Goal: Task Accomplishment & Management: Use online tool/utility

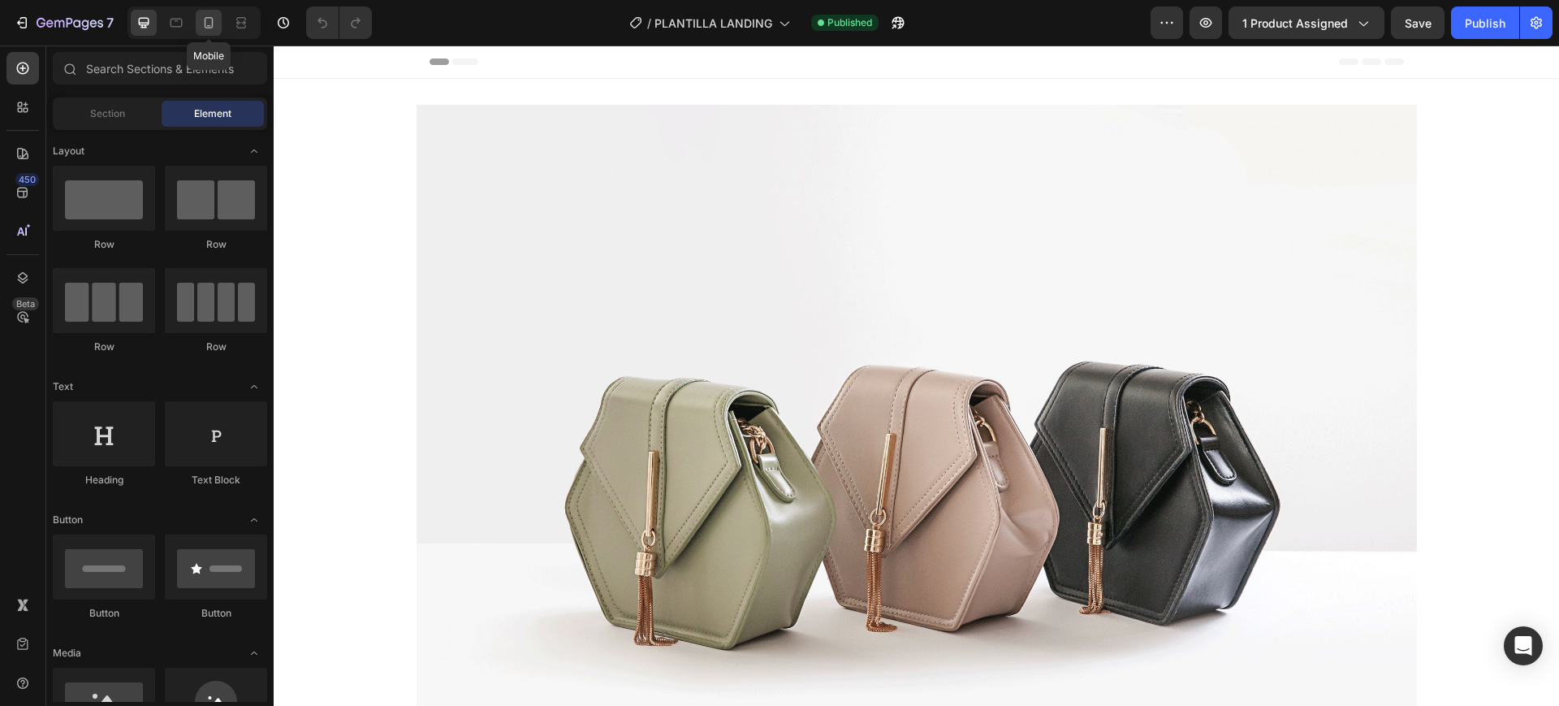
click at [207, 25] on icon at bounding box center [209, 26] width 4 height 2
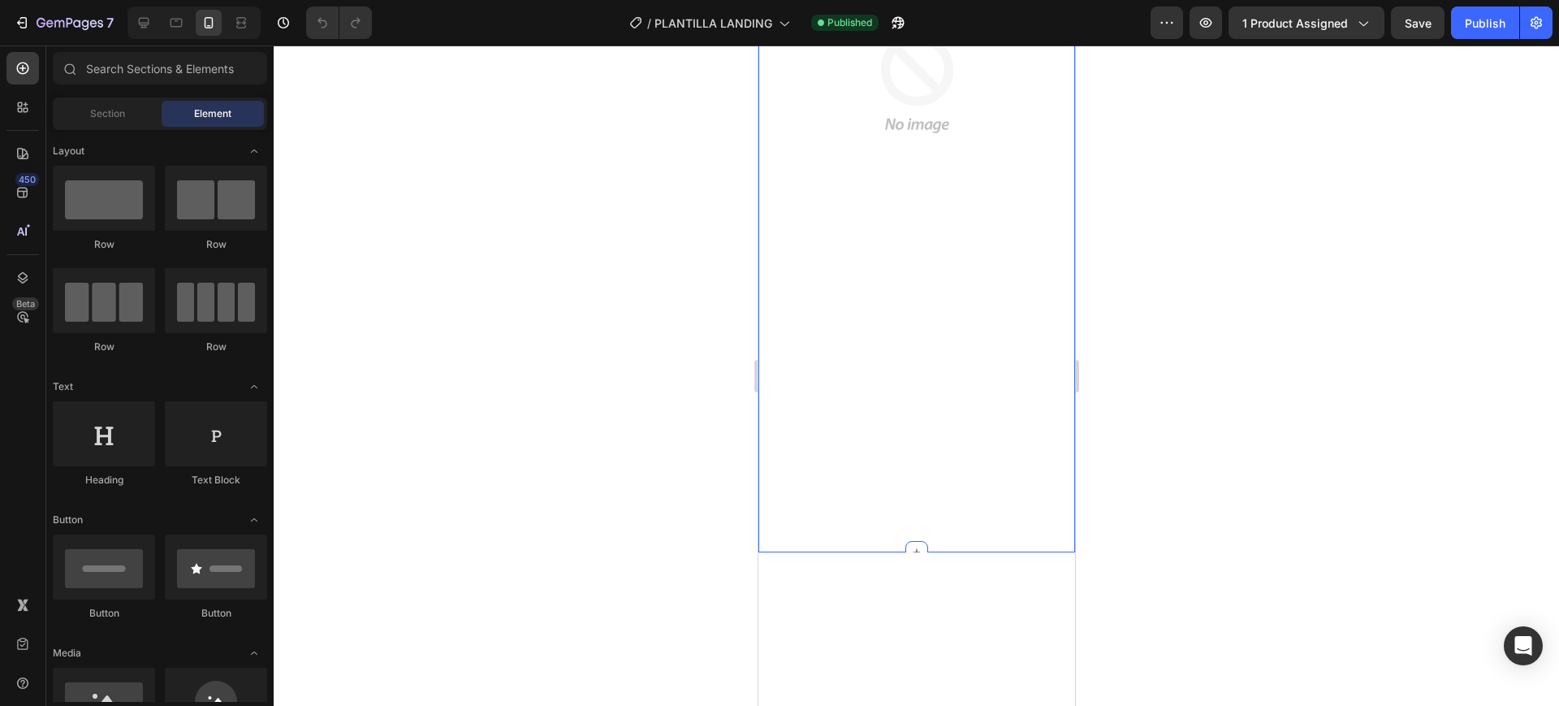
scroll to position [507, 0]
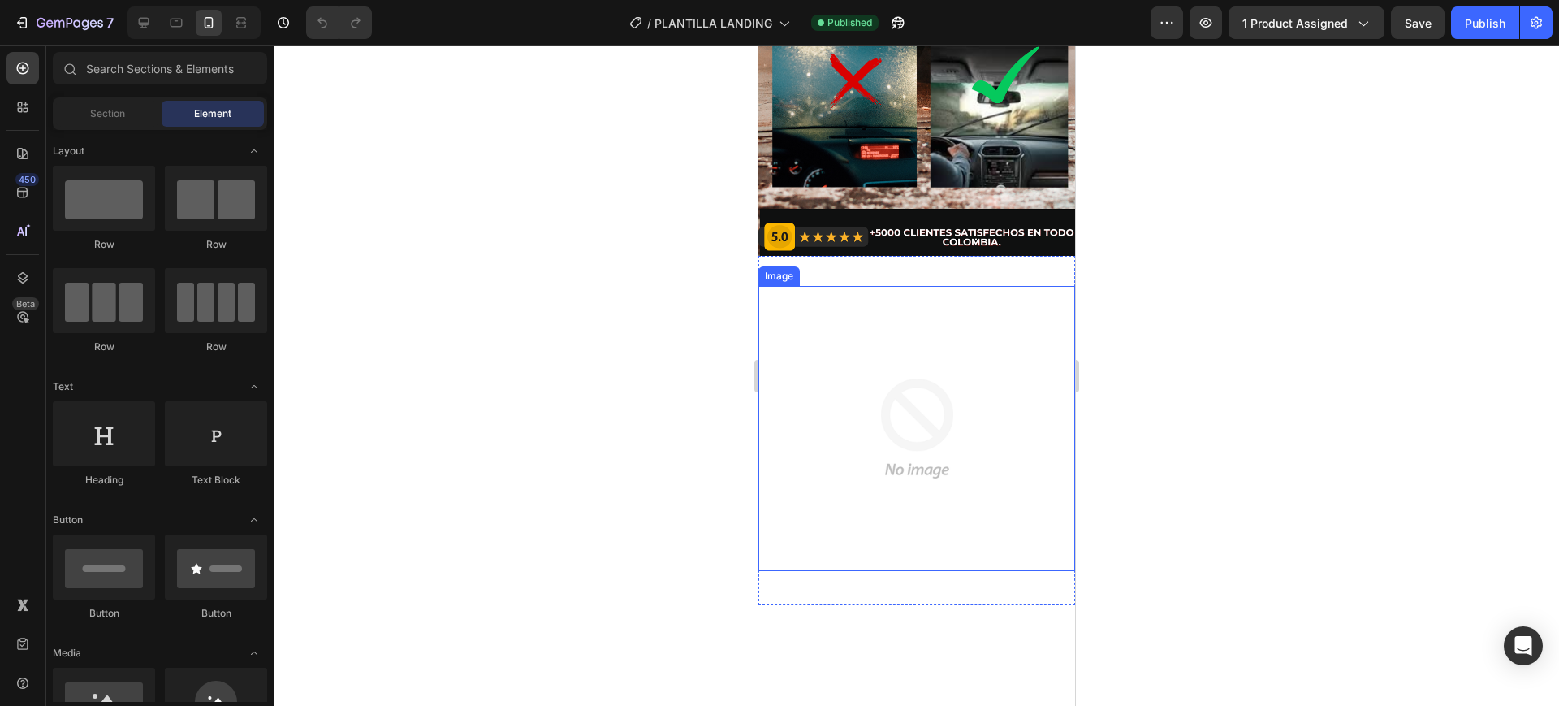
click at [784, 327] on img at bounding box center [916, 428] width 285 height 285
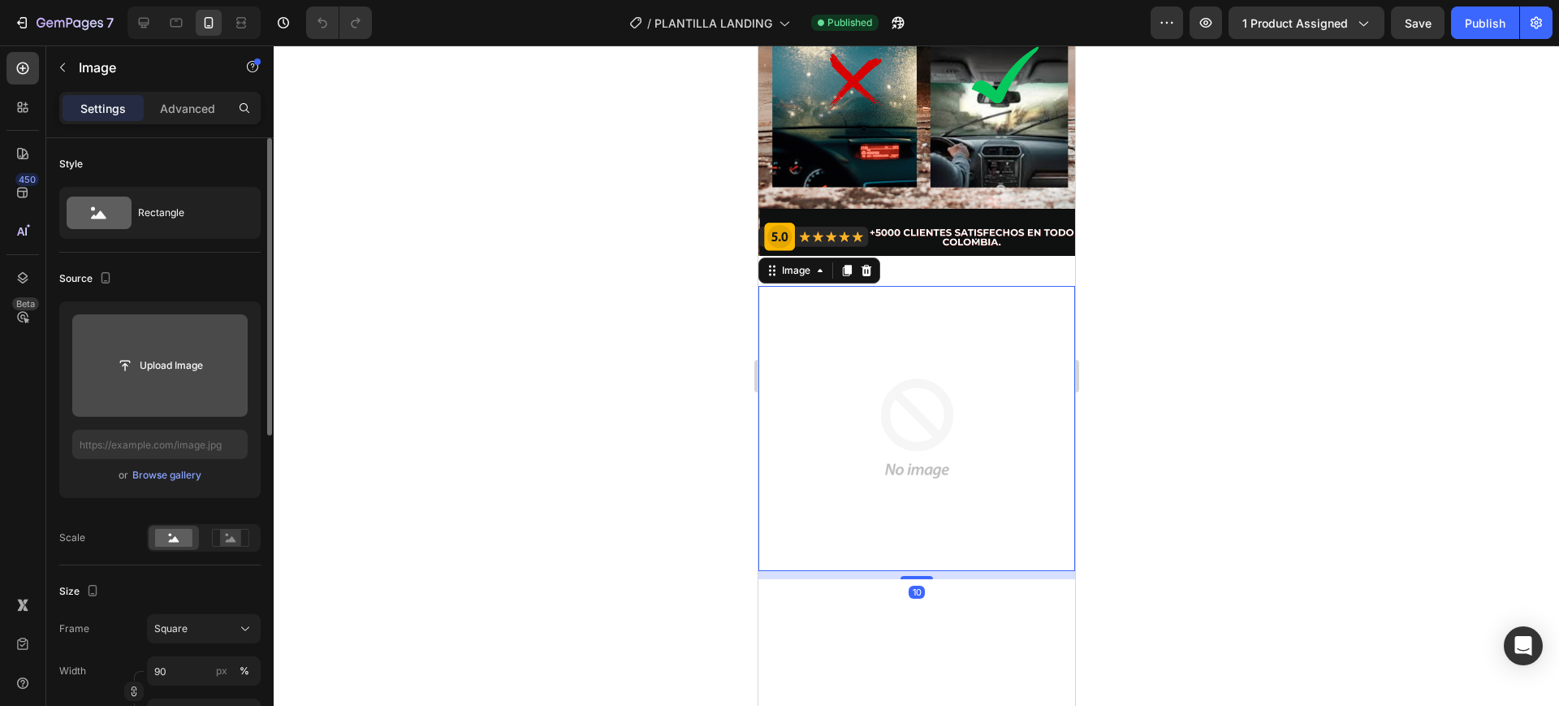
click at [166, 356] on input "file" at bounding box center [160, 366] width 112 height 28
type input "C:\fakepath\OPINIONES QUE HABLAN POR SI SOLa.gif"
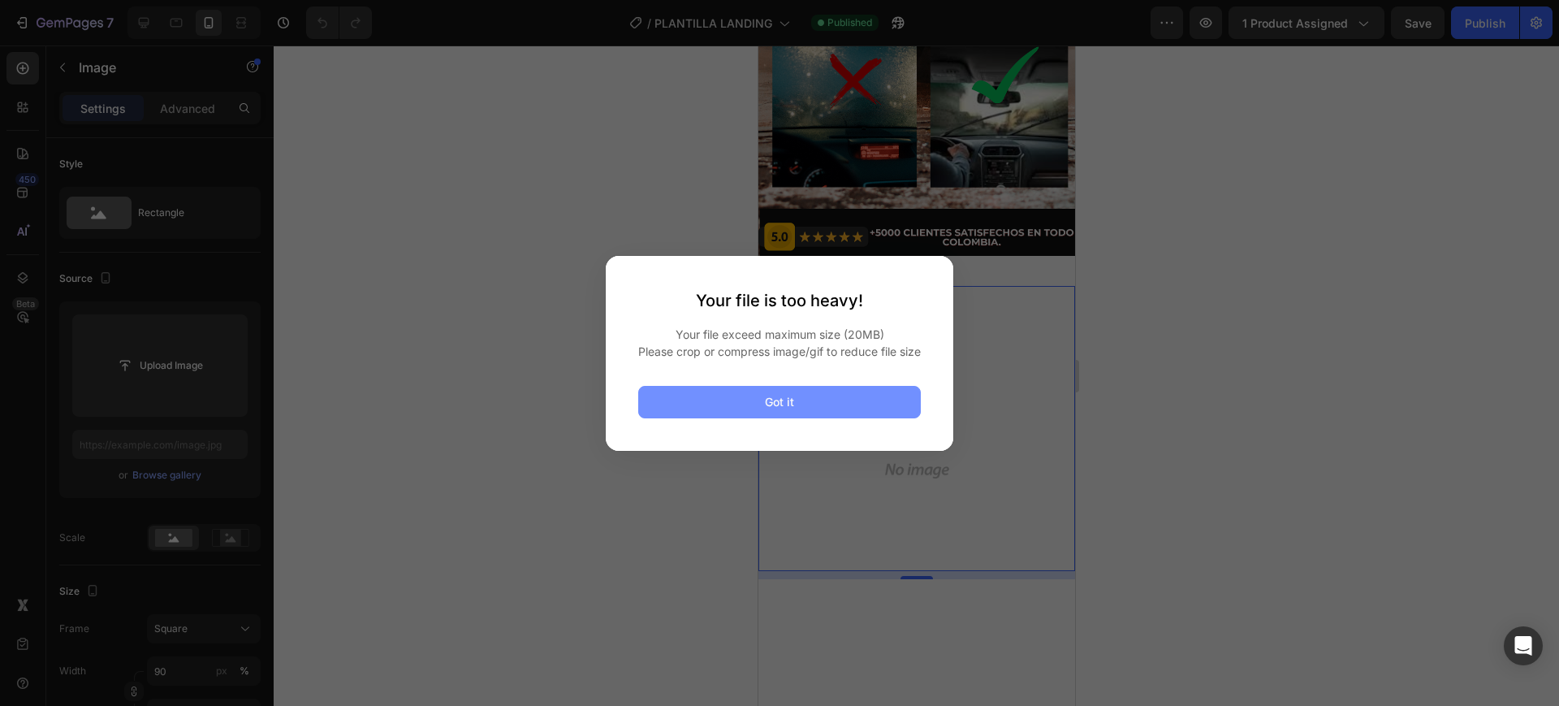
click at [703, 414] on button "Got it" at bounding box center [779, 402] width 283 height 32
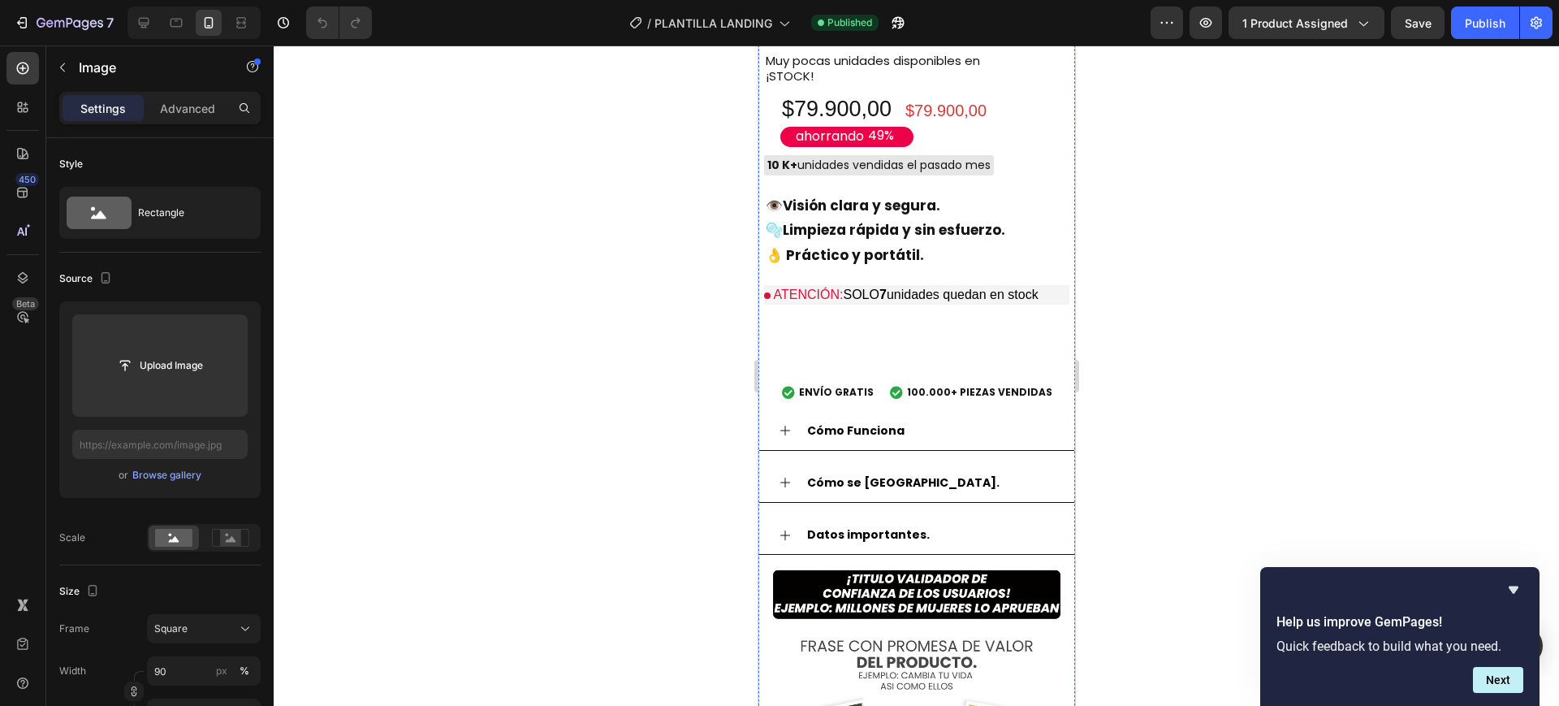
scroll to position [1319, 0]
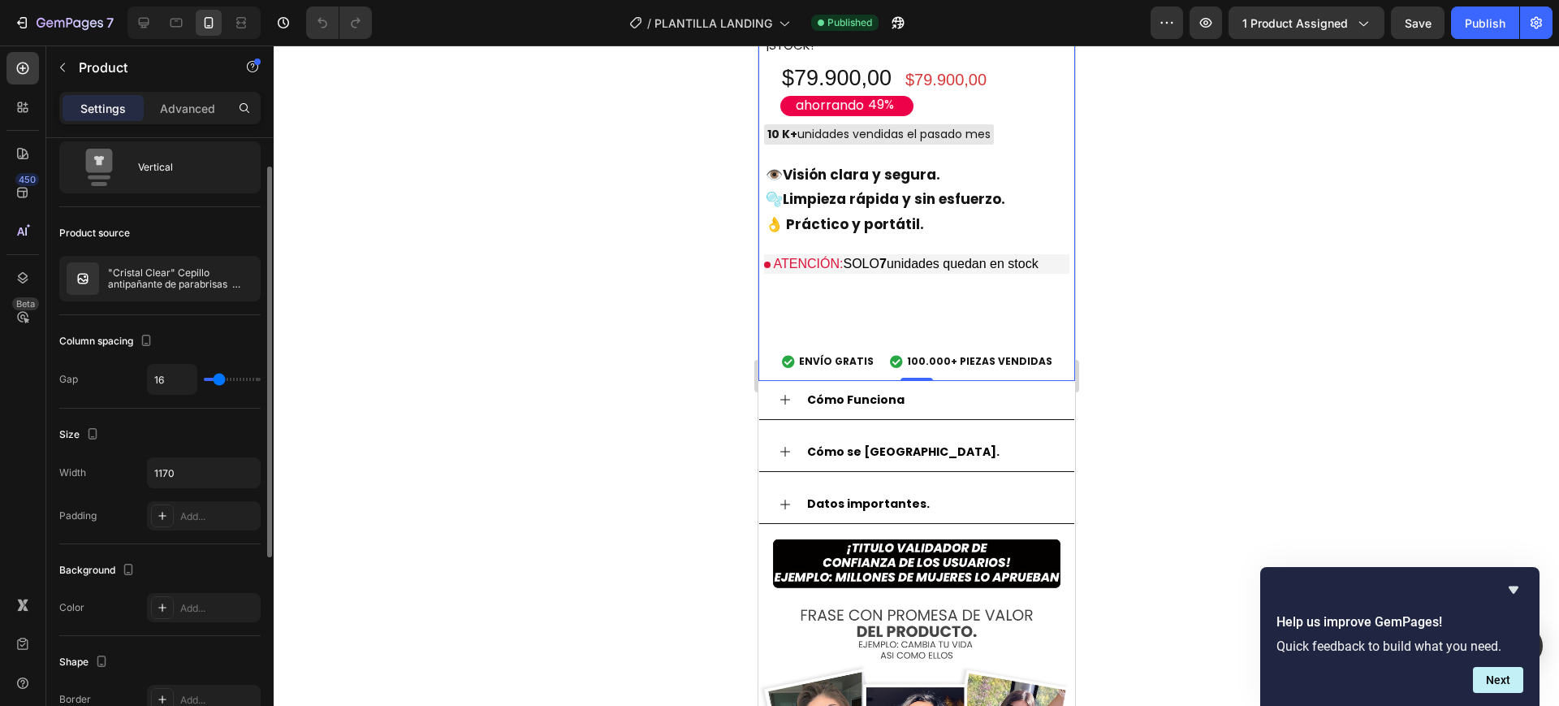
scroll to position [0, 0]
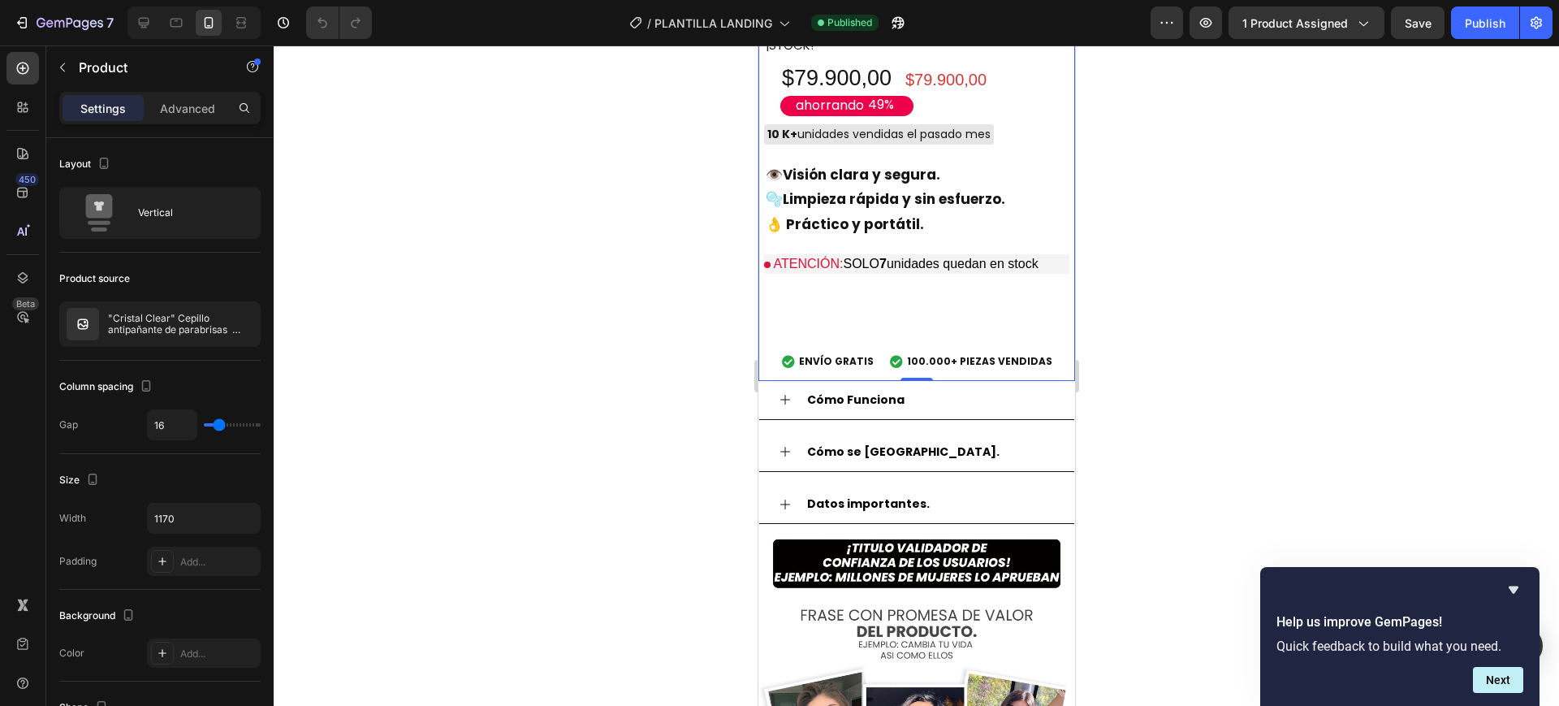
click at [63, 63] on icon "button" at bounding box center [62, 67] width 13 height 13
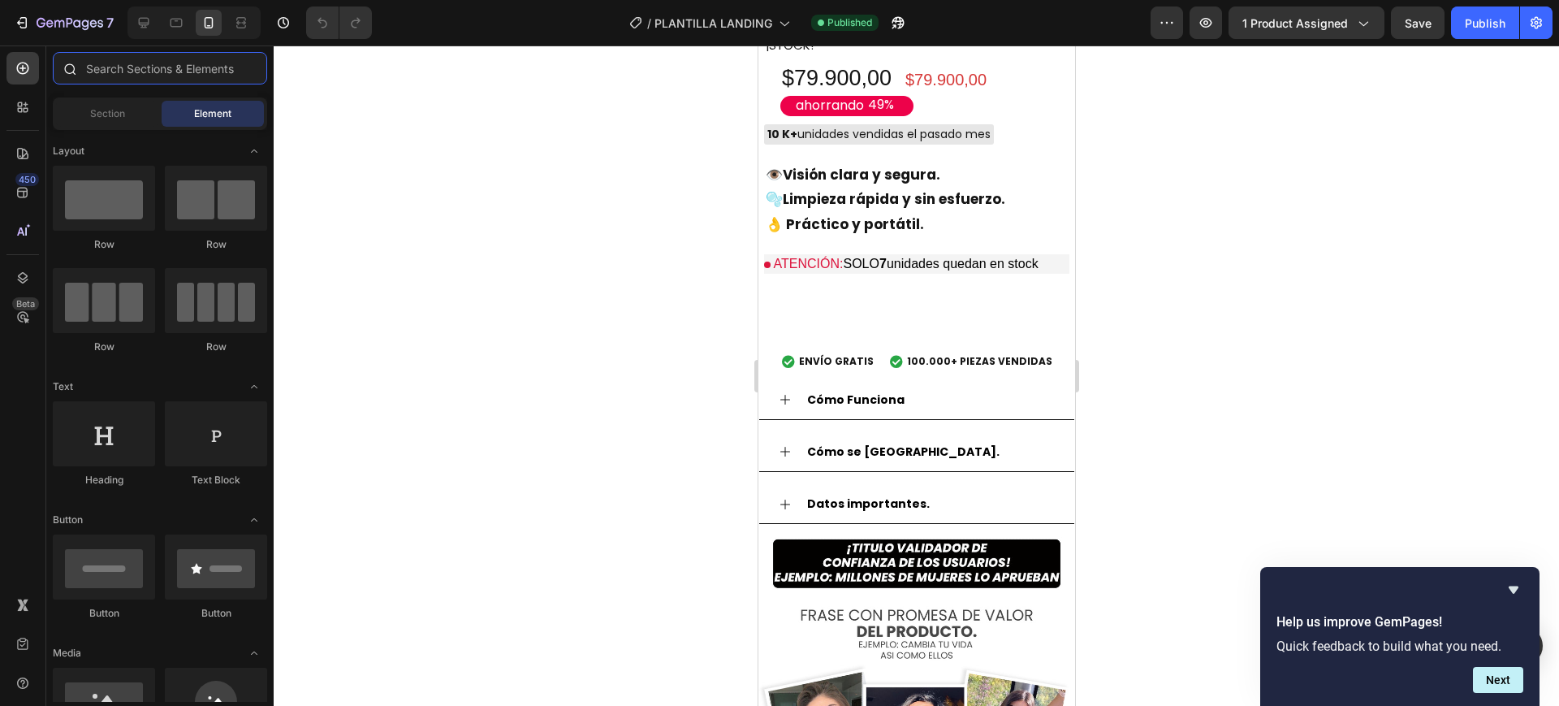
click at [127, 68] on input "text" at bounding box center [160, 68] width 214 height 32
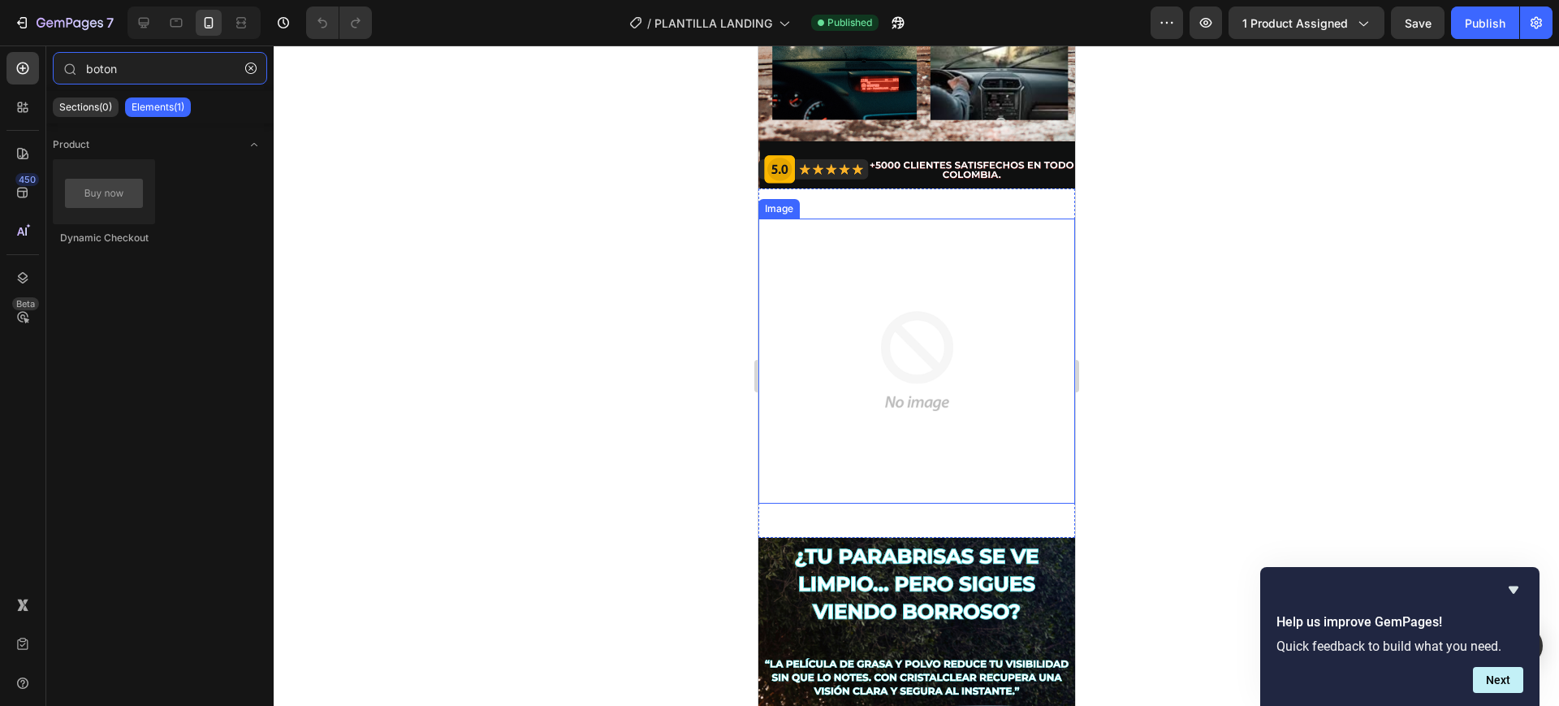
scroll to position [609, 0]
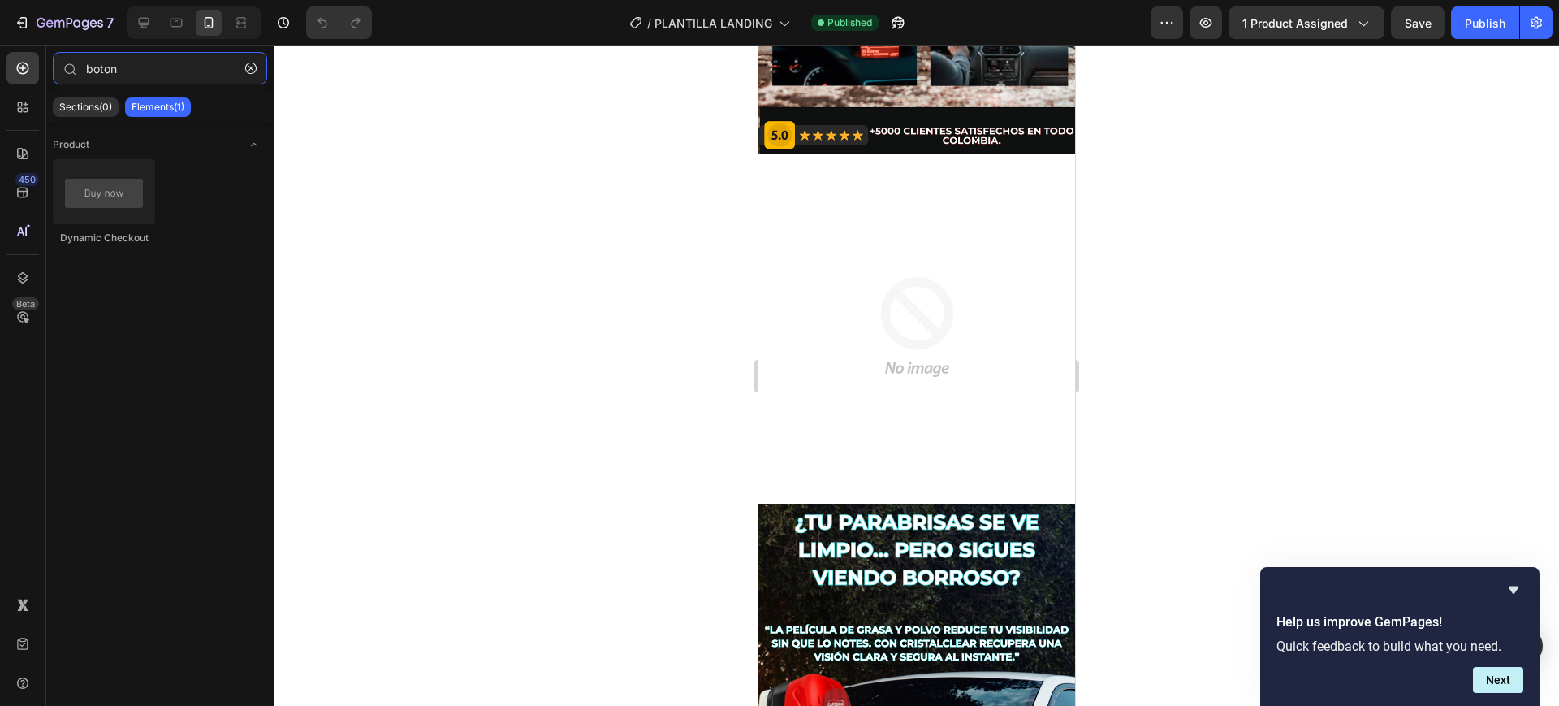
type input "boton"
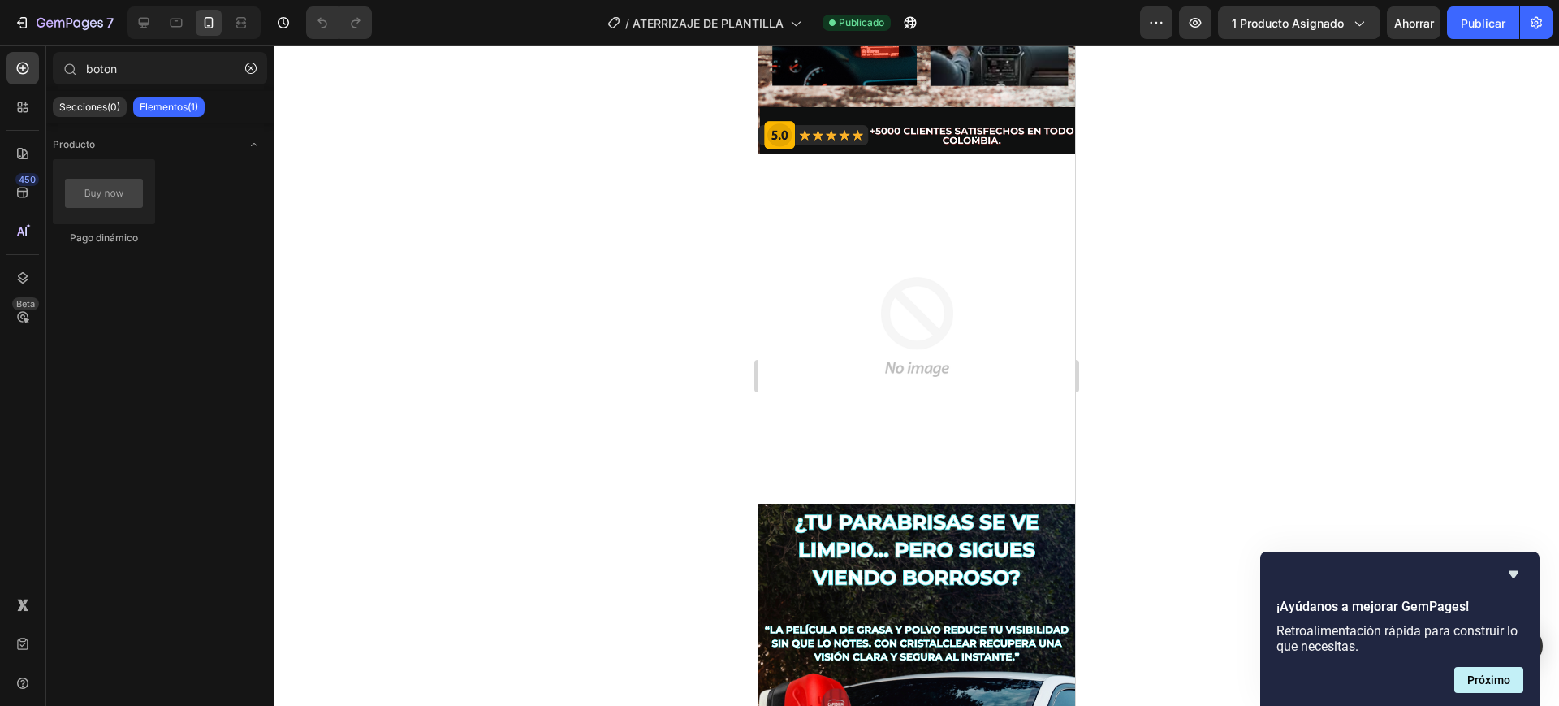
click at [1096, 244] on div at bounding box center [916, 375] width 1285 height 660
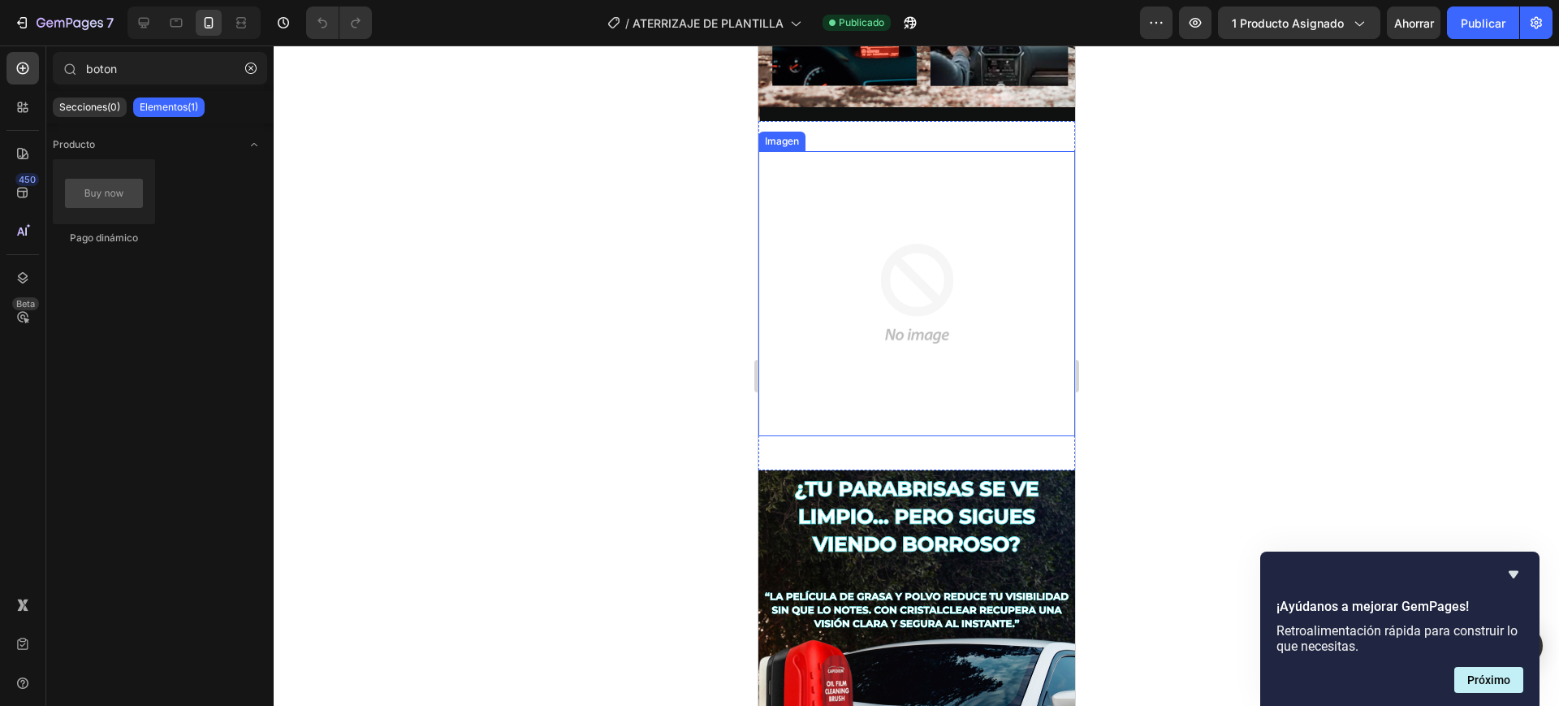
click at [887, 286] on img at bounding box center [916, 293] width 285 height 285
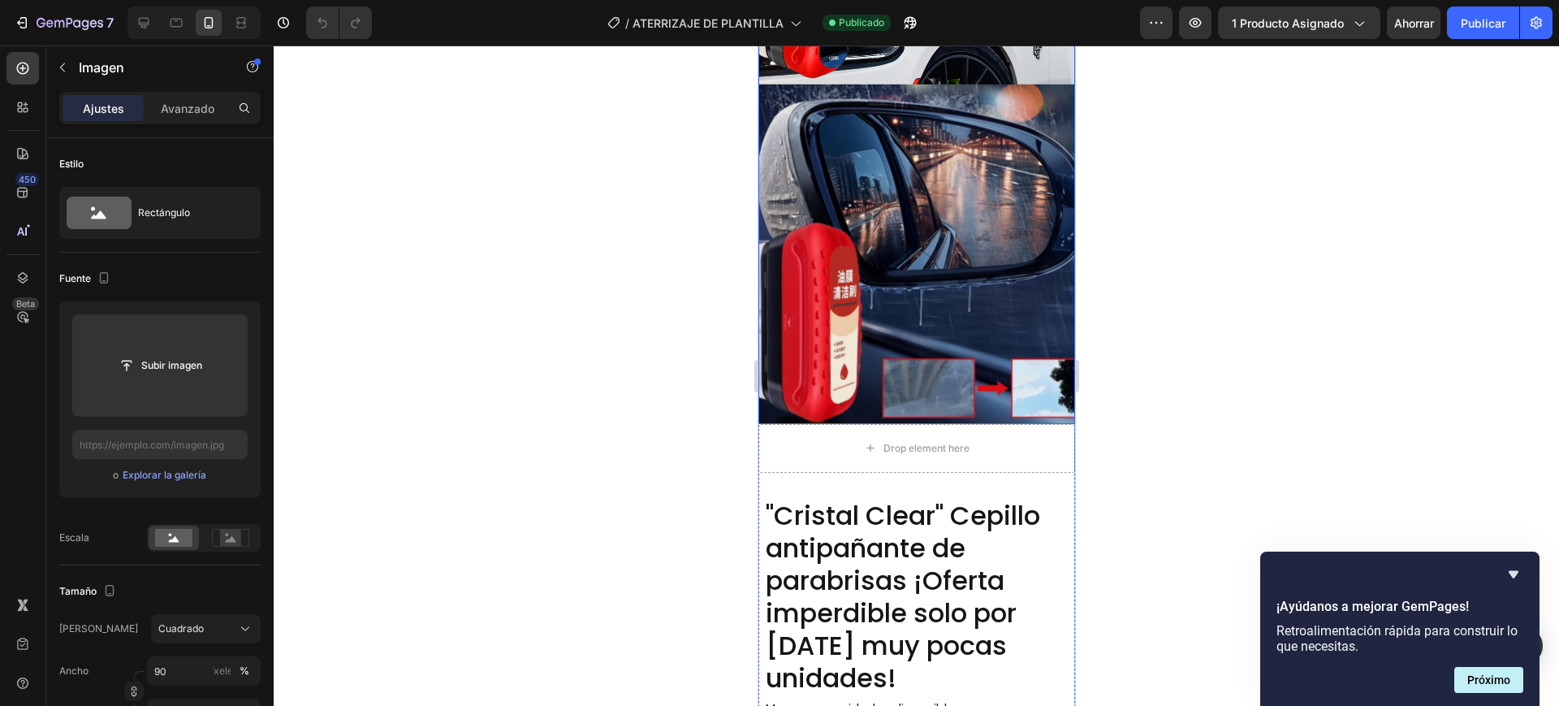
scroll to position [1421, 0]
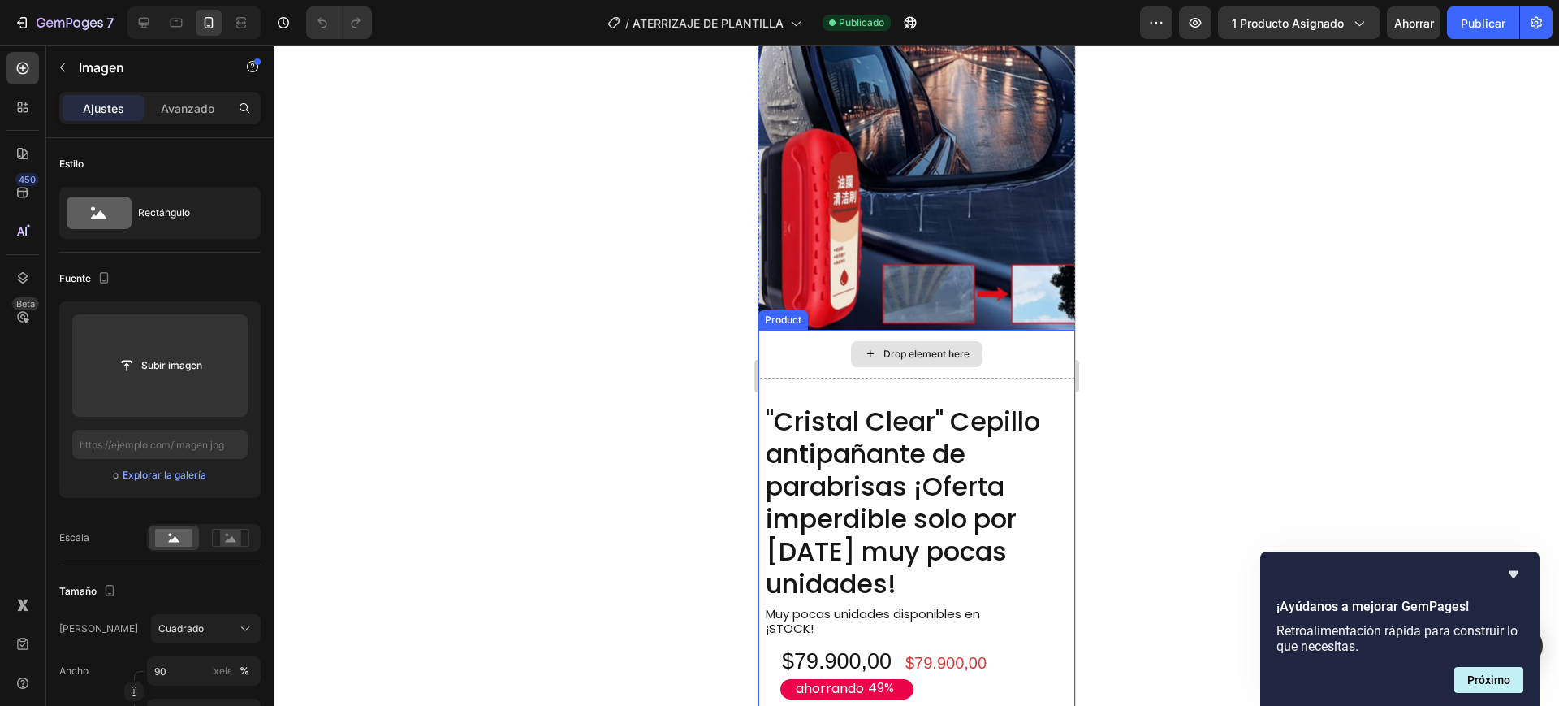
click at [1029, 330] on div "Drop element here" at bounding box center [915, 354] width 317 height 49
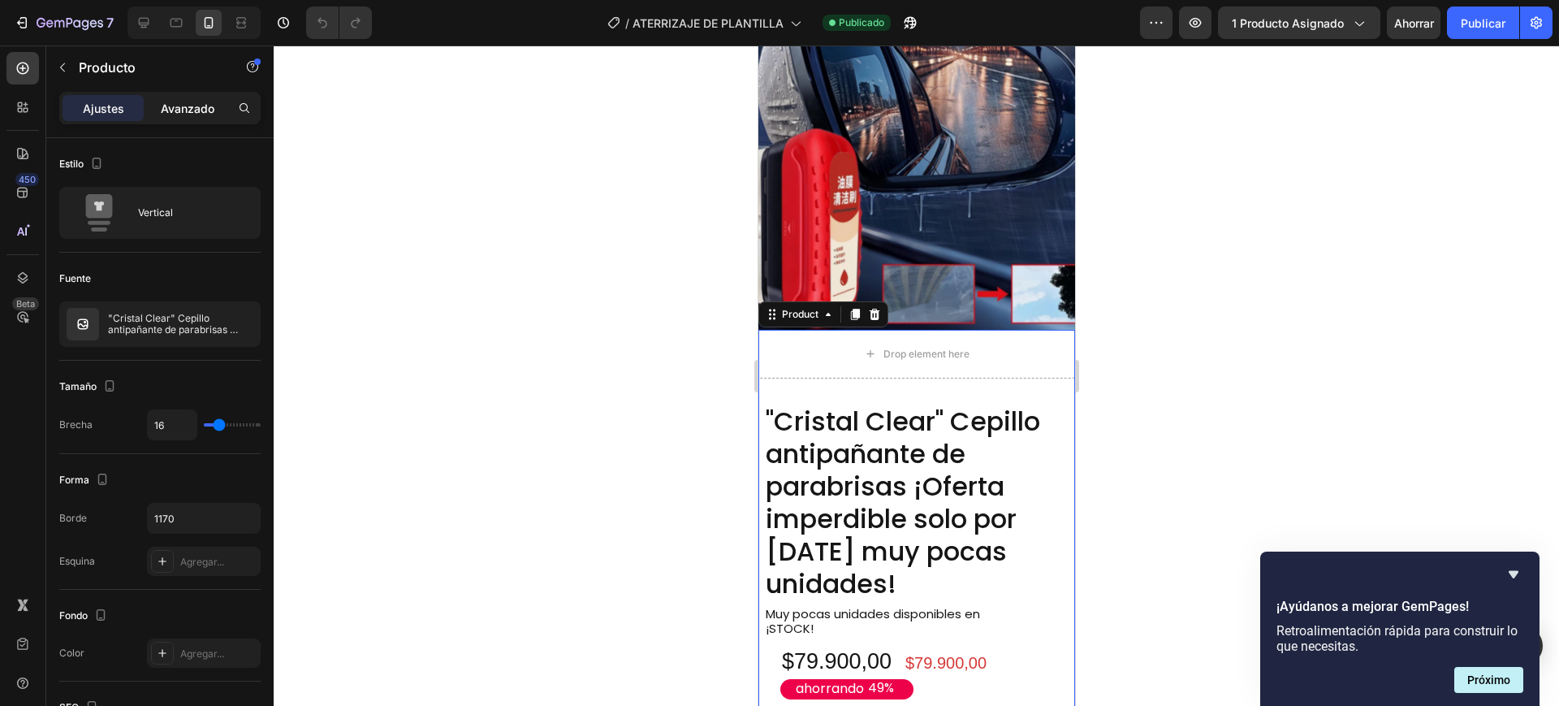
click at [211, 114] on font "Avanzado" at bounding box center [188, 108] width 54 height 14
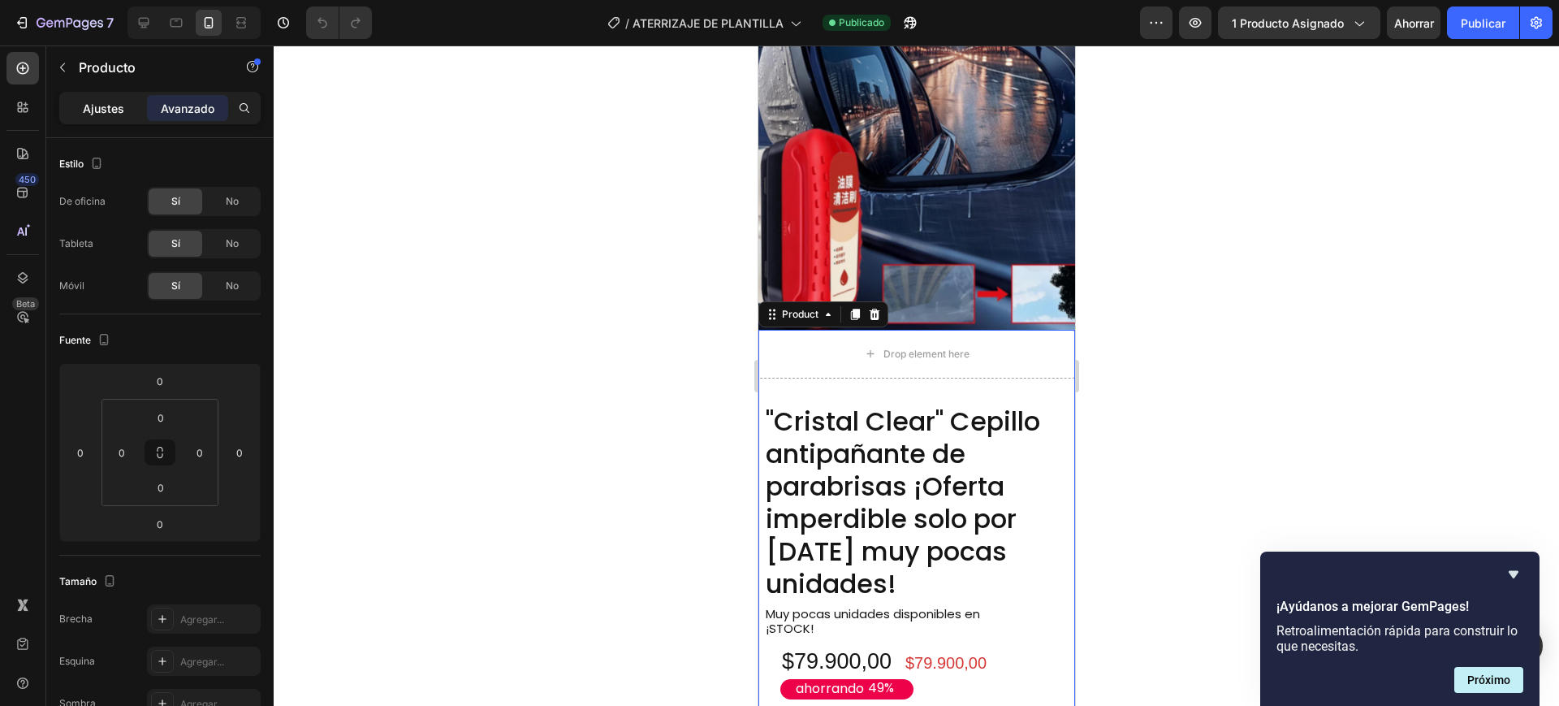
click at [91, 108] on font "Ajustes" at bounding box center [103, 108] width 41 height 14
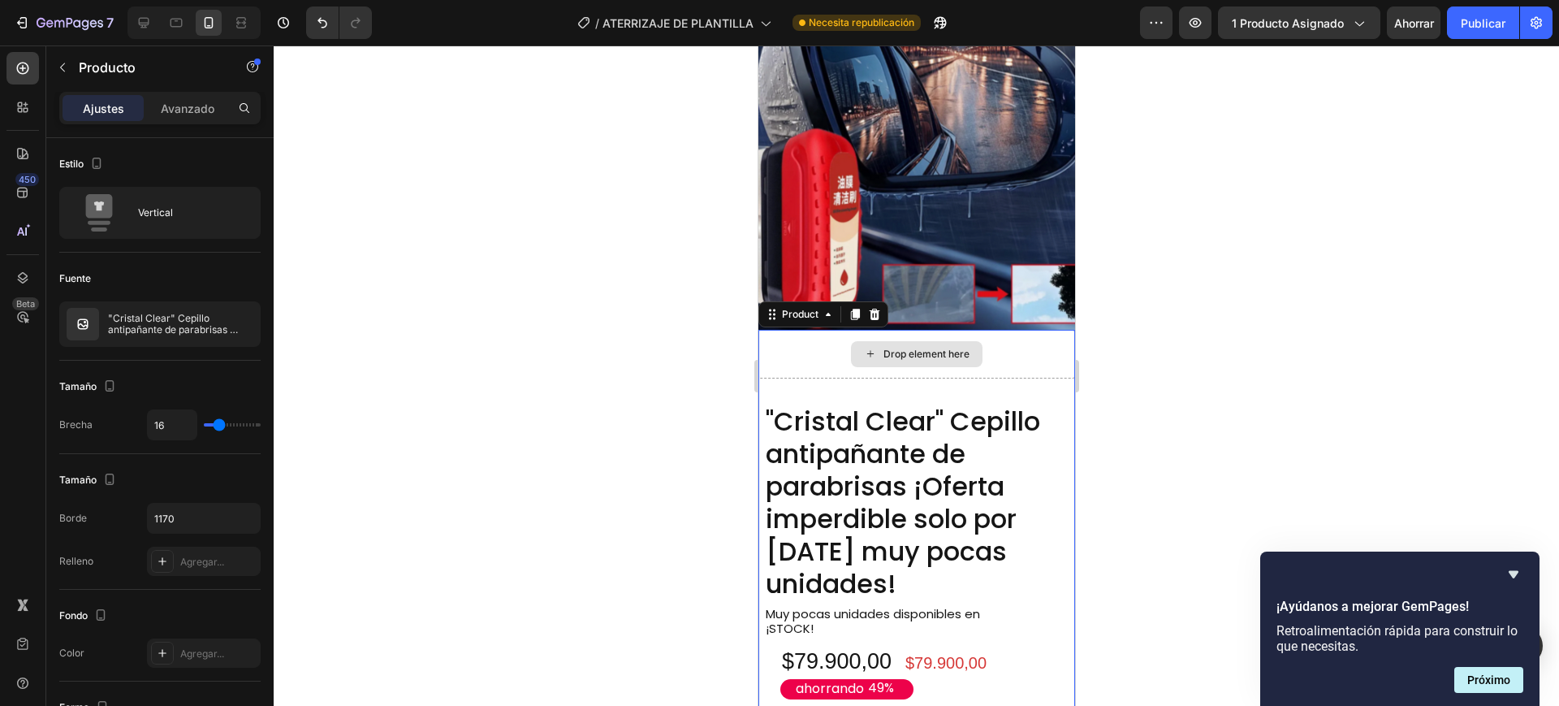
click at [781, 330] on div "Drop element here" at bounding box center [915, 354] width 317 height 49
click at [63, 63] on icon "button" at bounding box center [62, 67] width 13 height 13
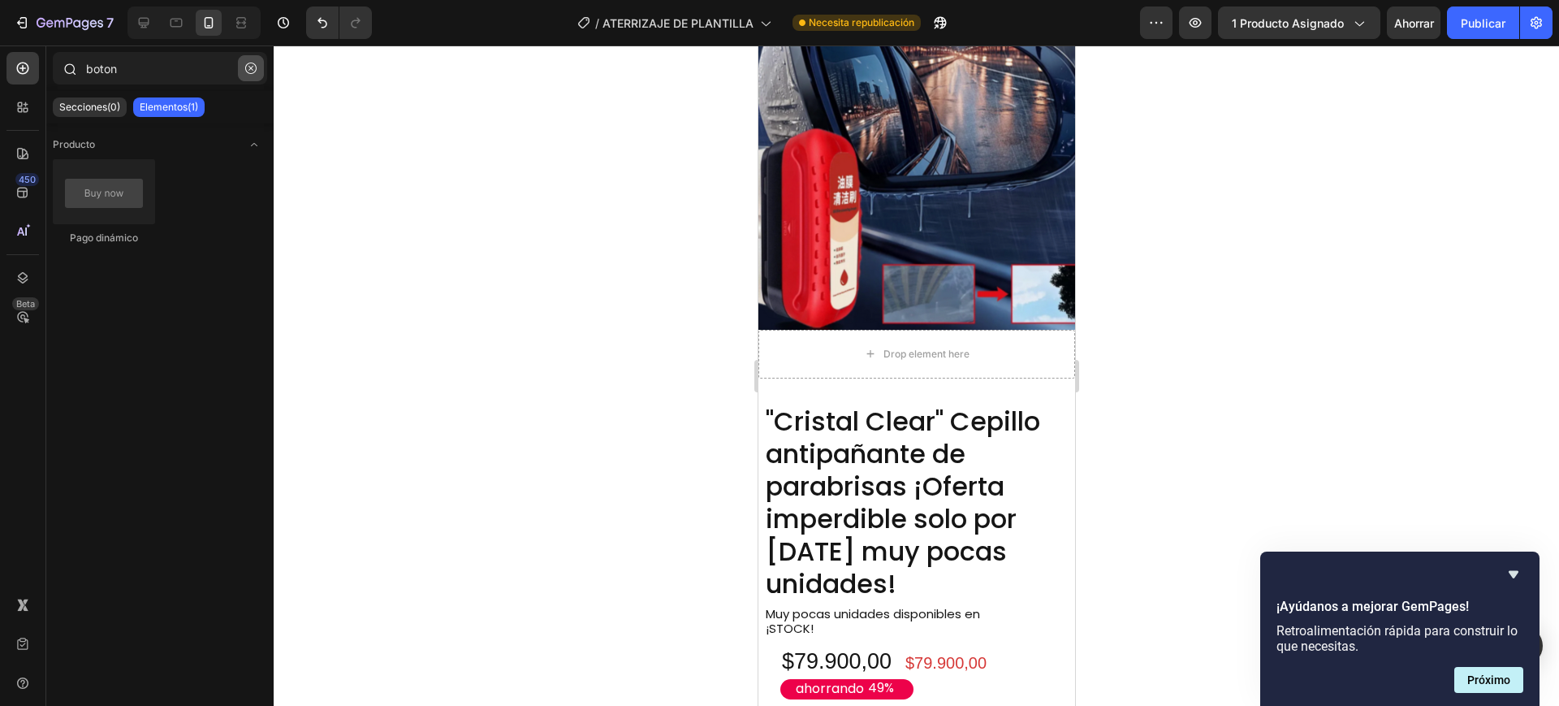
click at [252, 63] on icon "button" at bounding box center [250, 68] width 11 height 11
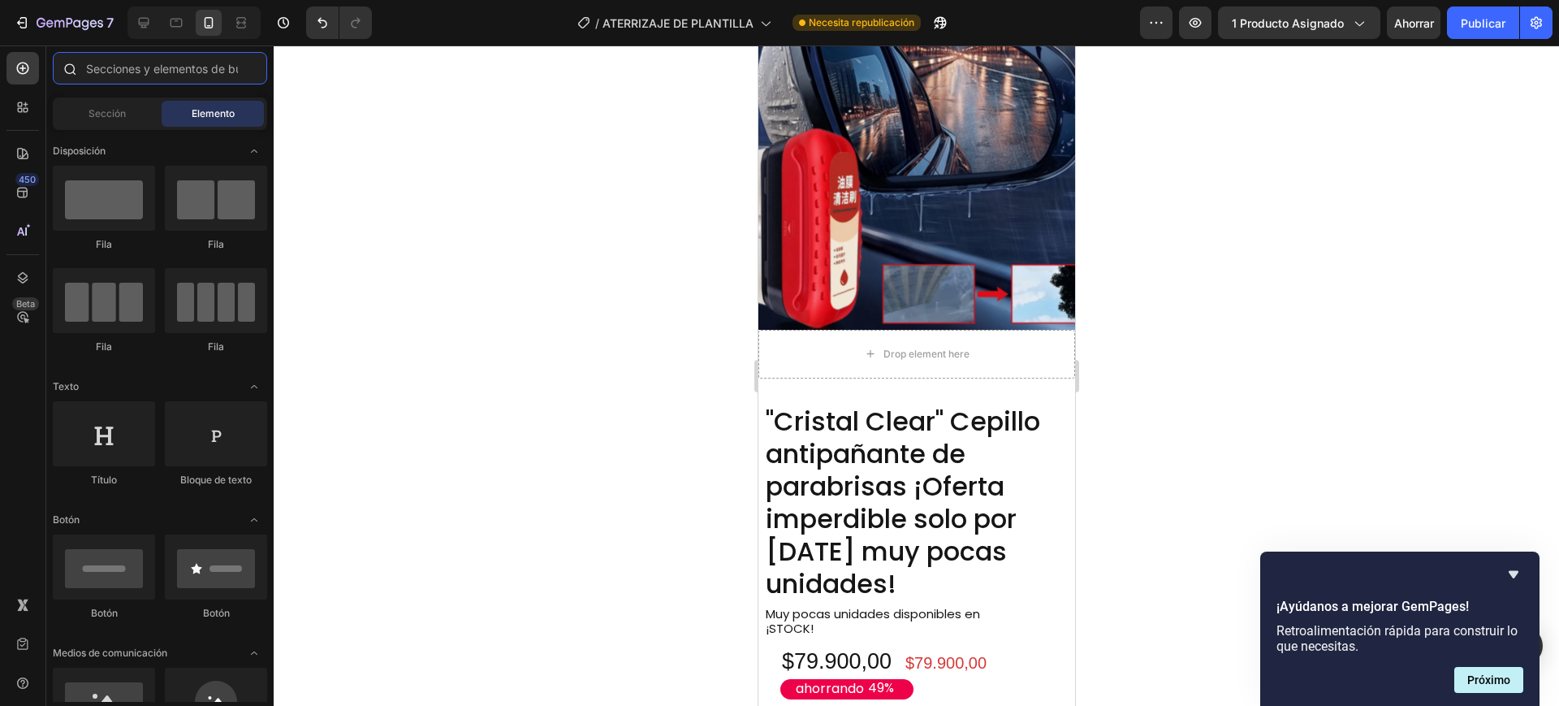
click at [238, 67] on input "text" at bounding box center [160, 68] width 214 height 32
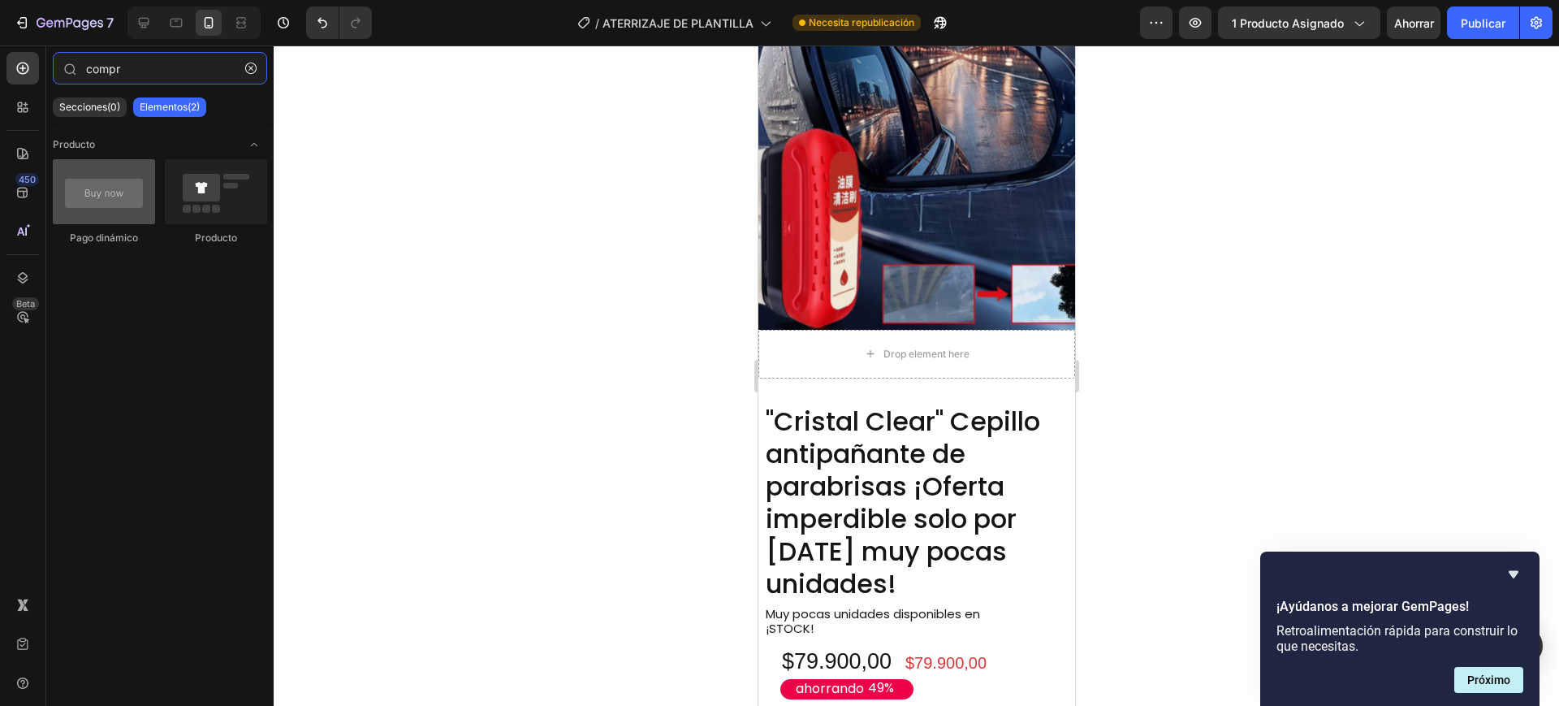
type input "compr"
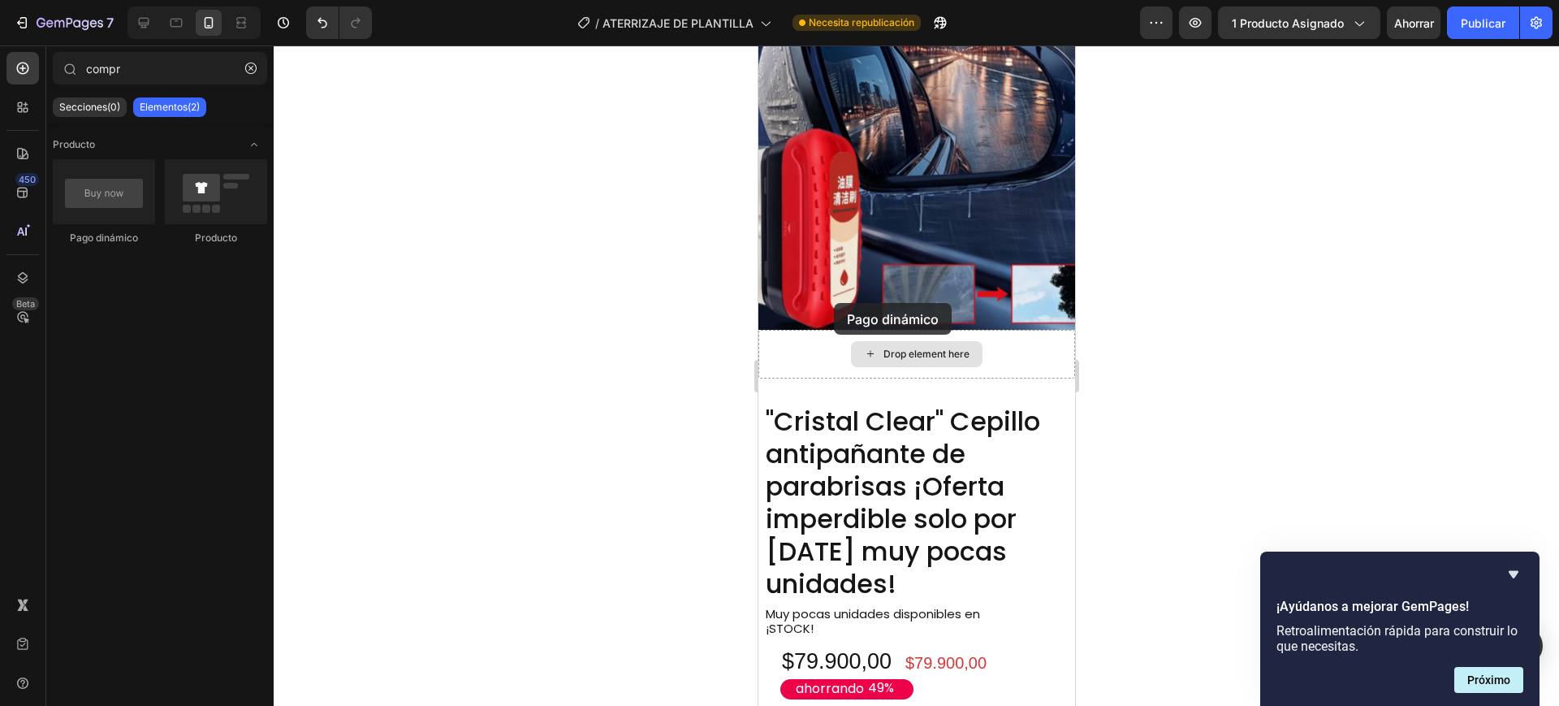
drag, startPoint x: 858, startPoint y: 256, endPoint x: 843, endPoint y: 304, distance: 51.1
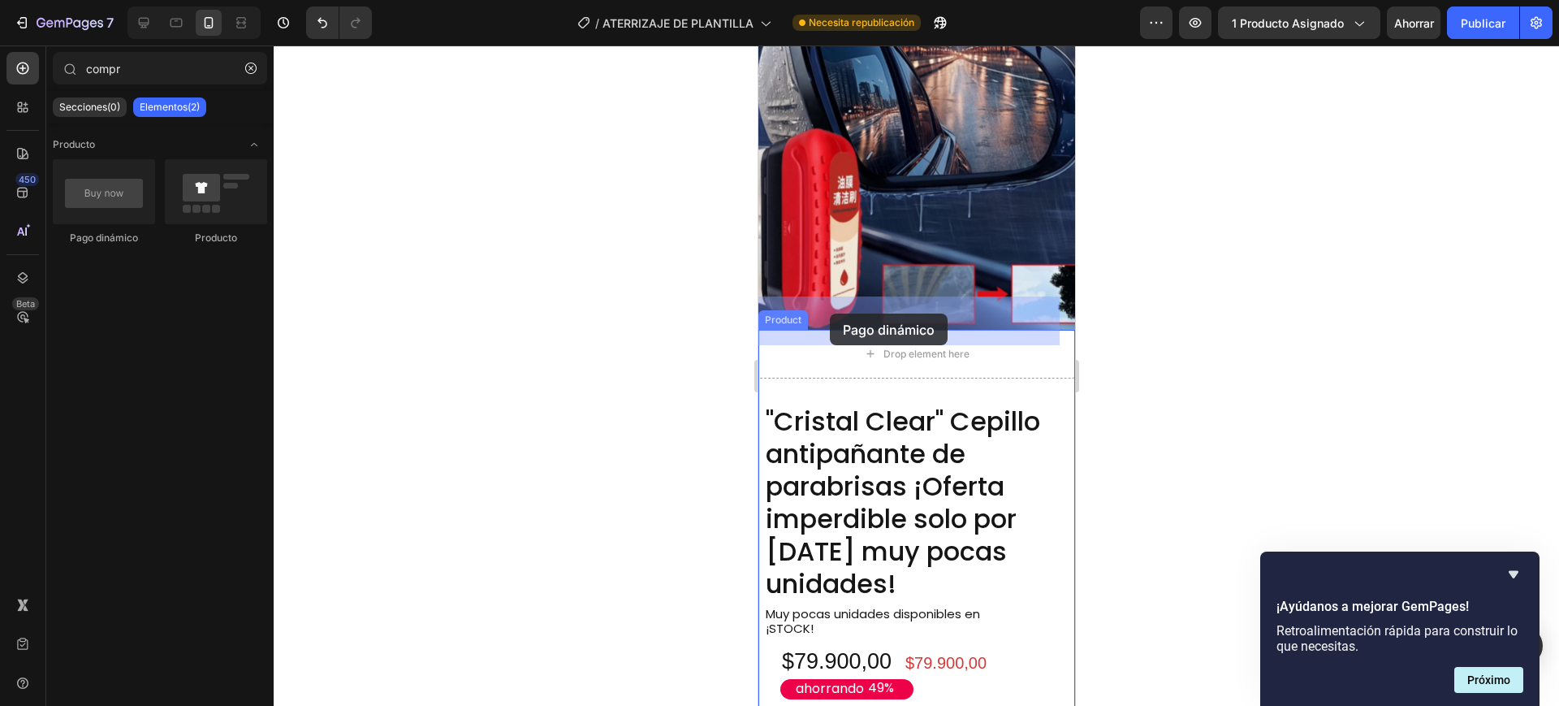
drag, startPoint x: 863, startPoint y: 242, endPoint x: 829, endPoint y: 313, distance: 79.2
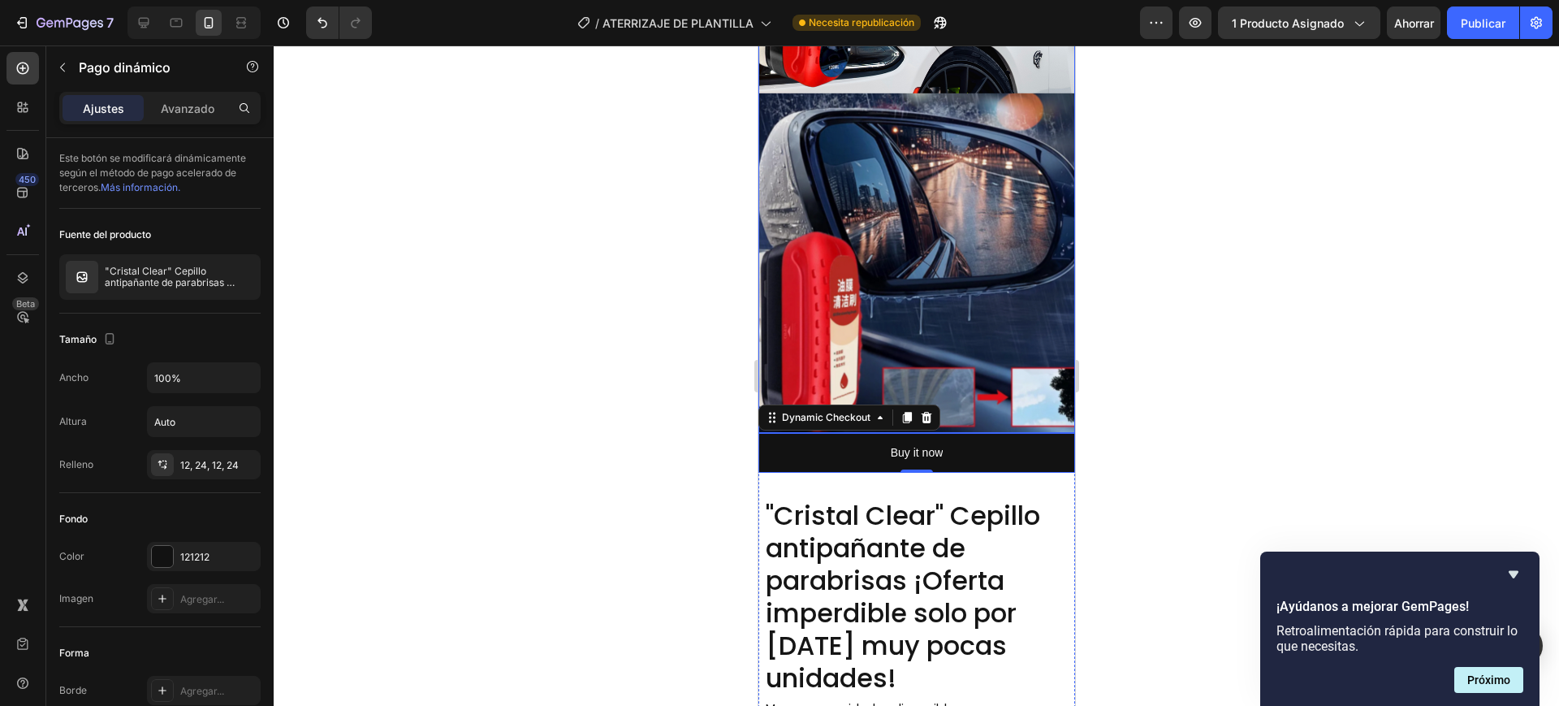
scroll to position [1319, 0]
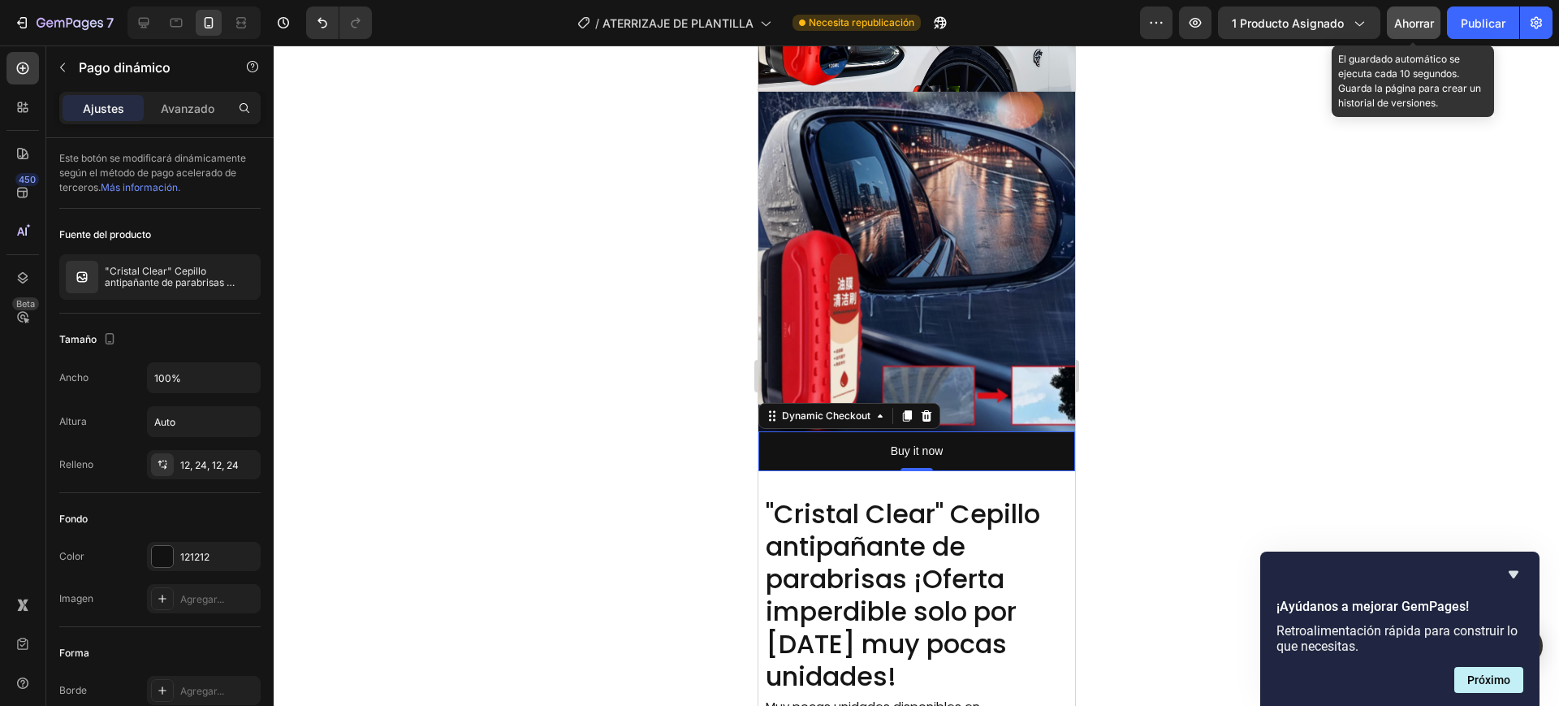
click at [1412, 29] on font "Ahorrar" at bounding box center [1414, 23] width 40 height 14
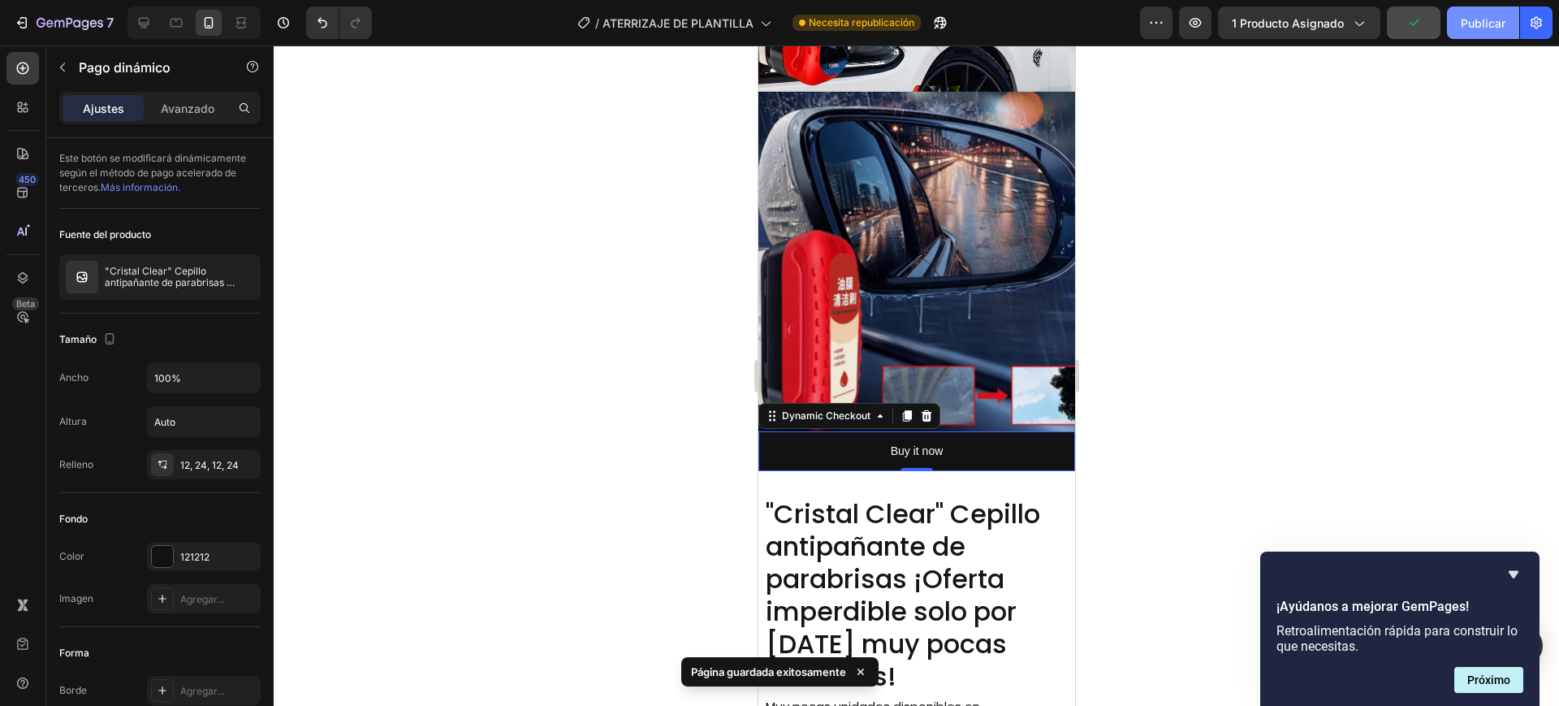
click at [1468, 19] on font "Publicar" at bounding box center [1483, 23] width 45 height 14
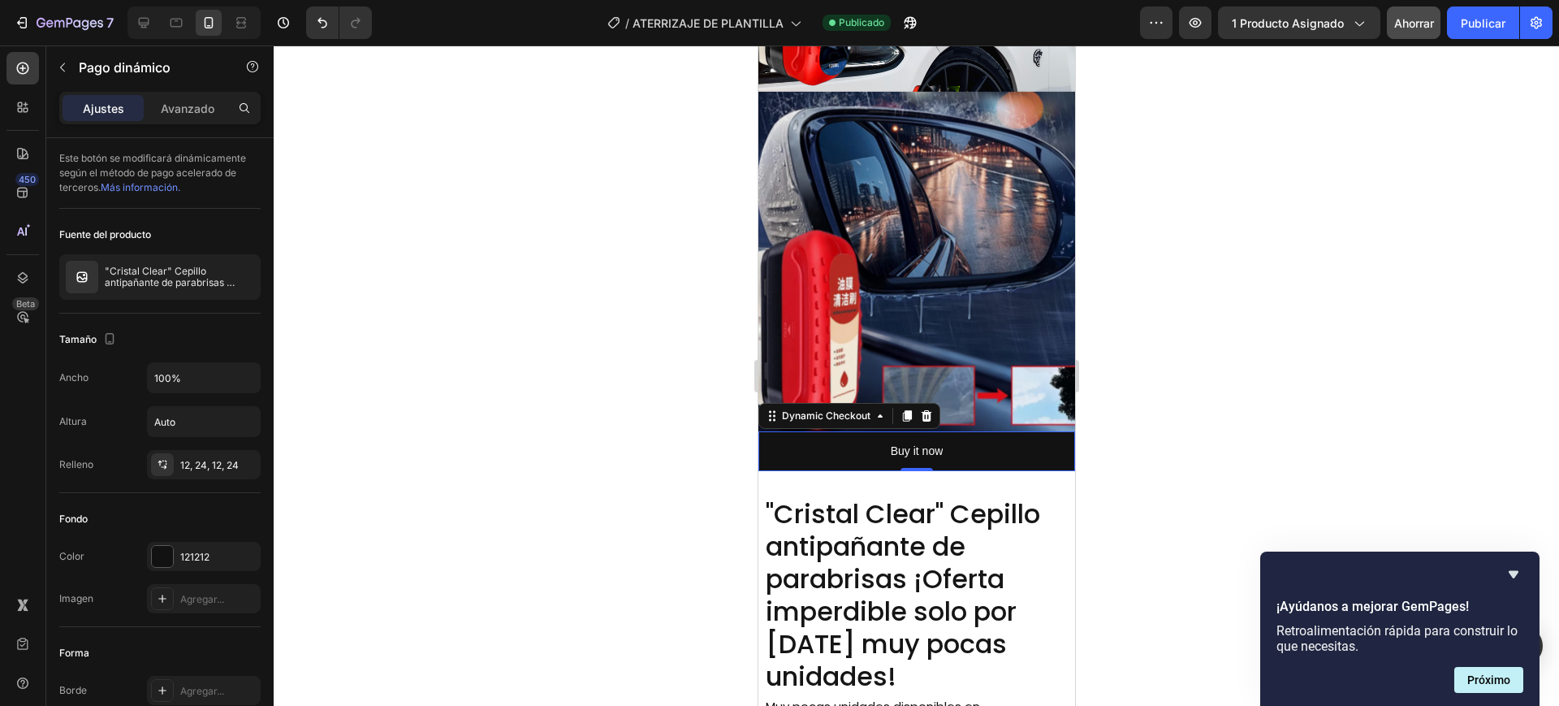
click at [1364, 438] on div at bounding box center [916, 375] width 1285 height 660
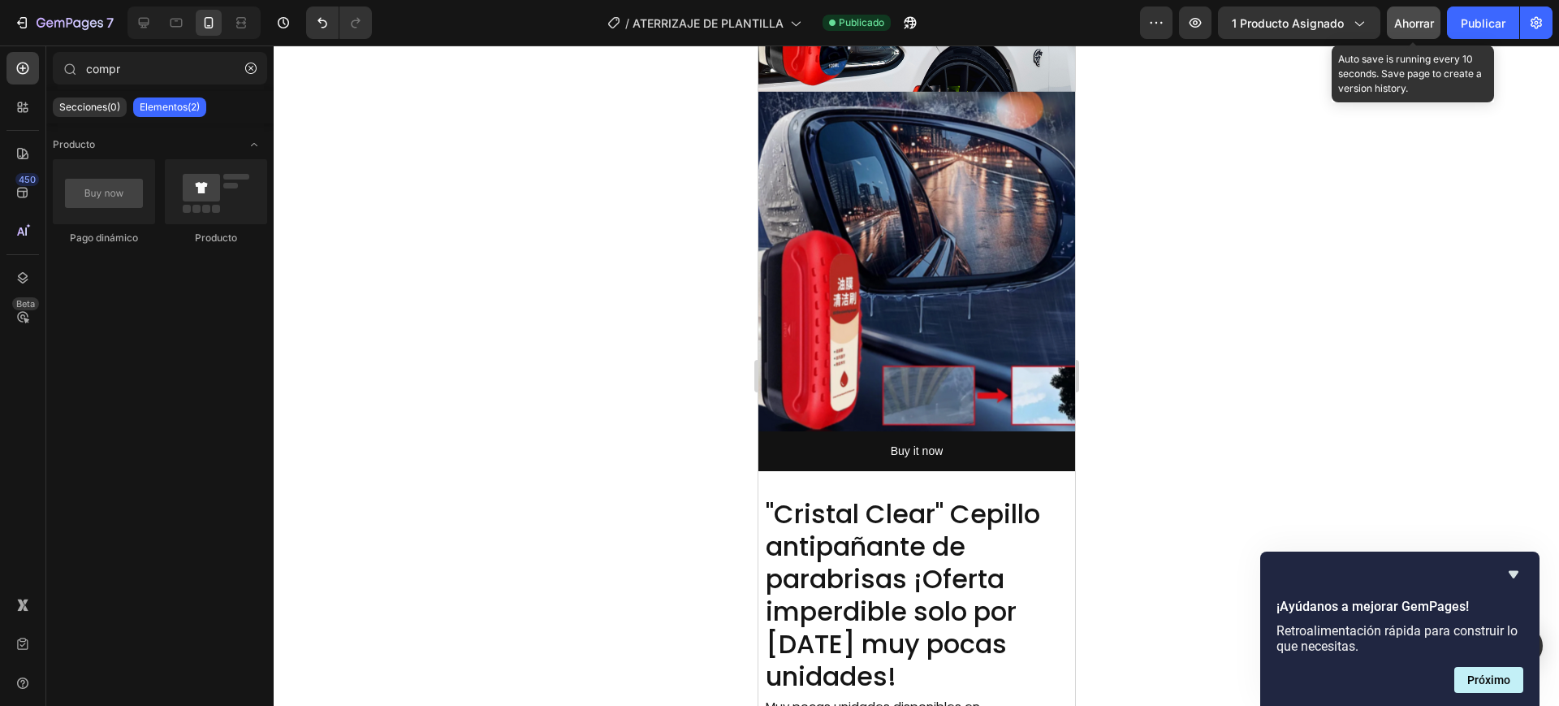
click at [1418, 29] on font "Ahorrar" at bounding box center [1414, 23] width 40 height 14
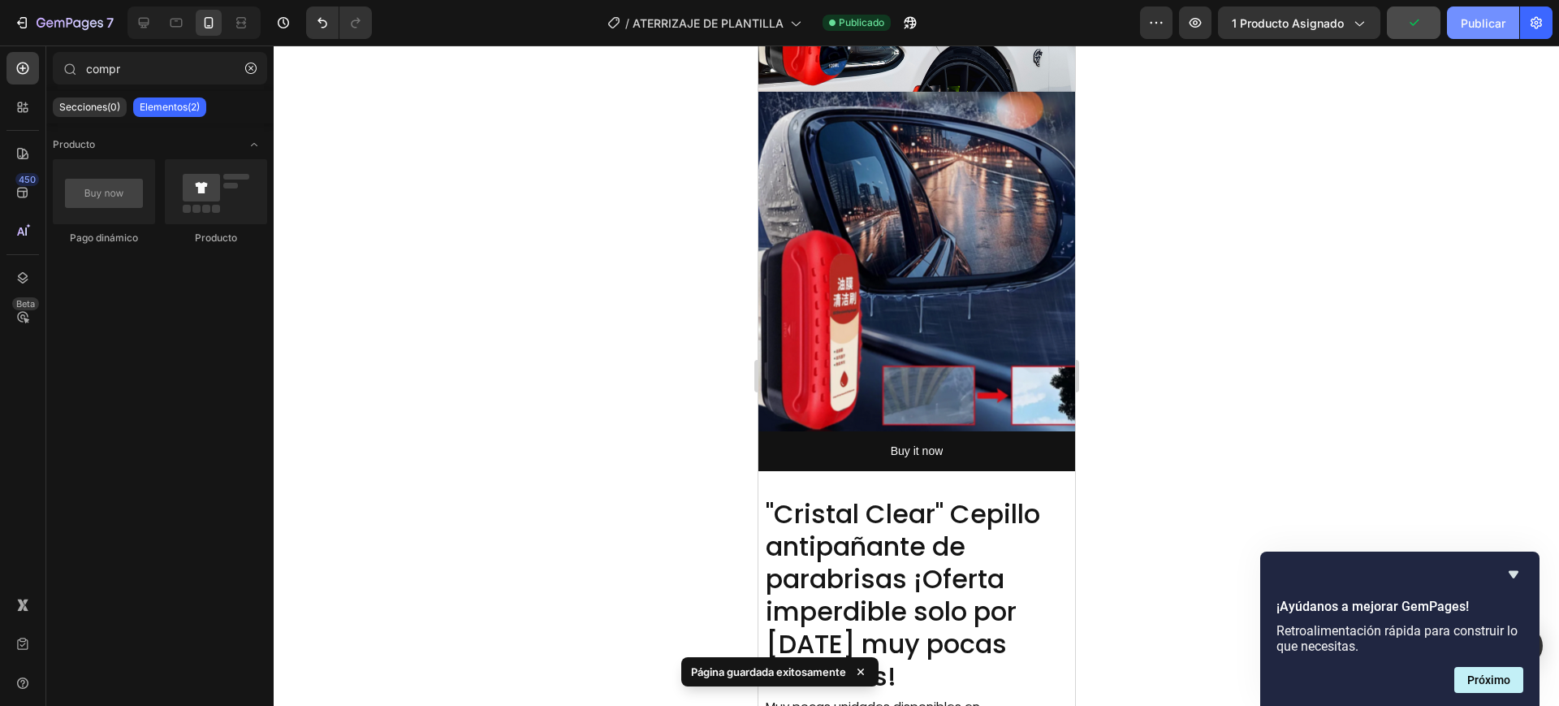
click at [1495, 22] on font "Publicar" at bounding box center [1483, 23] width 45 height 14
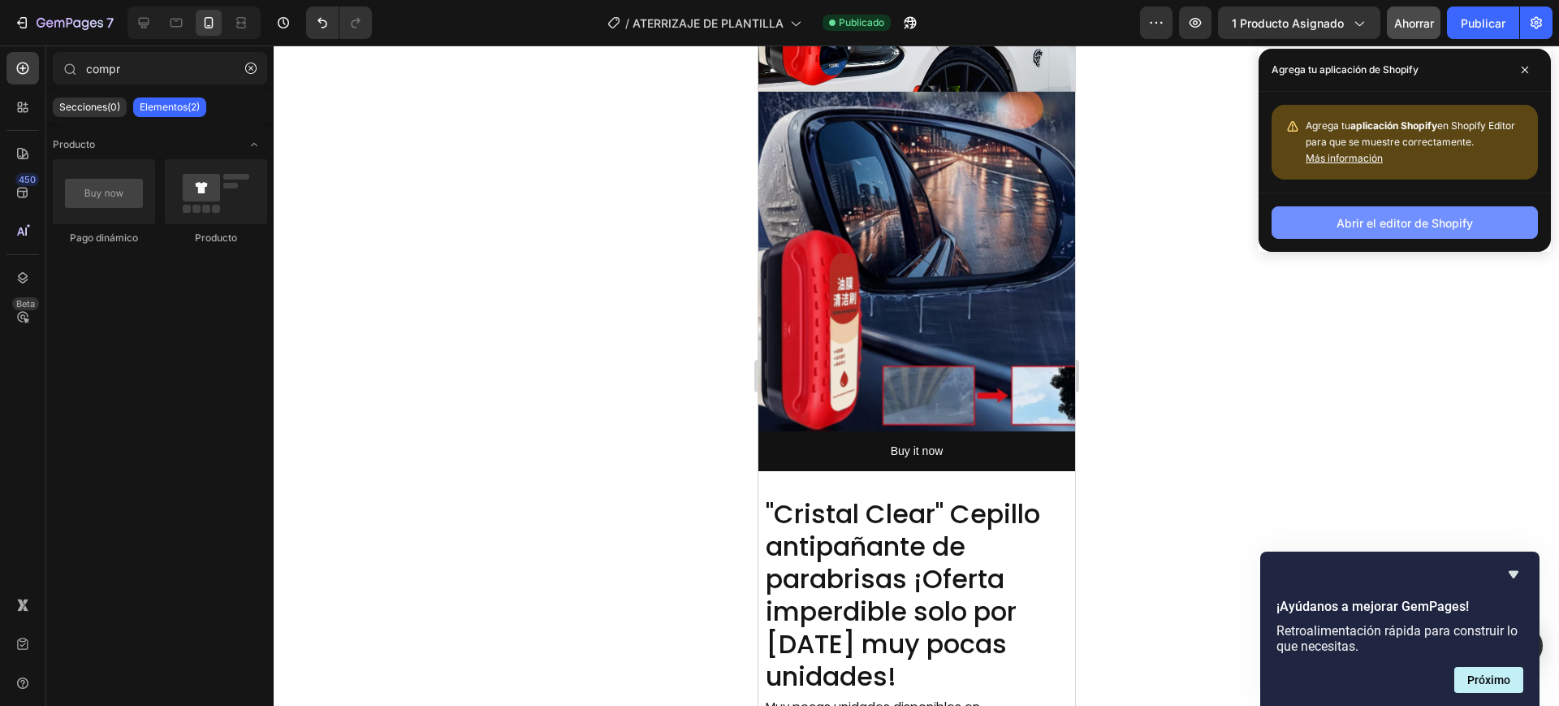
click at [1426, 222] on font "Abrir el editor de Shopify" at bounding box center [1404, 223] width 136 height 14
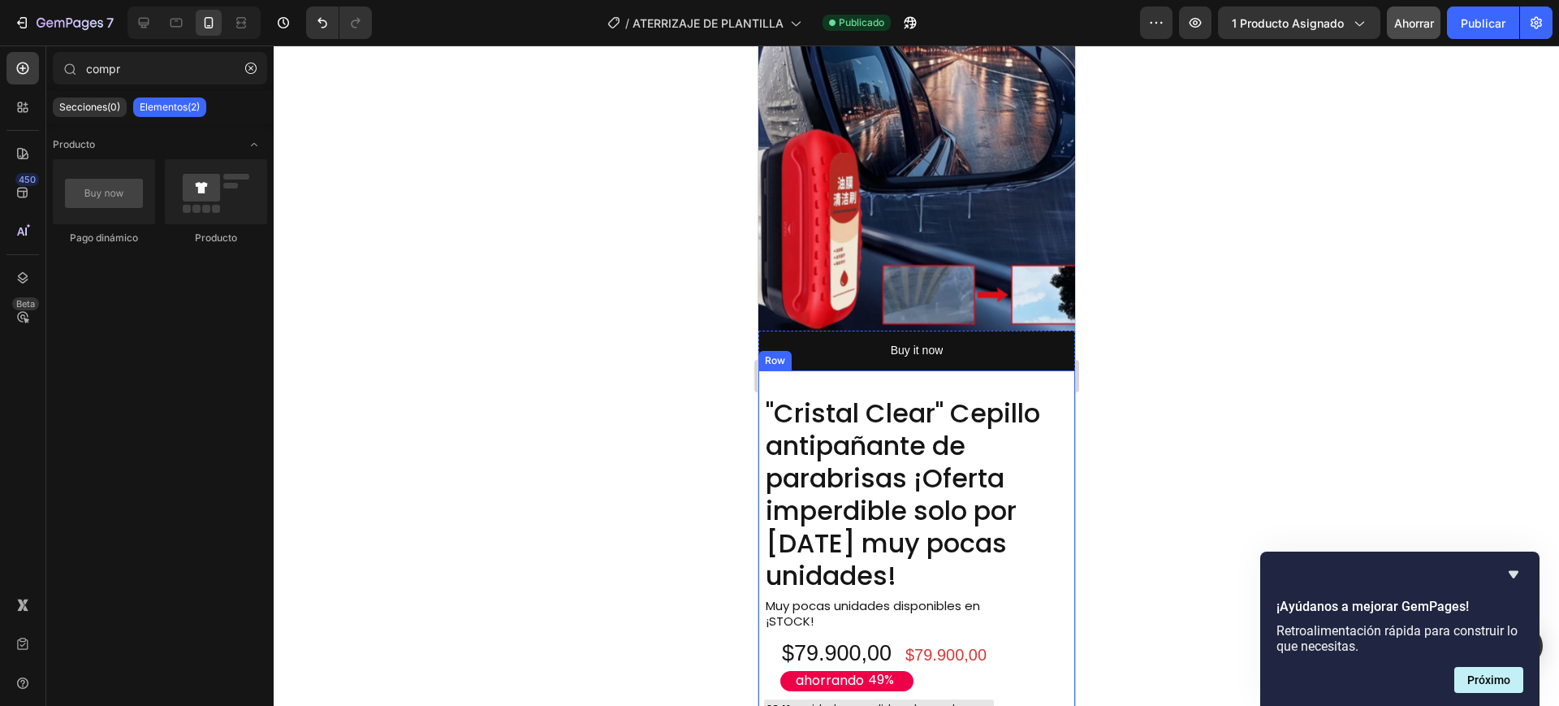
scroll to position [1421, 0]
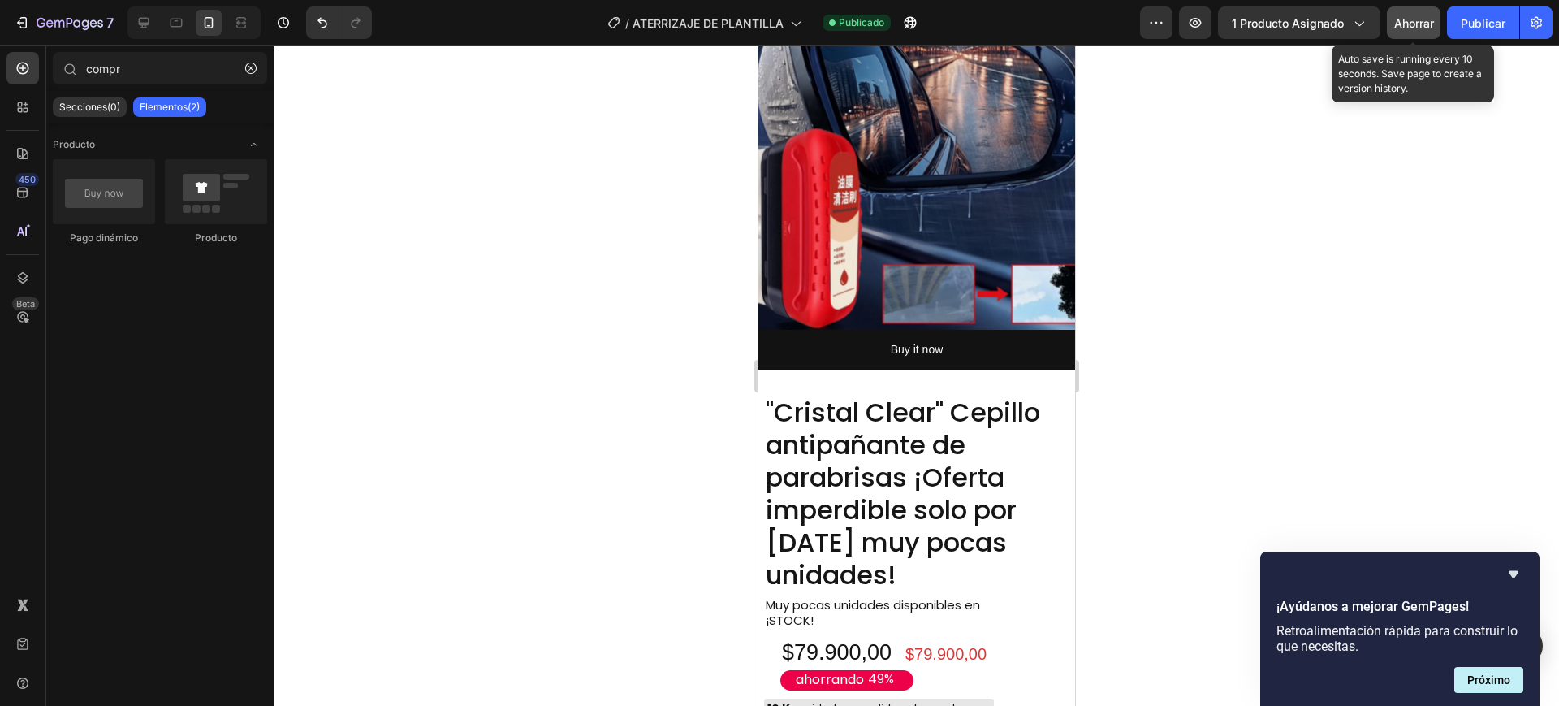
click at [1409, 28] on font "Ahorrar" at bounding box center [1414, 23] width 40 height 14
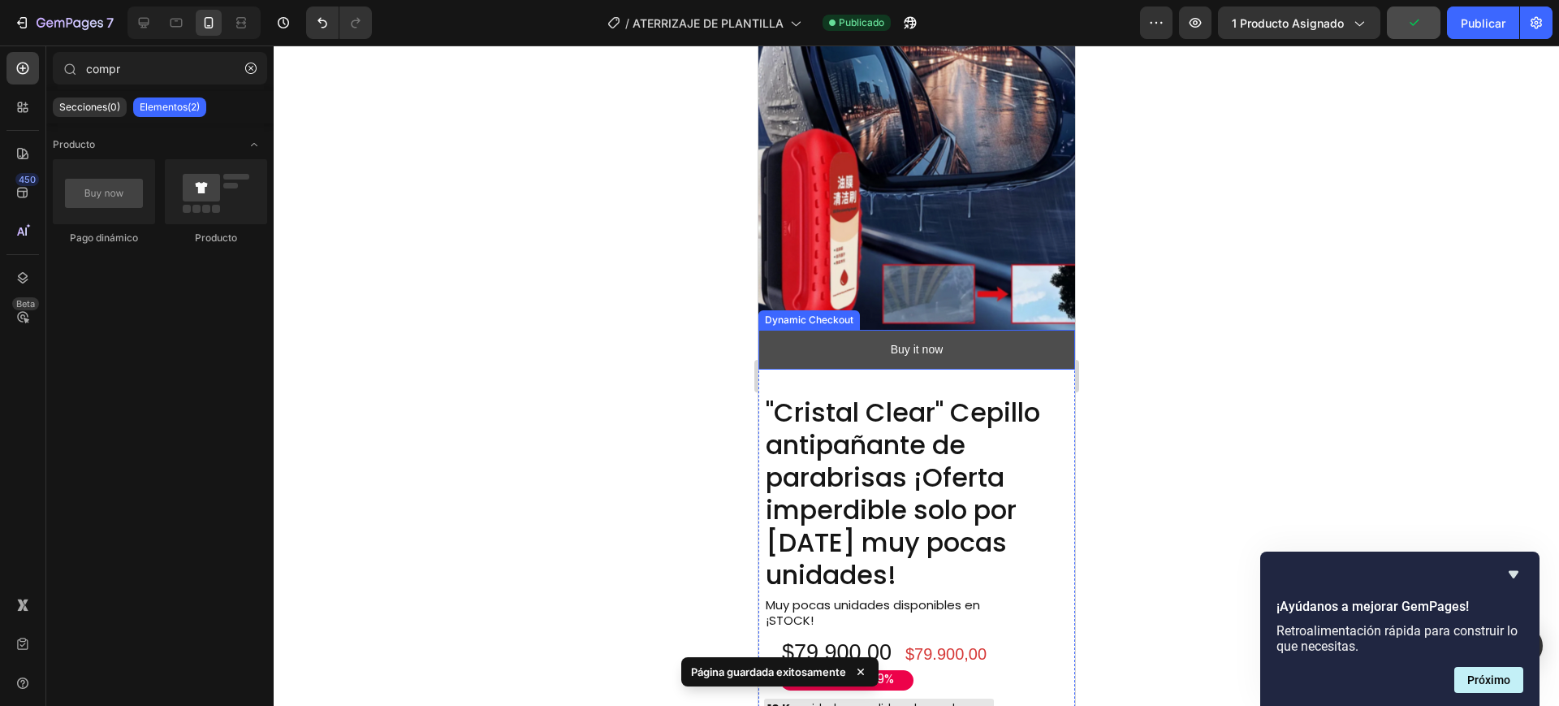
click at [852, 330] on button "Buy it now" at bounding box center [915, 350] width 317 height 40
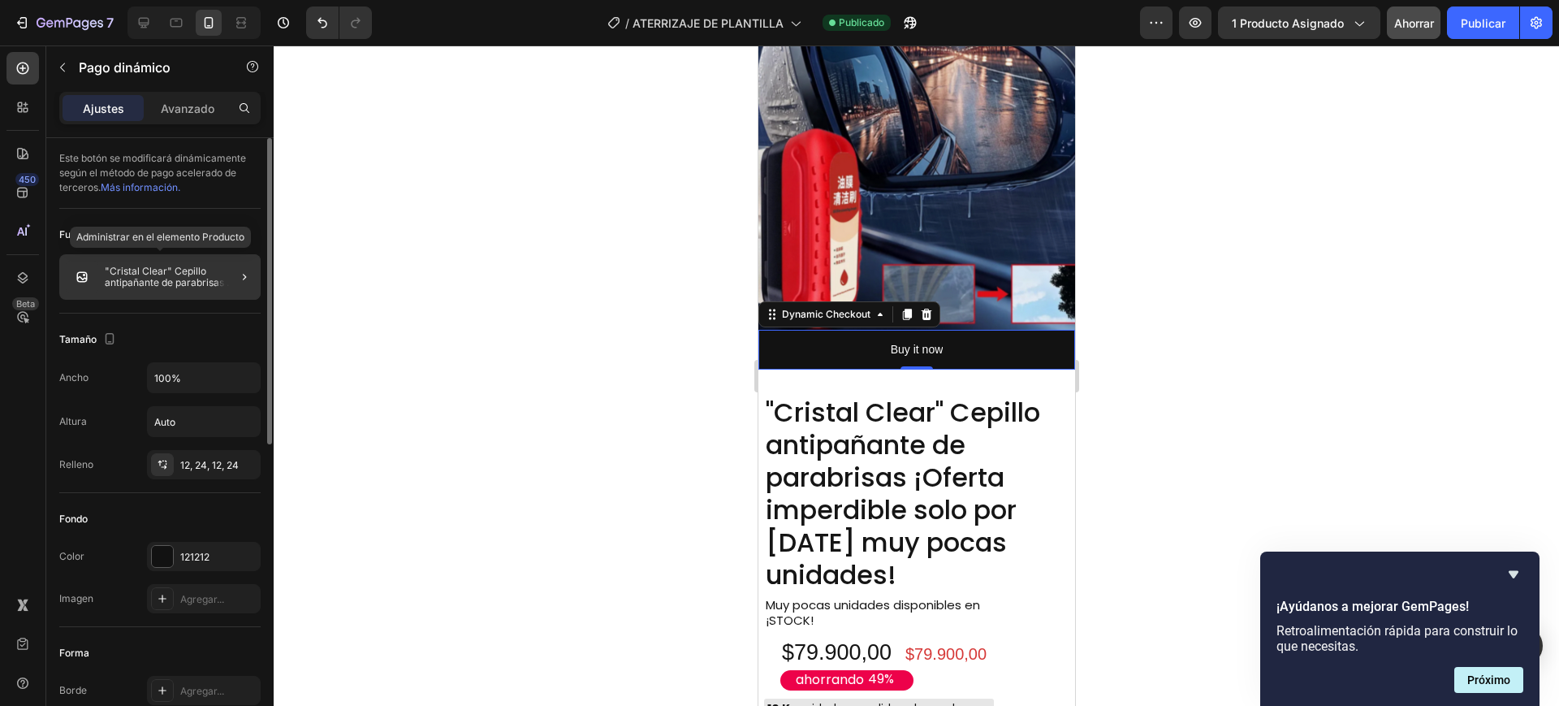
click at [151, 280] on font ""Cristal Clear" Cepillo antipañante de parabrisas ¡Oferta imperdible solo por h…" at bounding box center [170, 288] width 131 height 46
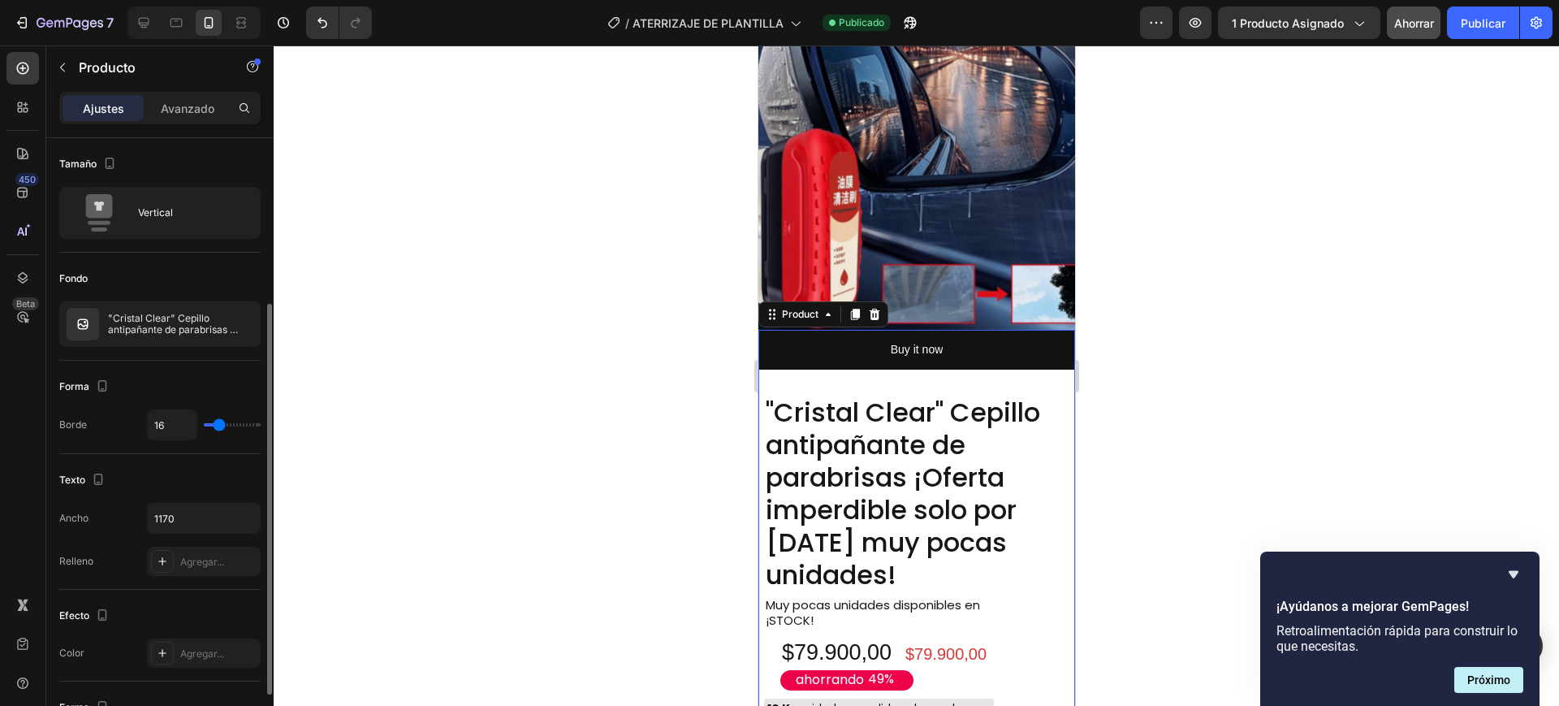
scroll to position [101, 0]
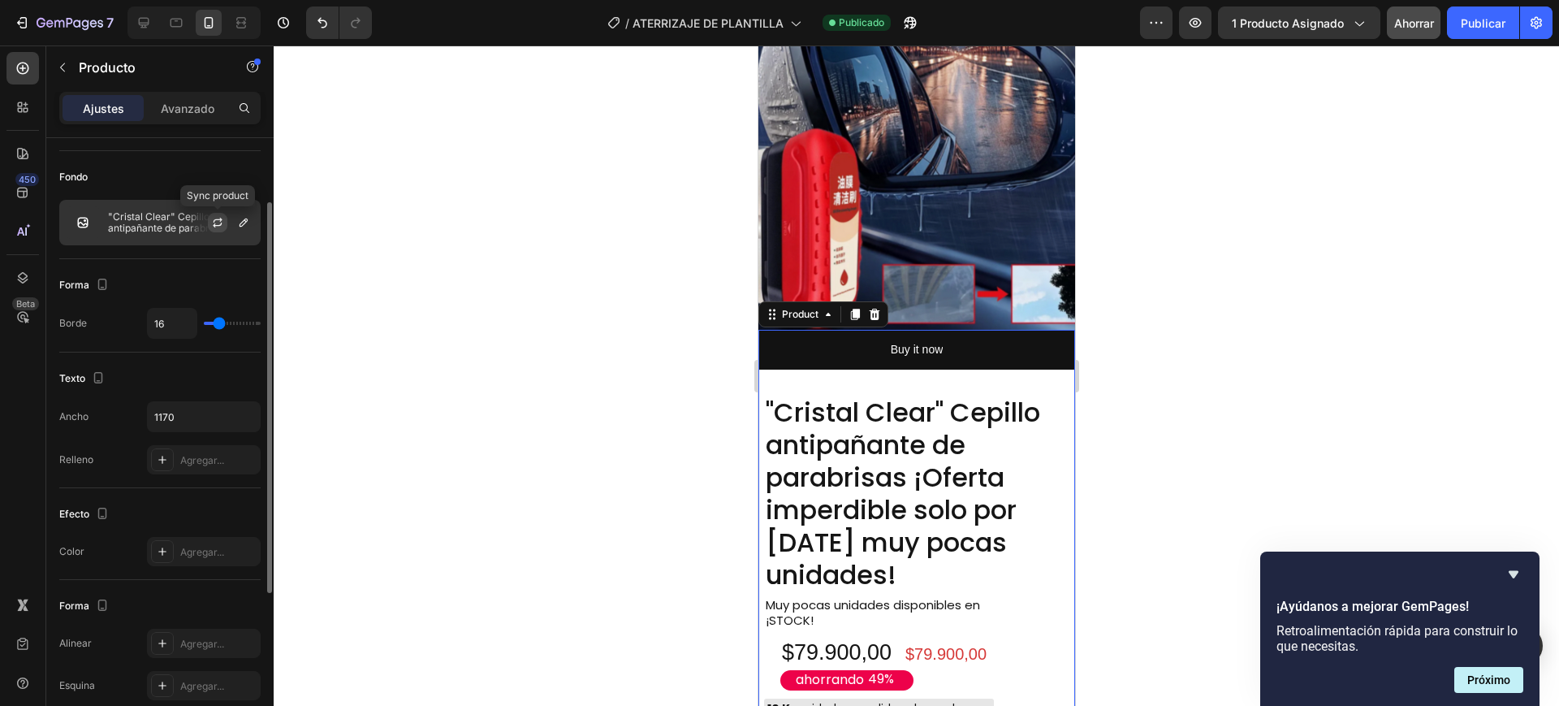
click at [217, 223] on icon "button" at bounding box center [217, 222] width 13 height 13
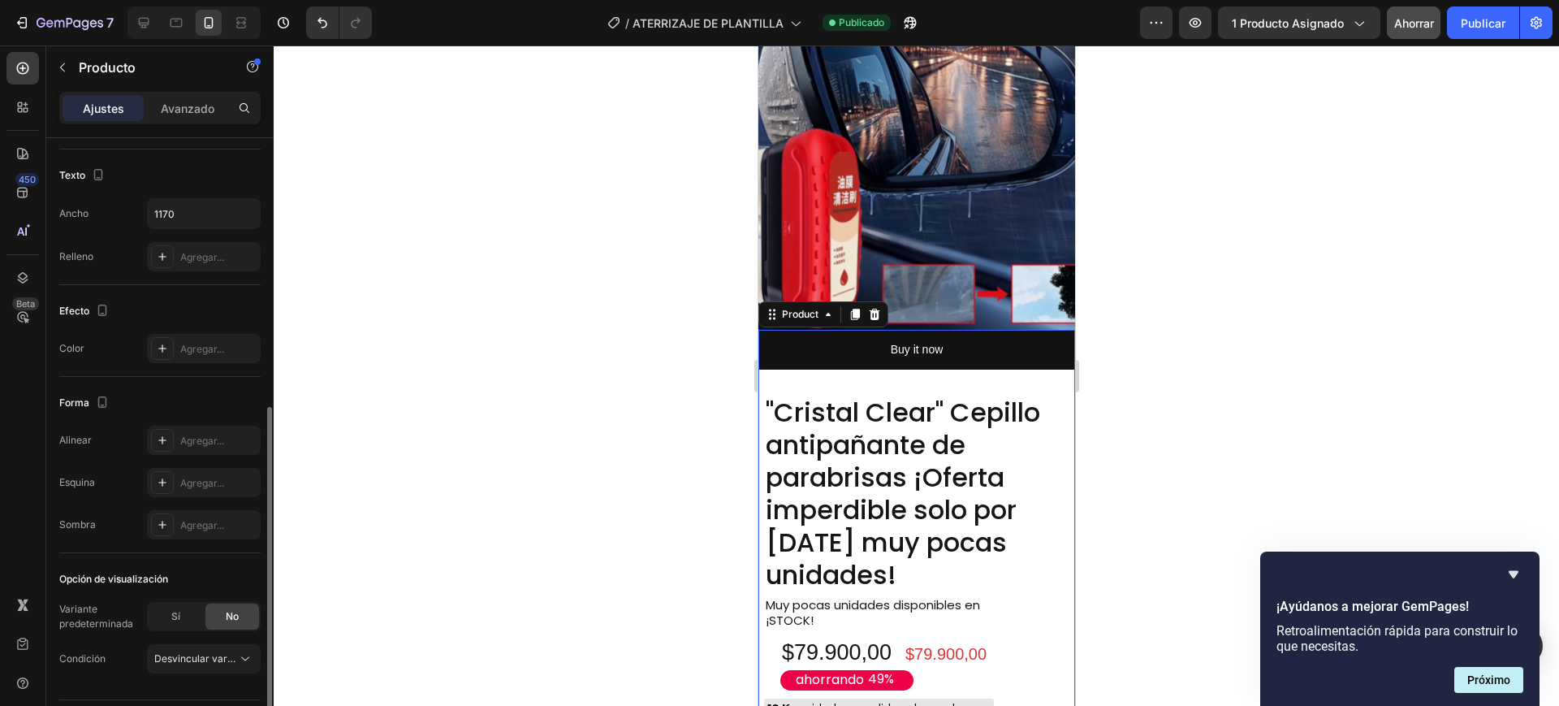
scroll to position [350, 0]
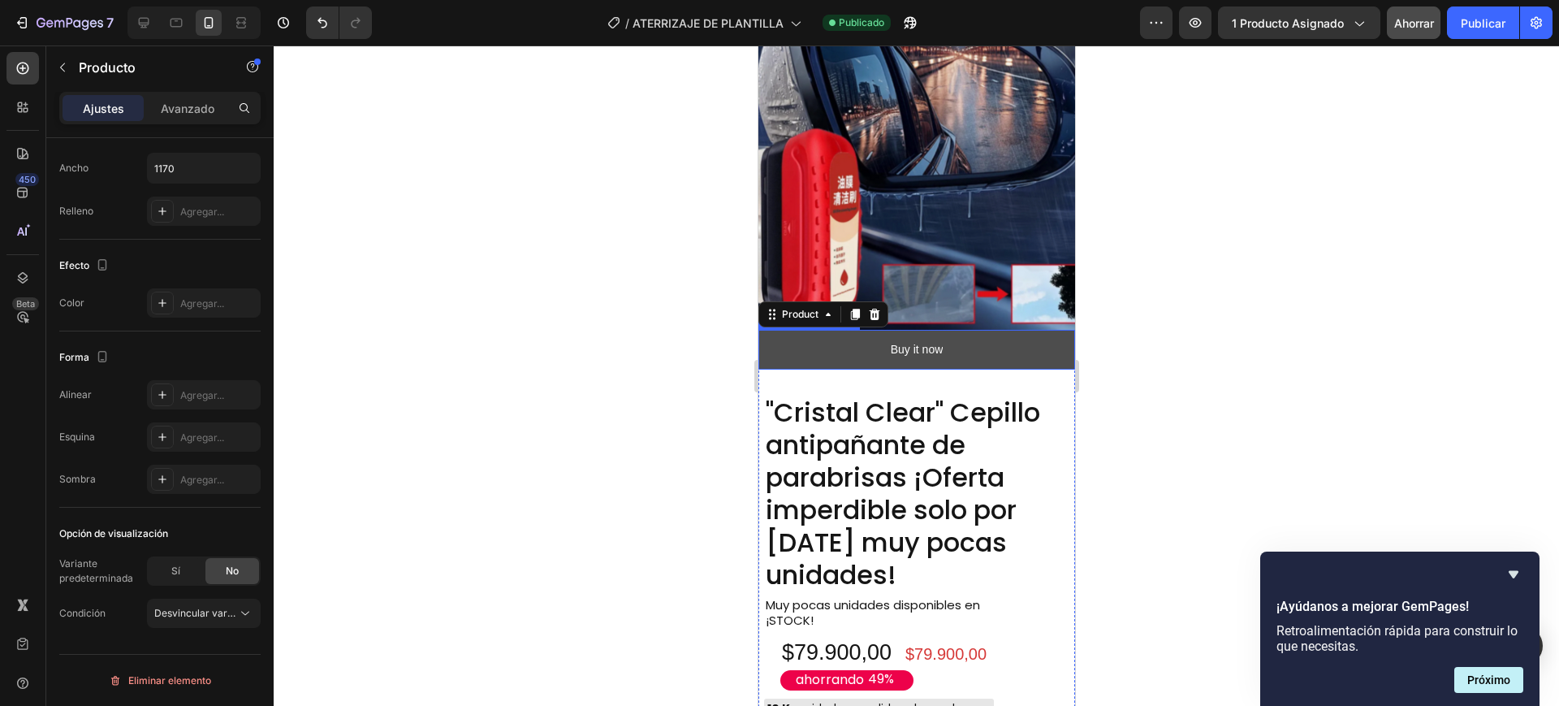
click at [813, 330] on button "Buy it now" at bounding box center [915, 350] width 317 height 40
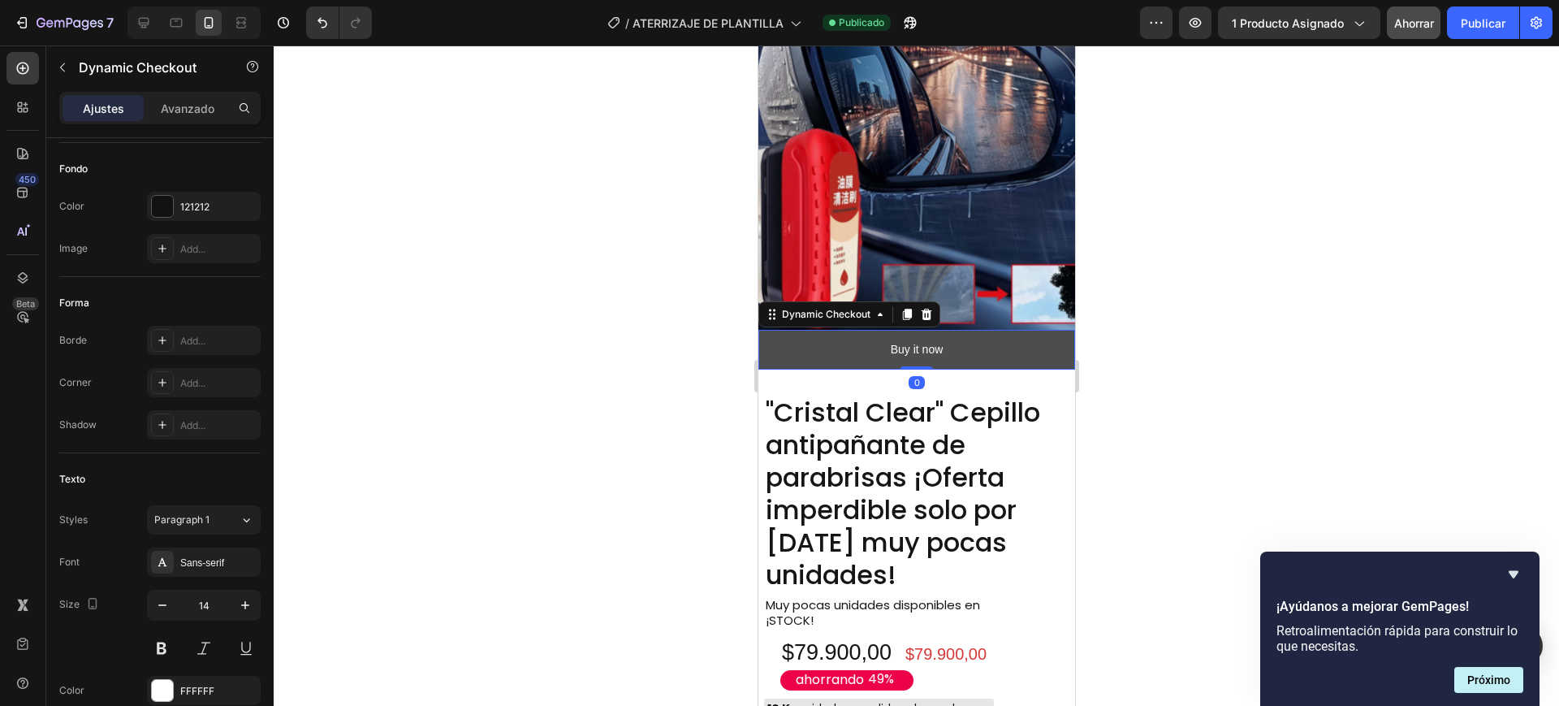
scroll to position [0, 0]
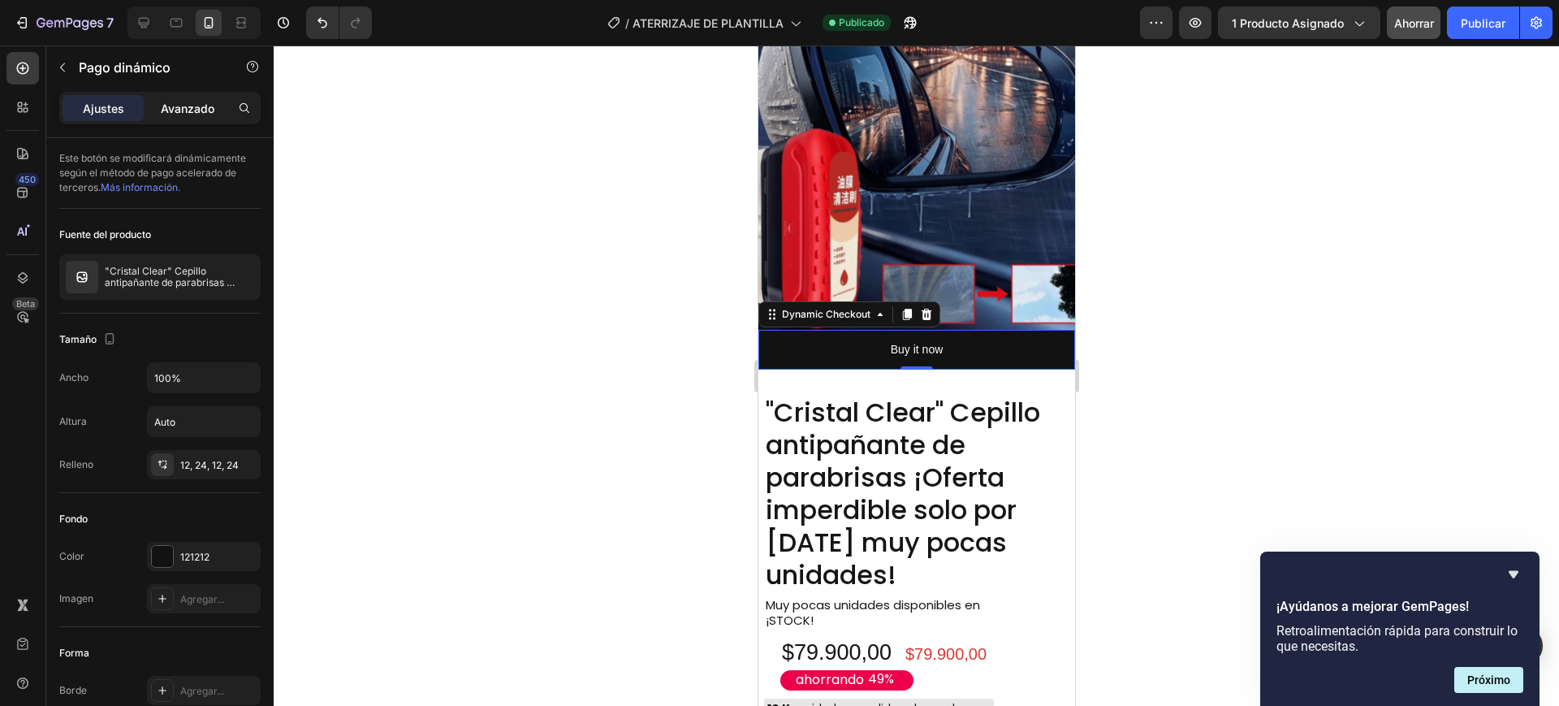
click at [179, 114] on font "Avanzado" at bounding box center [188, 108] width 54 height 14
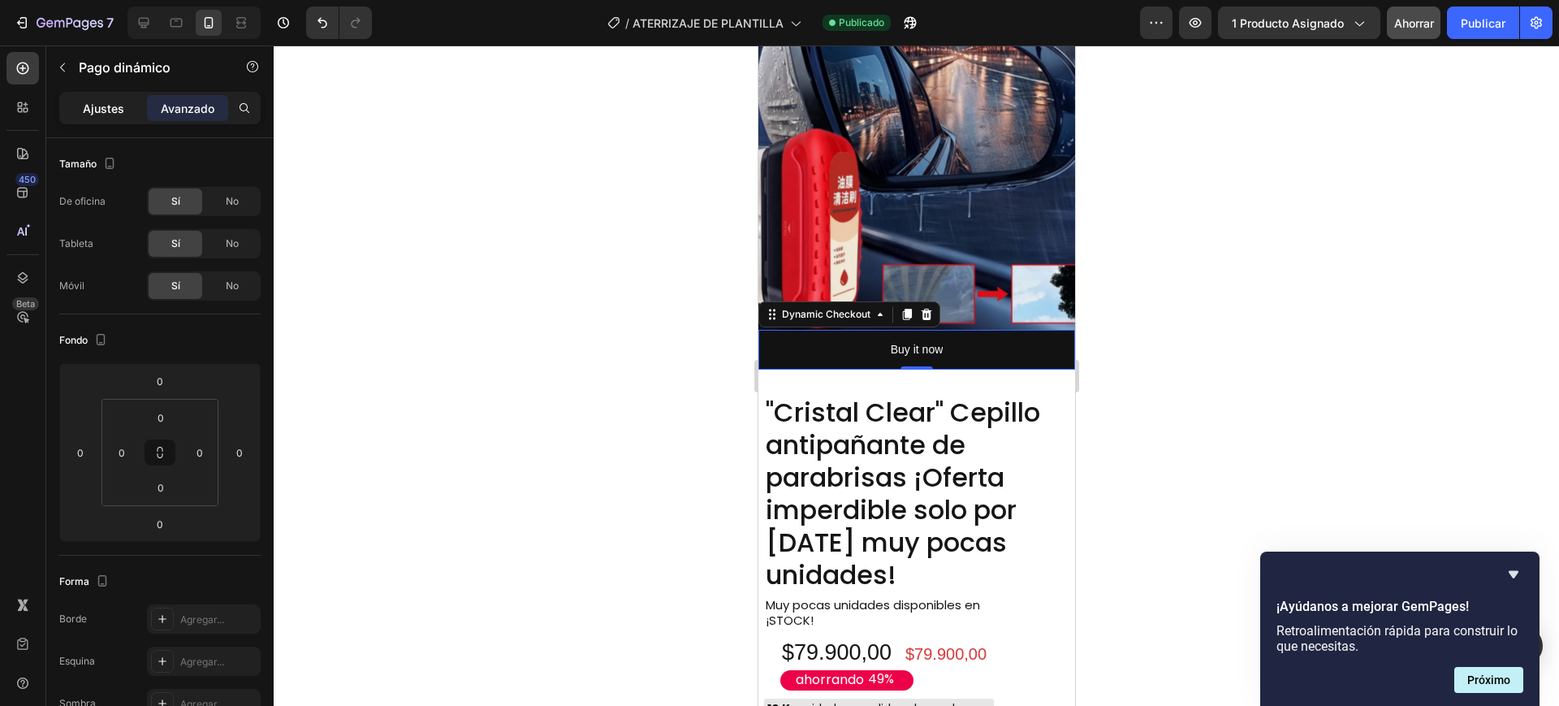
click at [126, 114] on div "Ajustes" at bounding box center [103, 108] width 81 height 26
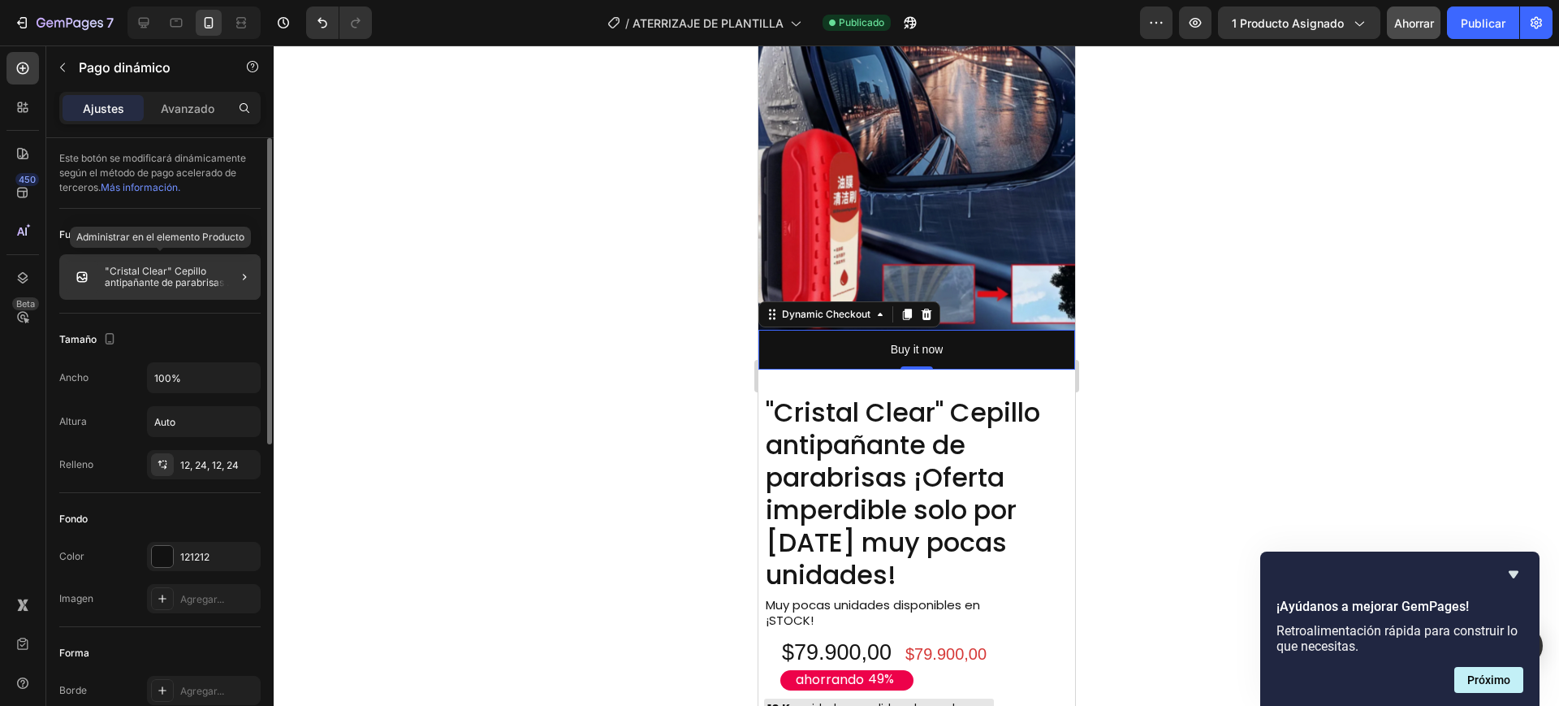
click at [97, 277] on img at bounding box center [82, 277] width 32 height 32
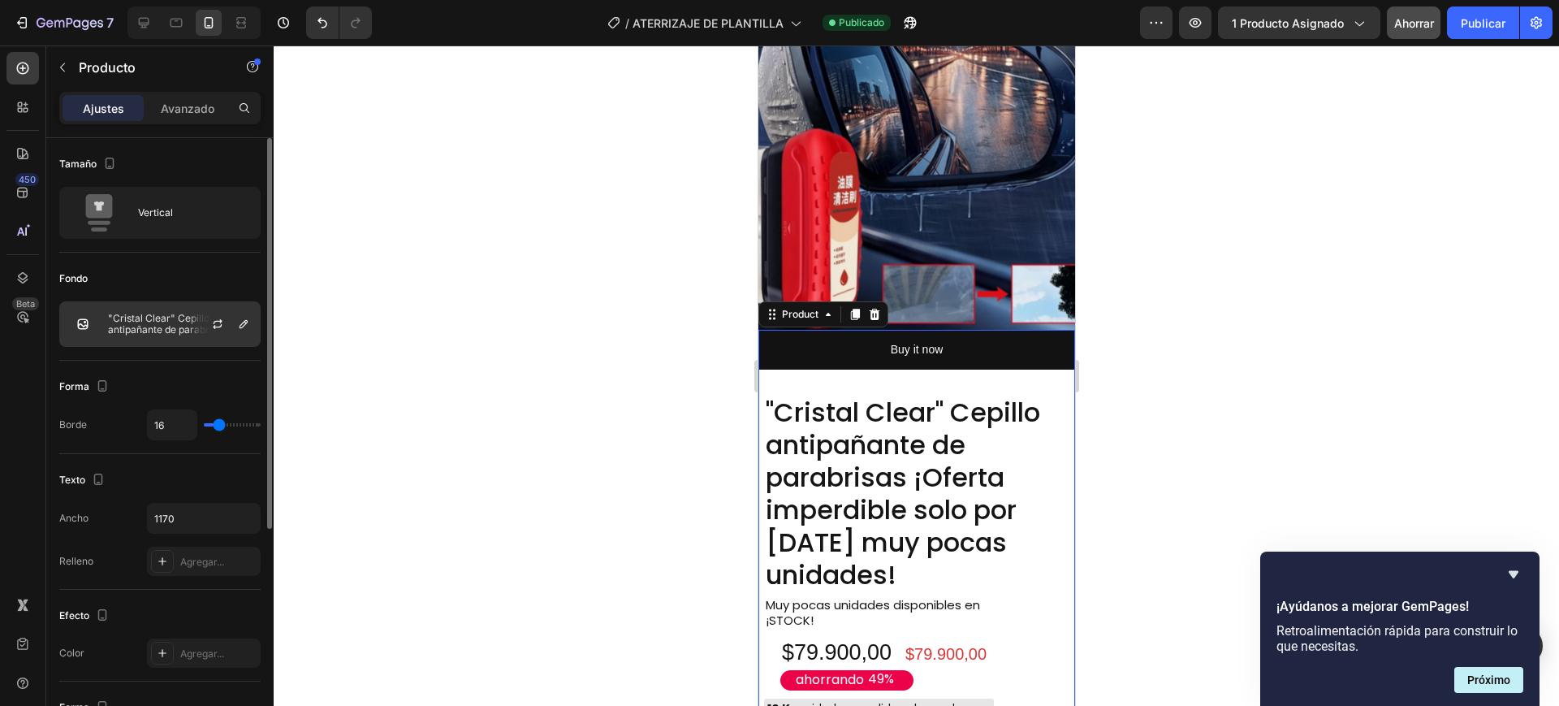
click at [168, 320] on font ""Cristal Clear" Cepillo antipañante de parabrisas ¡Oferta imperdible solo por h…" at bounding box center [173, 335] width 131 height 46
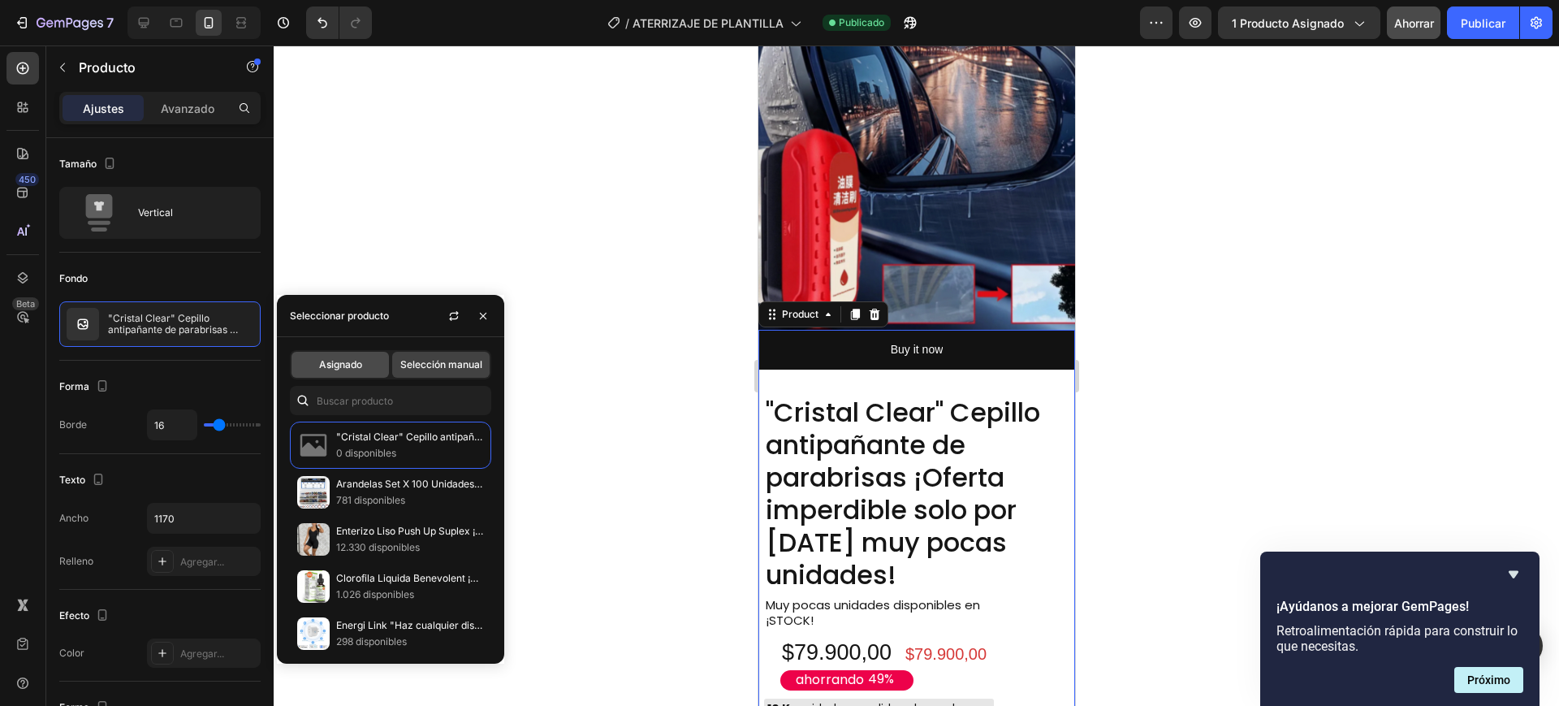
click at [347, 369] on font "Asignado" at bounding box center [340, 364] width 43 height 12
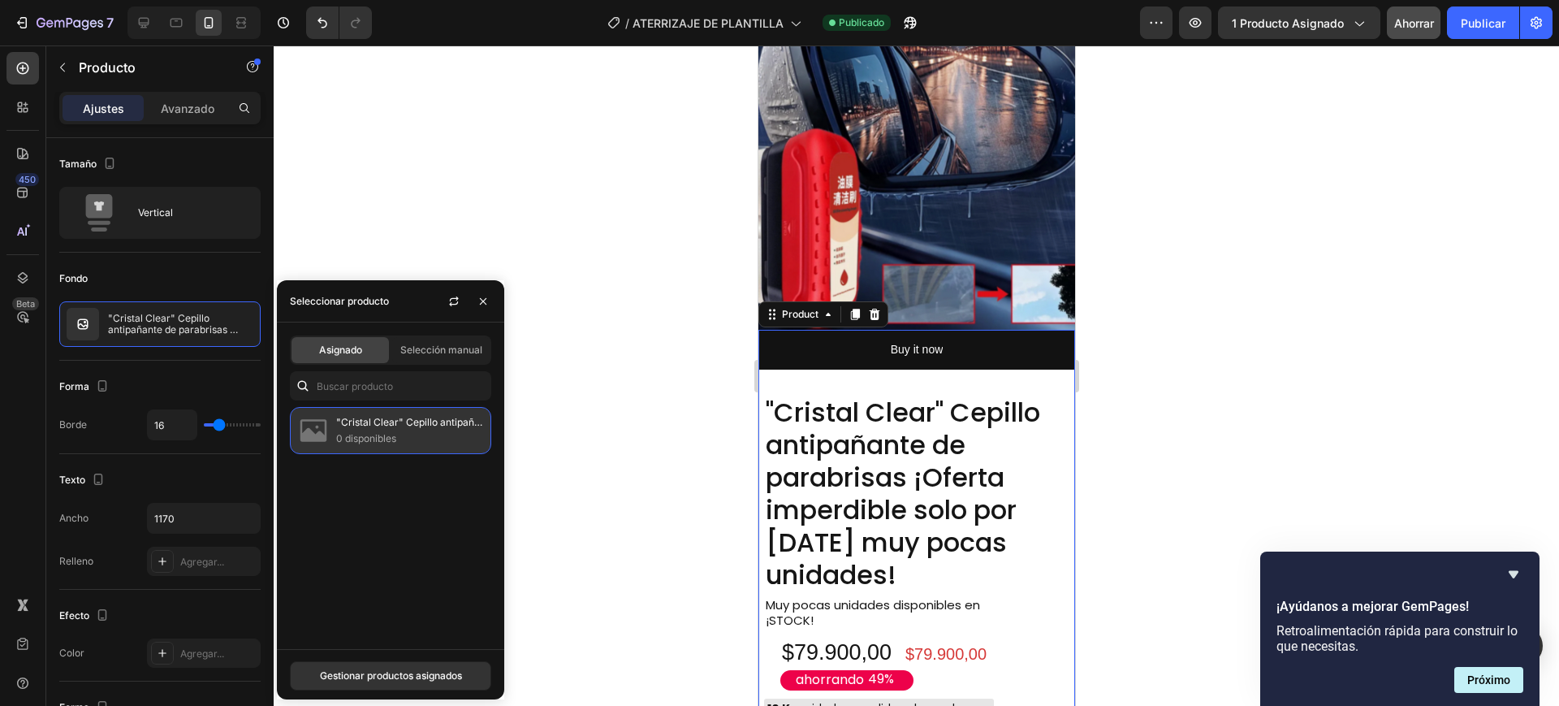
click at [382, 421] on font ""Cristal Clear" Cepillo antipañante de parabrisas ¡Oferta imperdible solo por h…" at bounding box center [576, 422] width 481 height 12
click at [361, 675] on font "Gestionar productos asignados" at bounding box center [391, 675] width 142 height 12
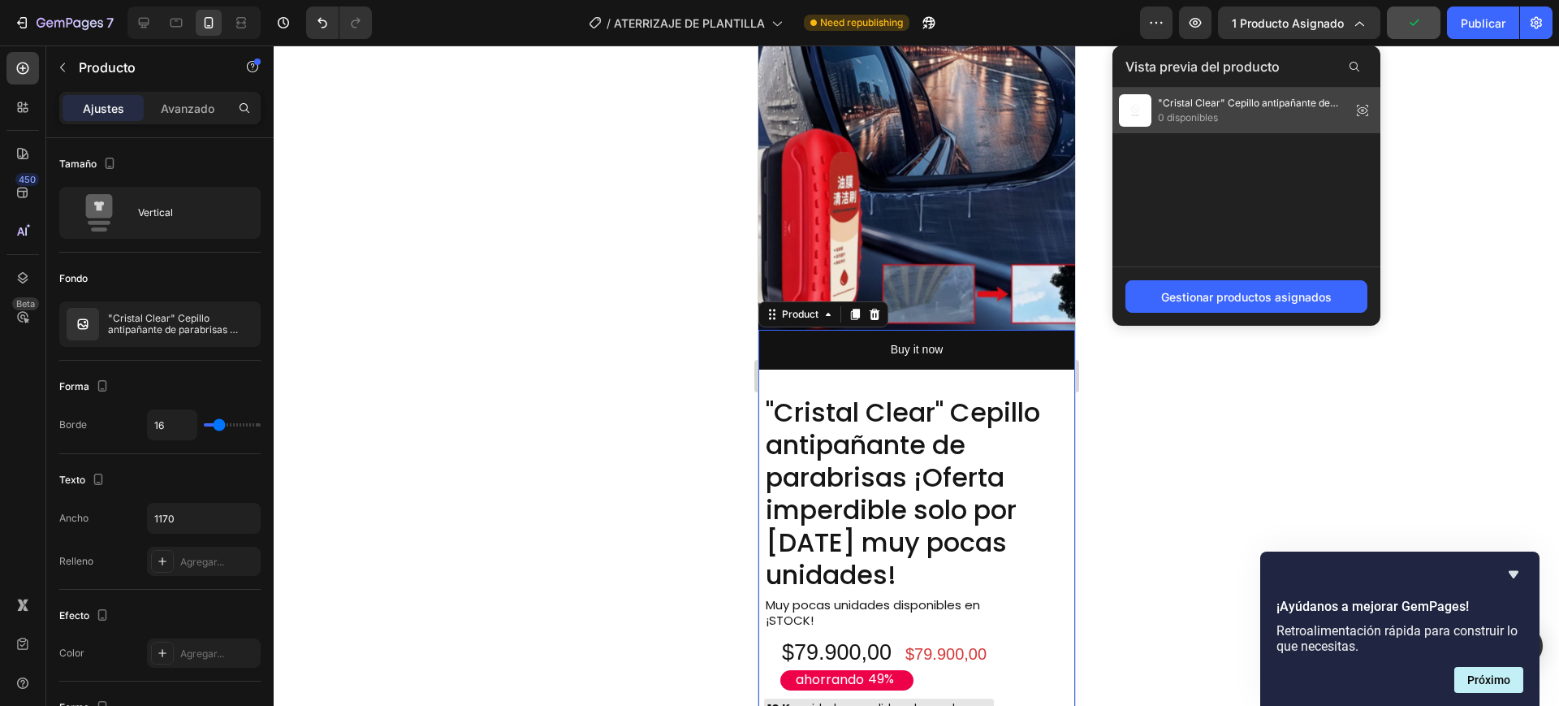
click at [1172, 119] on font "0 disponibles" at bounding box center [1188, 117] width 60 height 12
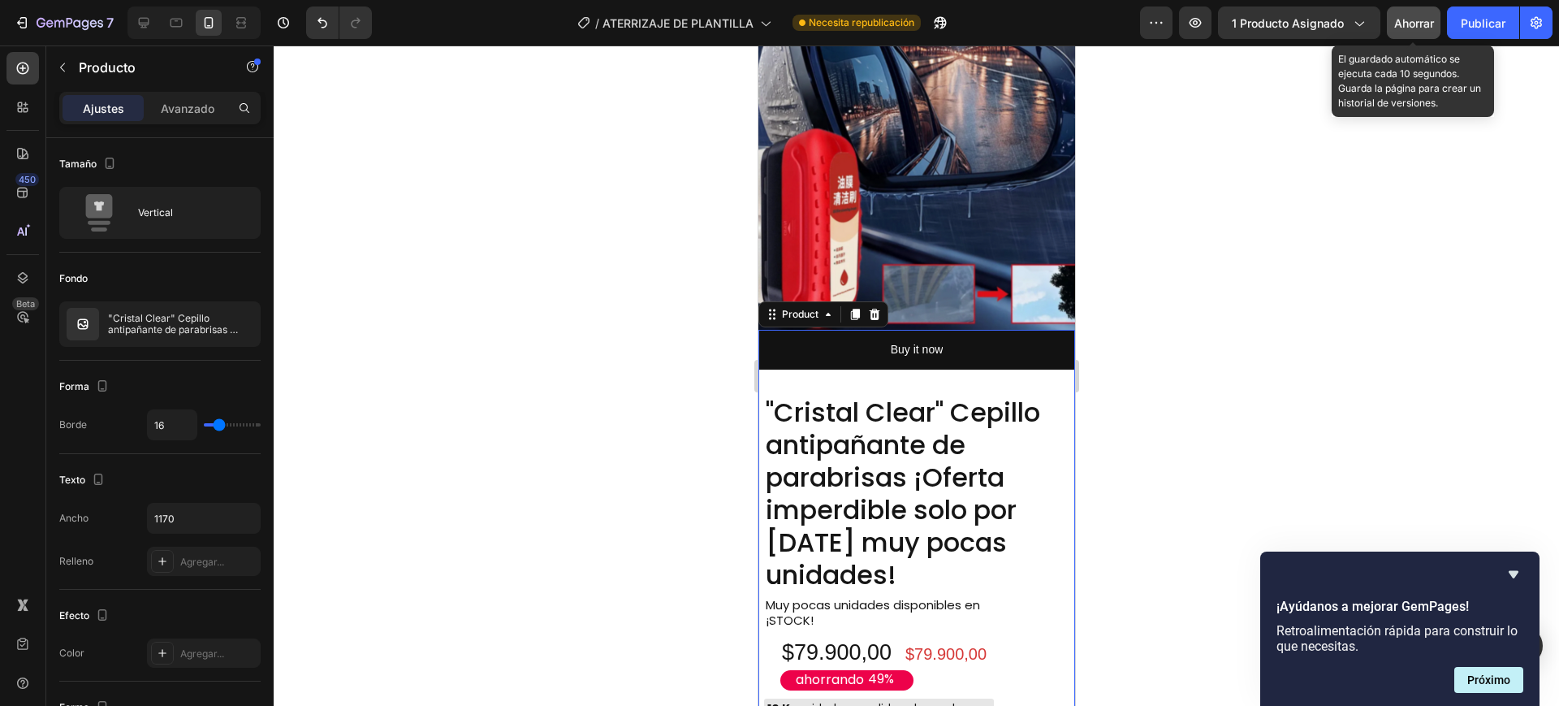
click at [1424, 24] on font "Ahorrar" at bounding box center [1414, 23] width 40 height 14
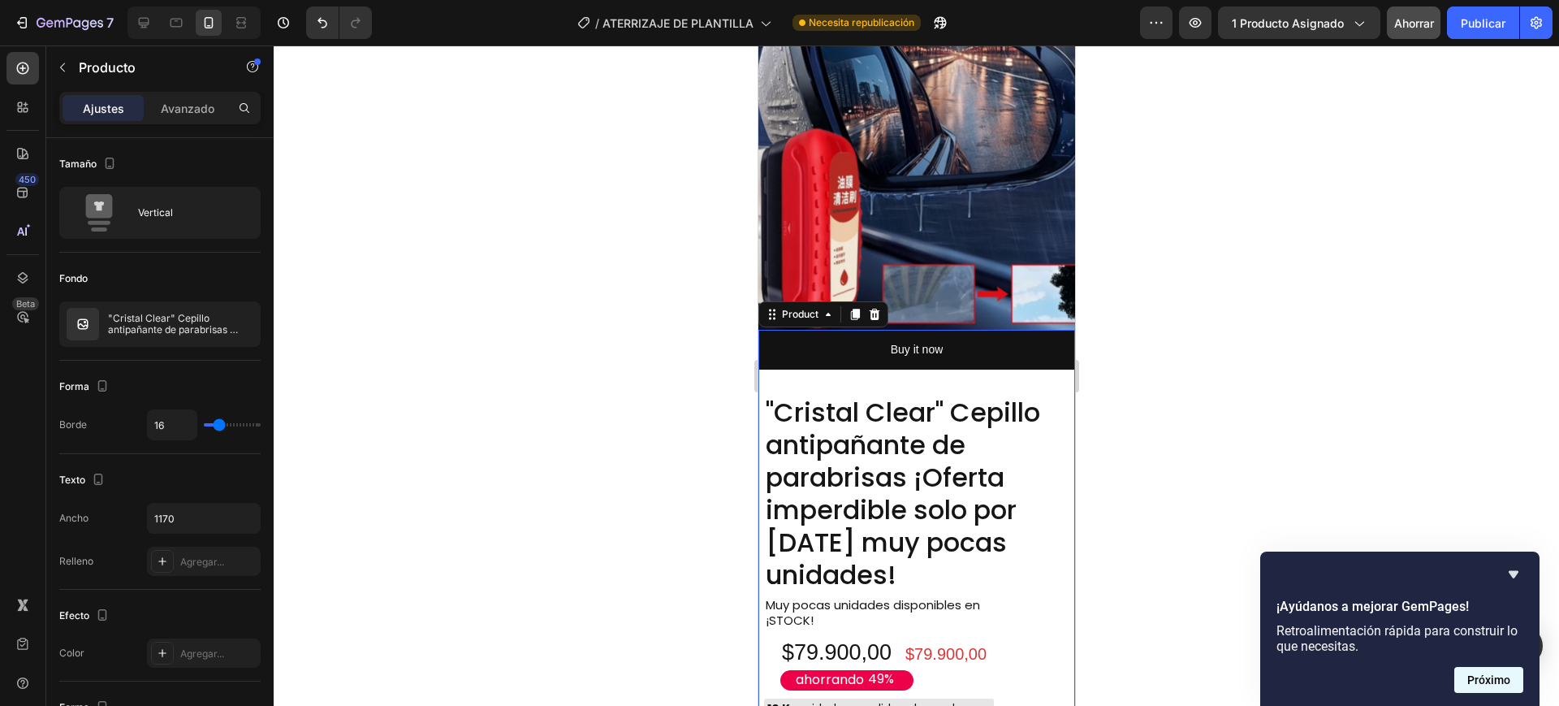
click at [1494, 670] on button "Próximo" at bounding box center [1488, 680] width 69 height 26
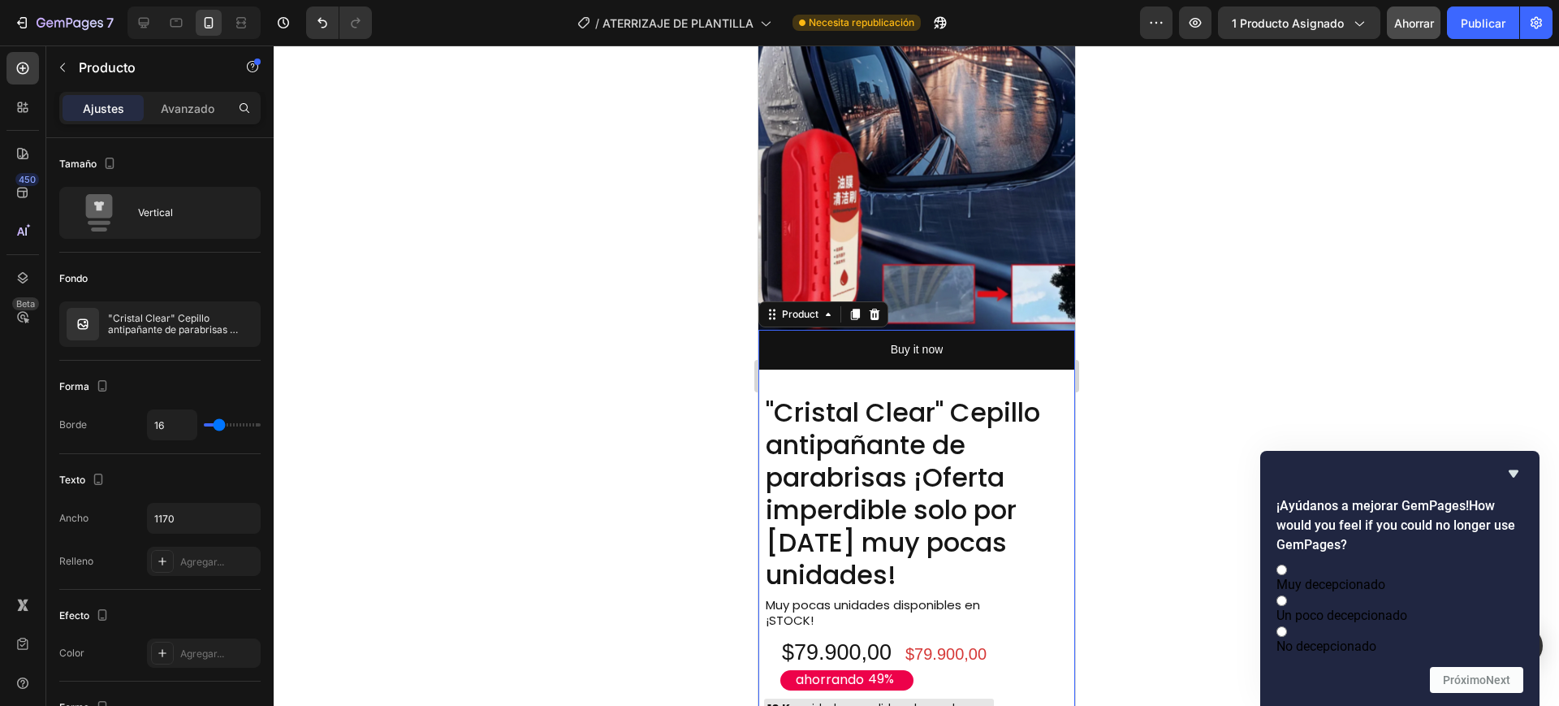
click at [1317, 375] on div at bounding box center [916, 375] width 1285 height 660
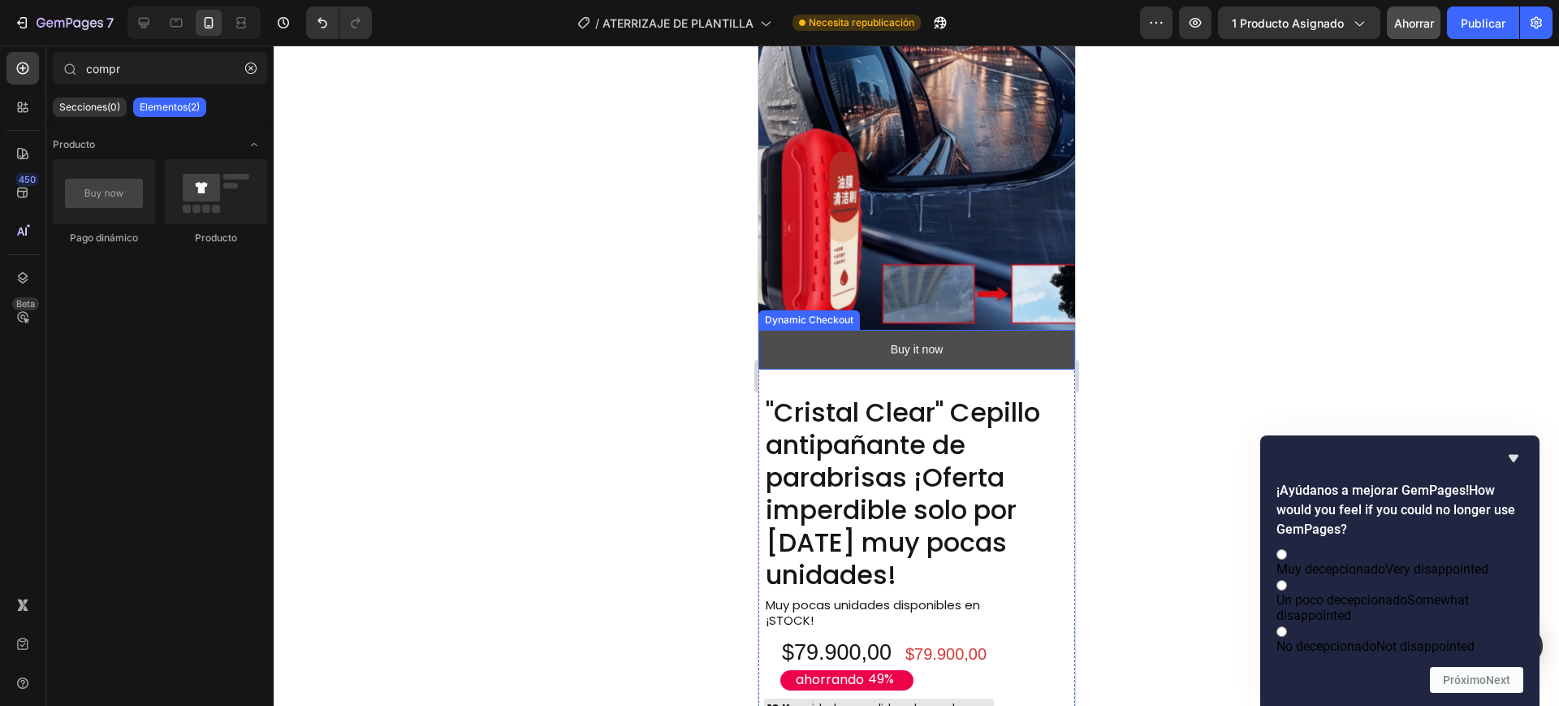
click at [873, 330] on button "Buy it now" at bounding box center [915, 350] width 317 height 40
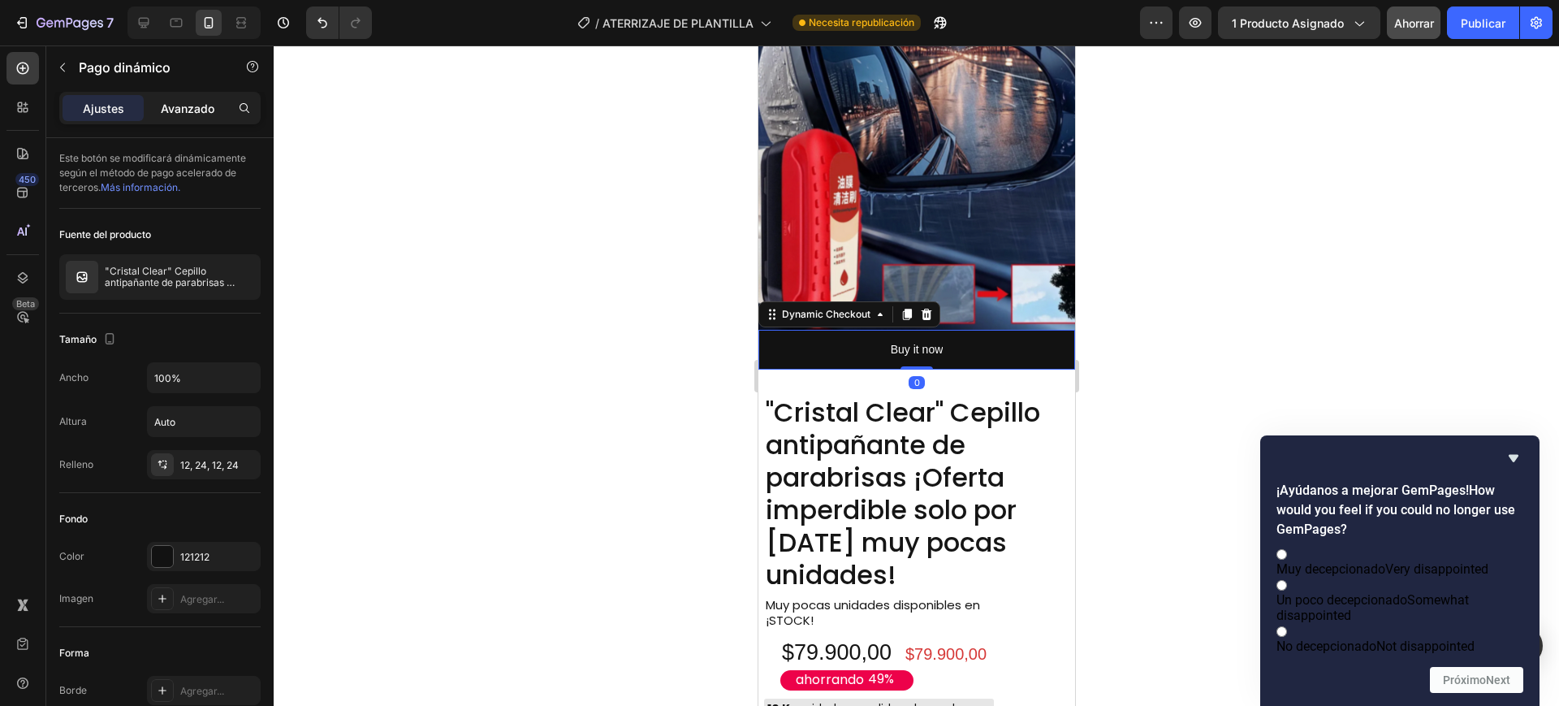
click at [199, 108] on font "Avanzado" at bounding box center [188, 108] width 54 height 14
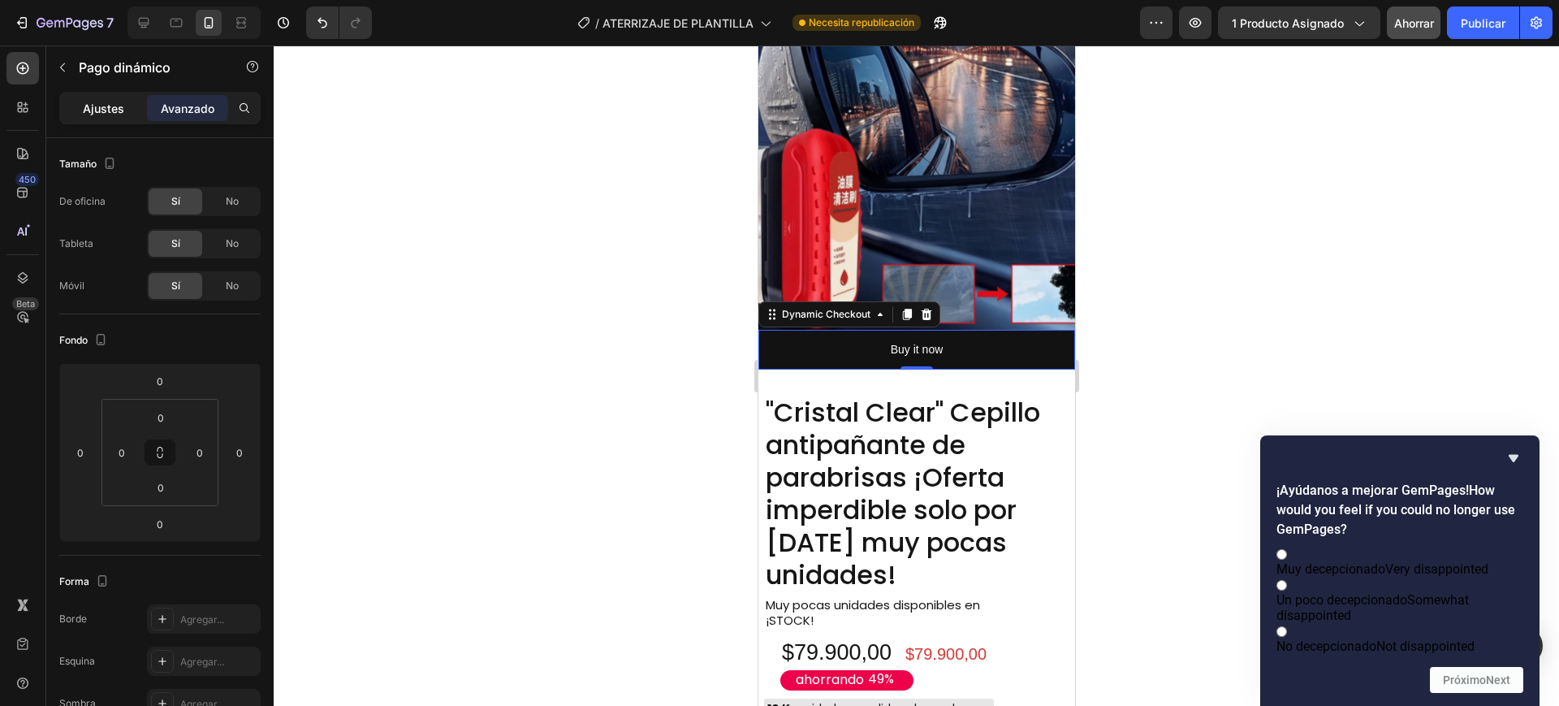
click at [95, 108] on font "Ajustes" at bounding box center [103, 108] width 41 height 14
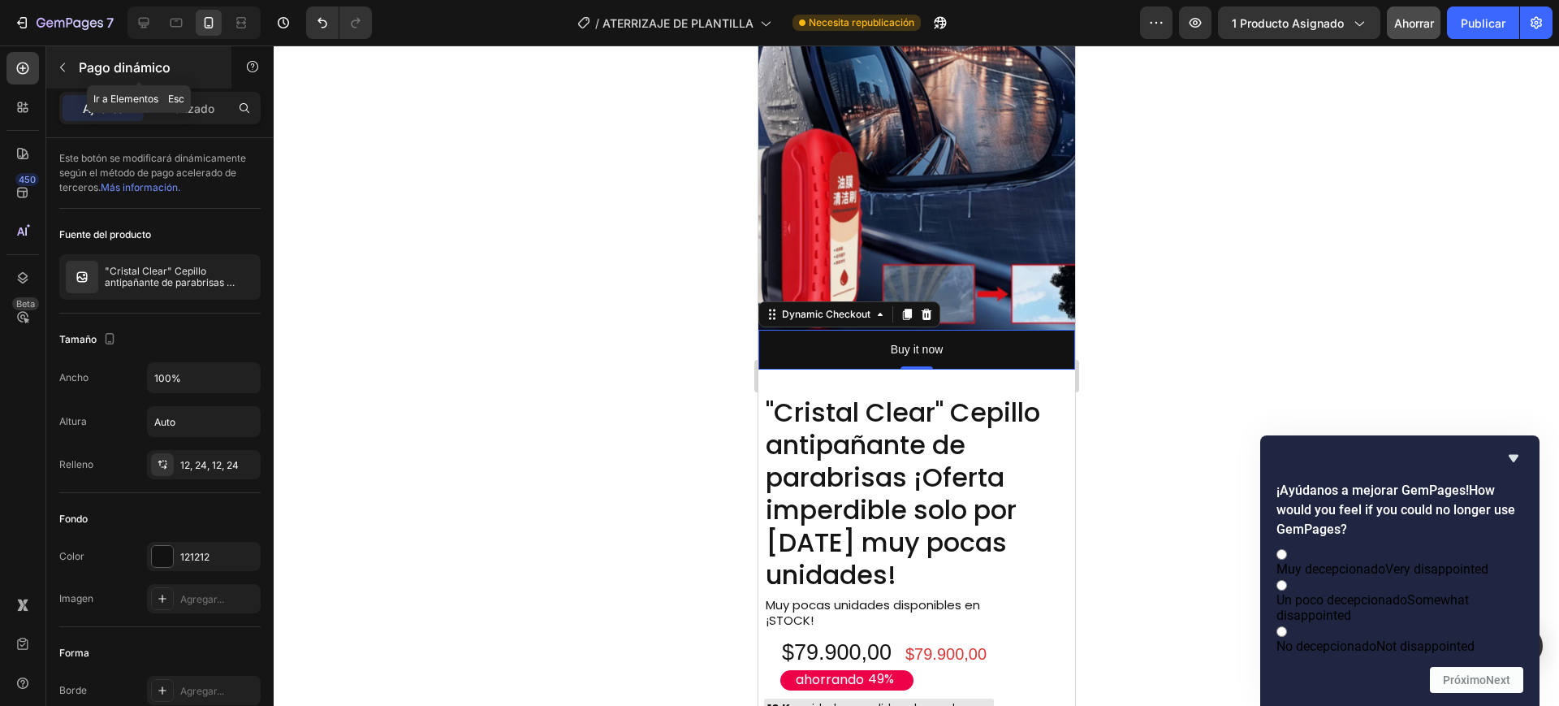
click at [71, 62] on button "button" at bounding box center [63, 67] width 26 height 26
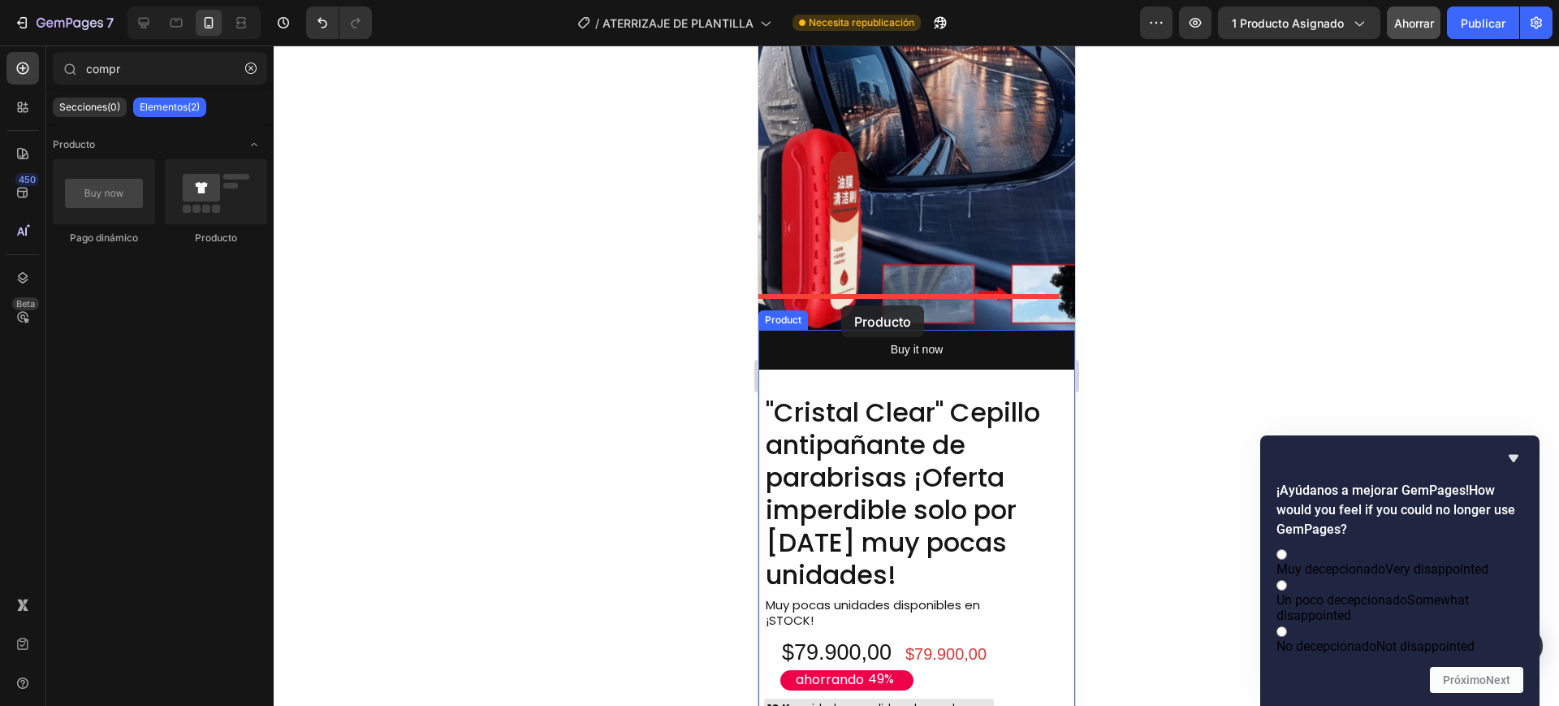
drag, startPoint x: 954, startPoint y: 260, endPoint x: 840, endPoint y: 305, distance: 122.4
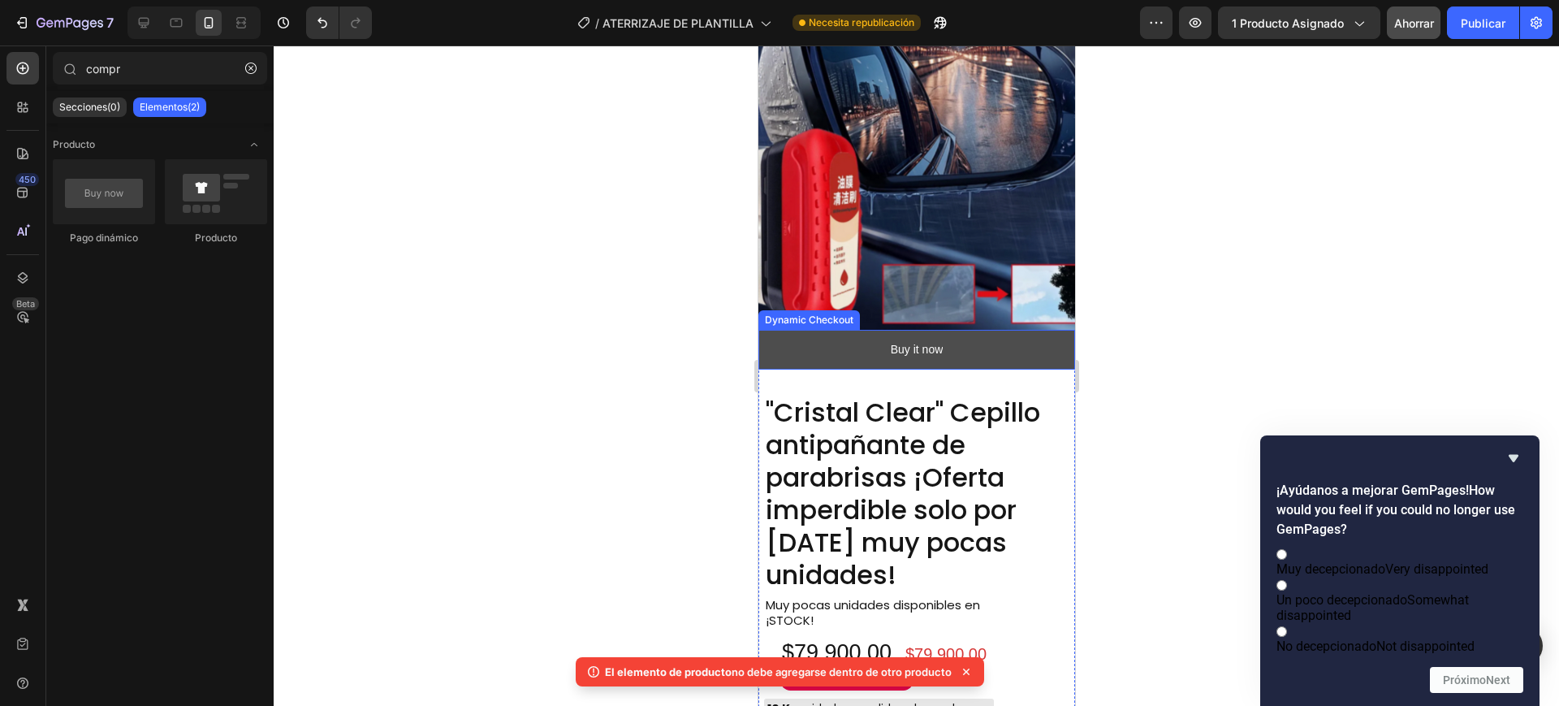
click at [840, 330] on button "Buy it now" at bounding box center [915, 350] width 317 height 40
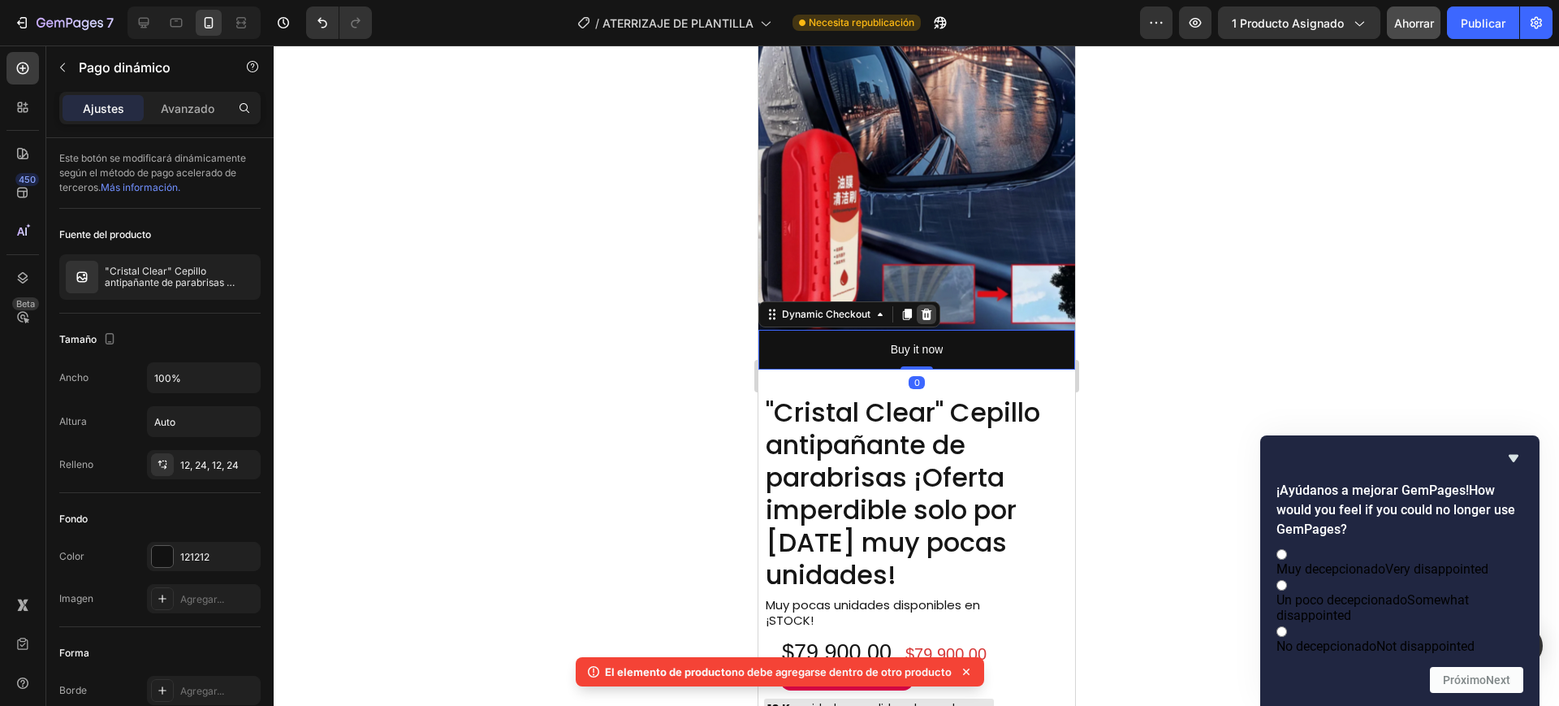
click at [928, 309] on icon at bounding box center [926, 314] width 11 height 11
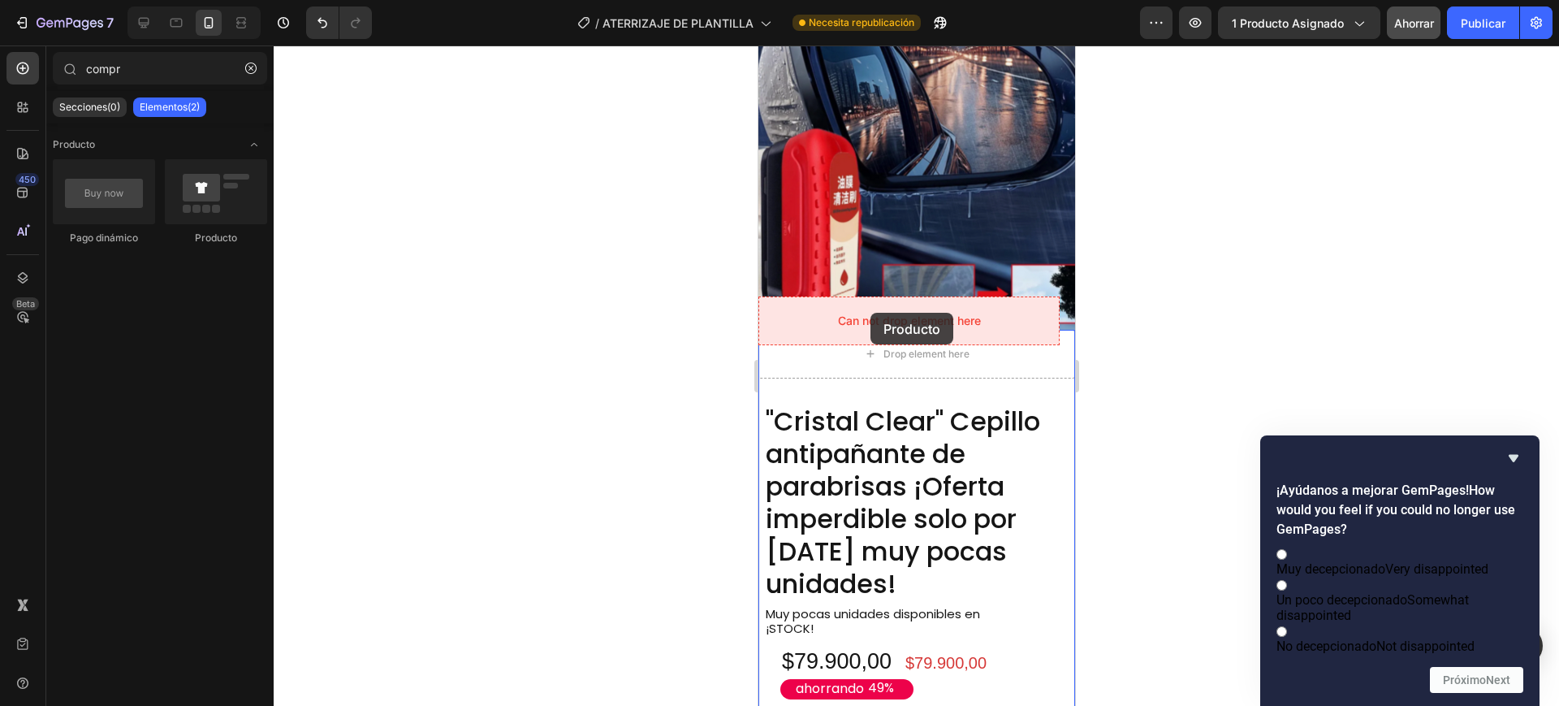
drag, startPoint x: 1310, startPoint y: 298, endPoint x: 870, endPoint y: 313, distance: 441.1
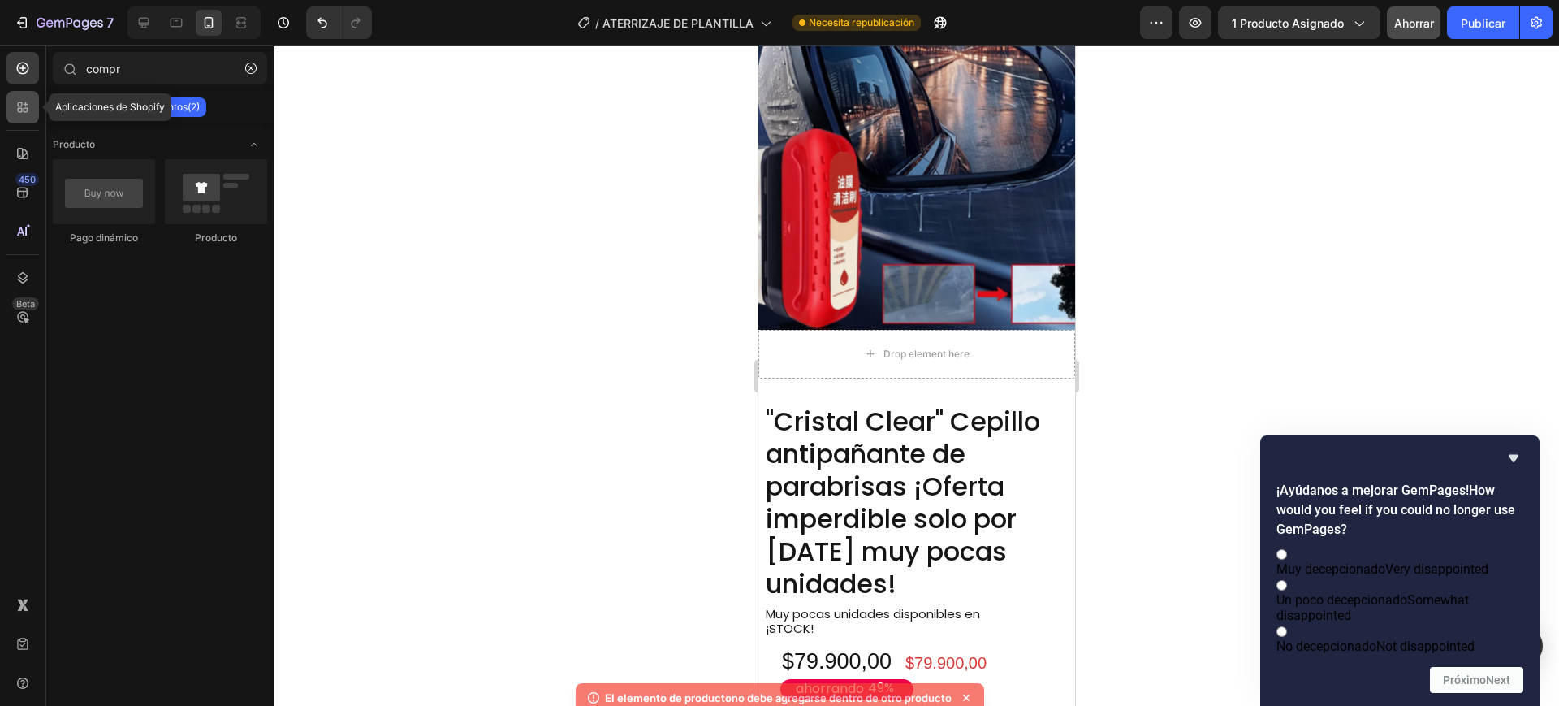
click at [28, 109] on icon at bounding box center [26, 110] width 5 height 5
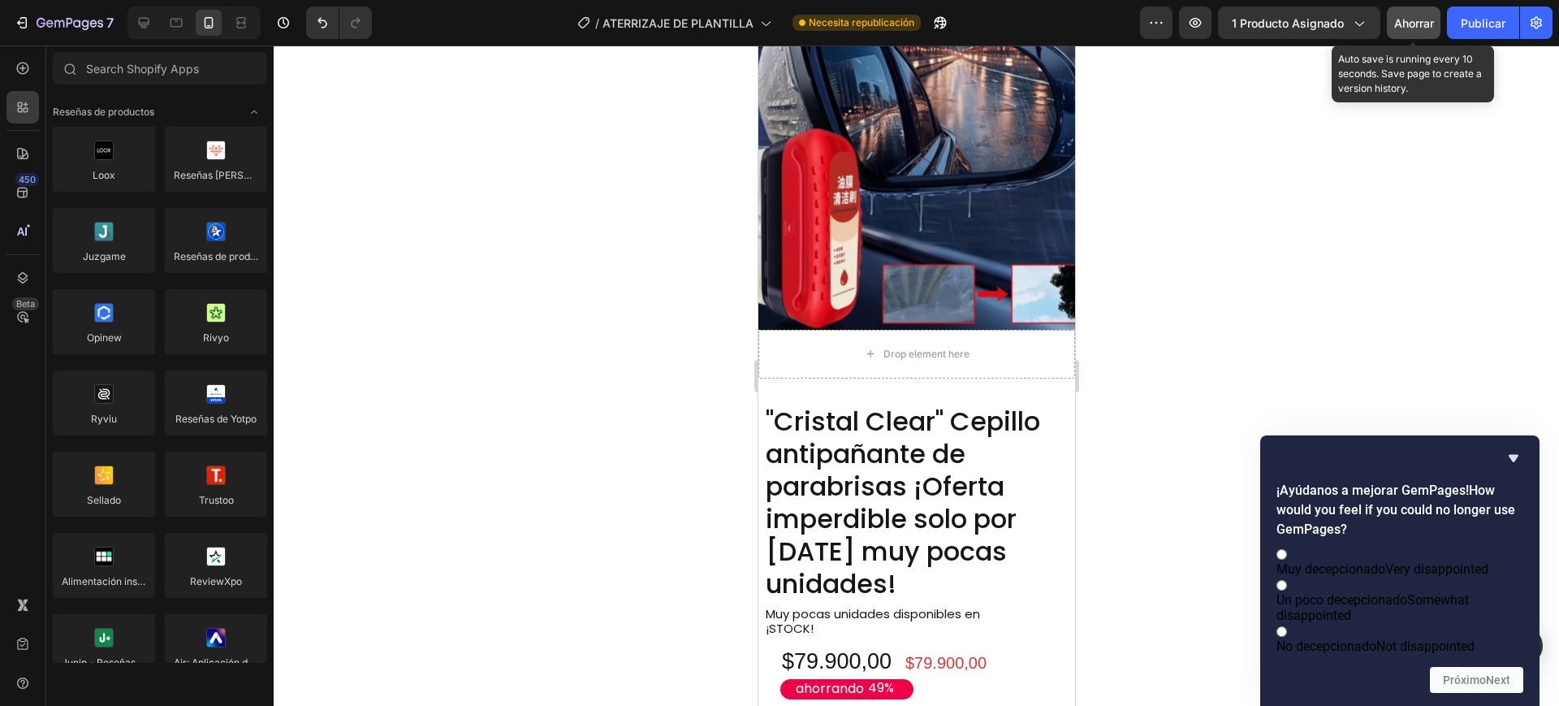
click at [1396, 21] on font "Ahorrar" at bounding box center [1414, 23] width 40 height 14
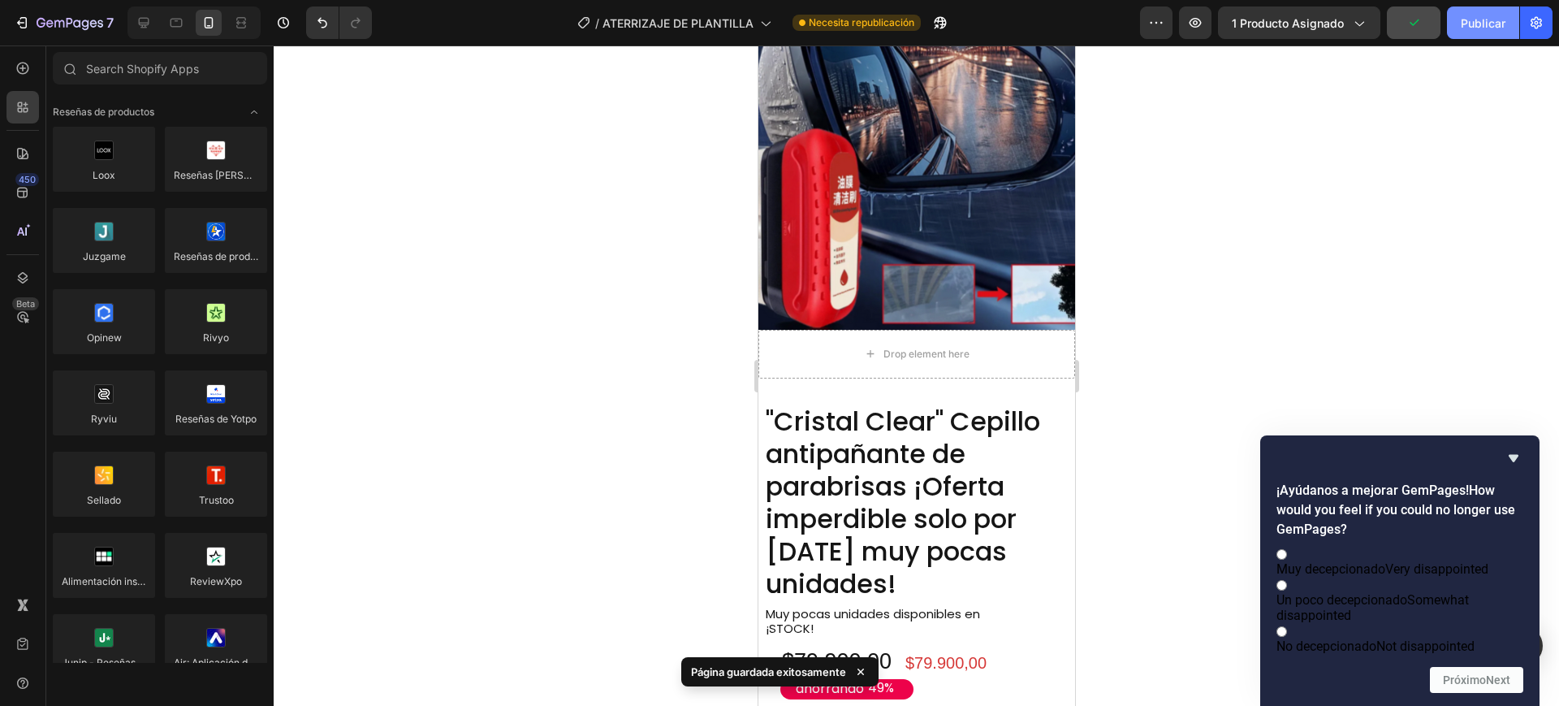
click at [1493, 22] on font "Publicar" at bounding box center [1483, 23] width 45 height 14
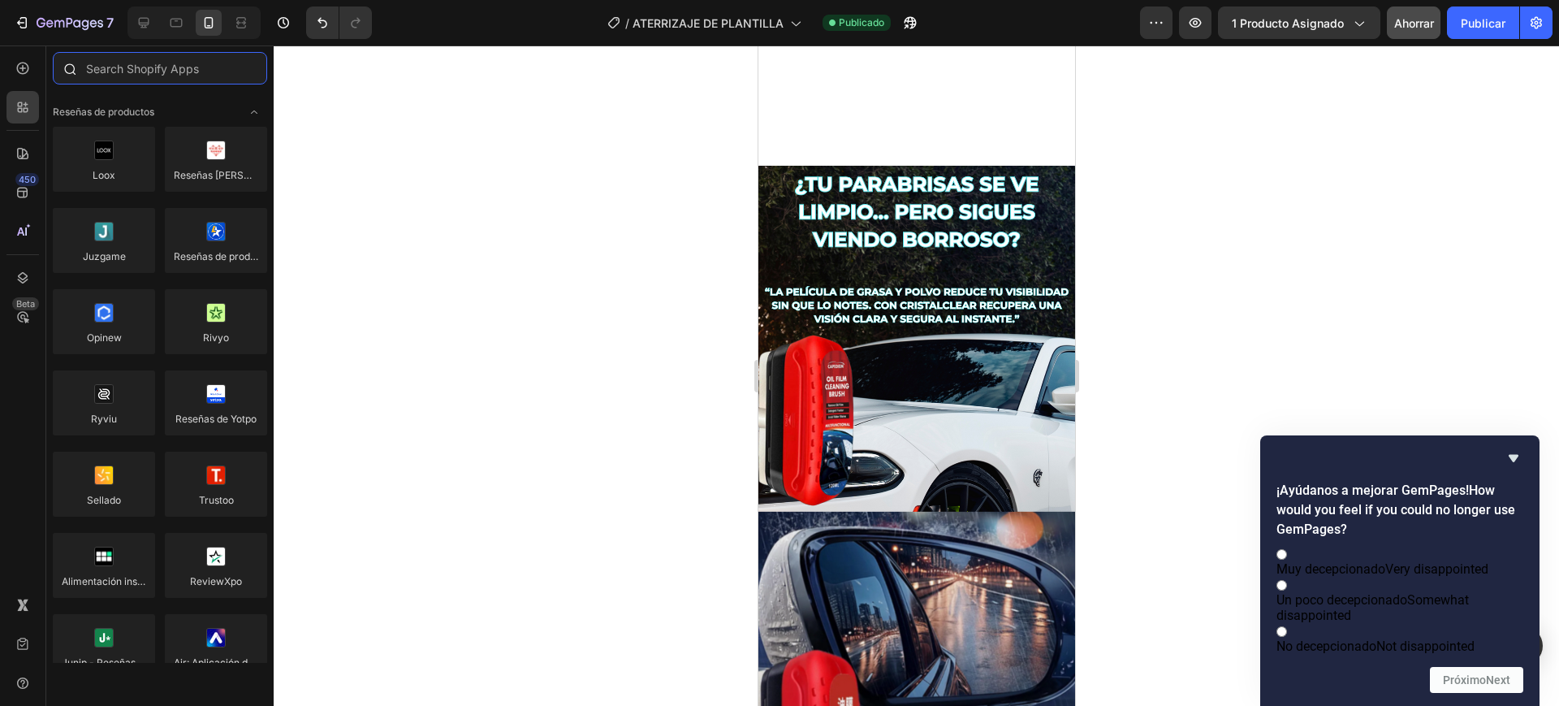
click at [148, 69] on input "text" at bounding box center [160, 68] width 214 height 32
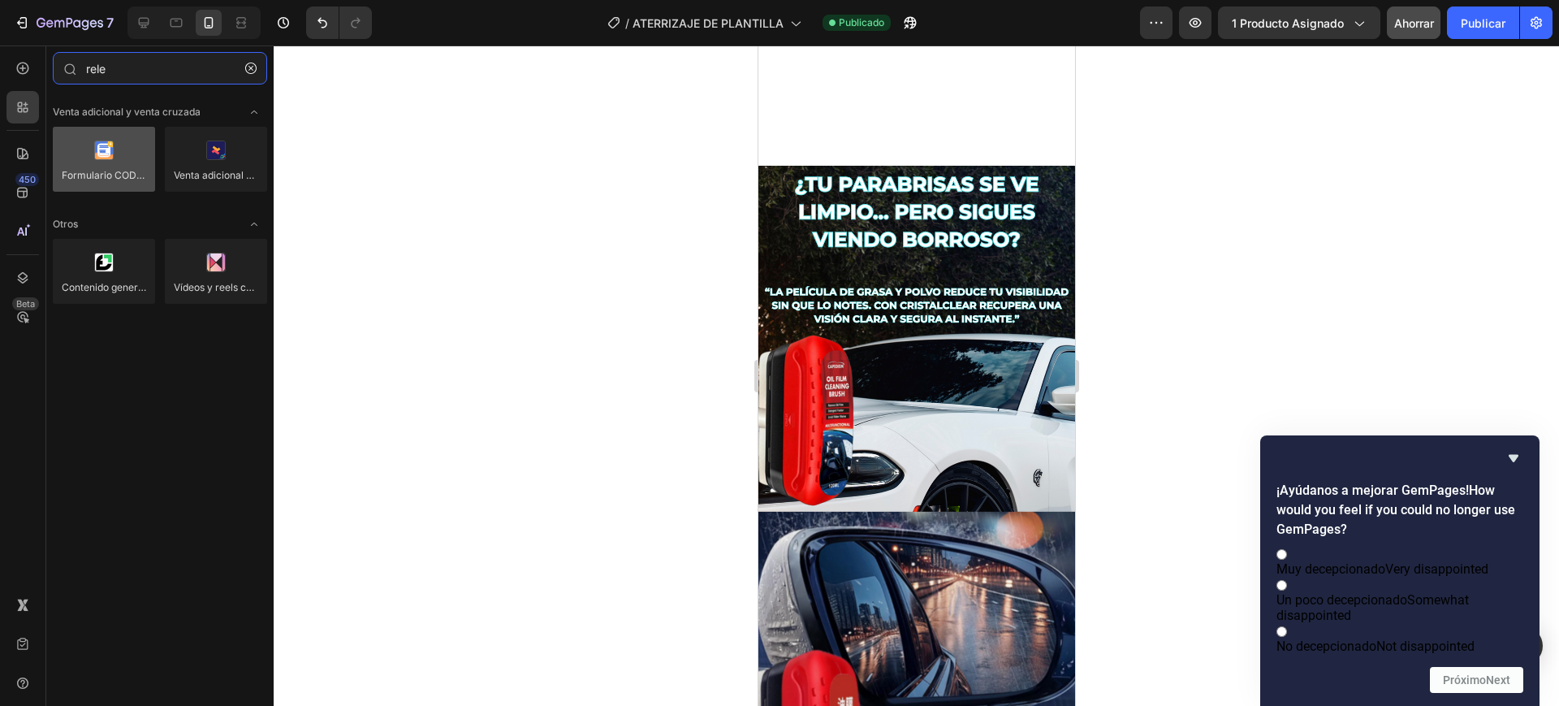
type input "rele"
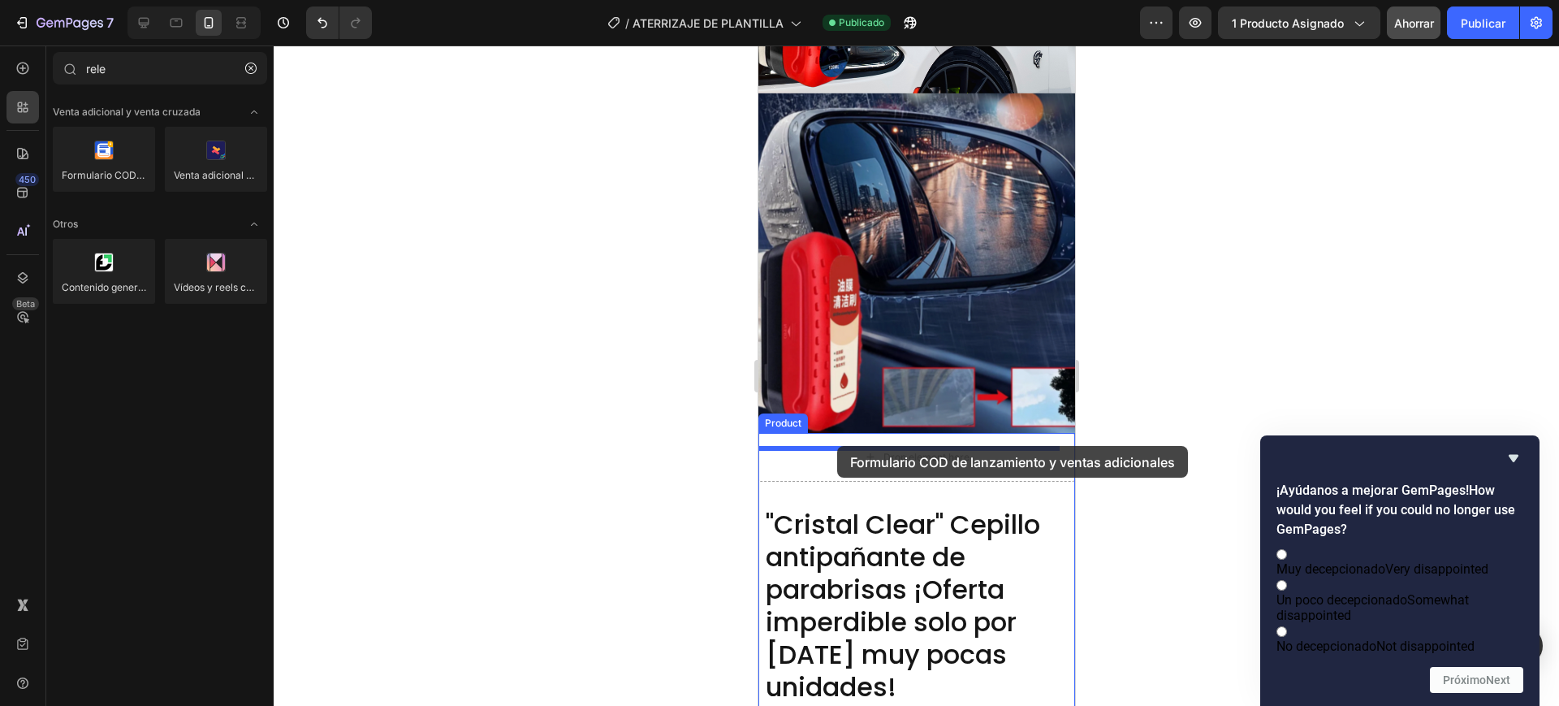
scroll to position [1319, 0]
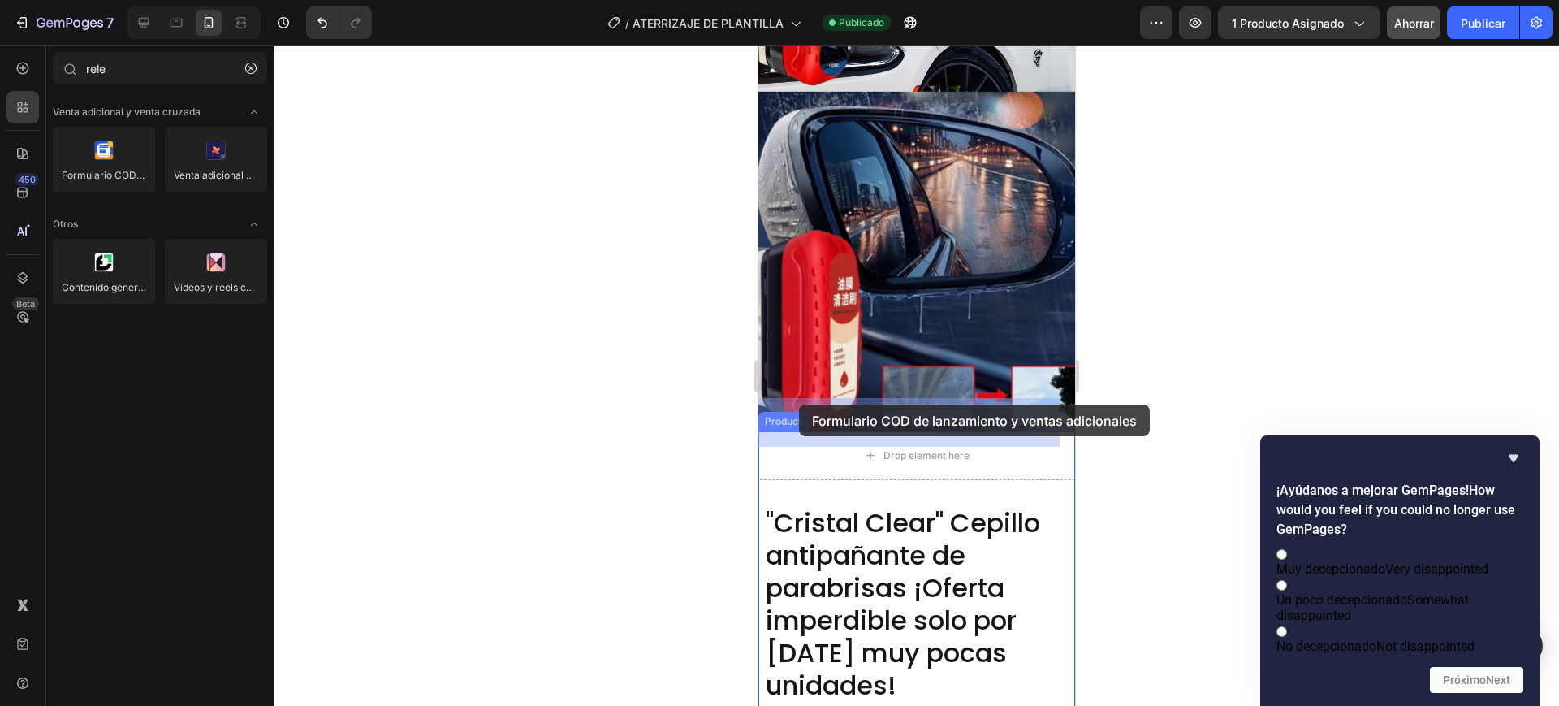
drag, startPoint x: 865, startPoint y: 200, endPoint x: 798, endPoint y: 404, distance: 215.2
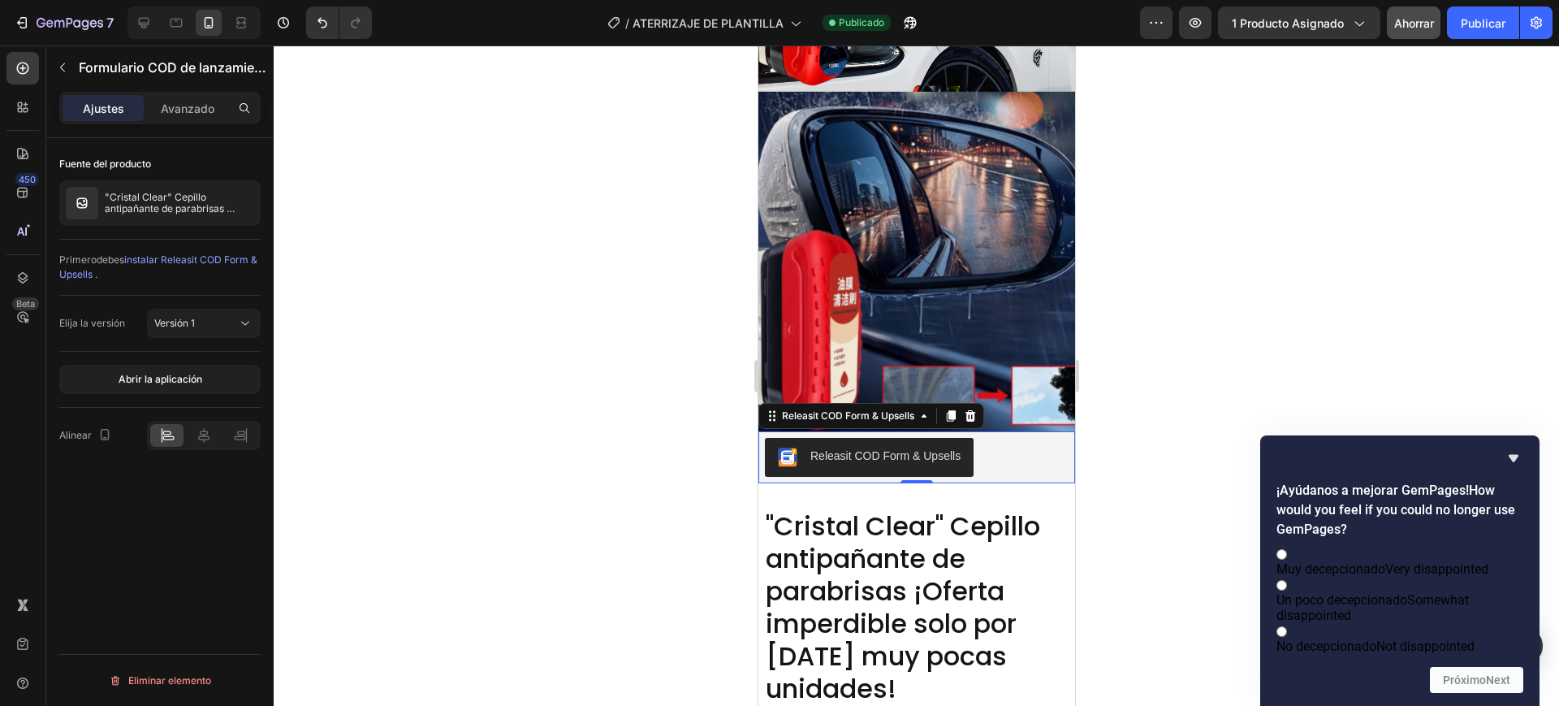
click at [899, 447] on div "Releasit COD Form & Upsells" at bounding box center [884, 455] width 150 height 17
click at [881, 447] on div "Releasit COD Form & Upsells" at bounding box center [884, 455] width 150 height 17
click at [978, 406] on div at bounding box center [969, 415] width 19 height 19
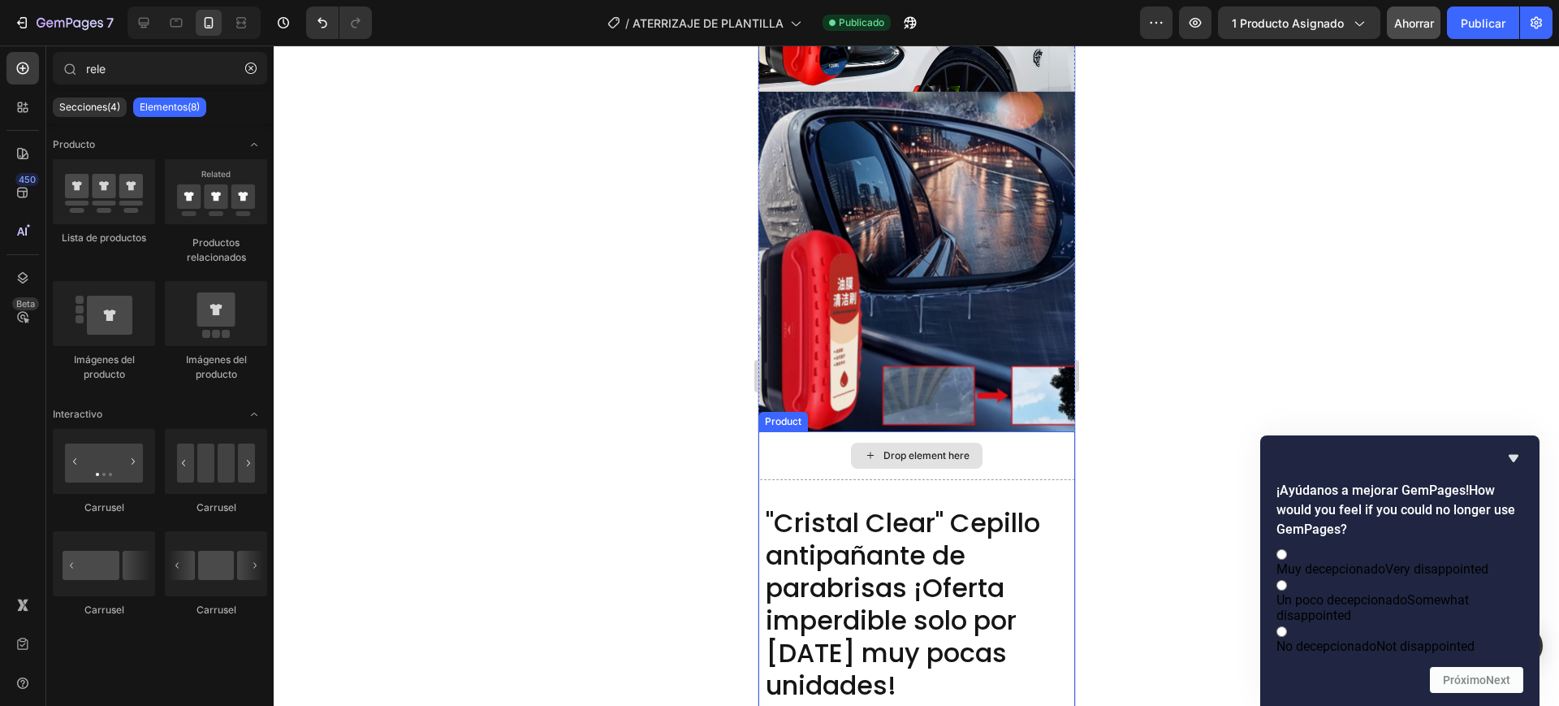
click at [783, 431] on div "Drop element here" at bounding box center [915, 455] width 317 height 49
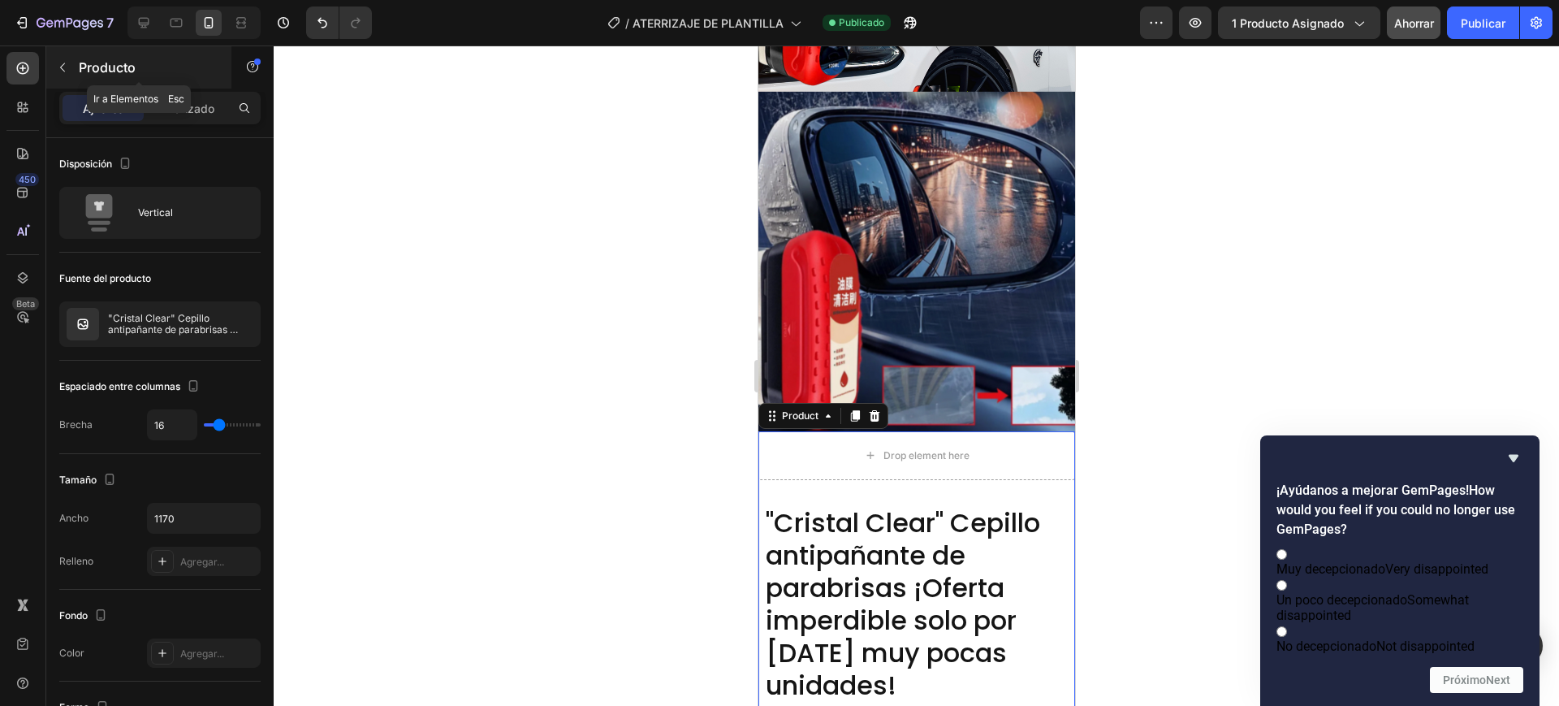
click at [63, 67] on icon "button" at bounding box center [62, 67] width 13 height 13
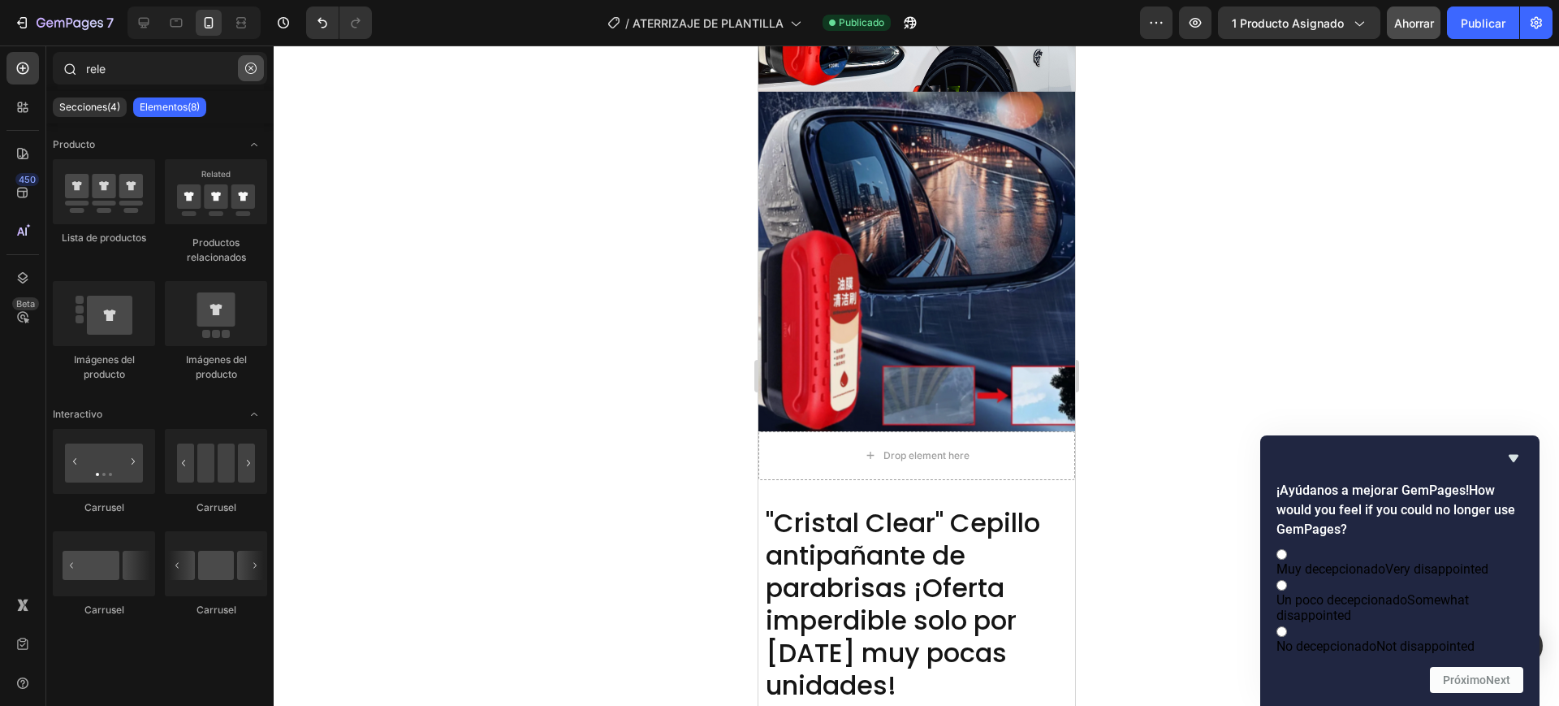
click at [245, 63] on icon "button" at bounding box center [250, 68] width 11 height 11
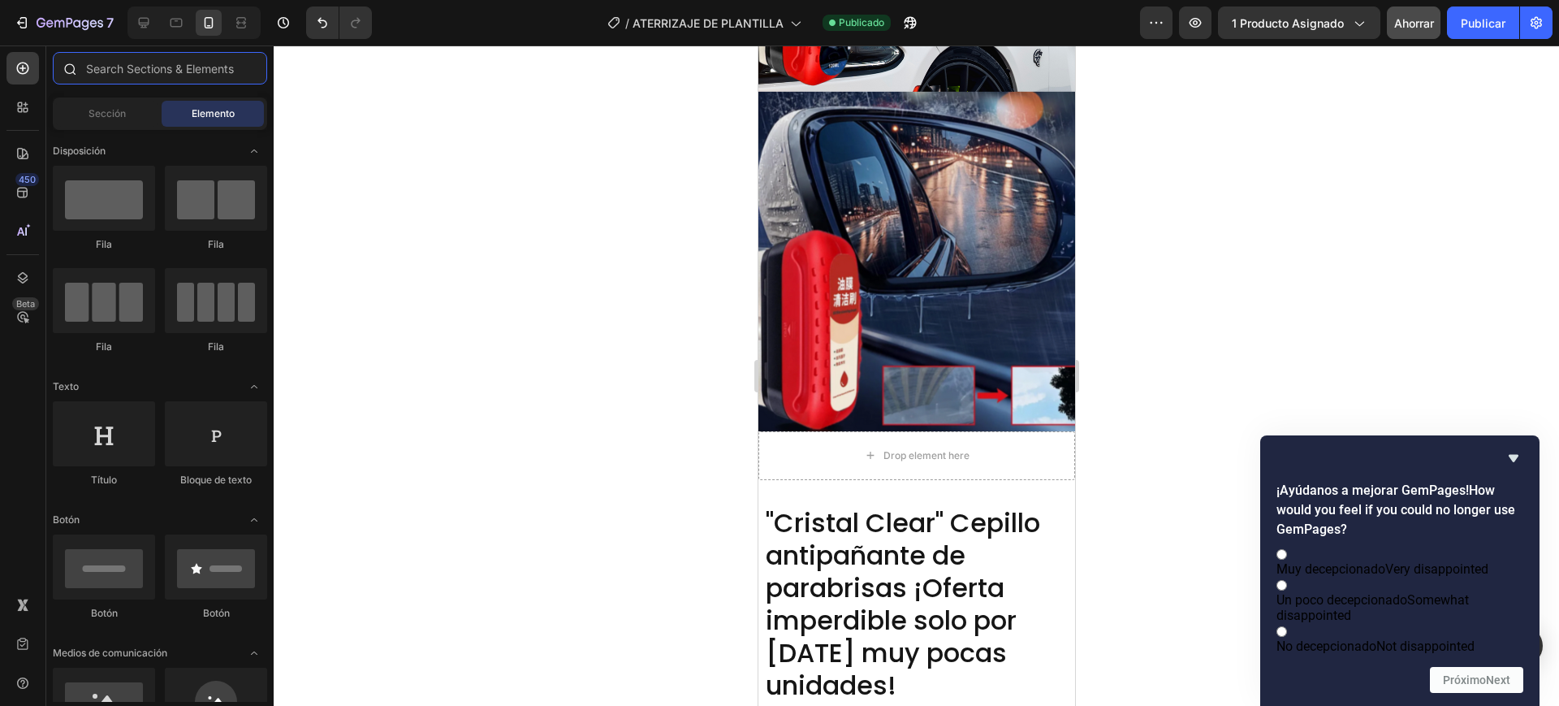
click at [115, 73] on input "text" at bounding box center [160, 68] width 214 height 32
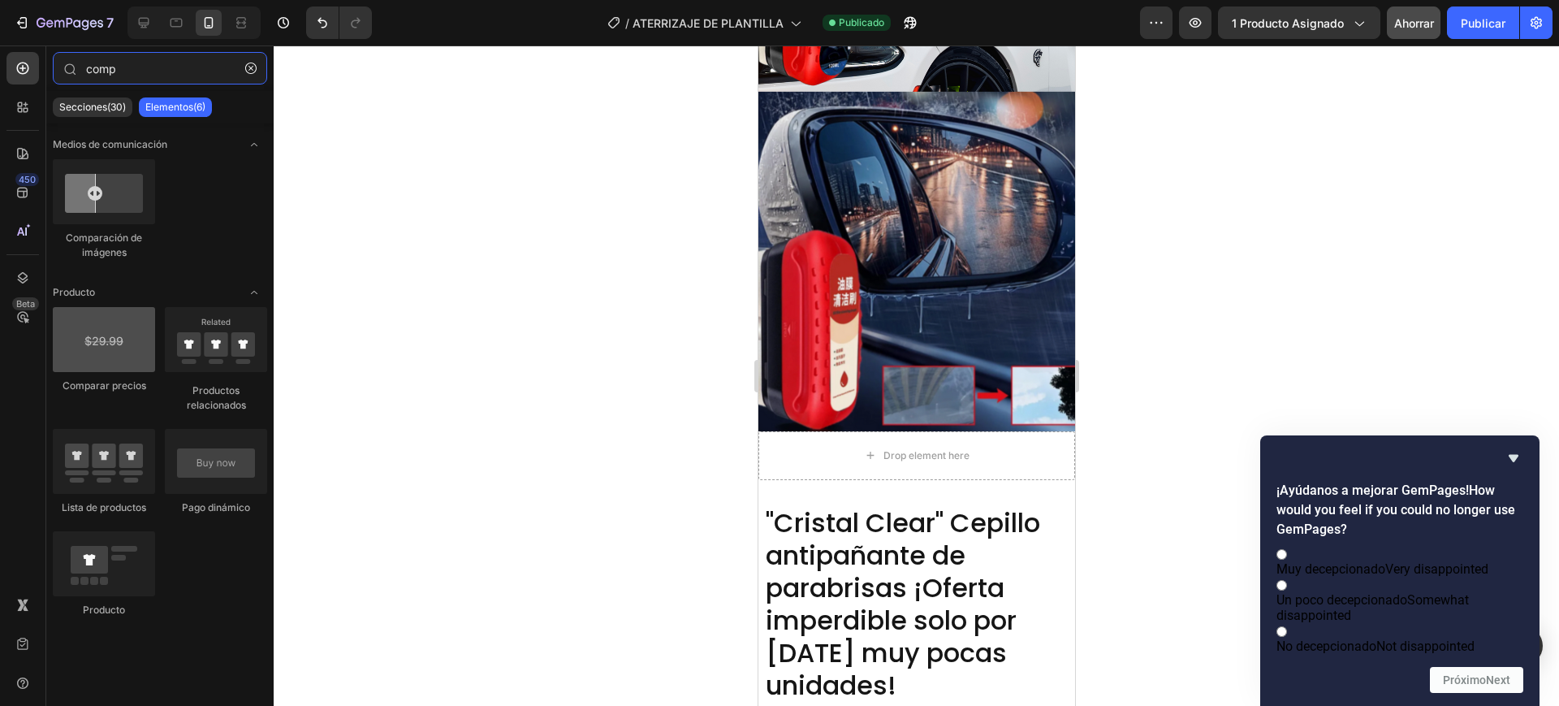
type input "comp"
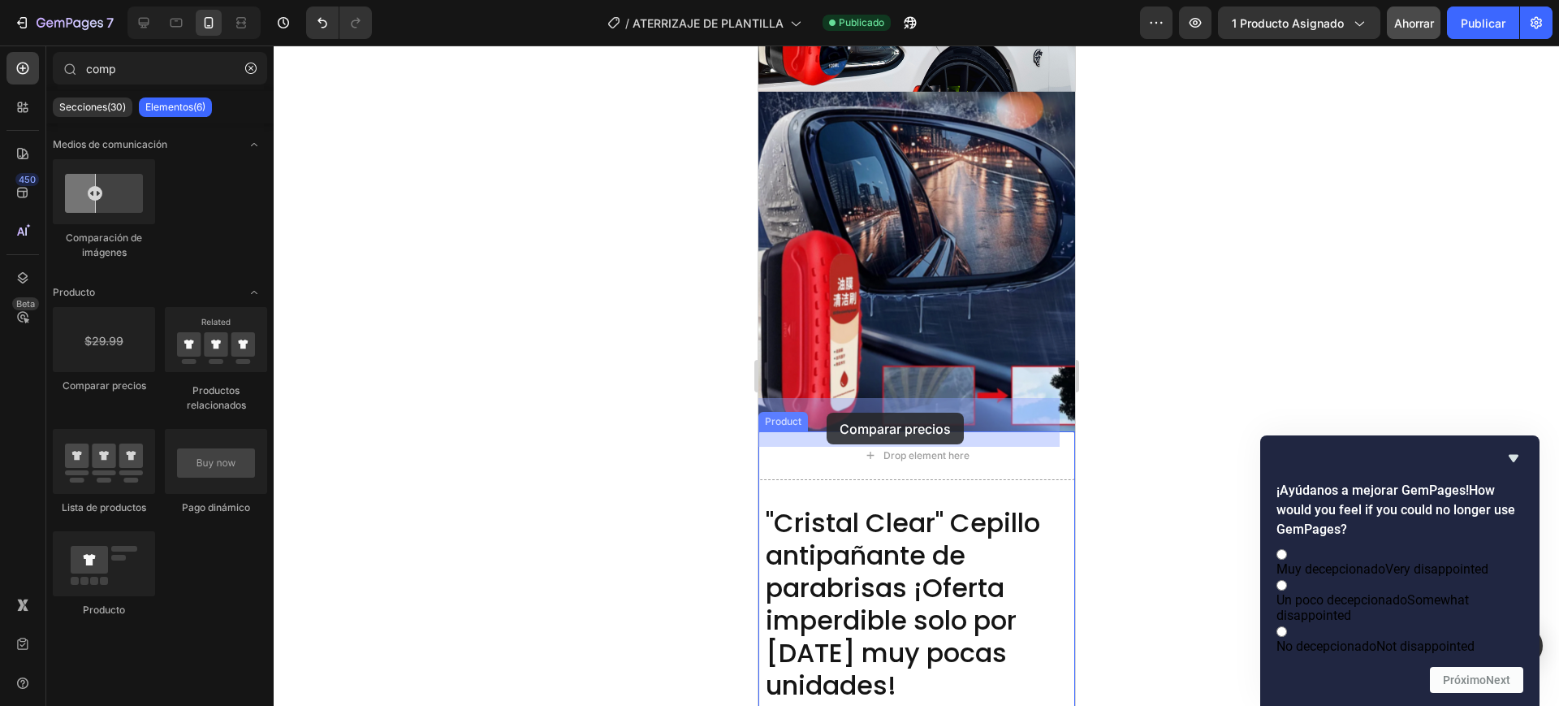
drag, startPoint x: 846, startPoint y: 392, endPoint x: 826, endPoint y: 412, distance: 28.7
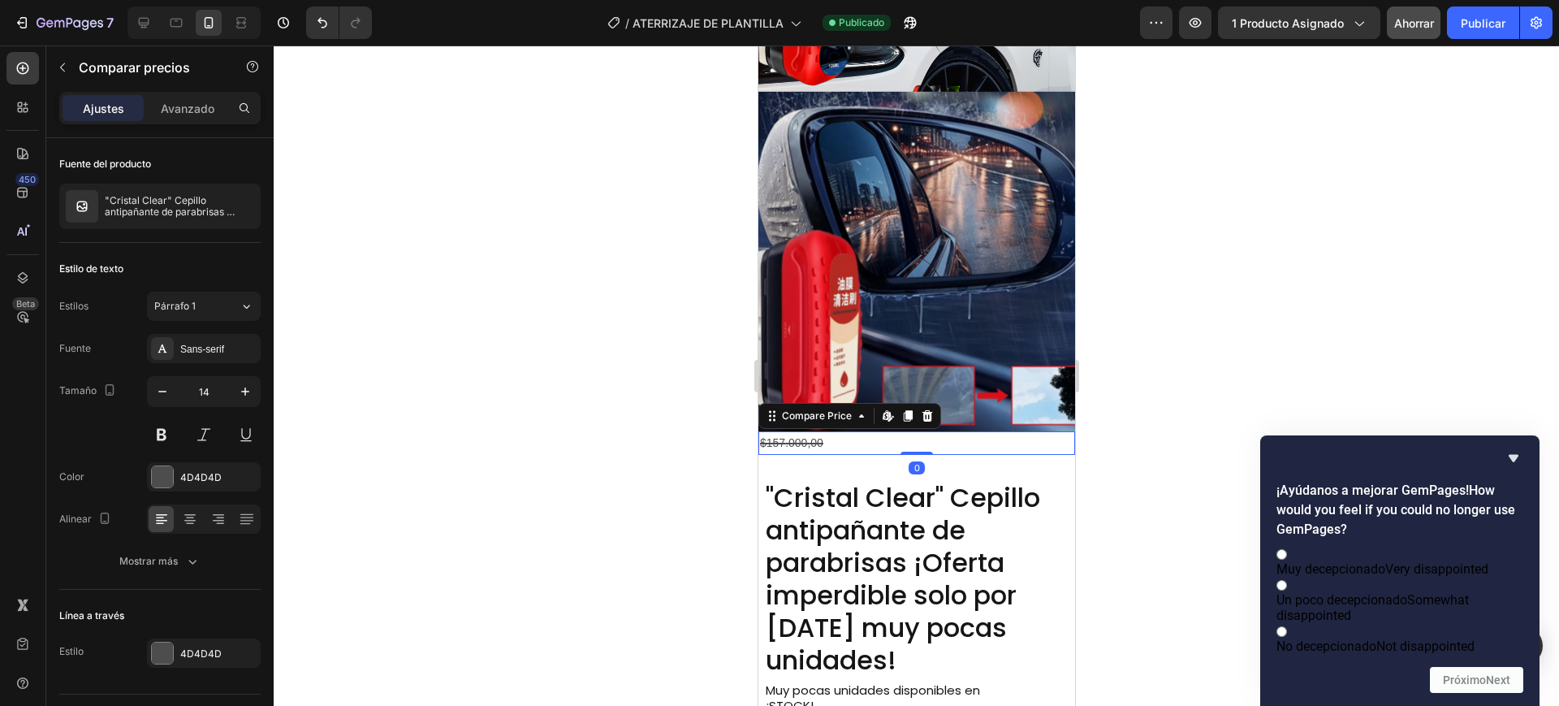
click at [847, 431] on div "$157.000,00" at bounding box center [915, 443] width 317 height 24
click at [921, 409] on icon at bounding box center [926, 415] width 13 height 13
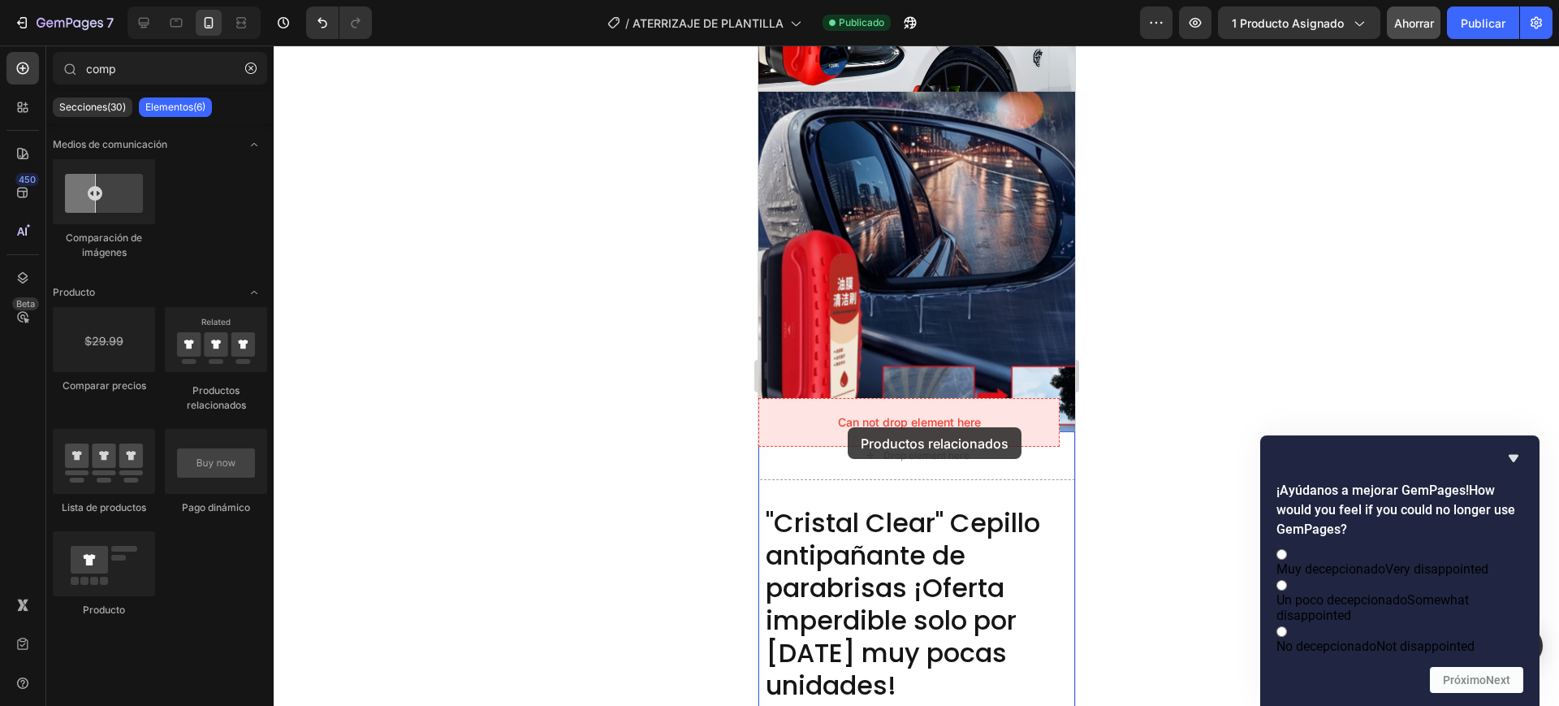
drag, startPoint x: 968, startPoint y: 400, endPoint x: 843, endPoint y: 426, distance: 127.7
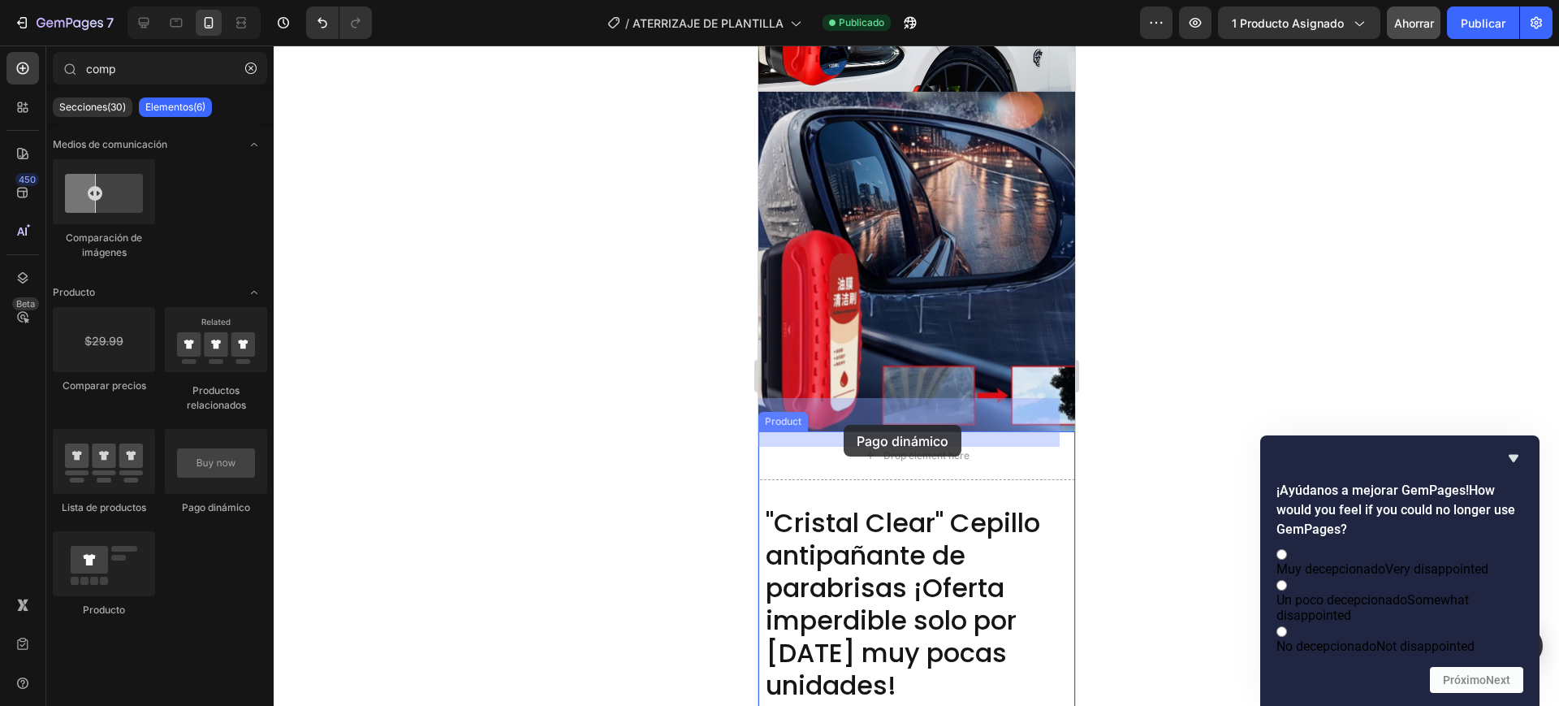
drag, startPoint x: 973, startPoint y: 524, endPoint x: 843, endPoint y: 425, distance: 163.8
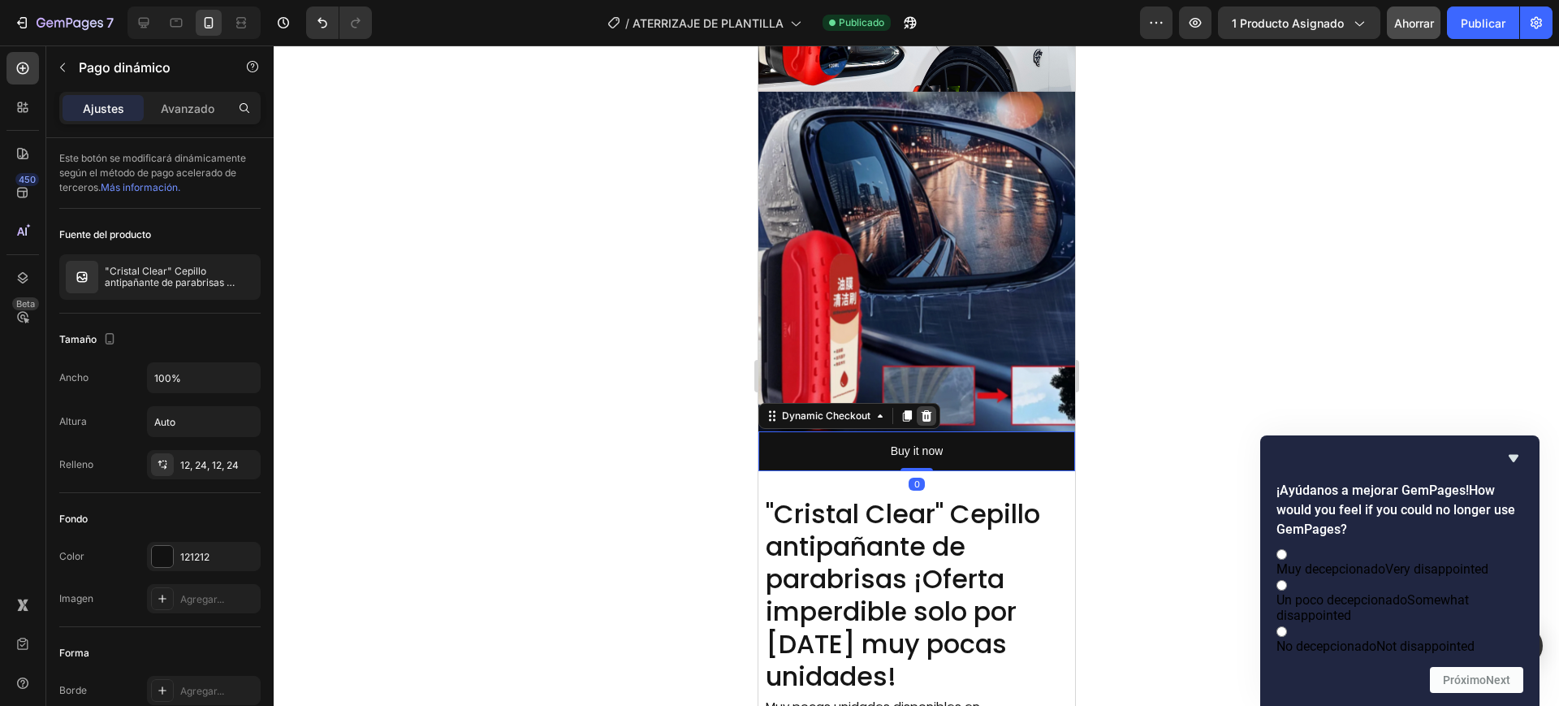
click at [920, 409] on icon at bounding box center [925, 415] width 13 height 13
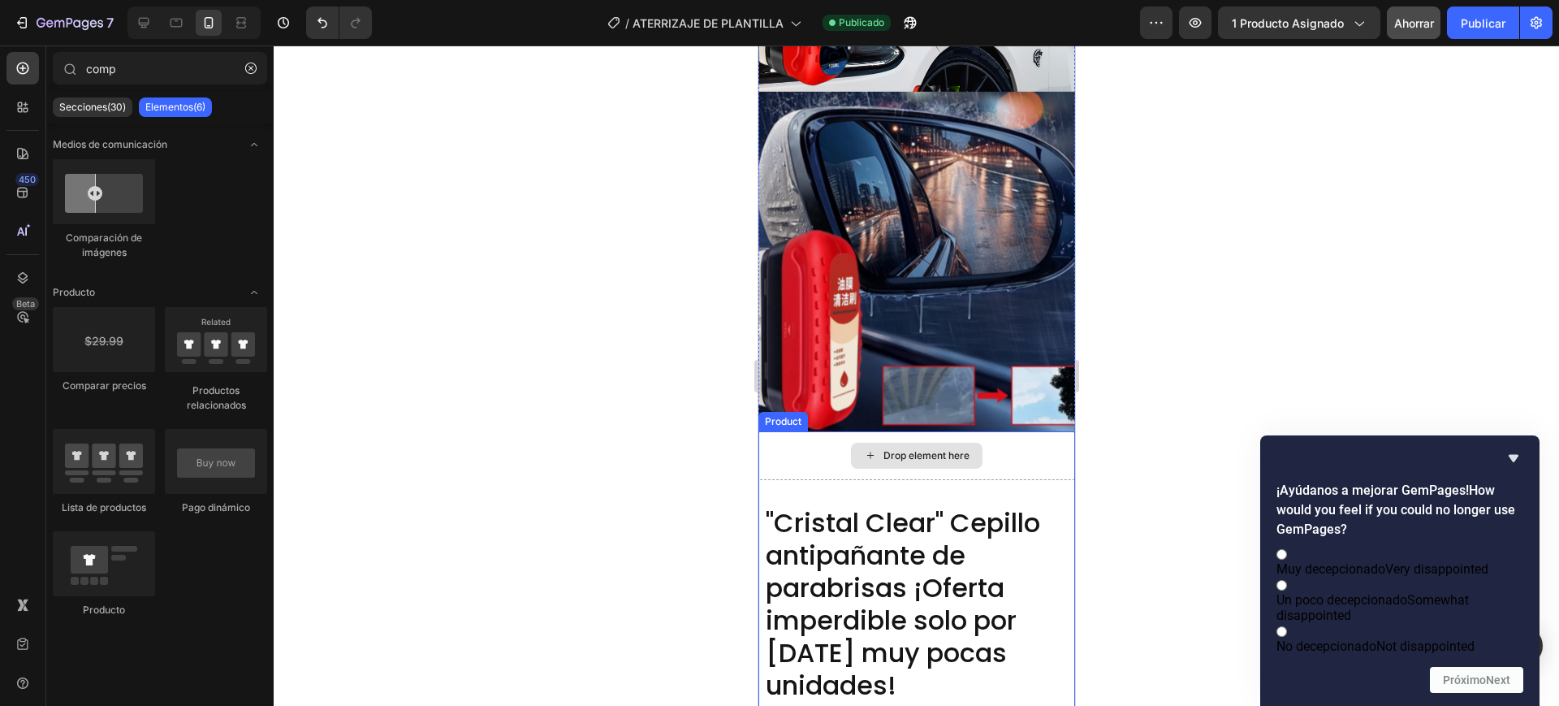
click at [905, 442] on div "Drop element here" at bounding box center [916, 455] width 132 height 26
click at [804, 431] on div "Drop element here" at bounding box center [915, 455] width 317 height 49
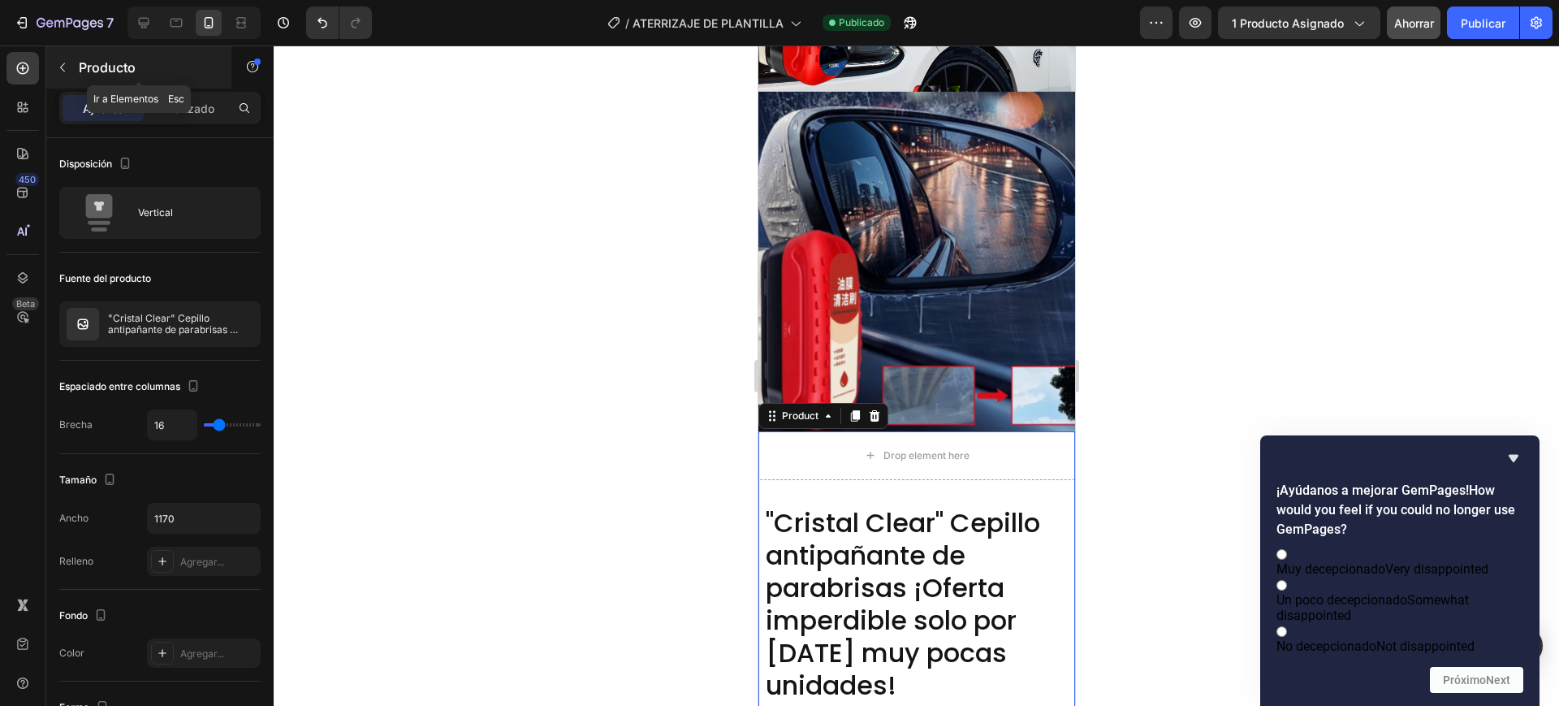
click at [60, 69] on icon "button" at bounding box center [62, 67] width 13 height 13
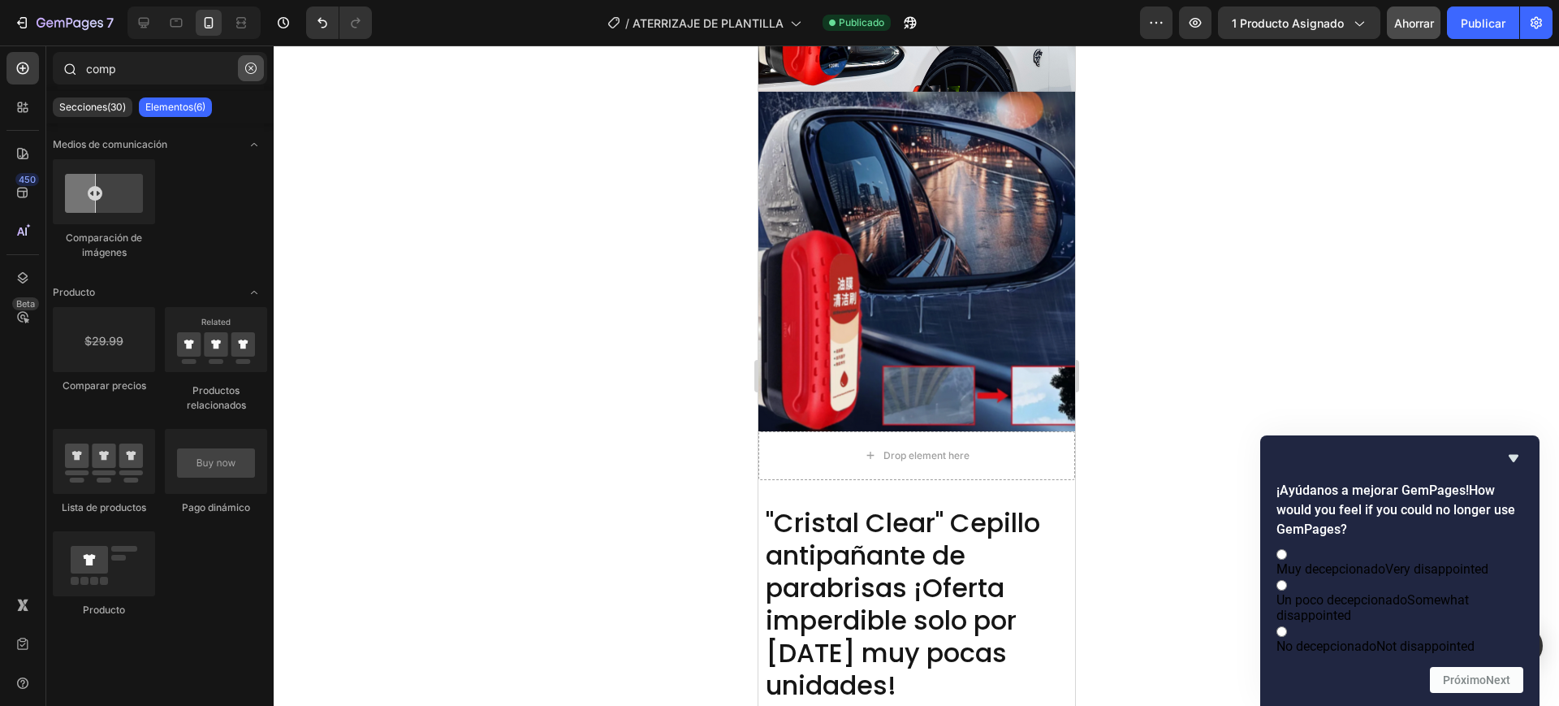
click at [254, 67] on icon "button" at bounding box center [250, 68] width 11 height 11
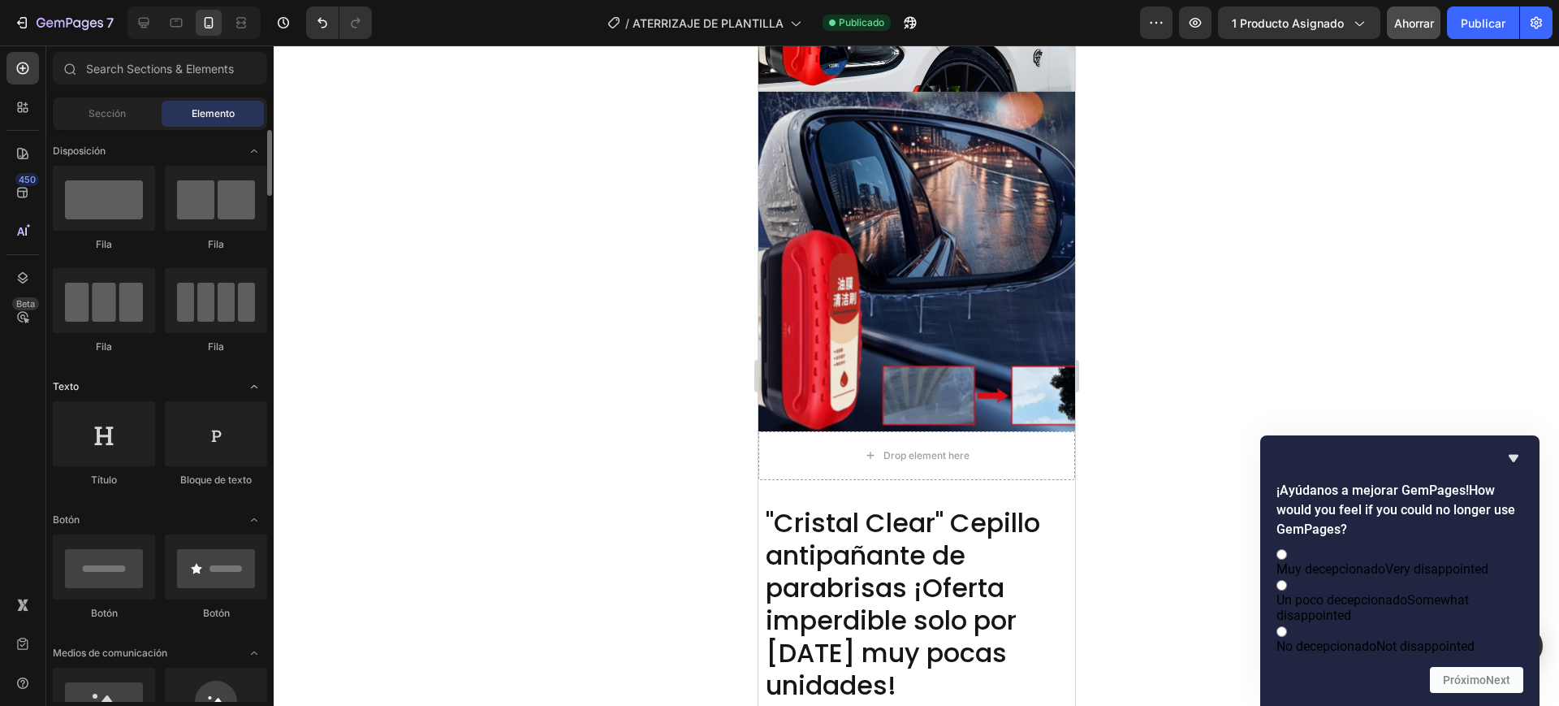
scroll to position [101, 0]
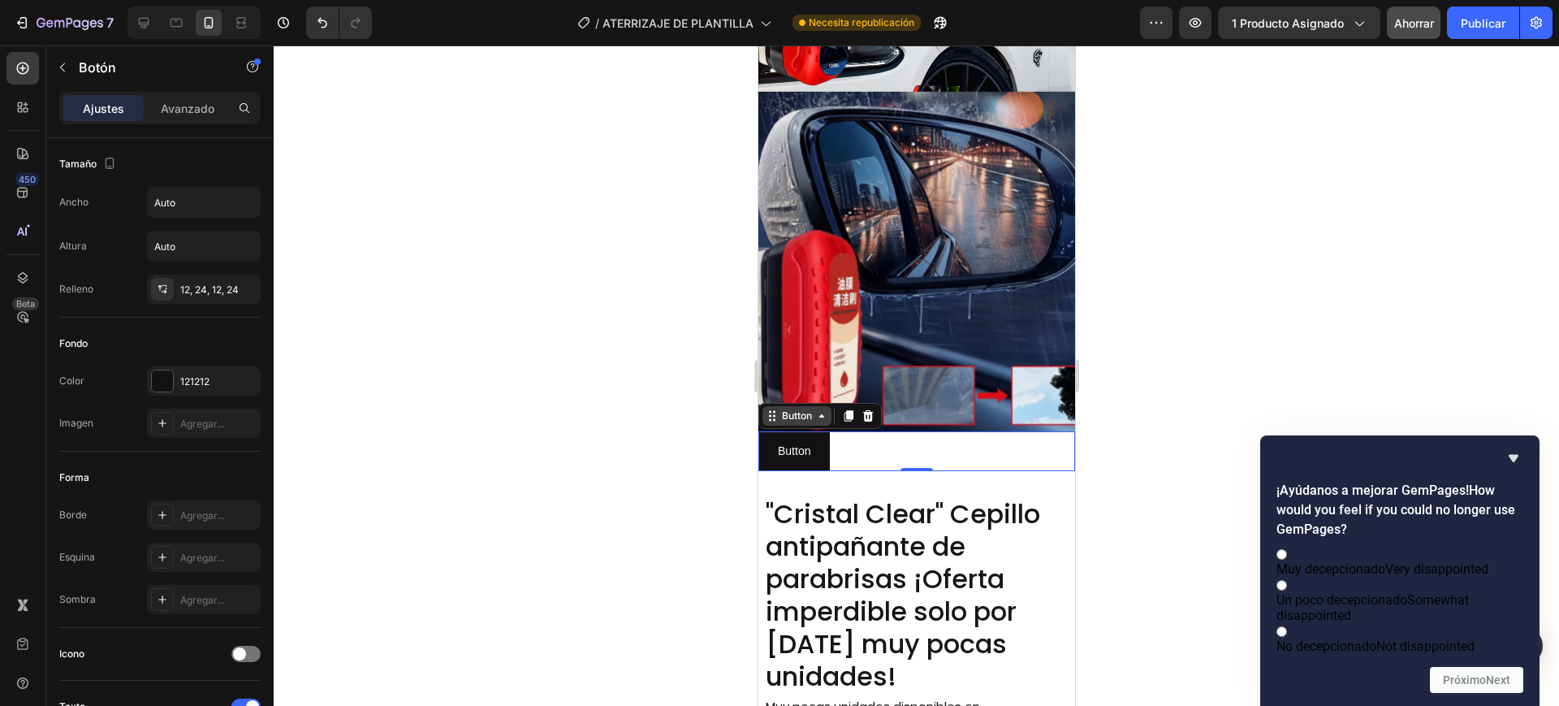
click at [792, 408] on div "Button" at bounding box center [796, 415] width 37 height 15
click at [866, 409] on icon at bounding box center [867, 415] width 13 height 13
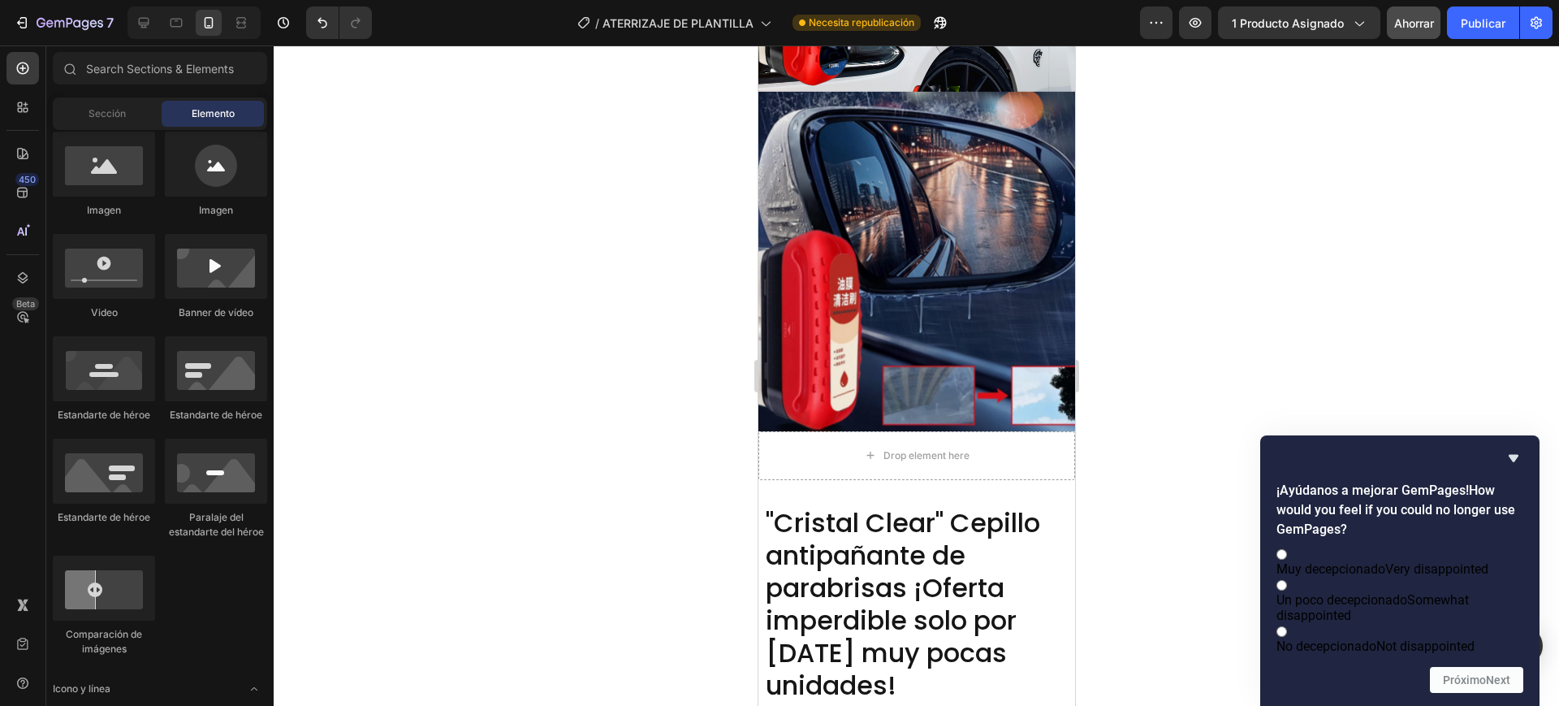
scroll to position [0, 0]
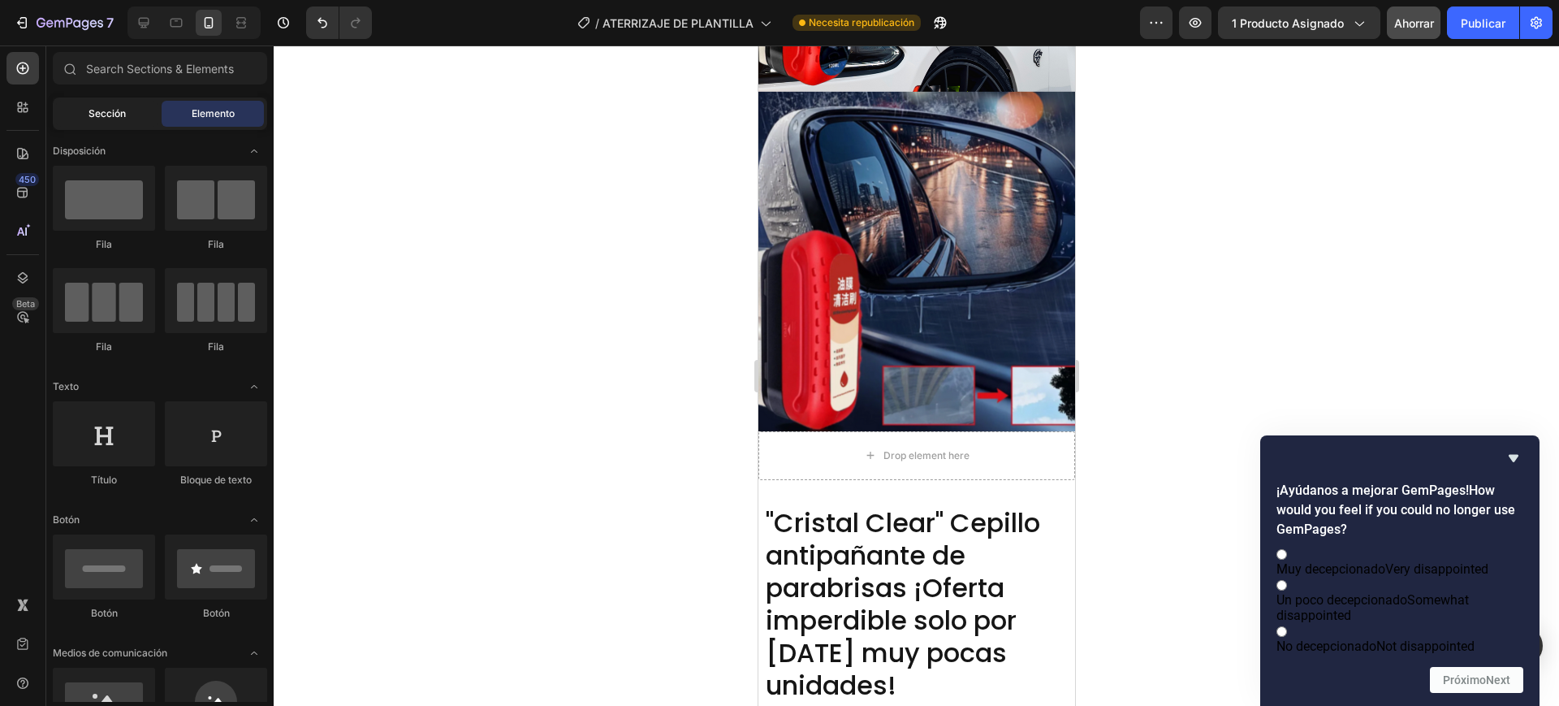
click at [124, 110] on font "Sección" at bounding box center [106, 113] width 37 height 12
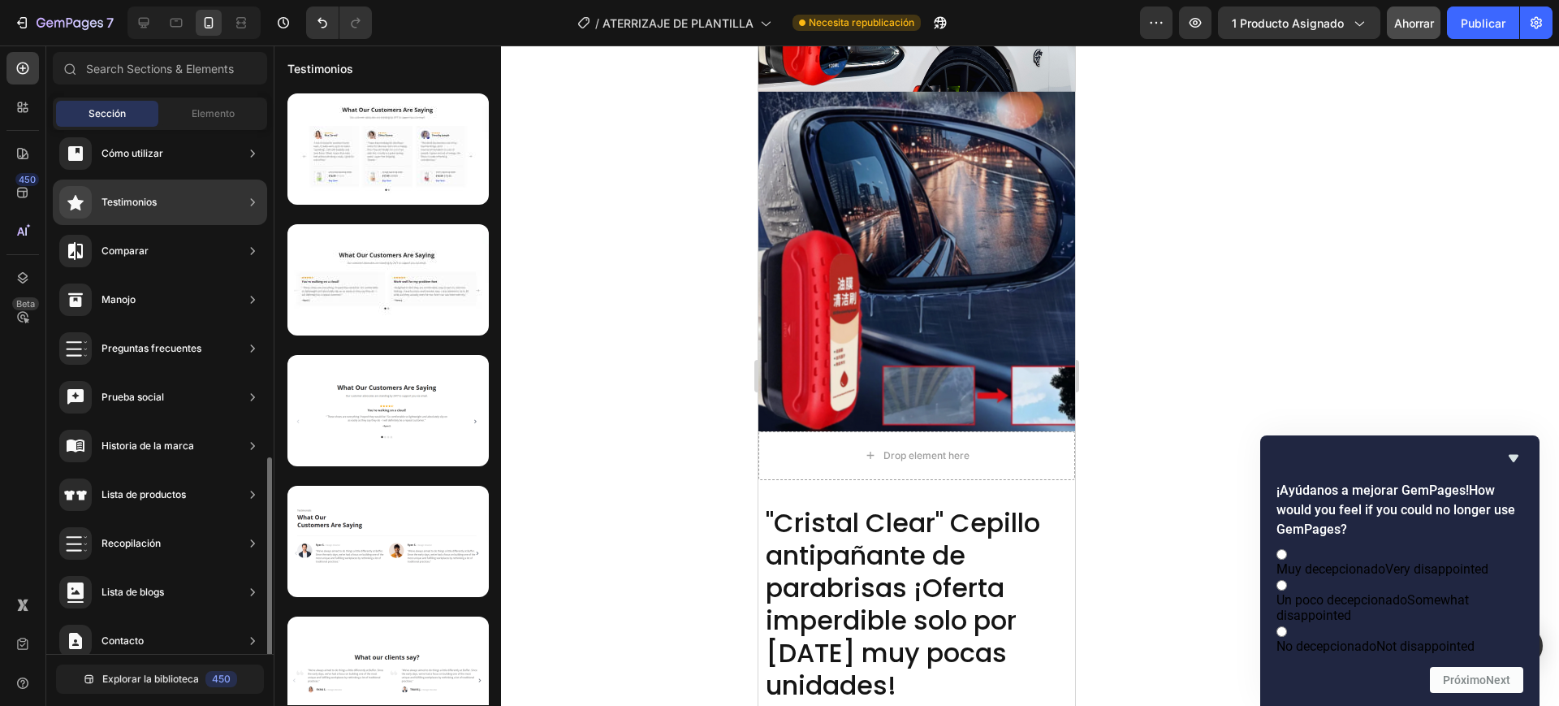
scroll to position [406, 0]
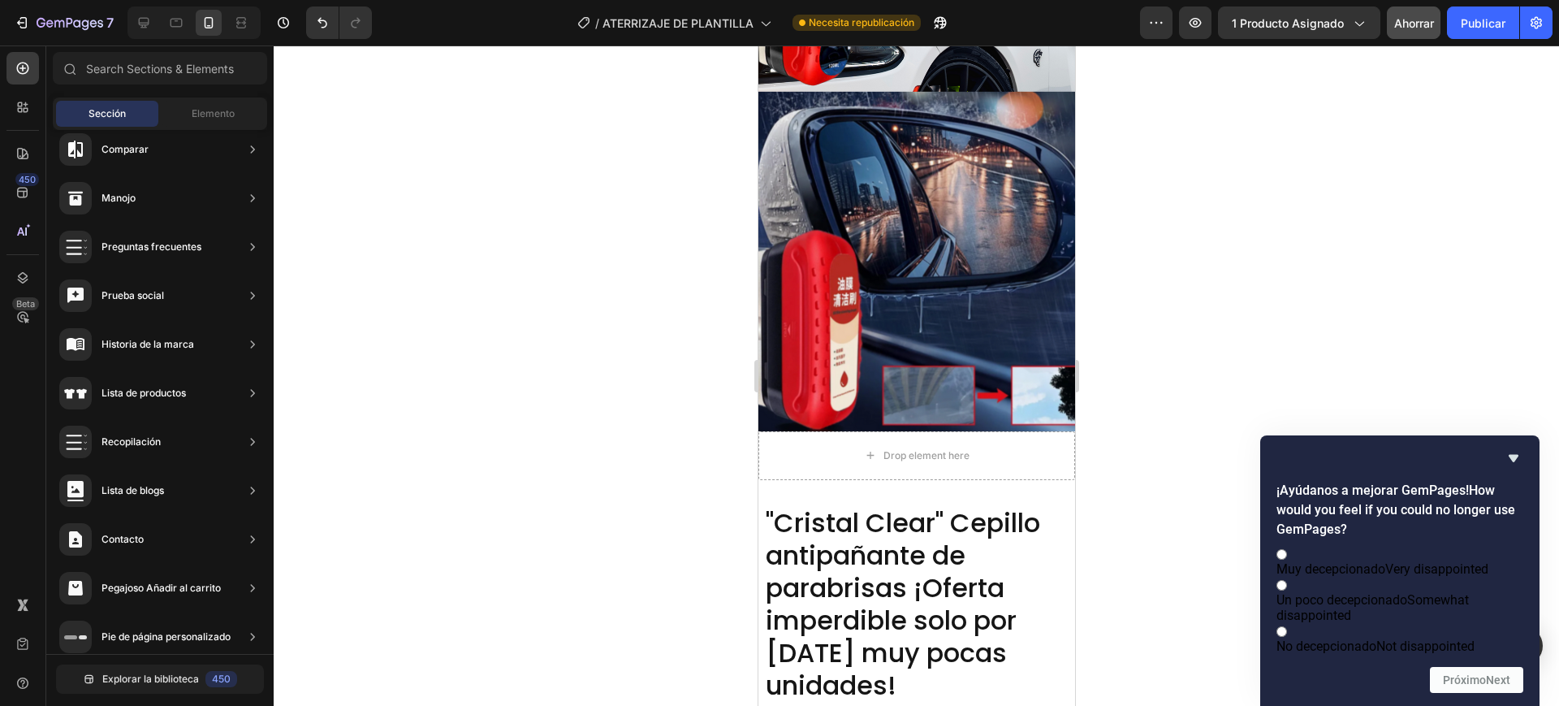
click at [1378, 352] on div at bounding box center [916, 375] width 1285 height 660
click at [1293, 576] on div at bounding box center [1399, 583] width 247 height 15
click at [1287, 580] on input "Un poco decepcionado Somewhat disappointed" at bounding box center [1281, 585] width 11 height 11
radio input "true"
click at [1448, 670] on button "Próximo Next" at bounding box center [1476, 680] width 93 height 26
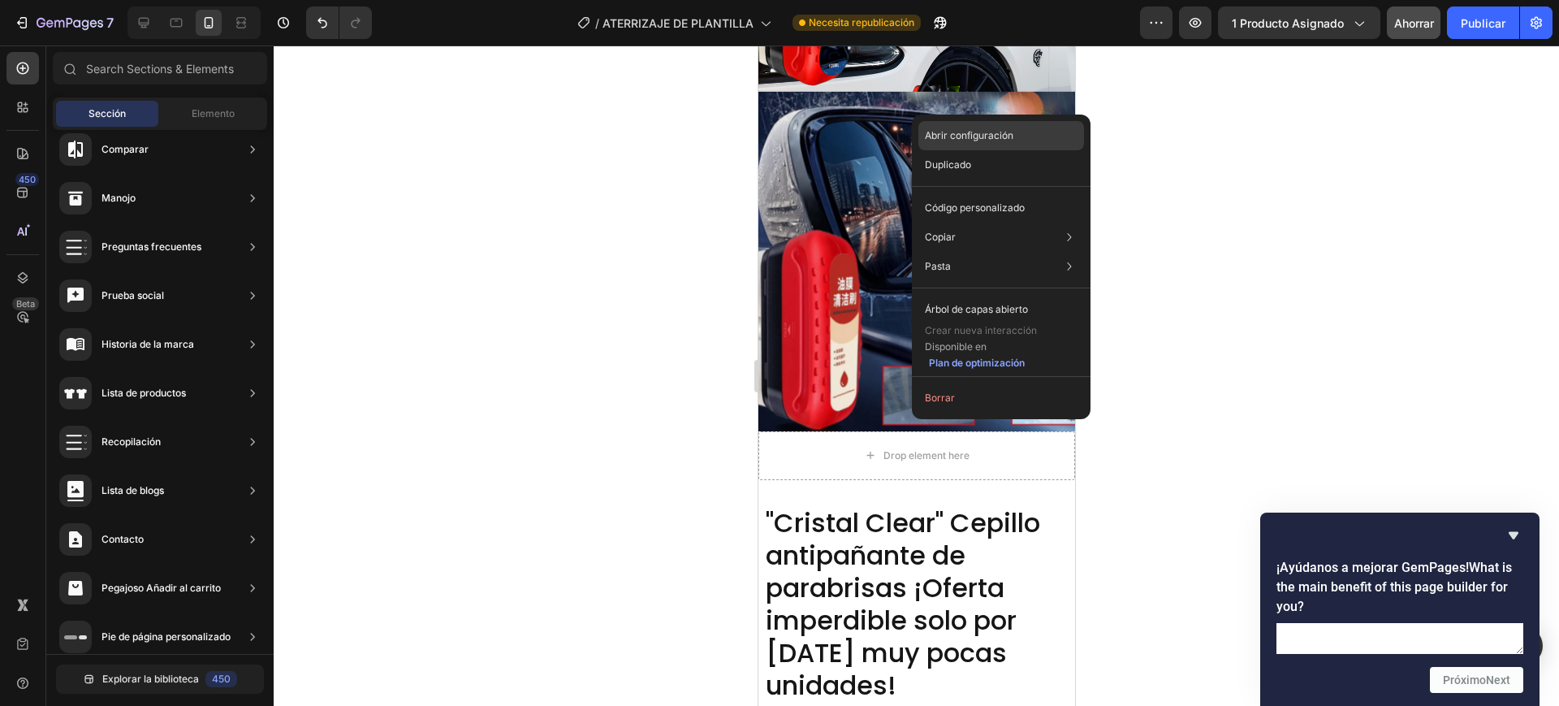
click at [943, 136] on font "Abrir configuración" at bounding box center [969, 135] width 88 height 12
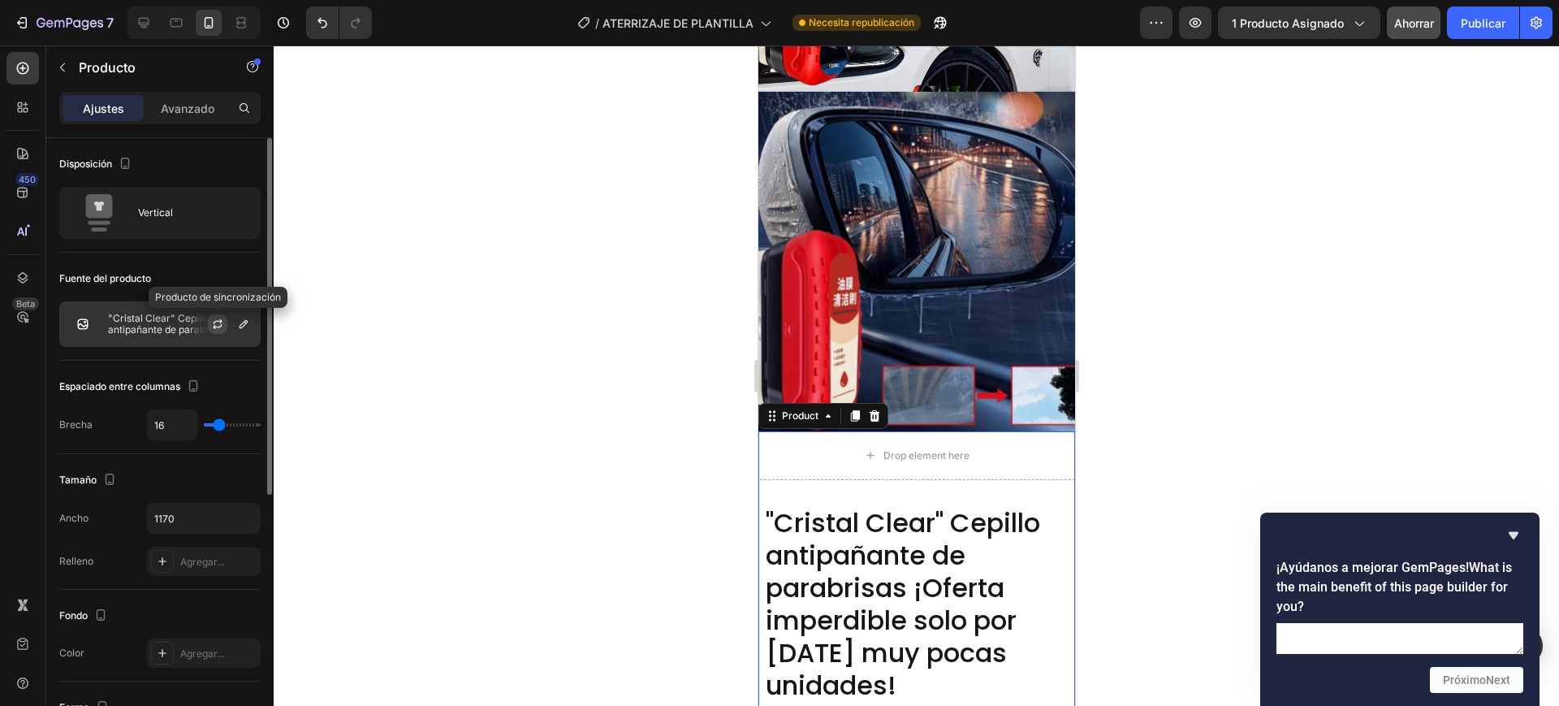
click at [212, 327] on icon "button" at bounding box center [217, 323] width 13 height 13
click at [813, 408] on div "Product" at bounding box center [799, 415] width 43 height 15
click at [805, 408] on div "Product" at bounding box center [799, 415] width 43 height 15
click at [826, 406] on div "Product" at bounding box center [800, 415] width 76 height 19
click at [767, 409] on icon at bounding box center [771, 415] width 13 height 13
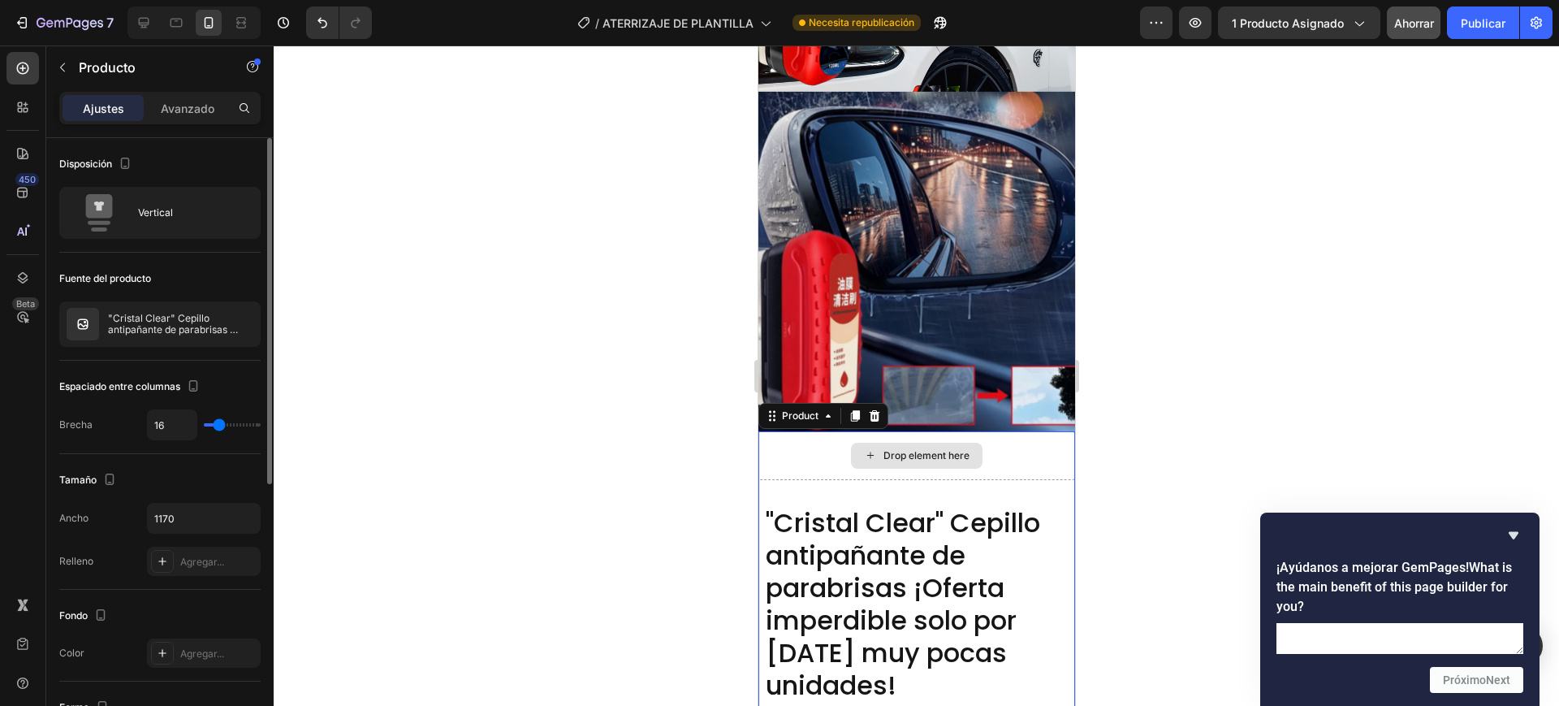
click at [834, 431] on div "Drop element here" at bounding box center [915, 455] width 317 height 49
click at [818, 431] on div "Drop element here" at bounding box center [915, 455] width 317 height 49
click at [881, 442] on div "Drop element here" at bounding box center [916, 455] width 132 height 26
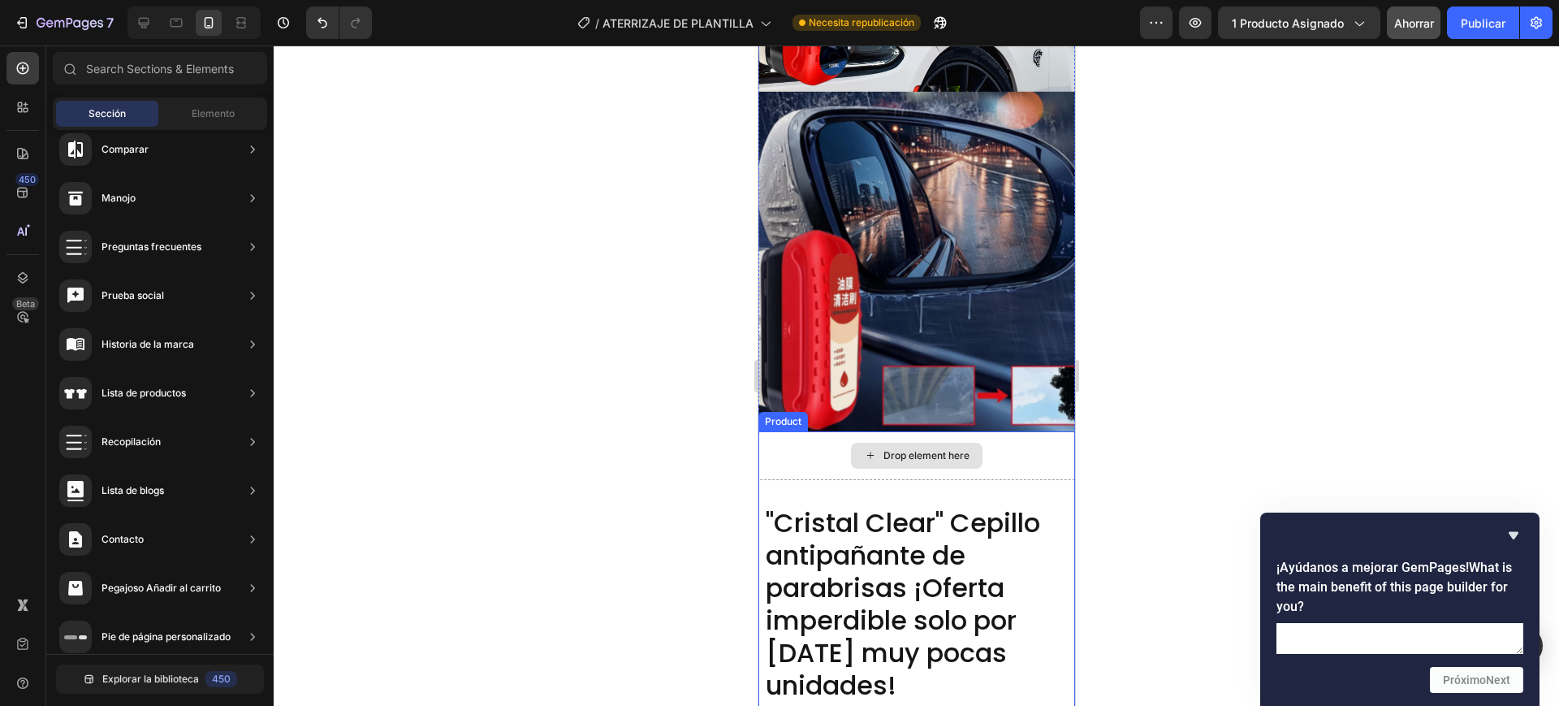
click at [990, 431] on div "Drop element here" at bounding box center [915, 455] width 317 height 49
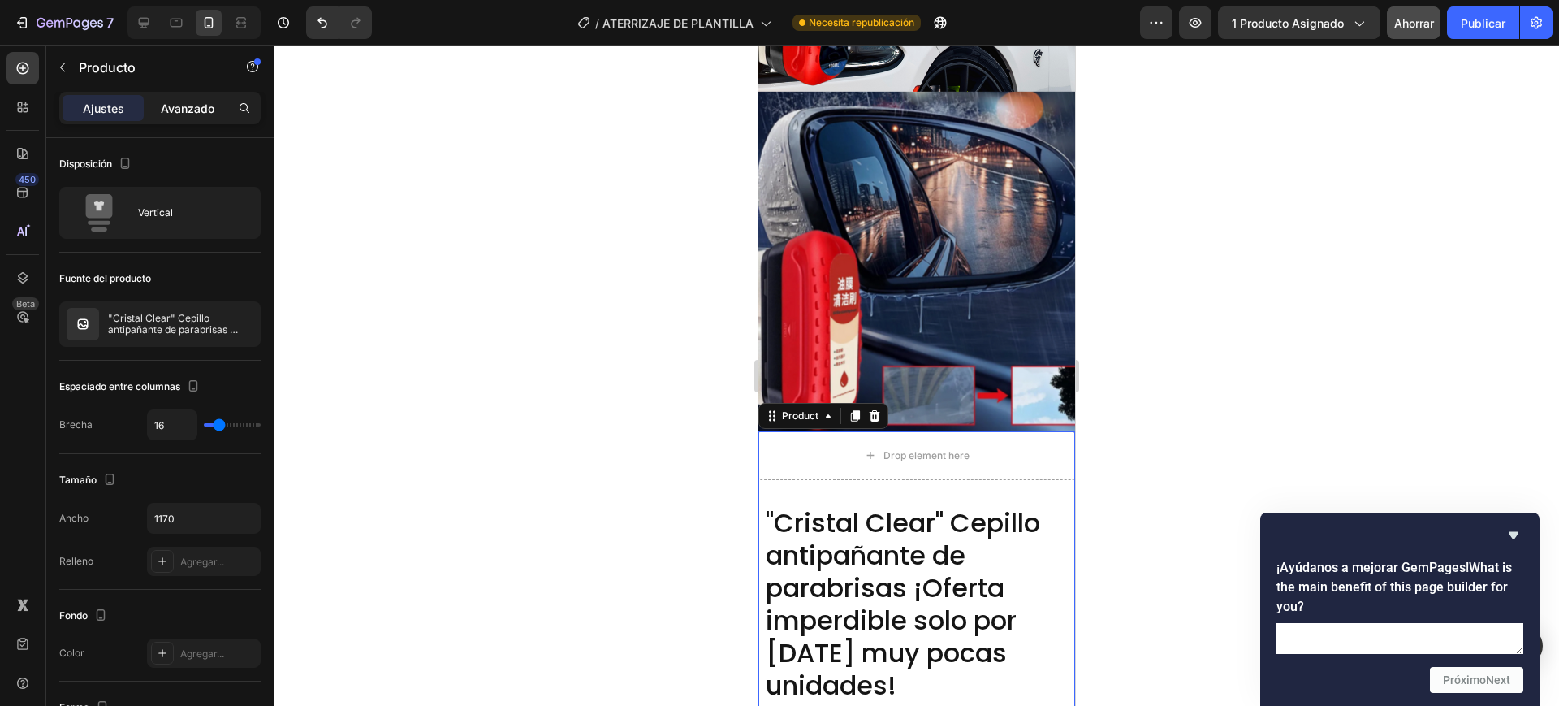
click at [183, 101] on font "Avanzado" at bounding box center [188, 108] width 54 height 14
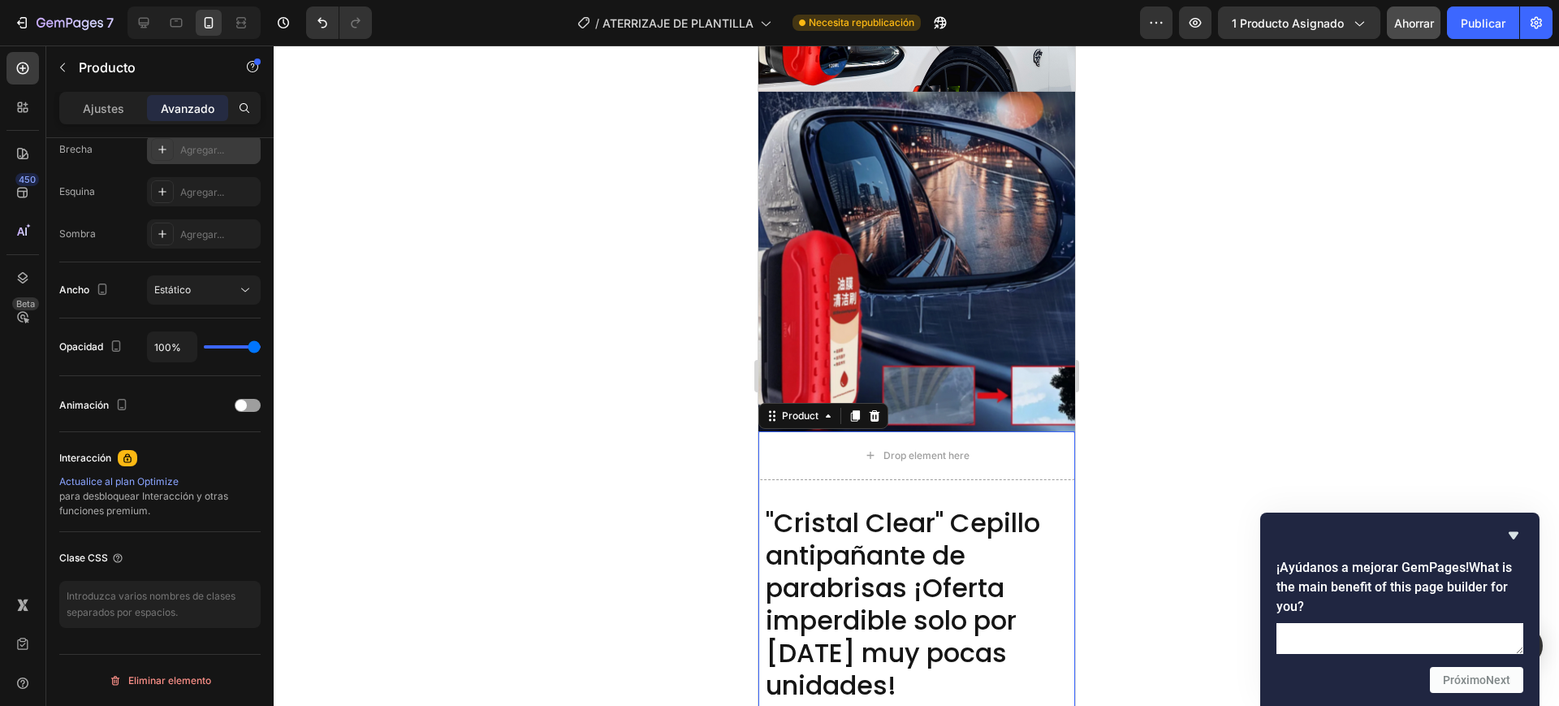
scroll to position [0, 0]
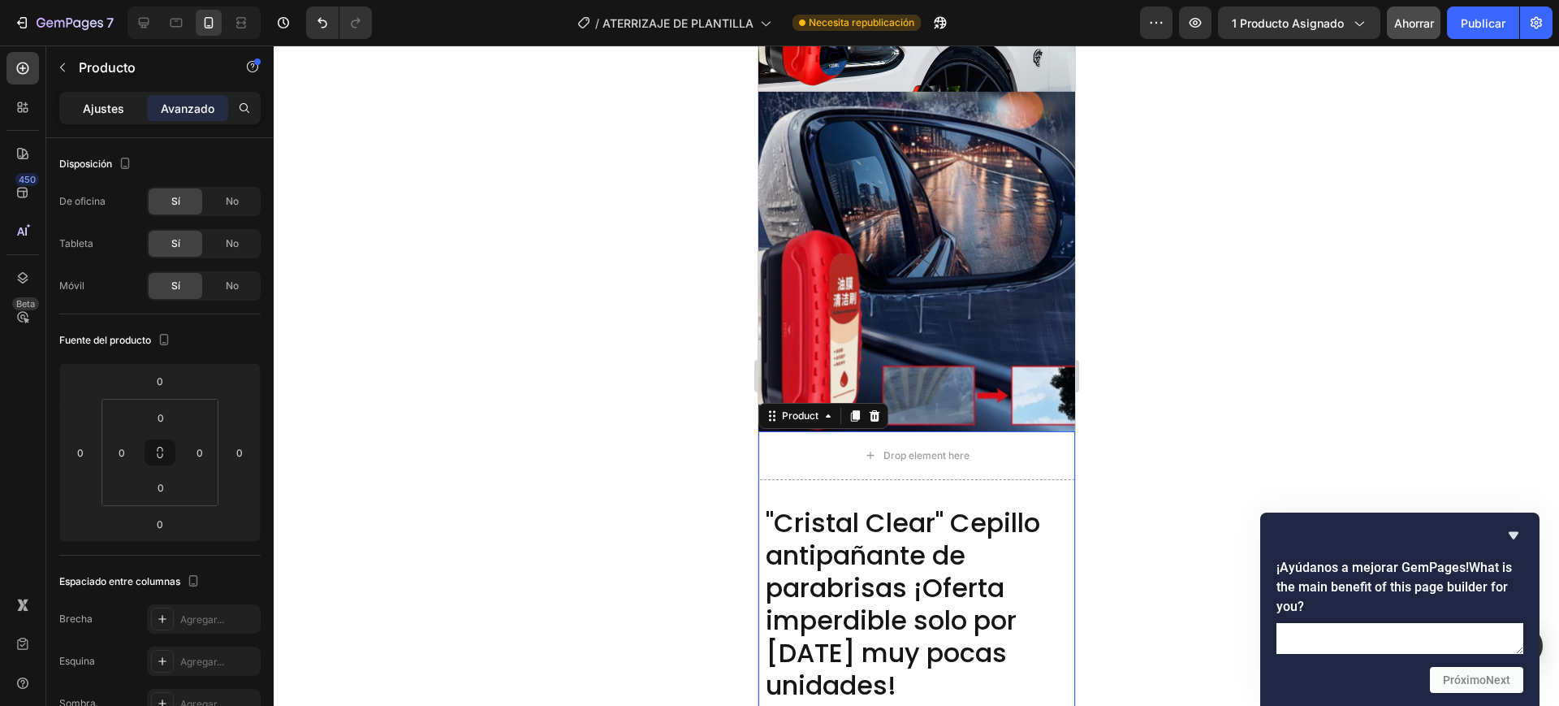
click at [99, 113] on font "Ajustes" at bounding box center [103, 108] width 41 height 14
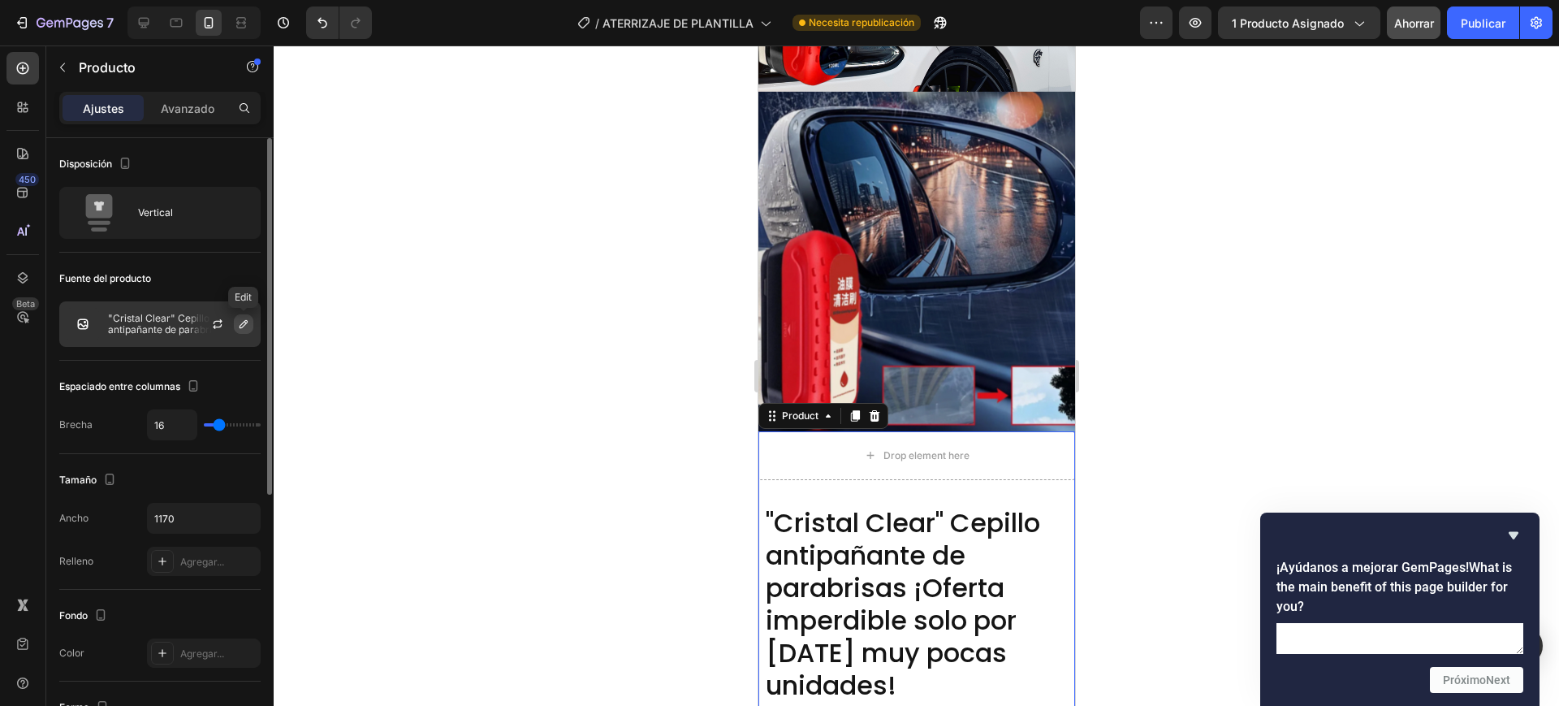
click at [240, 322] on icon "button" at bounding box center [243, 323] width 13 height 13
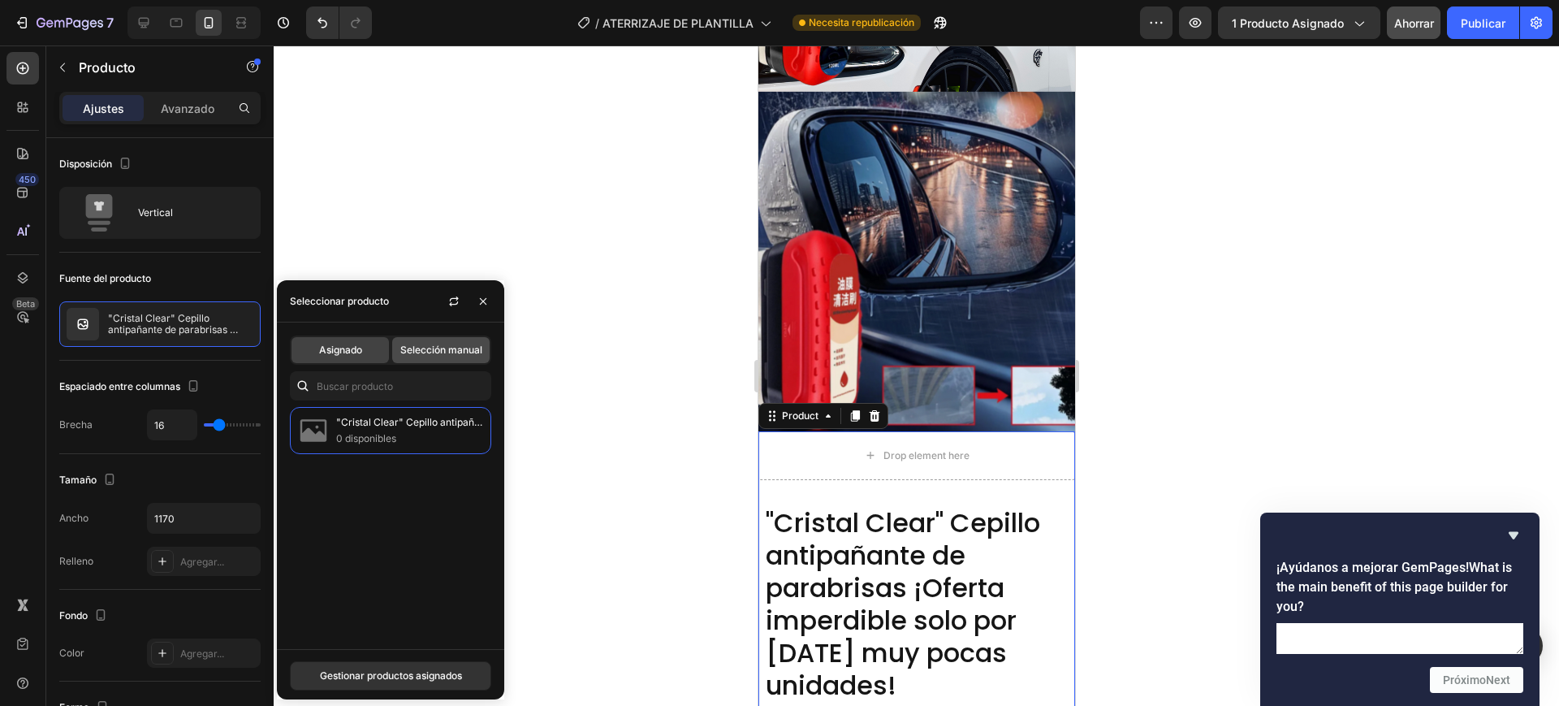
click at [456, 348] on font "Selección manual" at bounding box center [441, 349] width 82 height 12
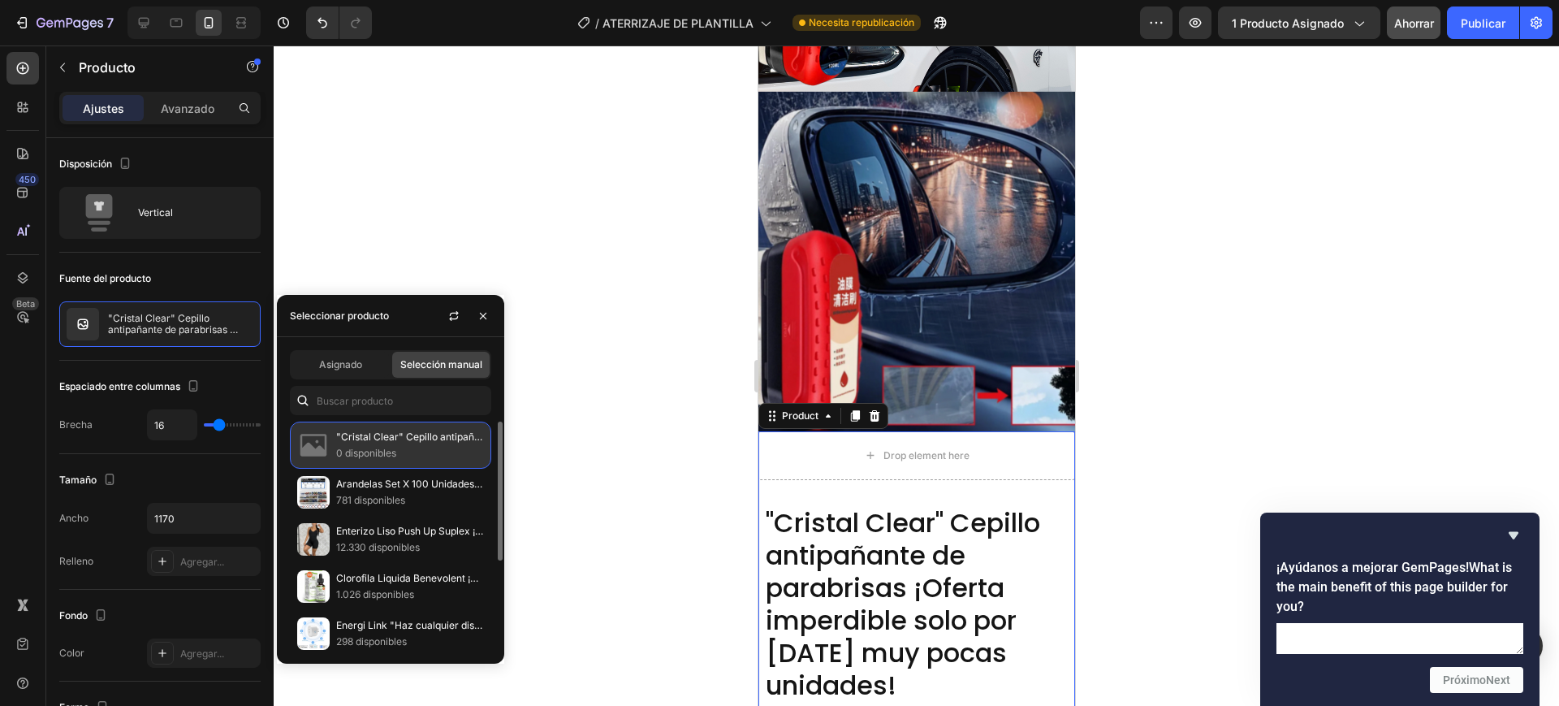
click at [365, 445] on p "0 disponibles" at bounding box center [410, 453] width 148 height 16
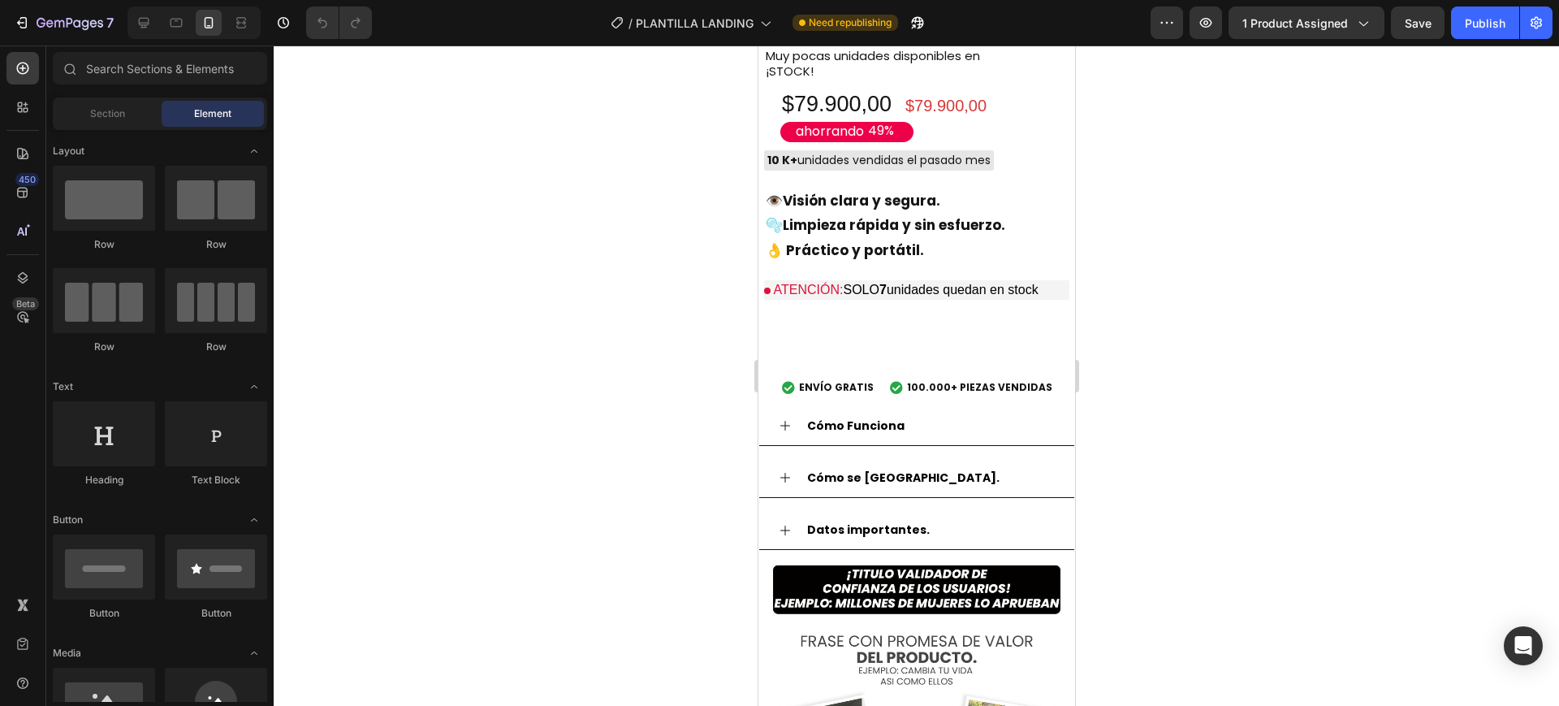
scroll to position [1319, 0]
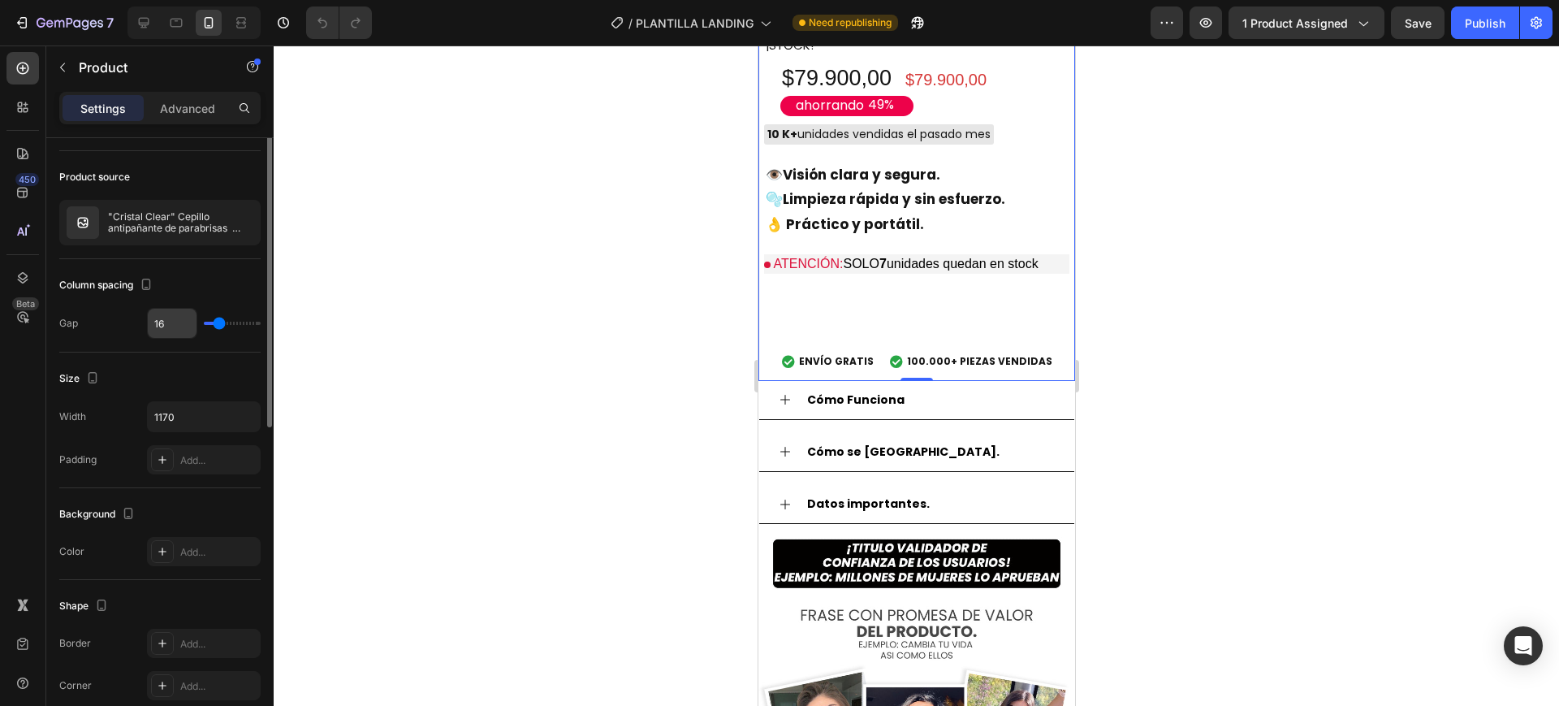
scroll to position [0, 0]
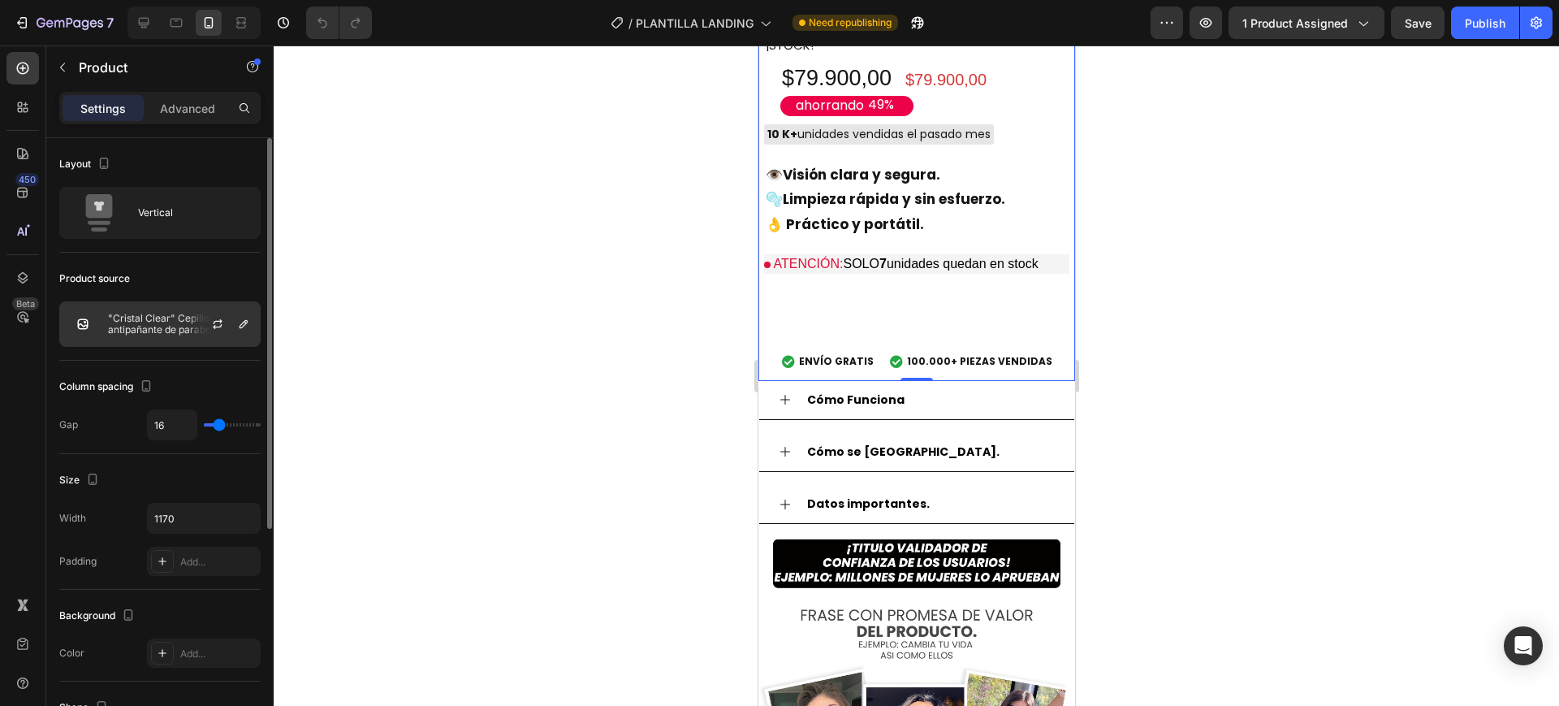
click at [166, 322] on p ""Cristal Clear" Cepillo antipañante de parabrisas ¡Oferta imperdible solo por […" at bounding box center [180, 324] width 145 height 23
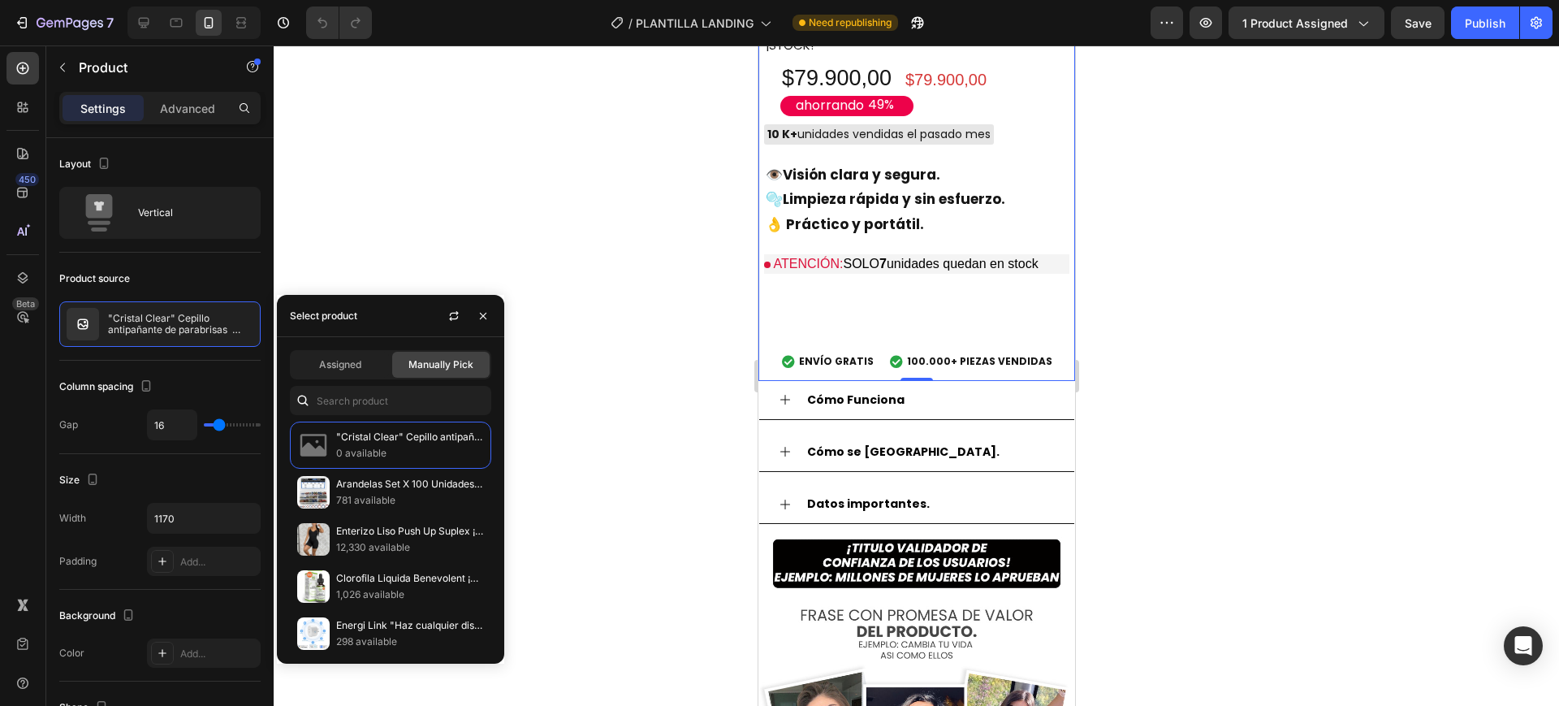
click at [435, 365] on span "Manually Pick" at bounding box center [440, 364] width 65 height 15
click at [346, 365] on span "Assigned" at bounding box center [340, 364] width 42 height 15
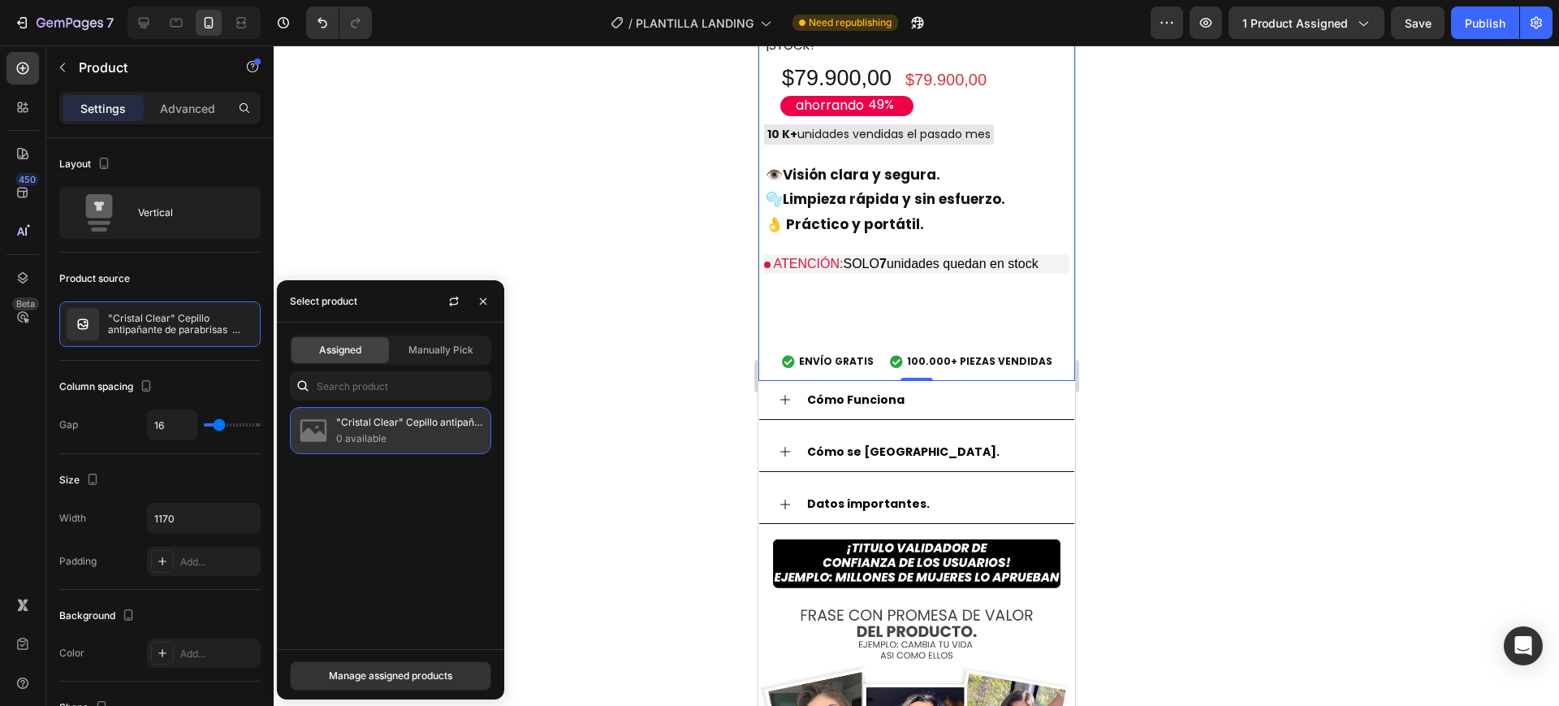
click at [382, 428] on p ""Cristal Clear" Cepillo antipañante de parabrisas ¡Oferta imperdible solo por […" at bounding box center [410, 422] width 148 height 16
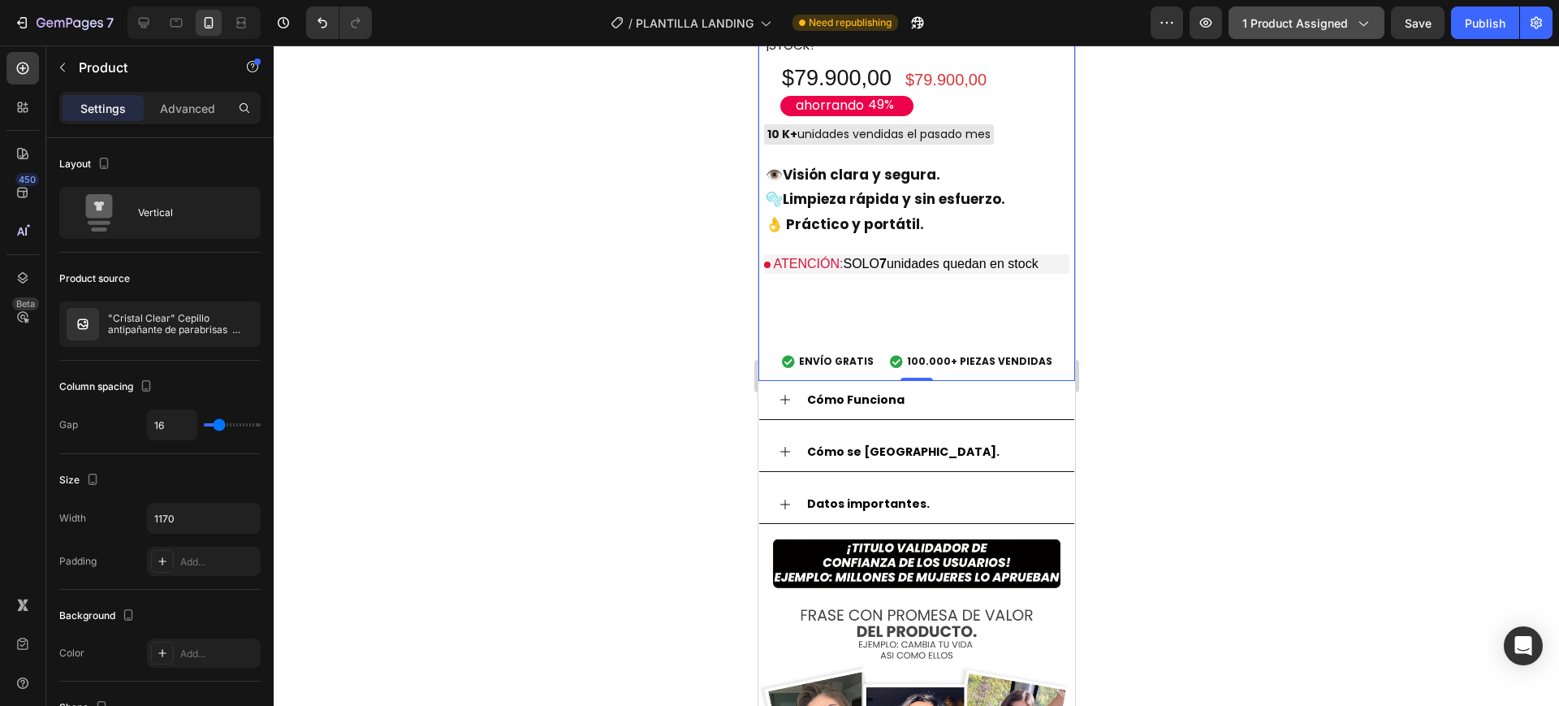
click at [1294, 27] on span "1 product assigned" at bounding box center [1295, 23] width 106 height 17
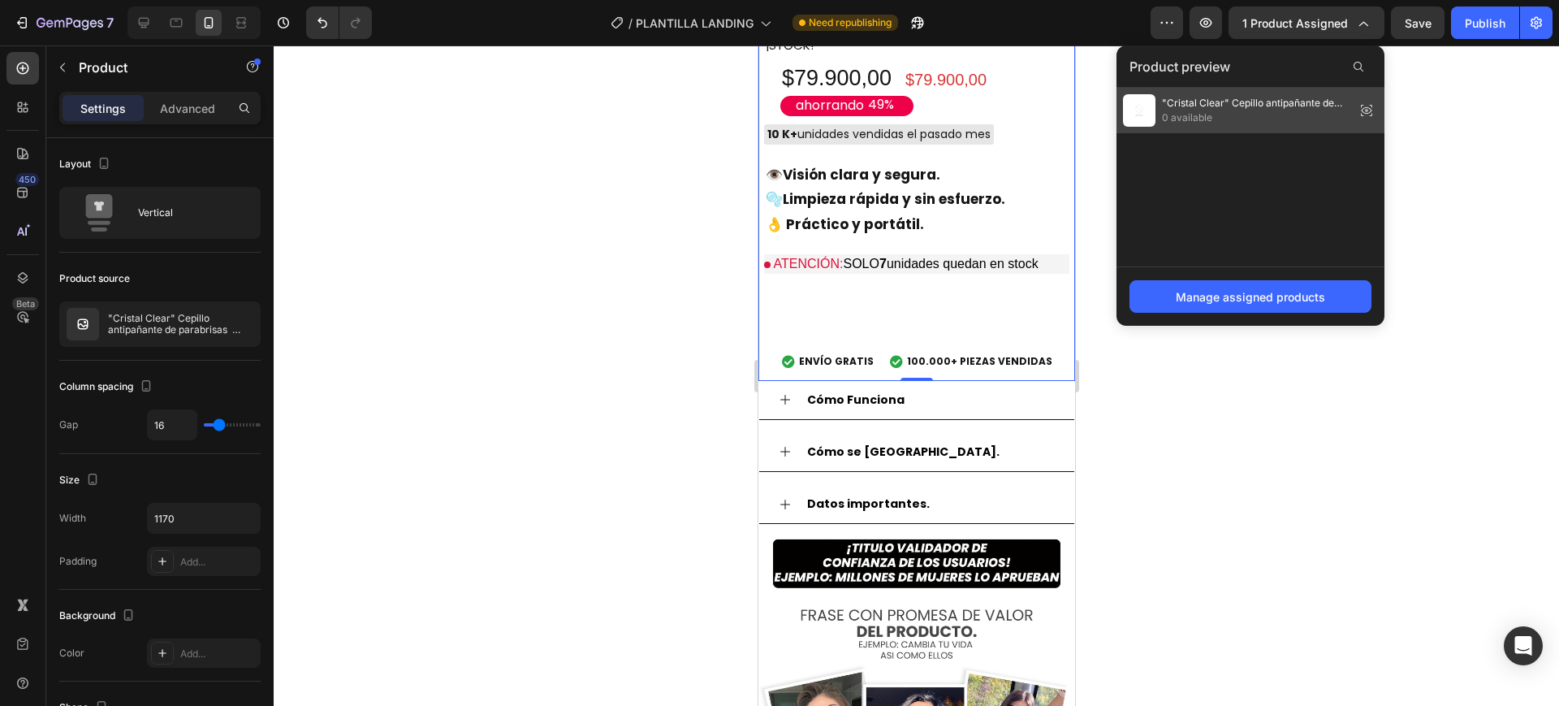
click at [1368, 110] on icon at bounding box center [1366, 110] width 3 height 3
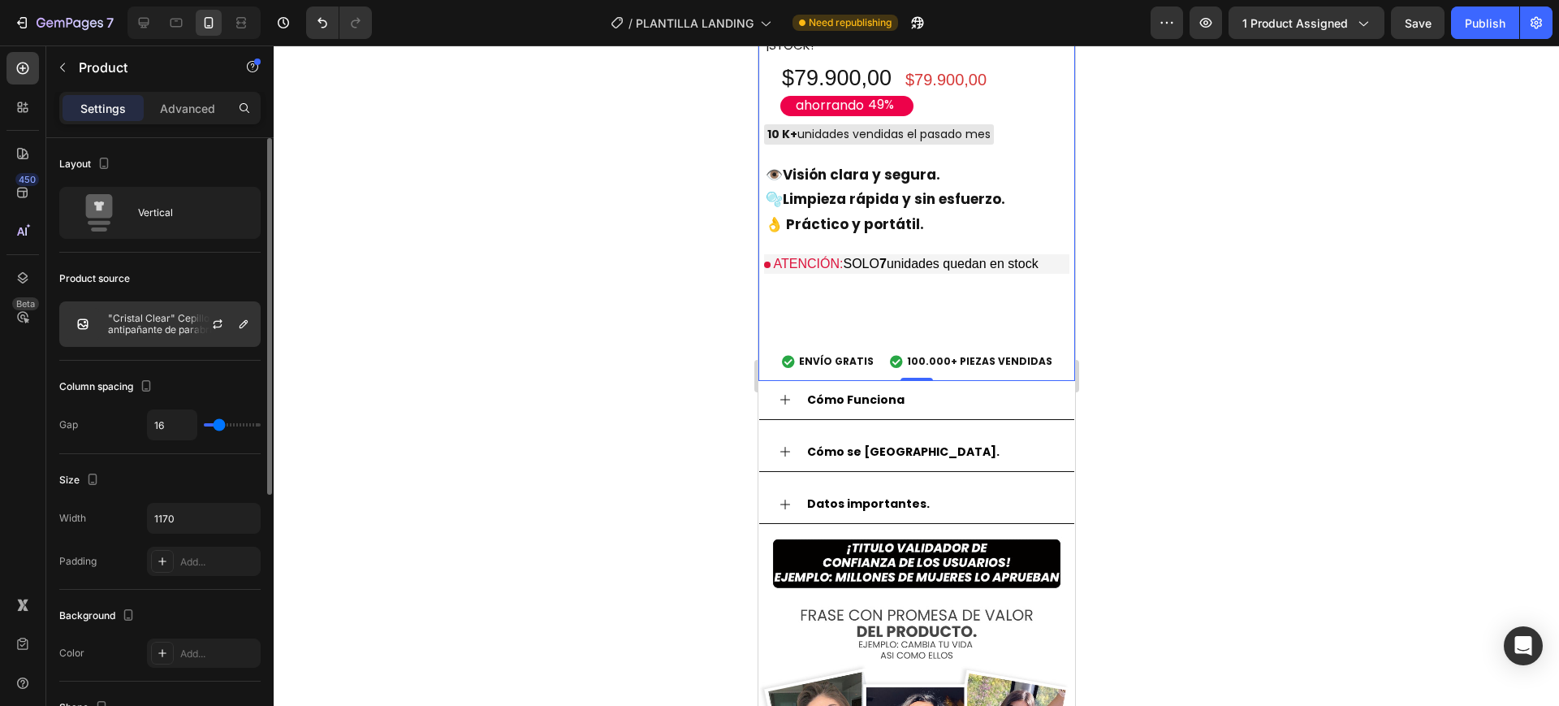
click at [171, 320] on p ""Cristal Clear" Cepillo antipañante de parabrisas ¡Oferta imperdible solo por […" at bounding box center [180, 324] width 145 height 23
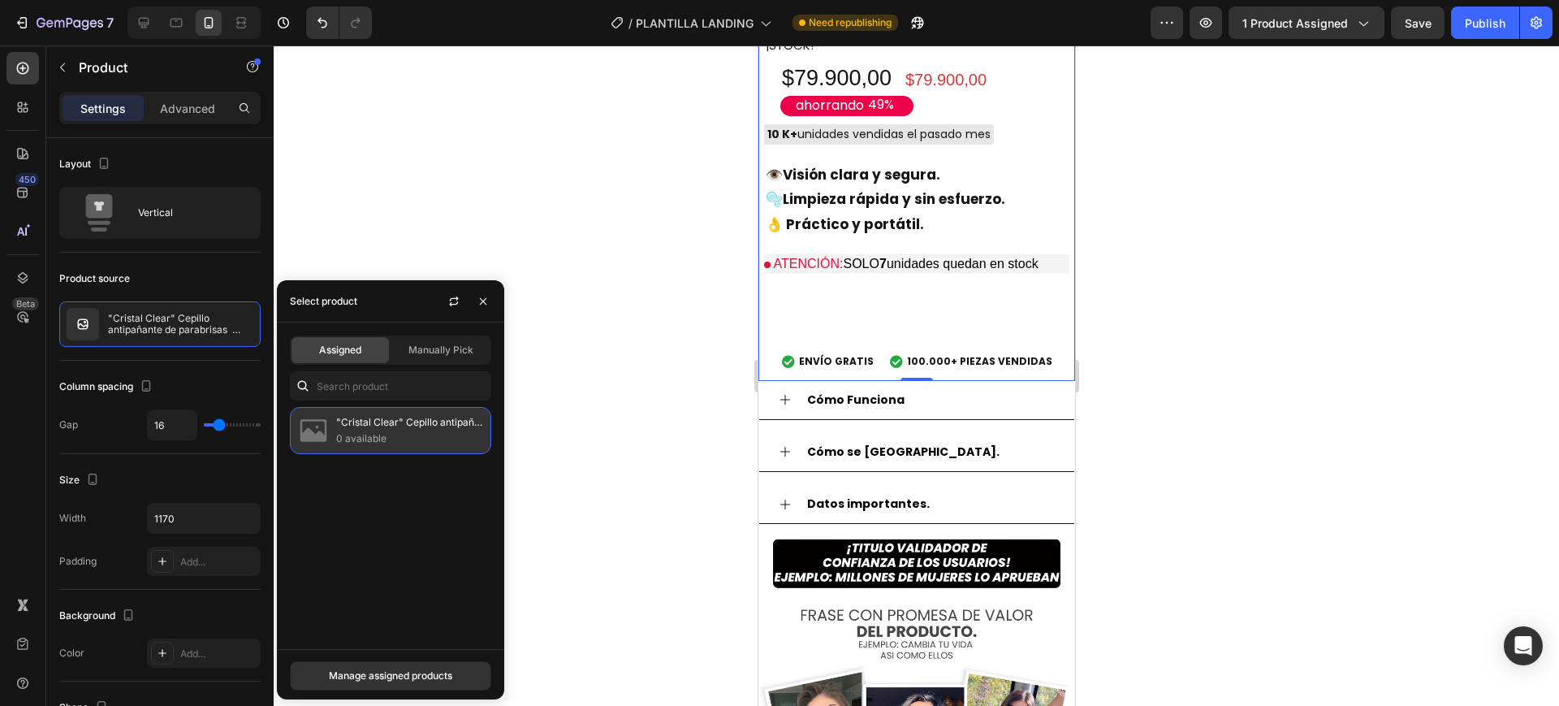
click at [352, 426] on p ""Cristal Clear" Cepillo antipañante de parabrisas ¡Oferta imperdible solo por […" at bounding box center [410, 422] width 148 height 16
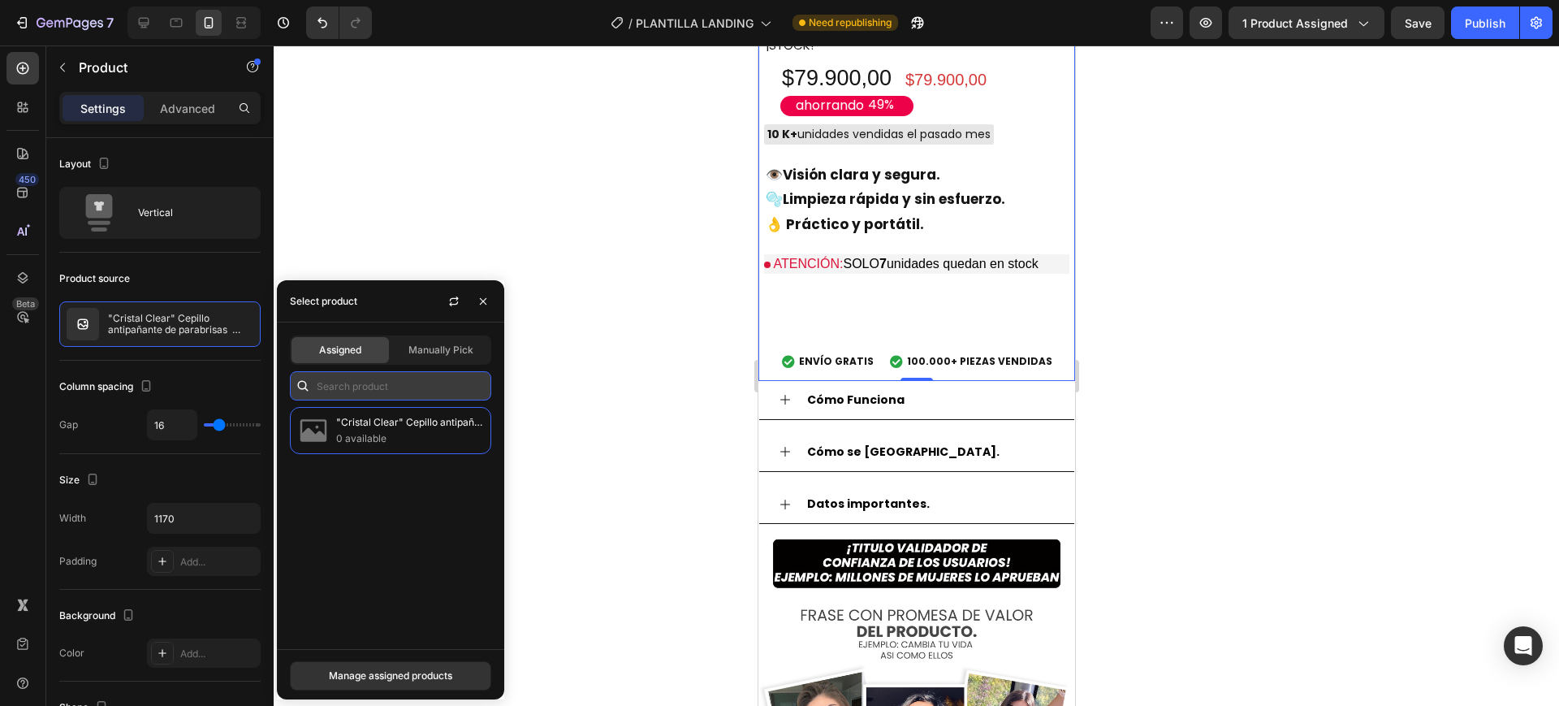
click at [340, 376] on input "text" at bounding box center [390, 385] width 201 height 29
type input "cri"
click at [392, 454] on div ""Cristal Clear" Cepillo antipañante de parabrisas ¡Oferta imperdible solo por […" at bounding box center [390, 521] width 227 height 229
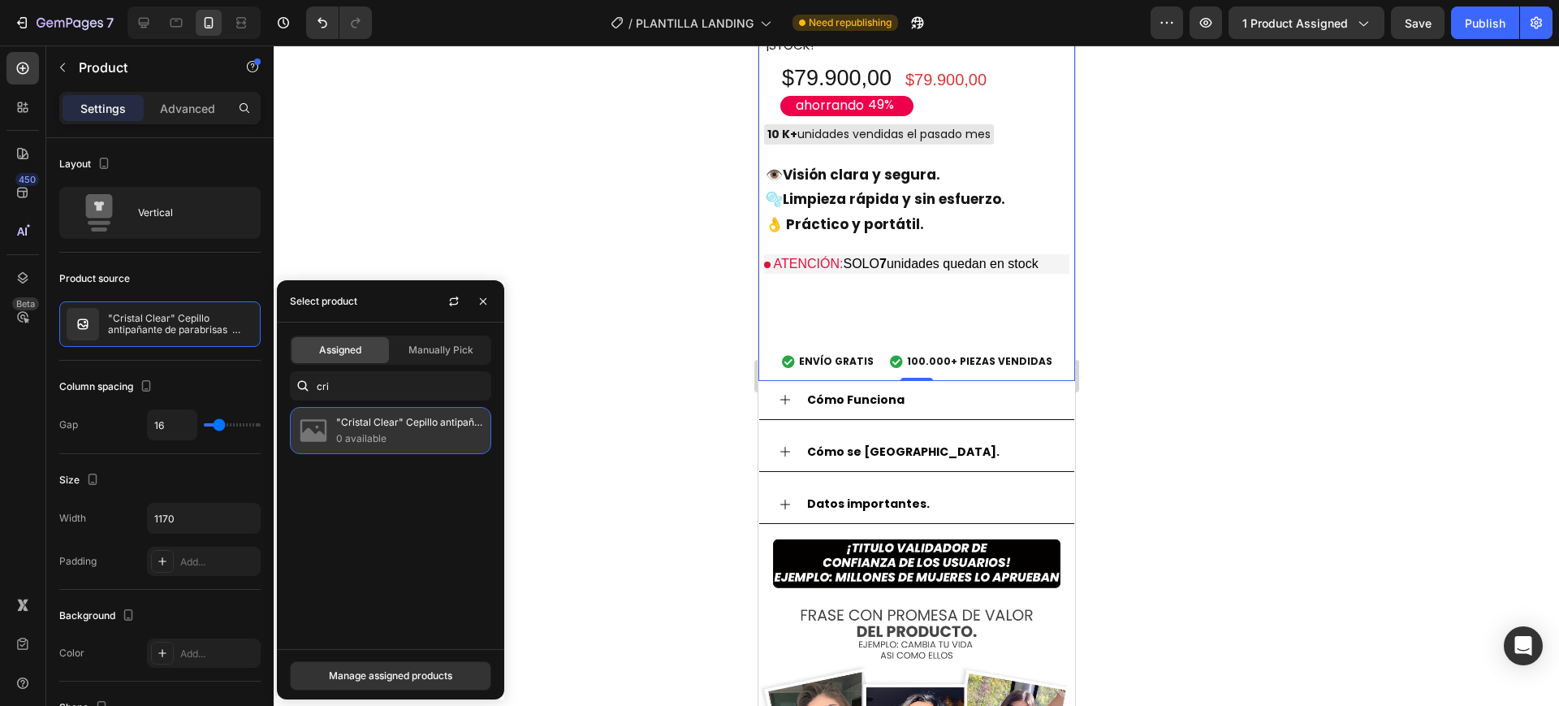
click at [381, 441] on p "0 available" at bounding box center [410, 438] width 148 height 16
click at [453, 346] on span "Manually Pick" at bounding box center [440, 350] width 65 height 15
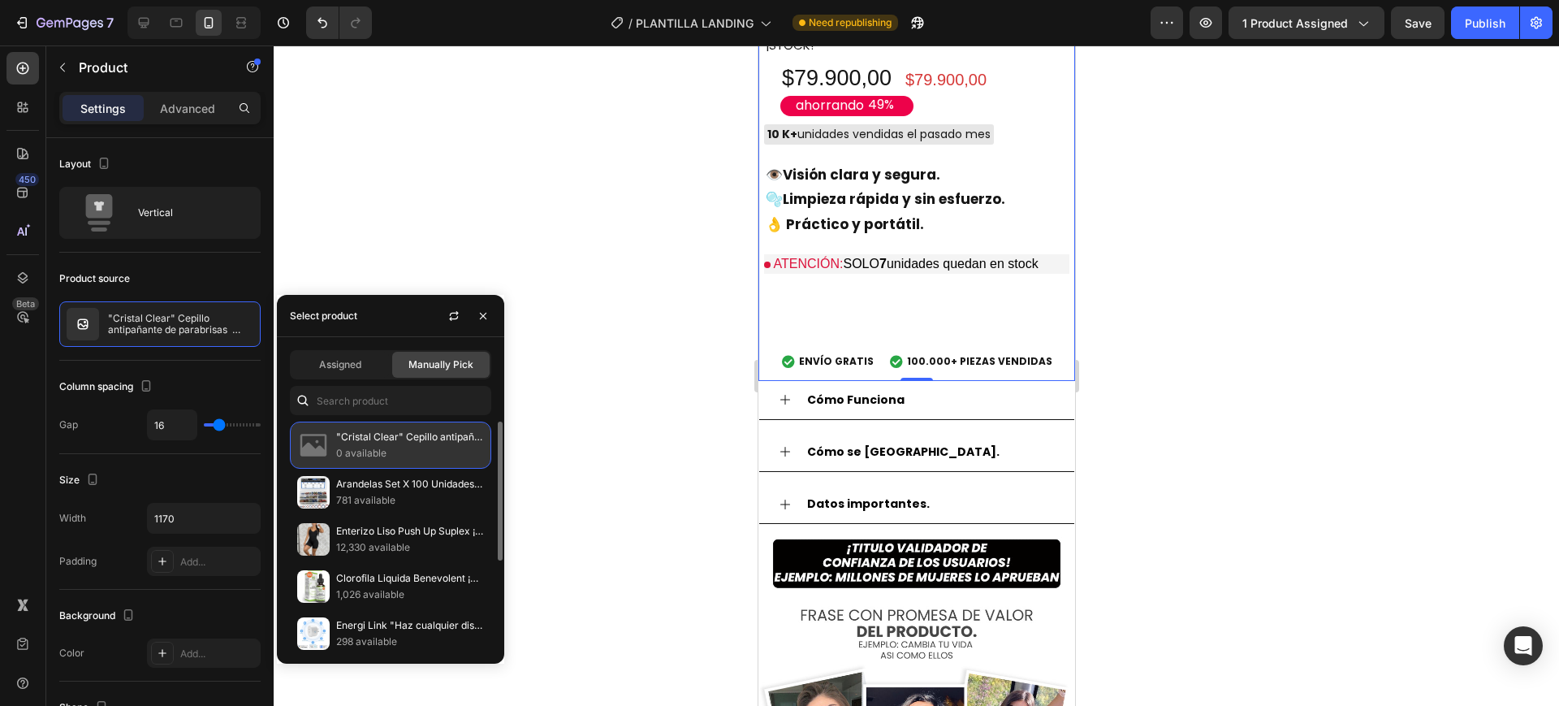
click at [391, 452] on p "0 available" at bounding box center [410, 453] width 148 height 16
click at [395, 447] on p "0 available" at bounding box center [410, 453] width 148 height 16
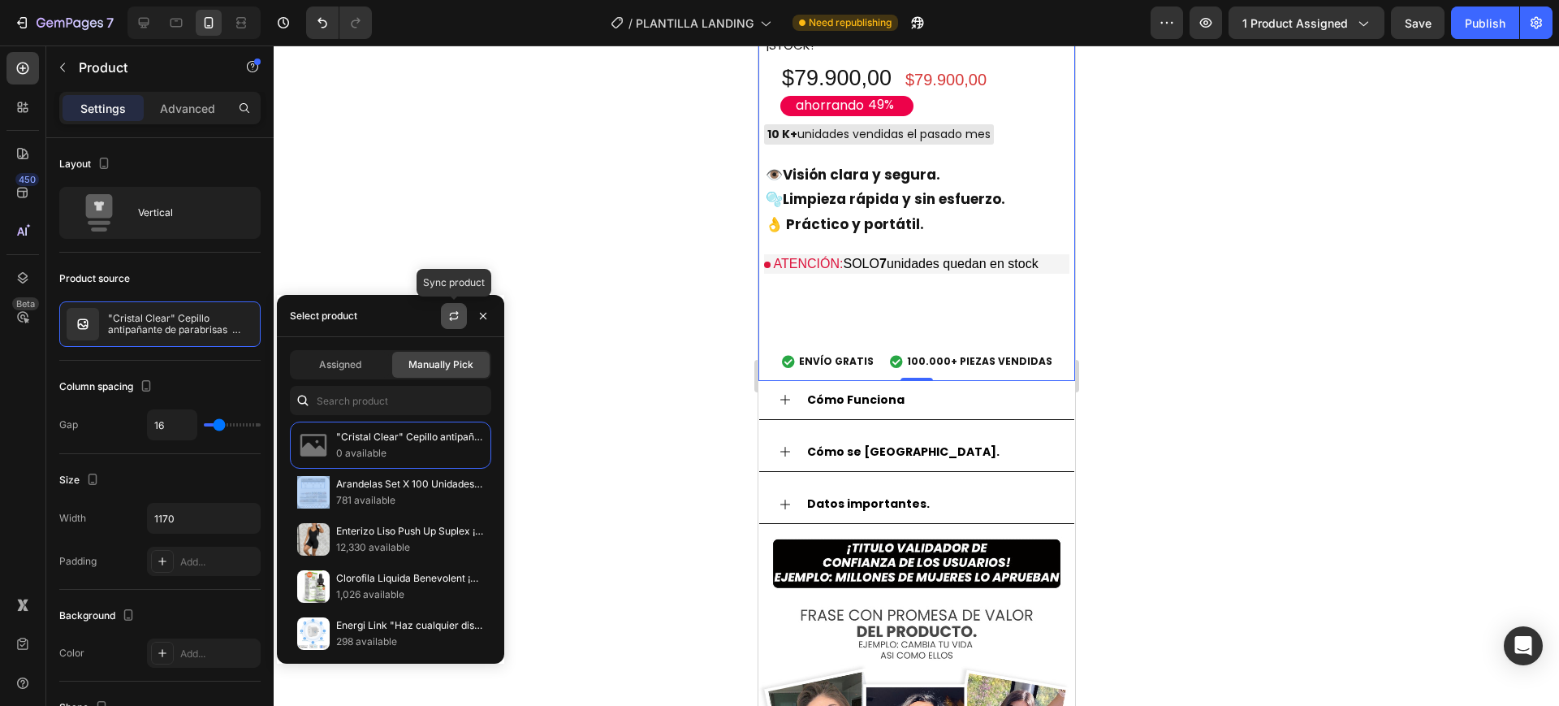
click at [451, 316] on icon "button" at bounding box center [453, 315] width 13 height 13
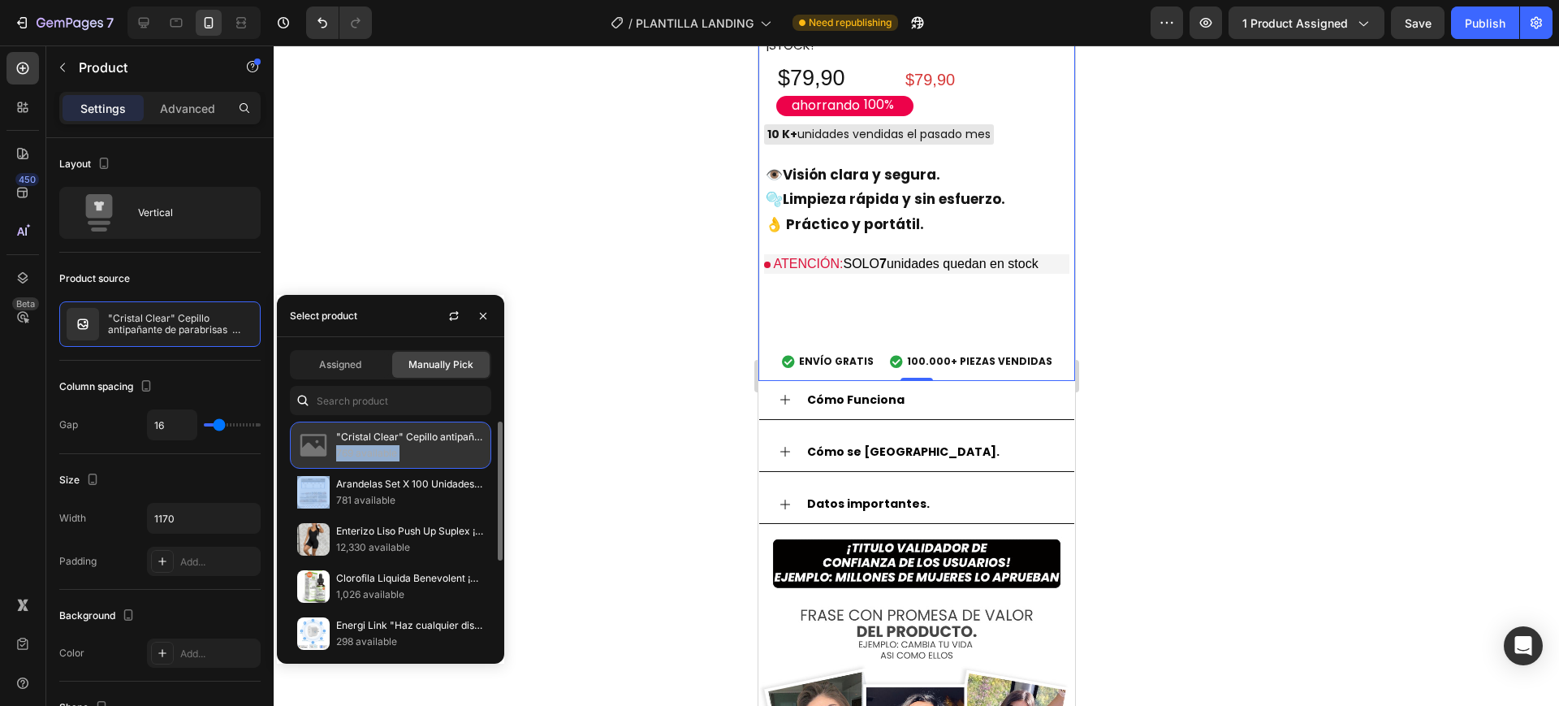
click at [404, 447] on p "769 available" at bounding box center [410, 453] width 148 height 16
click at [402, 436] on p ""Cristal Clear" Cepillo antipañante de parabrisas ¡Oferta imperdible solo por […" at bounding box center [410, 437] width 148 height 16
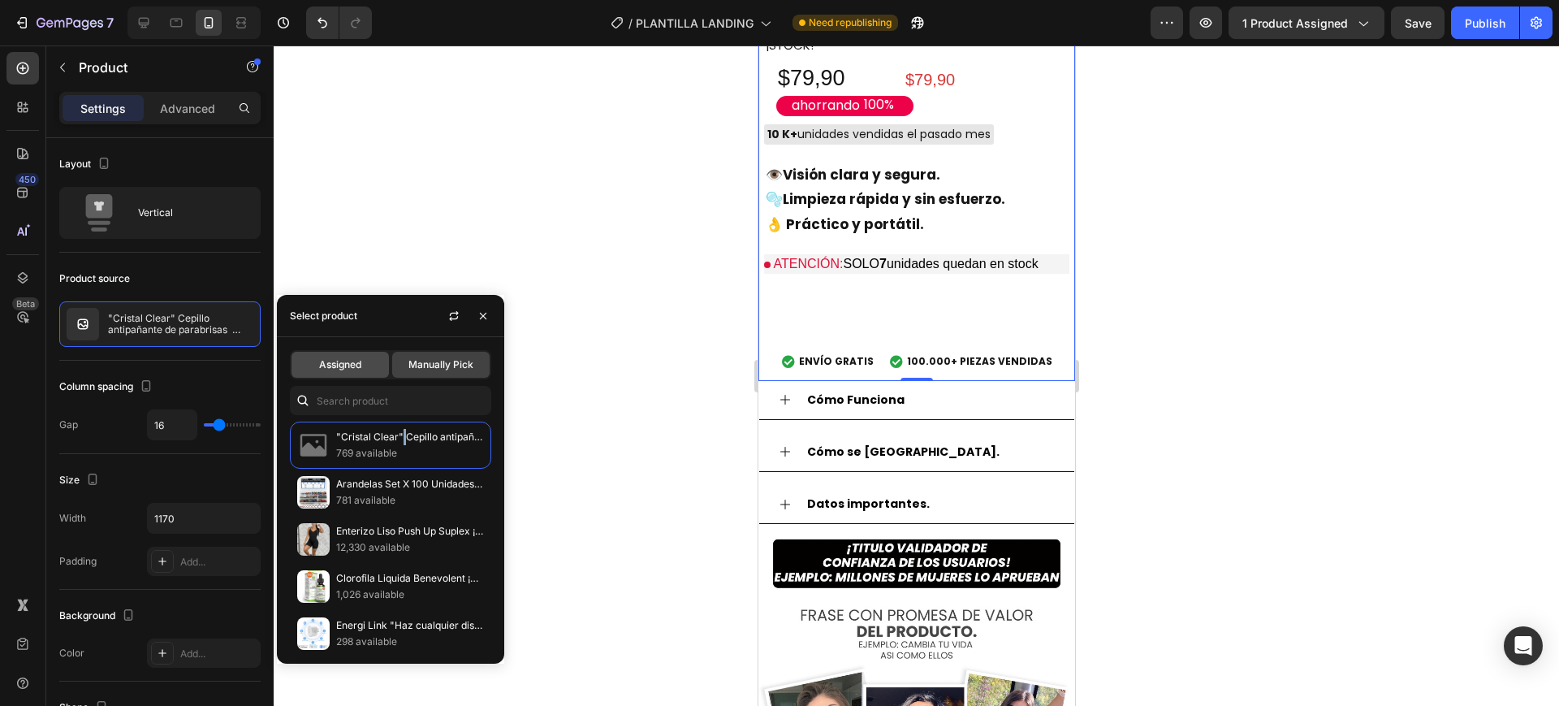
click at [326, 368] on span "Assigned" at bounding box center [340, 364] width 42 height 15
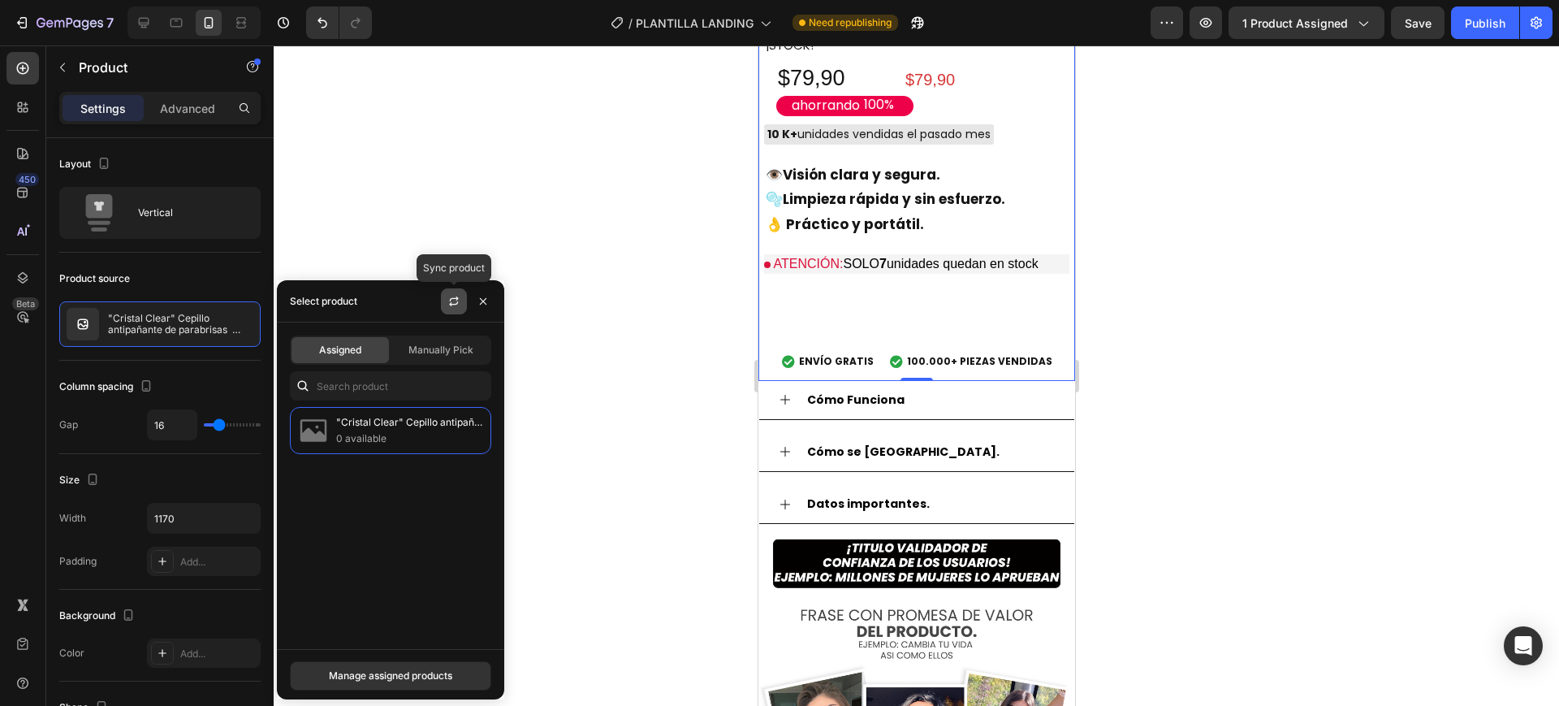
click at [454, 307] on button "button" at bounding box center [454, 301] width 26 height 26
click at [455, 299] on icon "button" at bounding box center [453, 301] width 13 height 13
click at [451, 295] on icon "button" at bounding box center [453, 301] width 13 height 13
click at [380, 671] on div "Manage assigned products" at bounding box center [390, 675] width 123 height 15
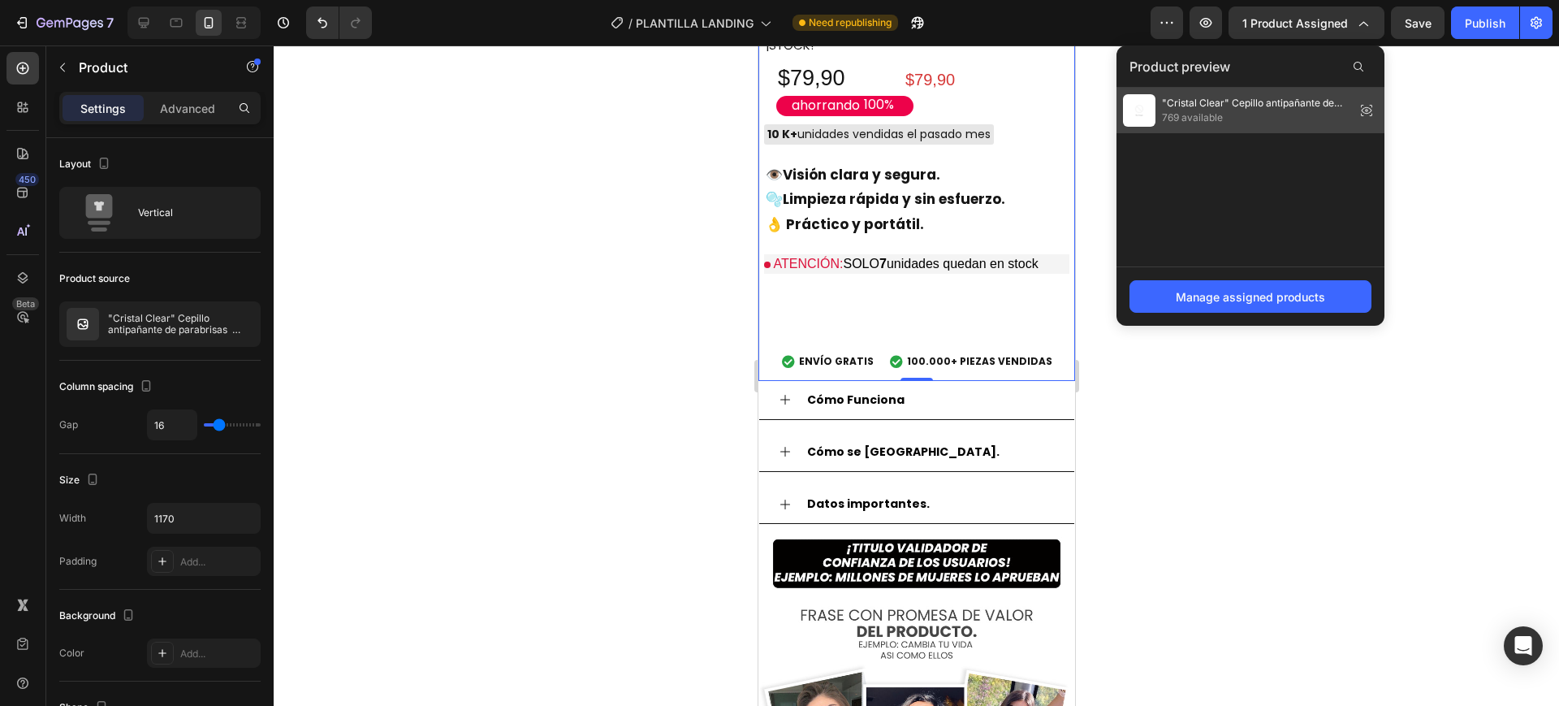
click at [1184, 110] on span "769 available" at bounding box center [1255, 117] width 187 height 15
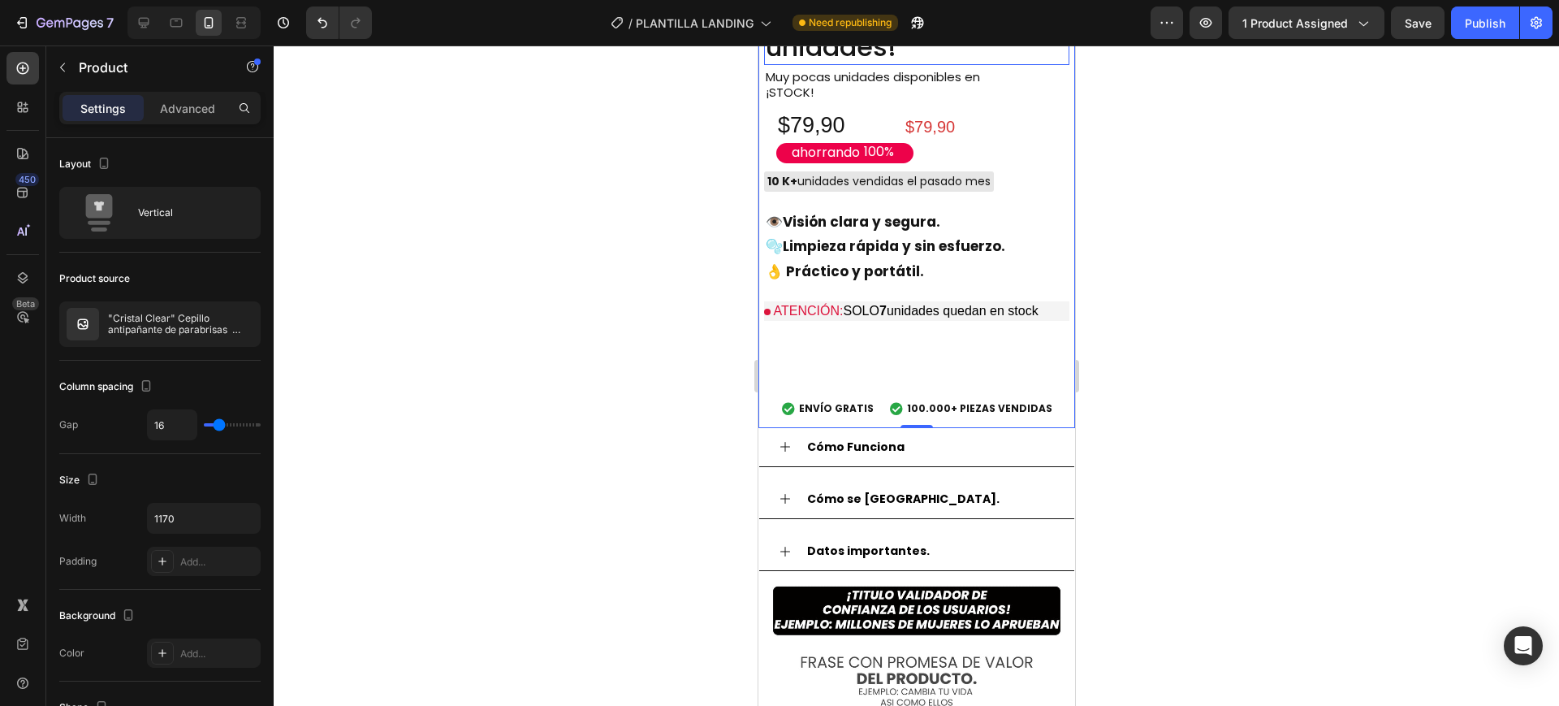
scroll to position [1218, 0]
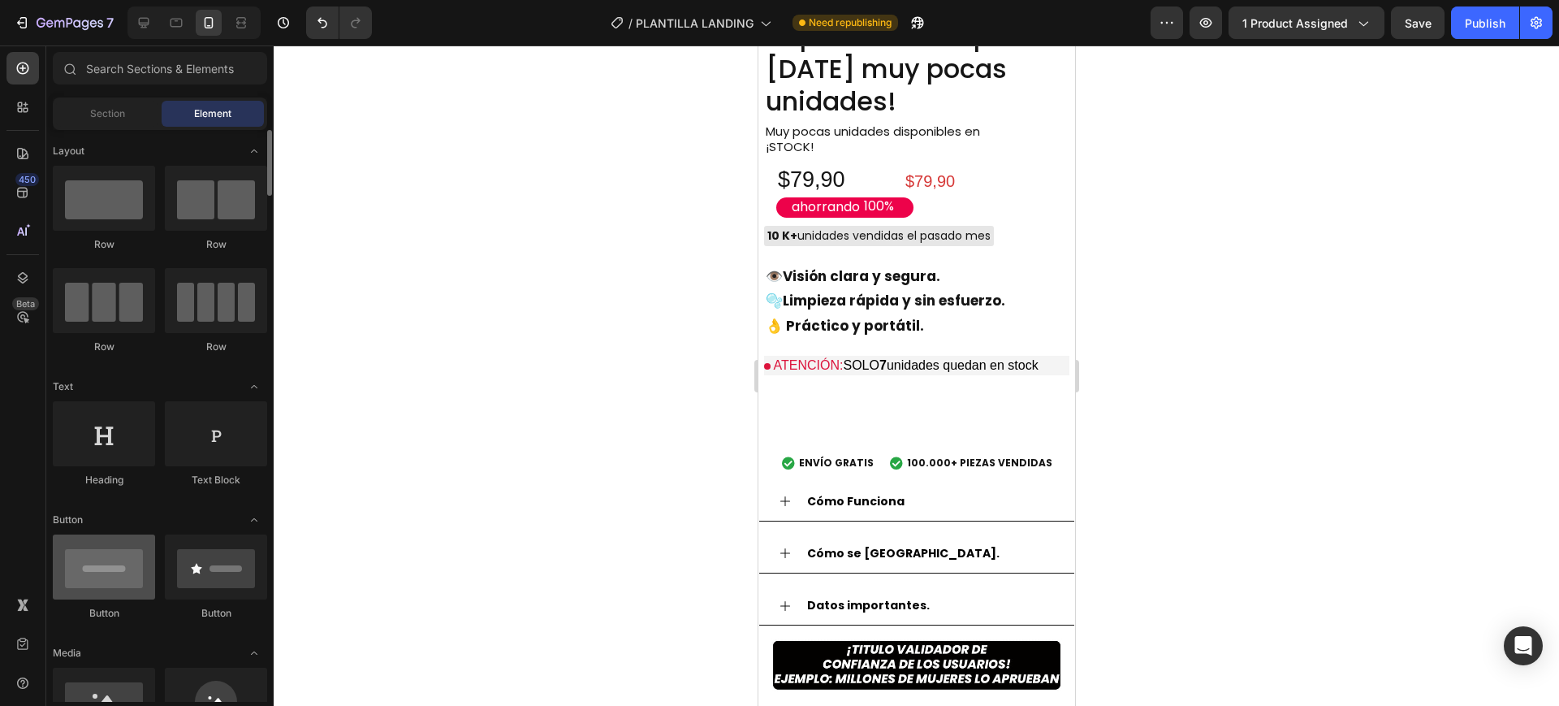
click at [106, 562] on div at bounding box center [104, 566] width 102 height 65
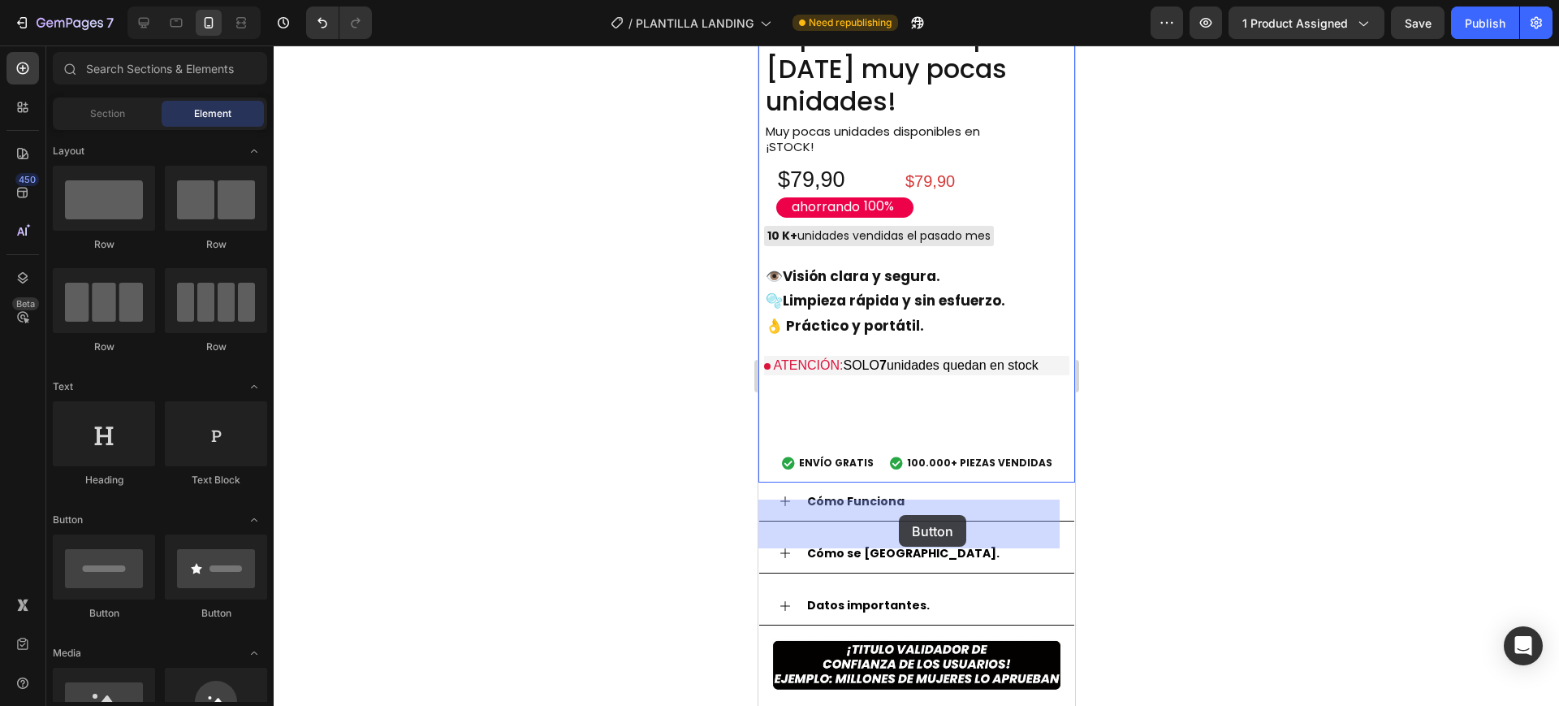
drag, startPoint x: 891, startPoint y: 602, endPoint x: 898, endPoint y: 515, distance: 87.2
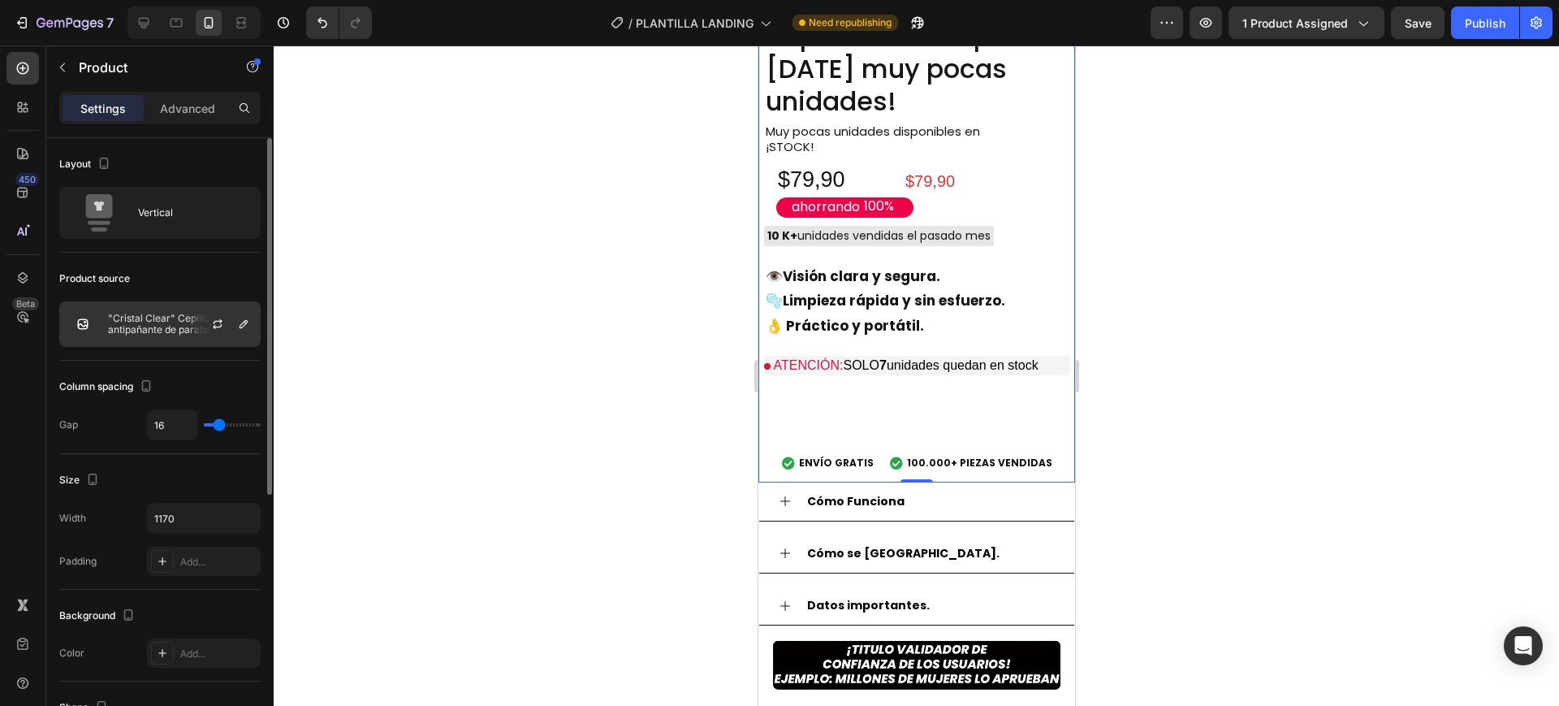
click at [146, 320] on p ""Cristal Clear" Cepillo antipañante de parabrisas ¡Oferta imperdible solo por […" at bounding box center [180, 324] width 145 height 23
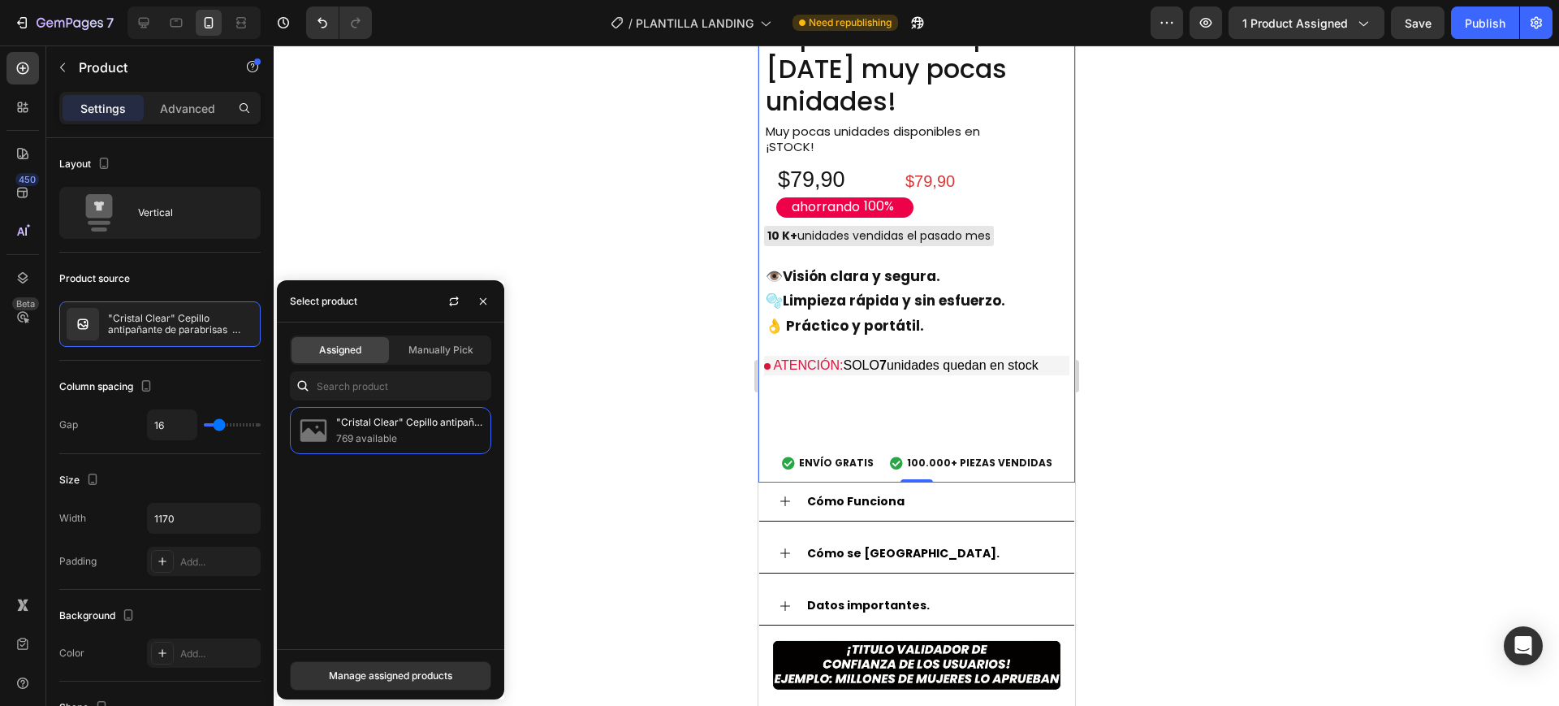
click at [340, 349] on span "Assigned" at bounding box center [340, 350] width 42 height 15
click at [374, 438] on p "769 available" at bounding box center [410, 438] width 148 height 16
click at [373, 437] on p "769 available" at bounding box center [410, 438] width 148 height 16
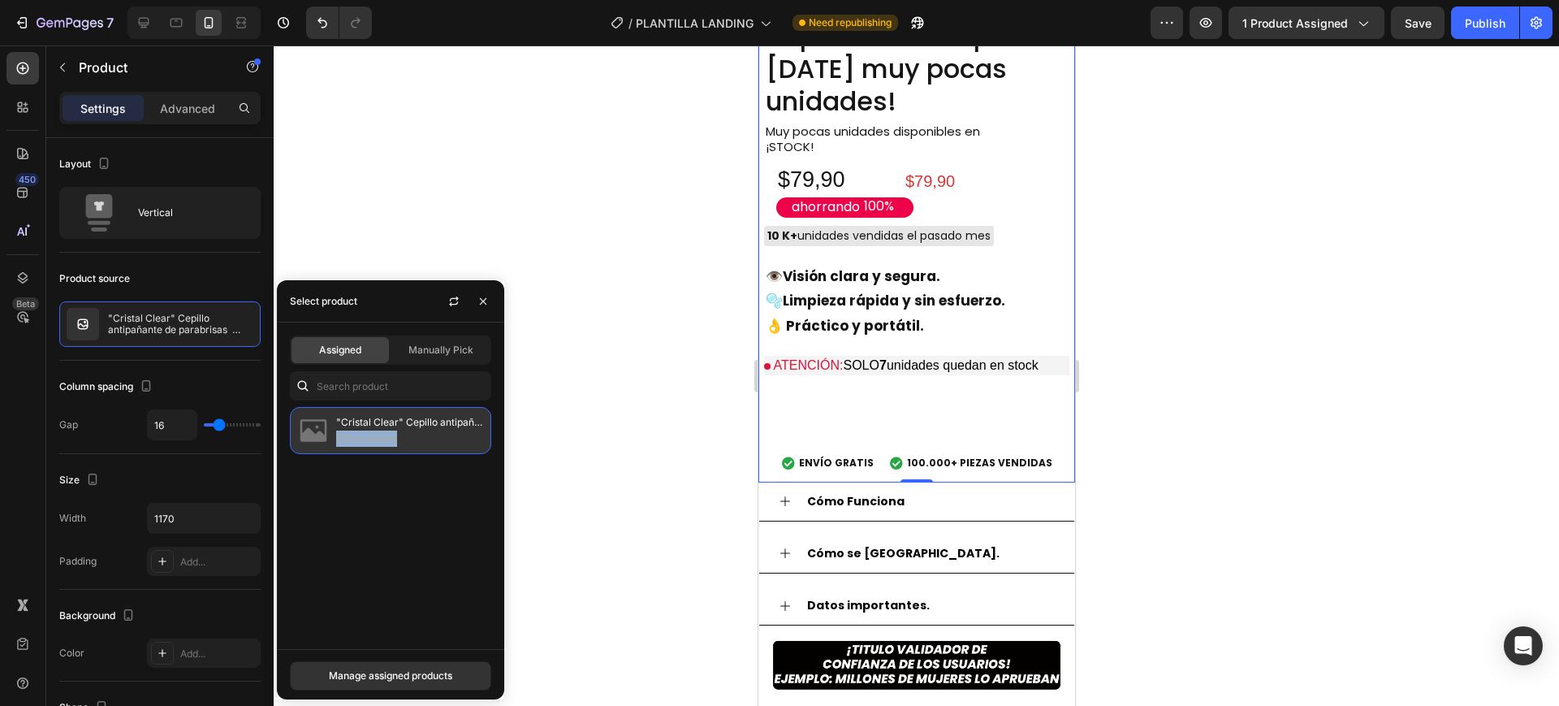
click at [373, 437] on p "769 available" at bounding box center [410, 438] width 148 height 16
click at [438, 343] on span "Manually Pick" at bounding box center [440, 350] width 65 height 15
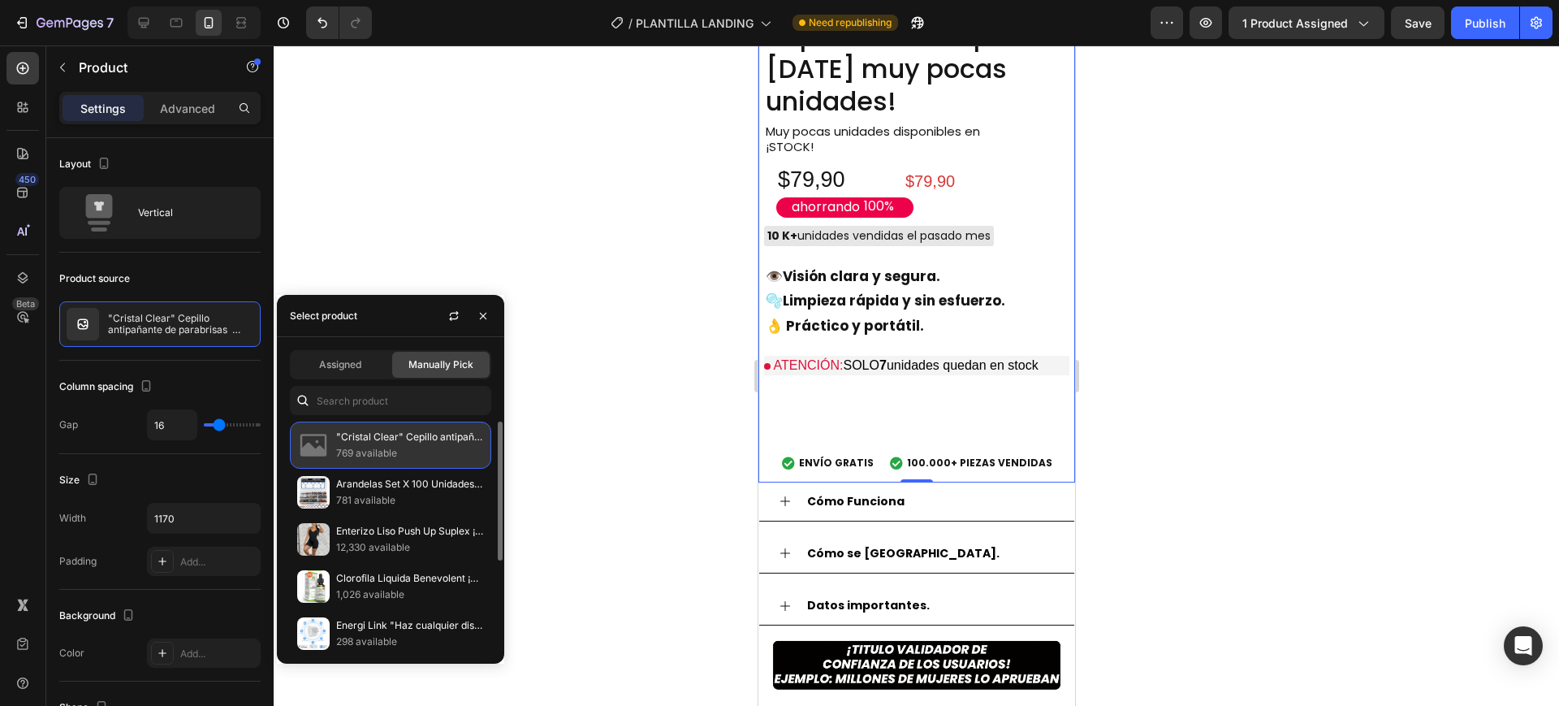
click at [404, 442] on p ""Cristal Clear" Cepillo antipañante de parabrisas ¡Oferta imperdible solo por […" at bounding box center [410, 437] width 148 height 16
click at [477, 306] on button "button" at bounding box center [483, 316] width 26 height 26
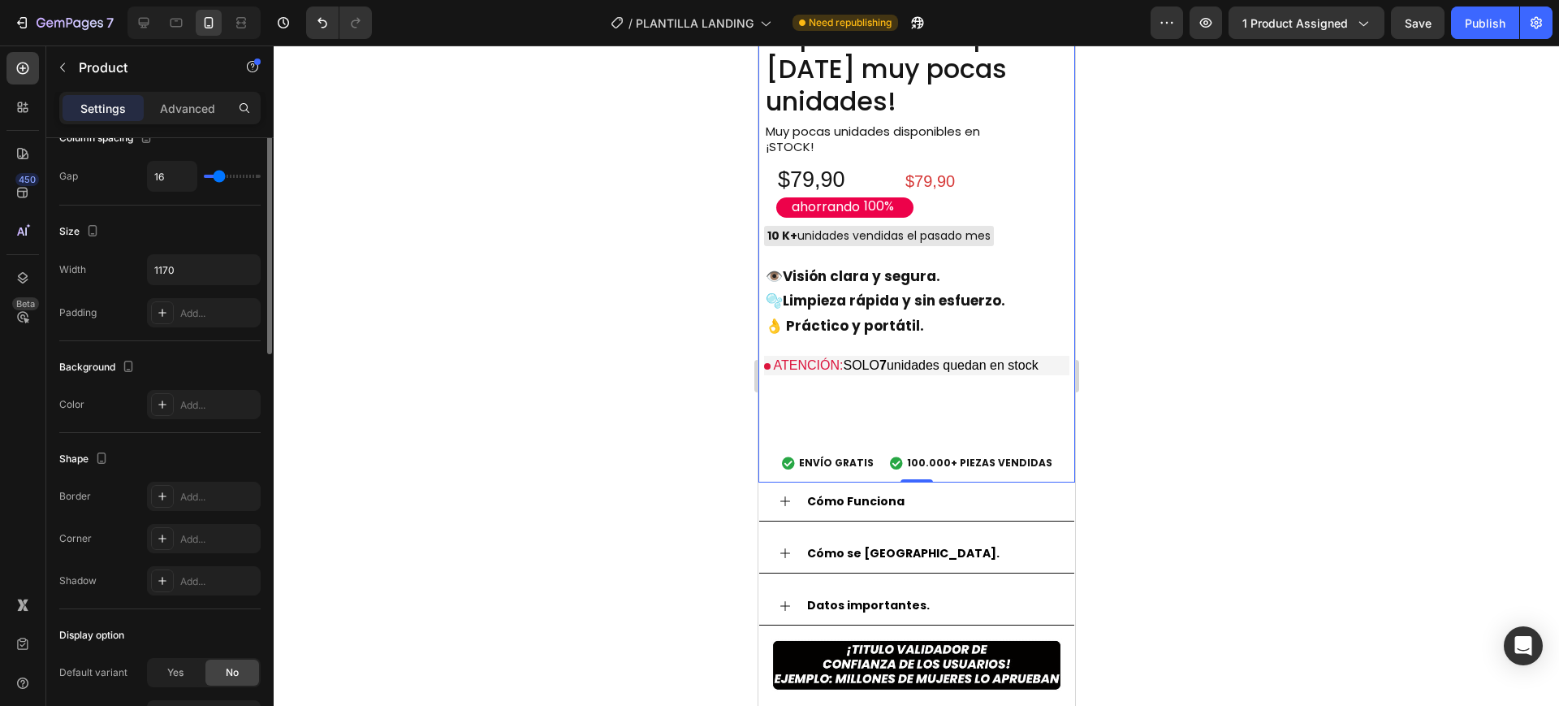
scroll to position [0, 0]
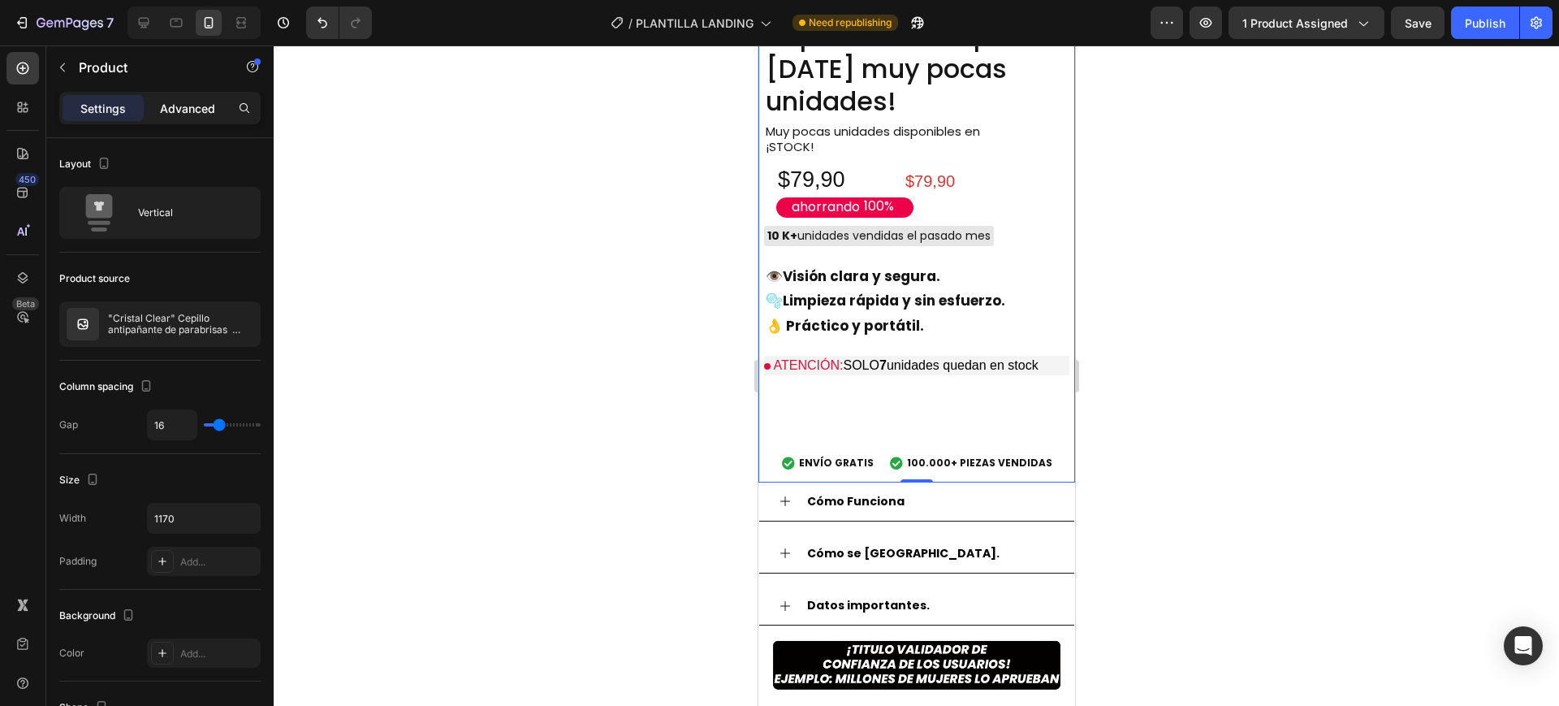
click at [187, 101] on p "Advanced" at bounding box center [187, 108] width 55 height 17
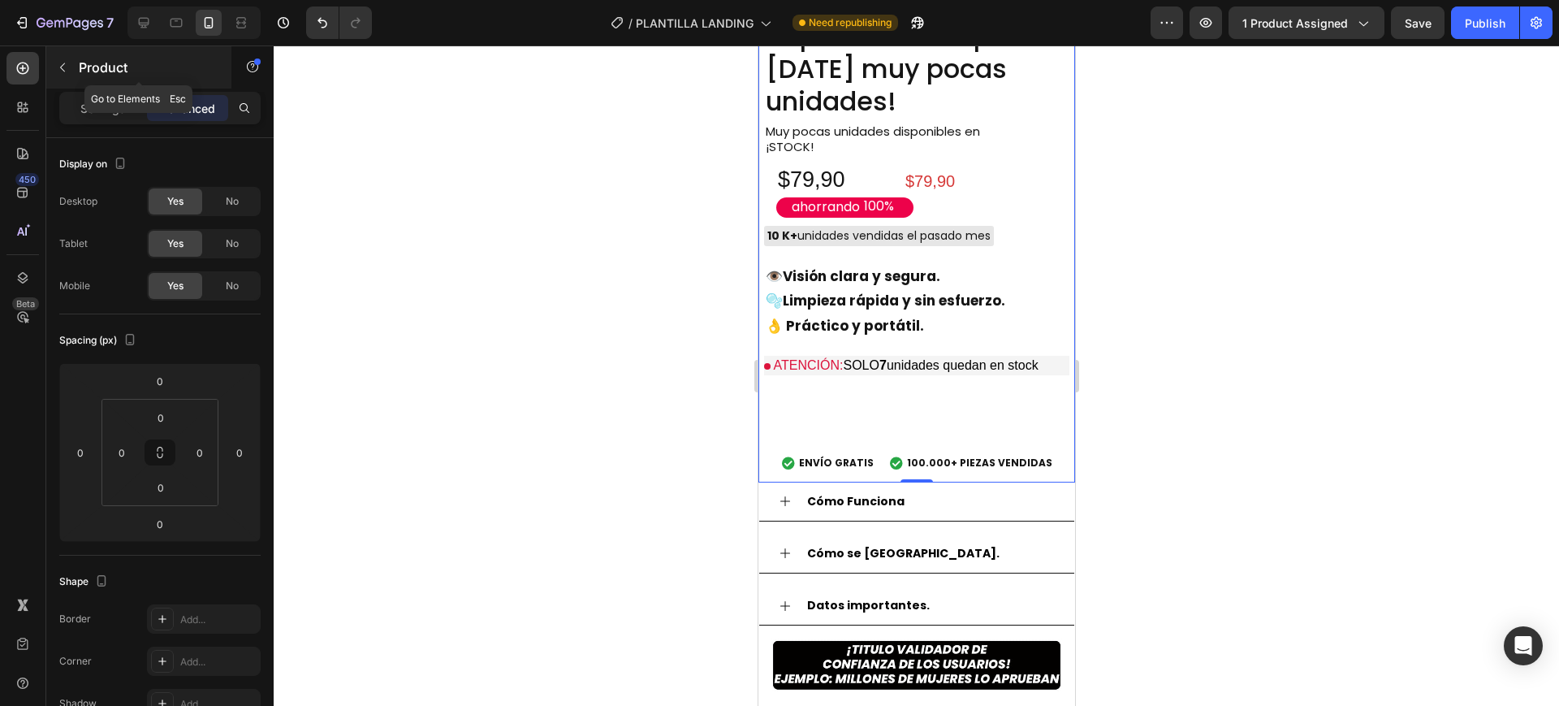
click at [68, 70] on icon "button" at bounding box center [62, 67] width 13 height 13
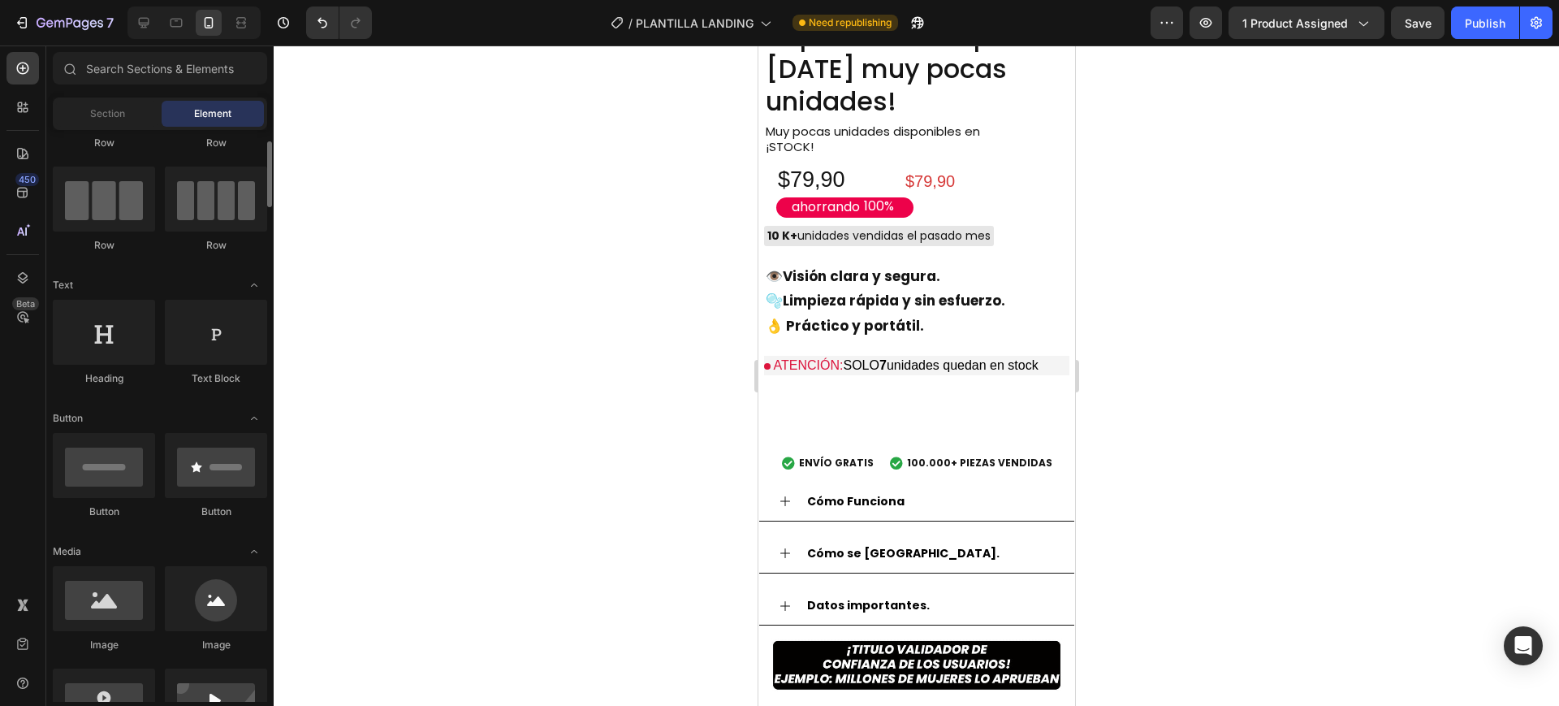
scroll to position [203, 0]
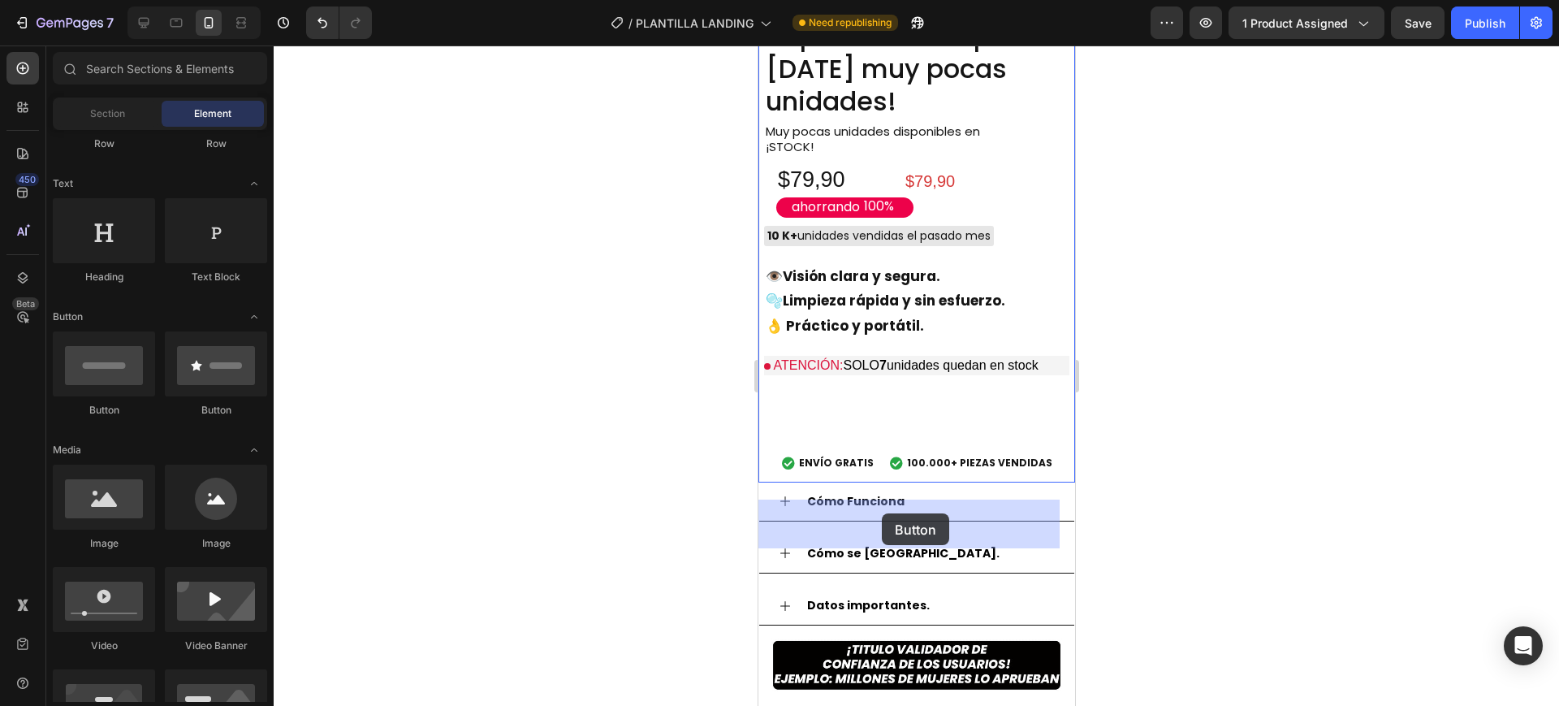
drag, startPoint x: 960, startPoint y: 419, endPoint x: 881, endPoint y: 513, distance: 122.8
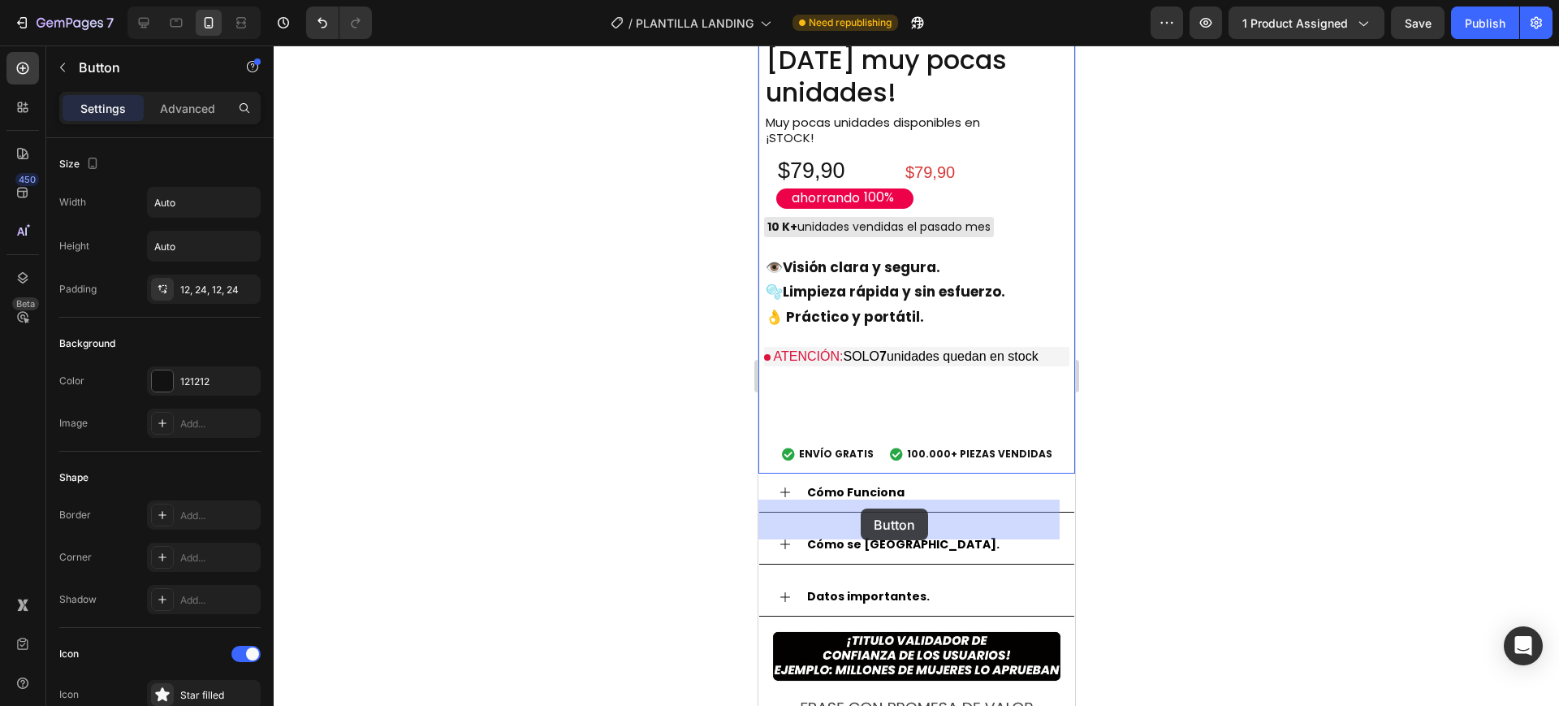
drag, startPoint x: 829, startPoint y: 514, endPoint x: 861, endPoint y: 509, distance: 32.0
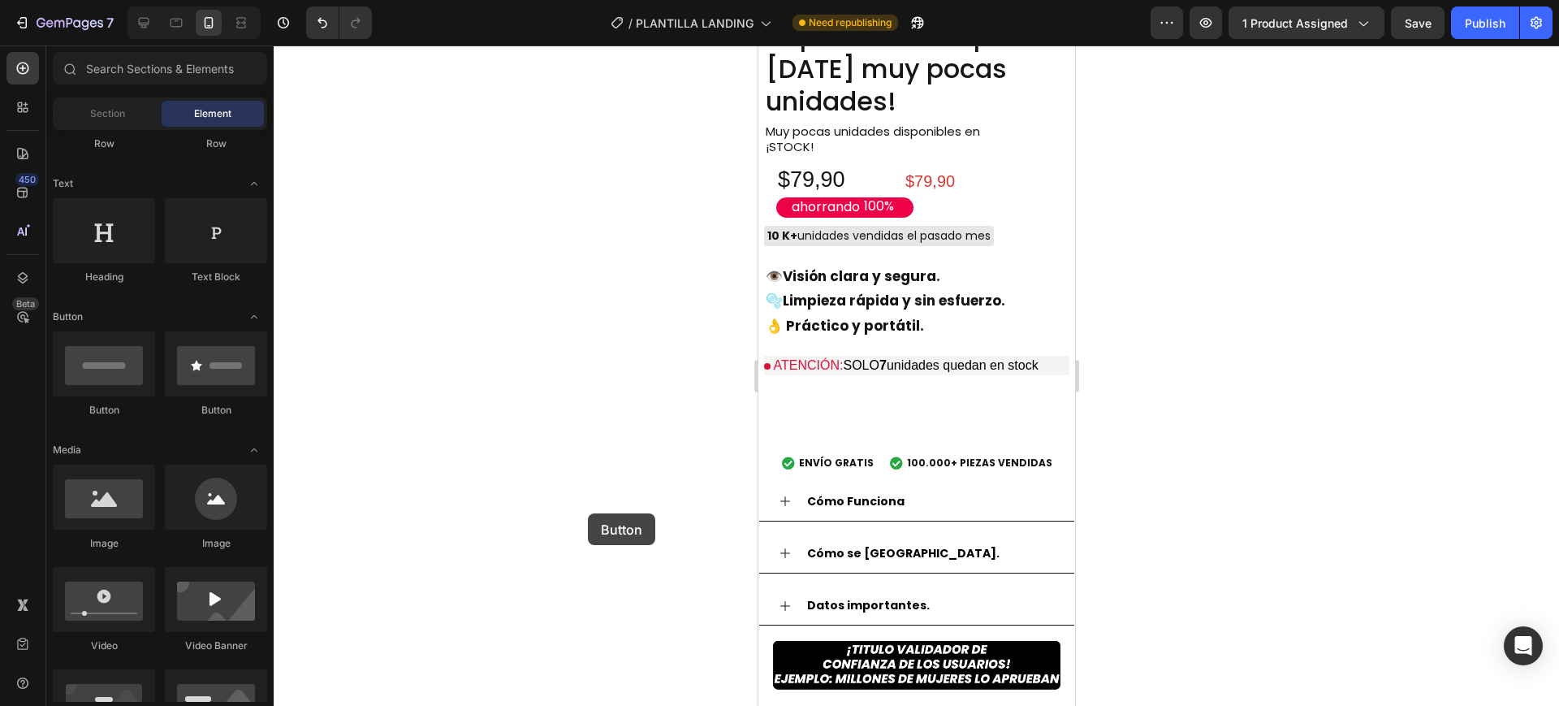
drag, startPoint x: 972, startPoint y: 408, endPoint x: 816, endPoint y: 569, distance: 223.9
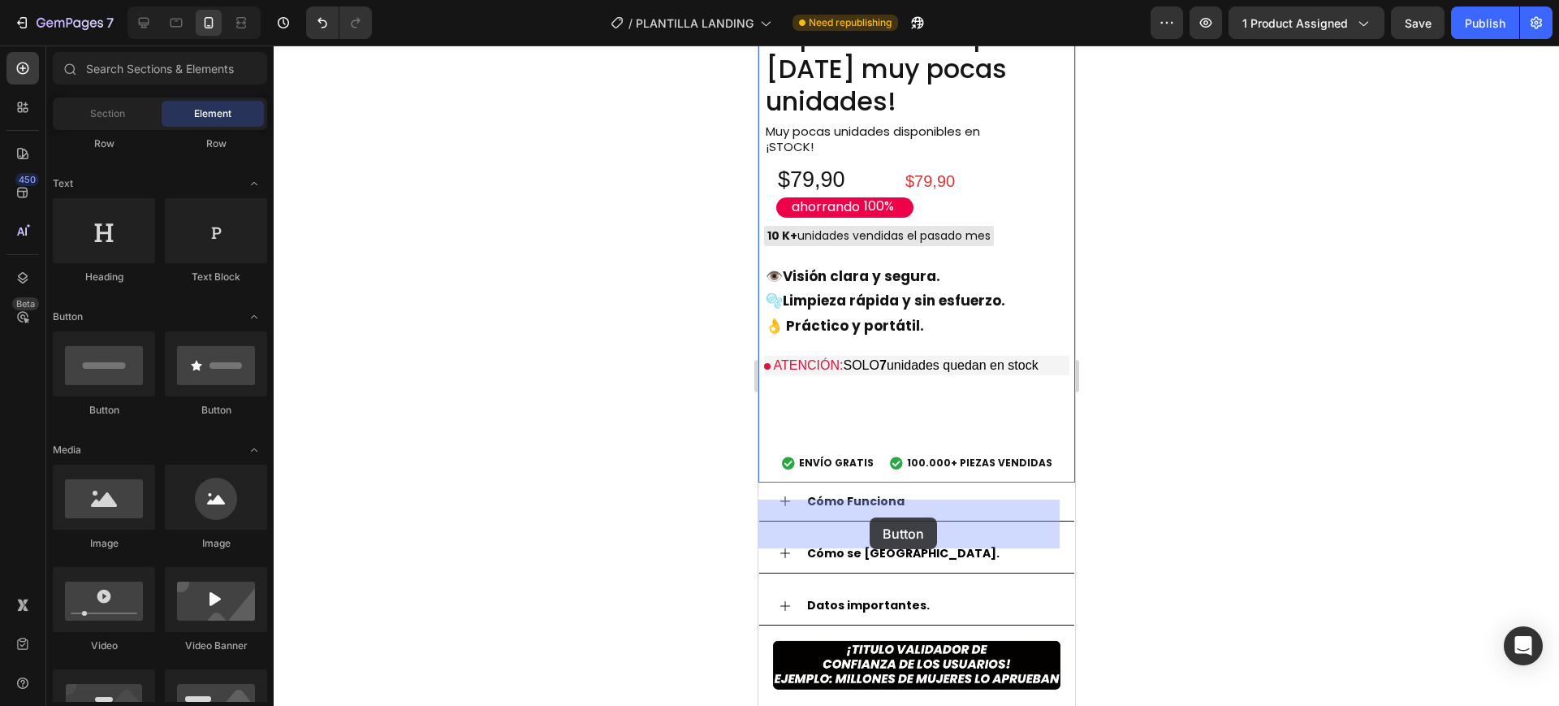
drag, startPoint x: 995, startPoint y: 425, endPoint x: 869, endPoint y: 517, distance: 156.4
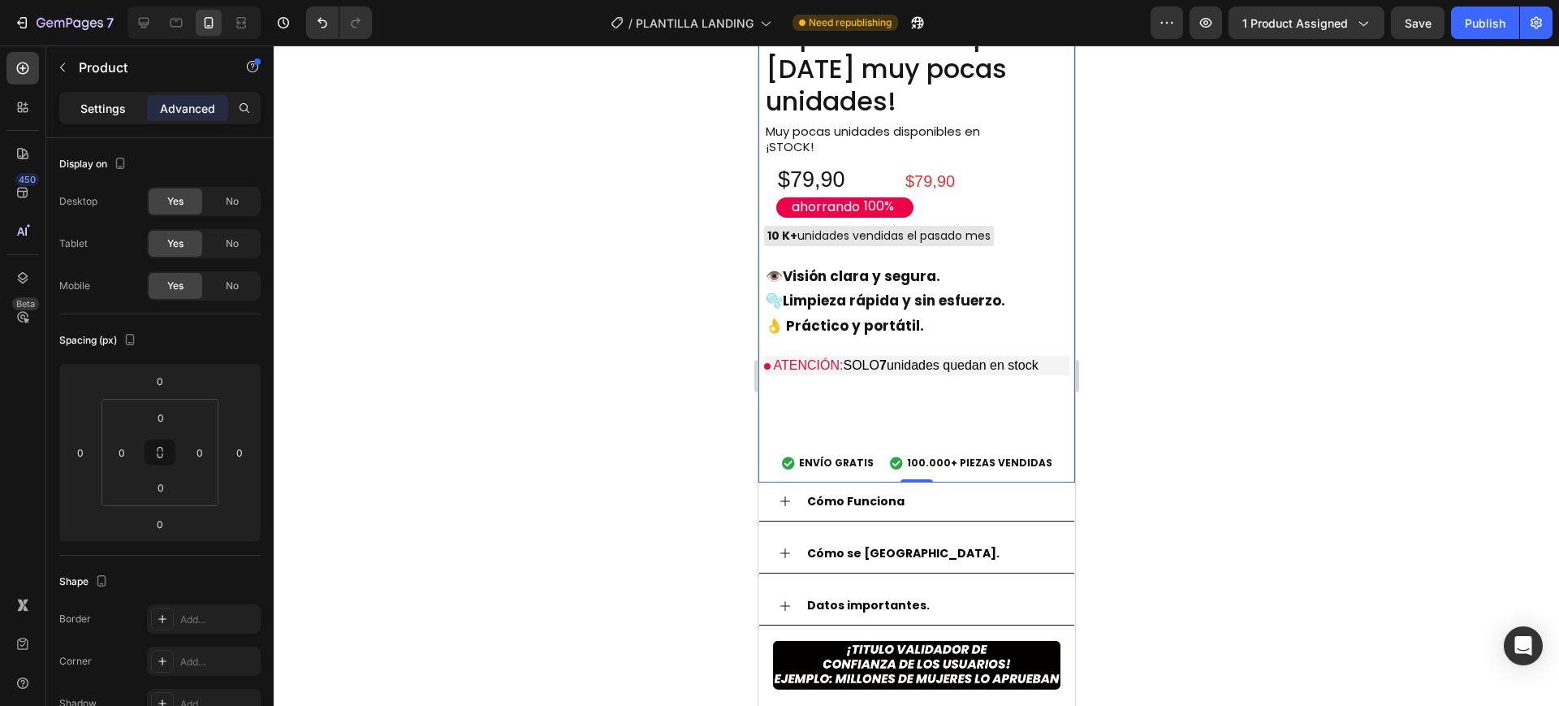
click at [80, 105] on div "Settings" at bounding box center [103, 108] width 81 height 26
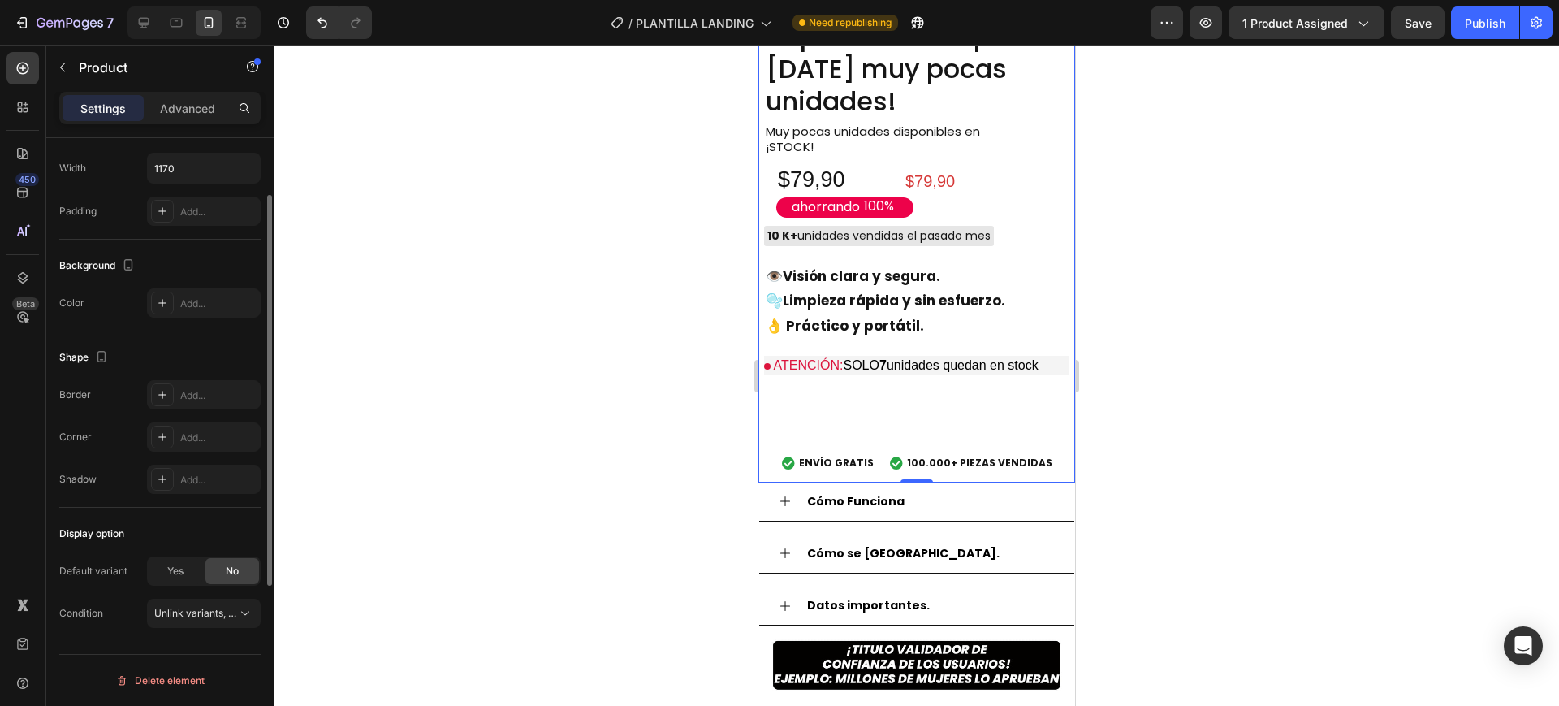
scroll to position [0, 0]
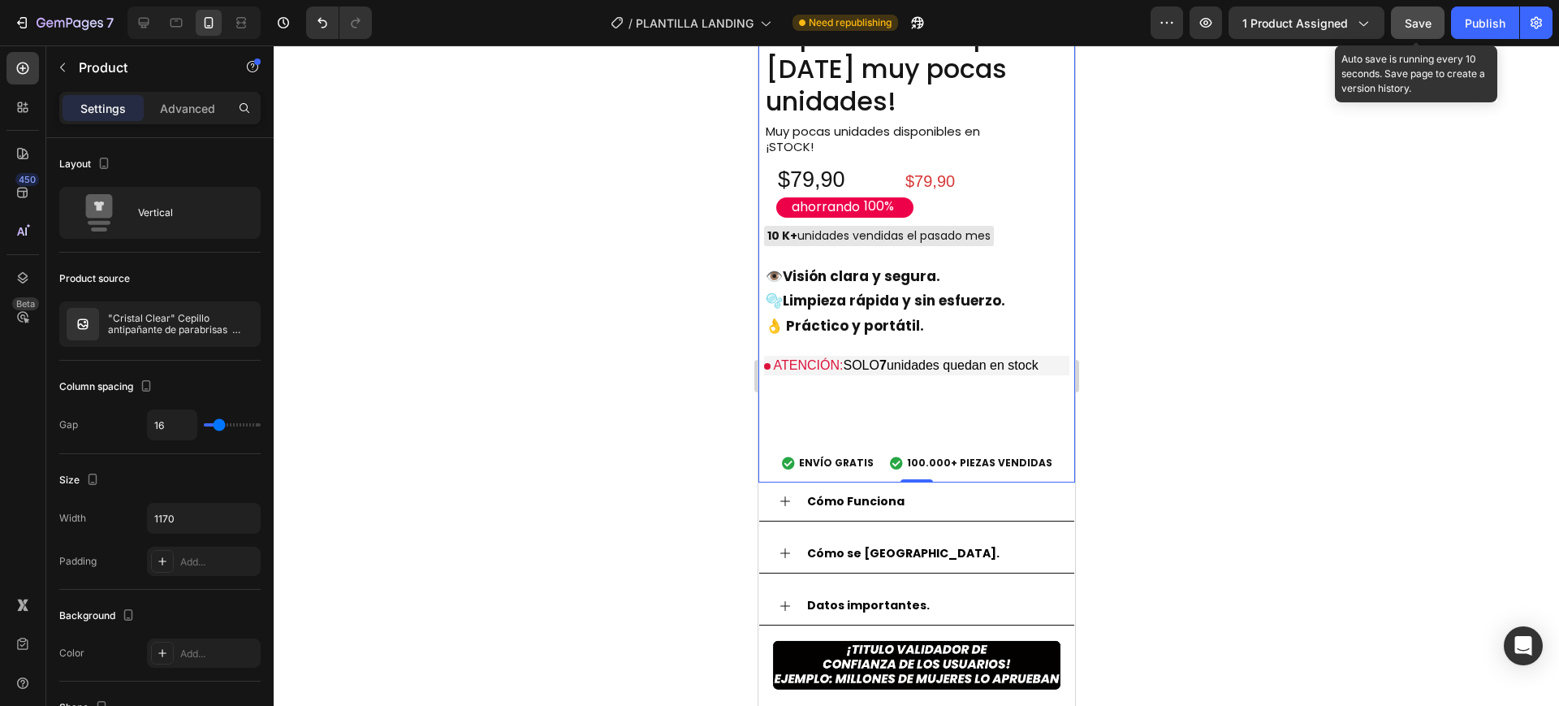
click at [1408, 30] on div "Save" at bounding box center [1418, 23] width 27 height 17
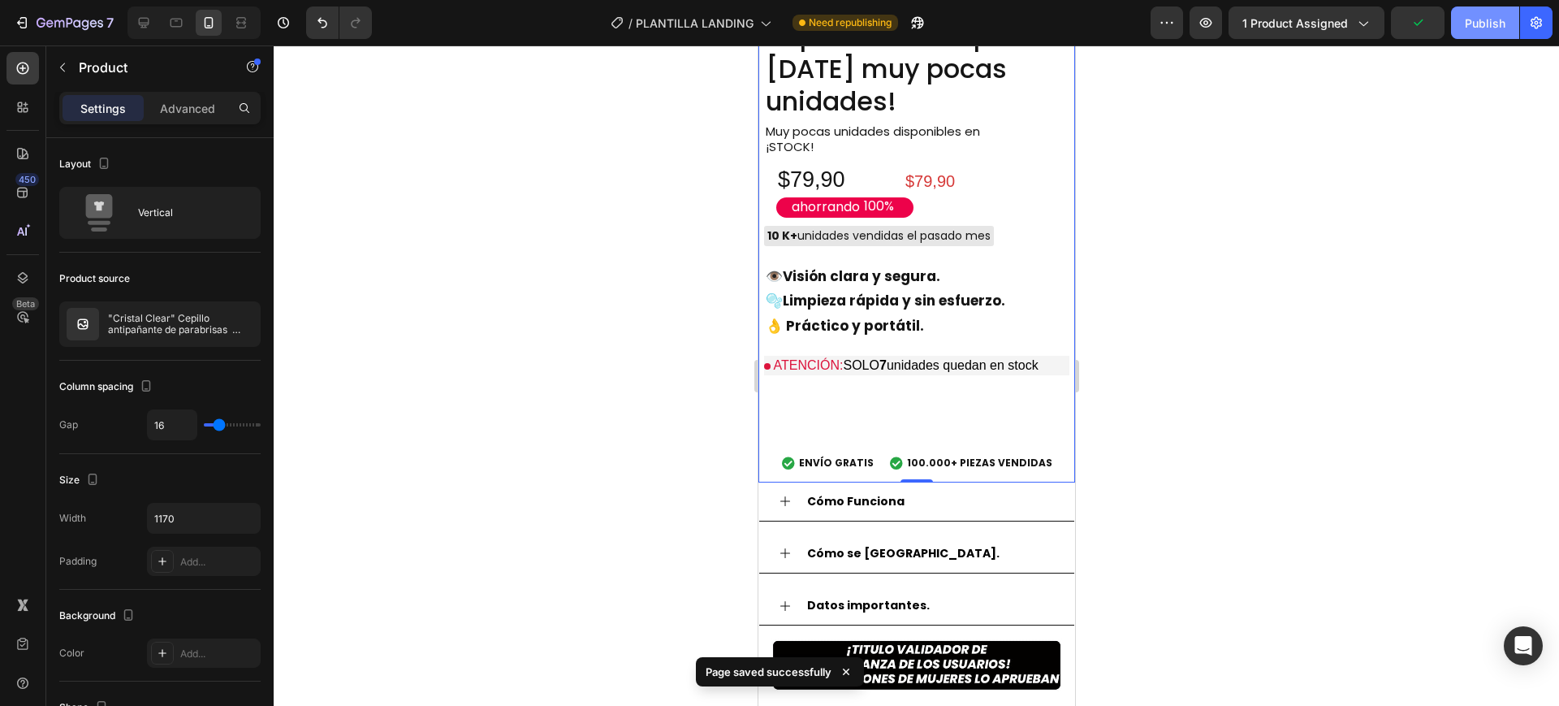
click at [1467, 21] on div "Publish" at bounding box center [1485, 23] width 41 height 17
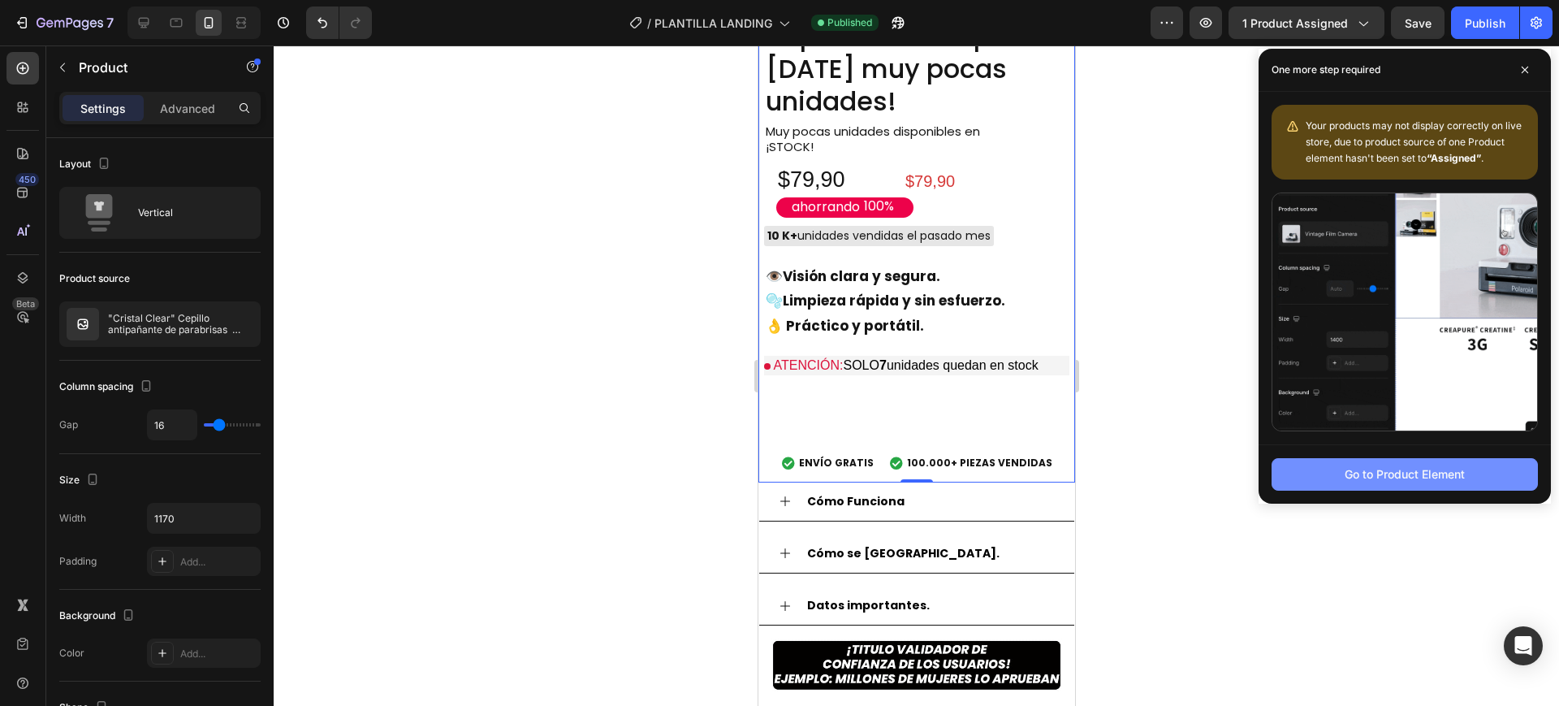
click at [1355, 469] on div "Go to Product Element" at bounding box center [1404, 473] width 120 height 17
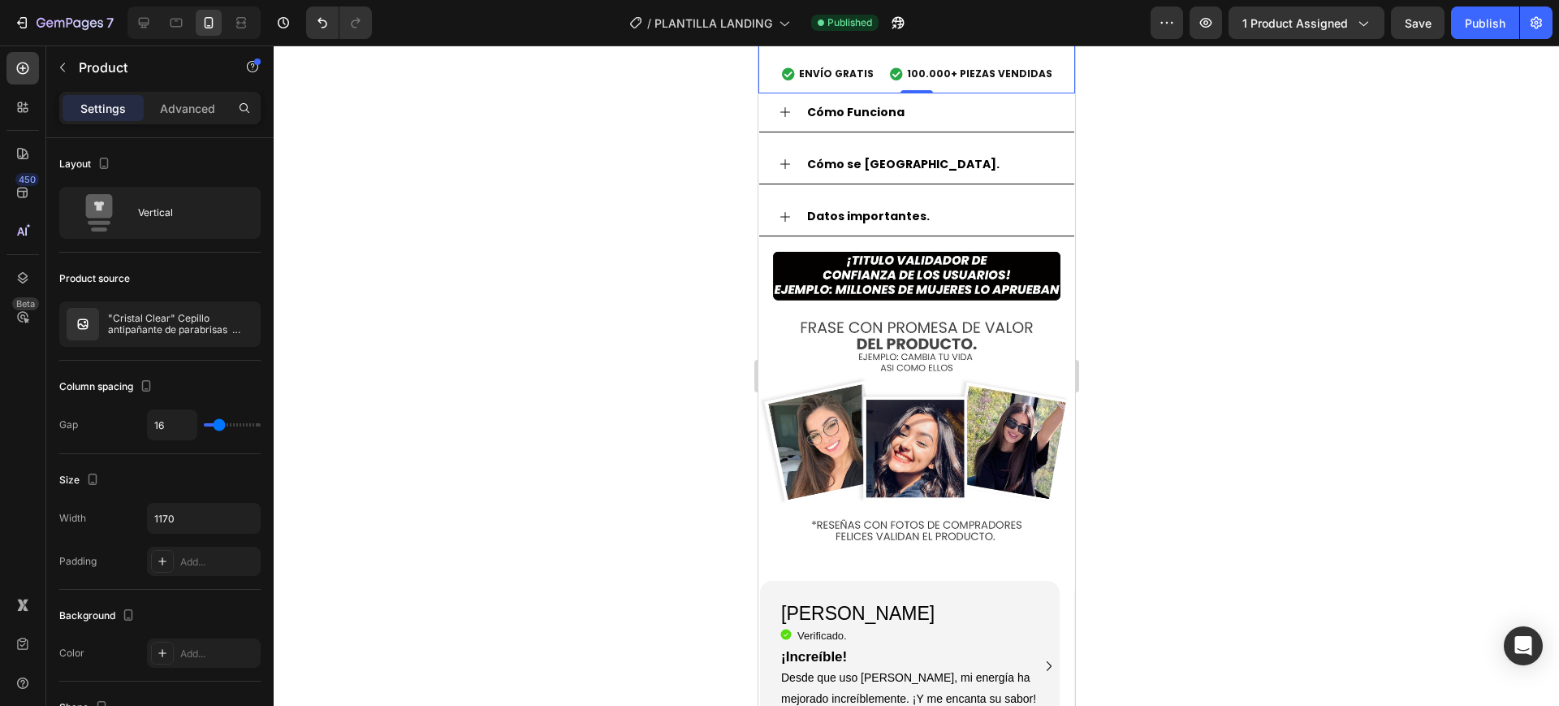
scroll to position [1614, 0]
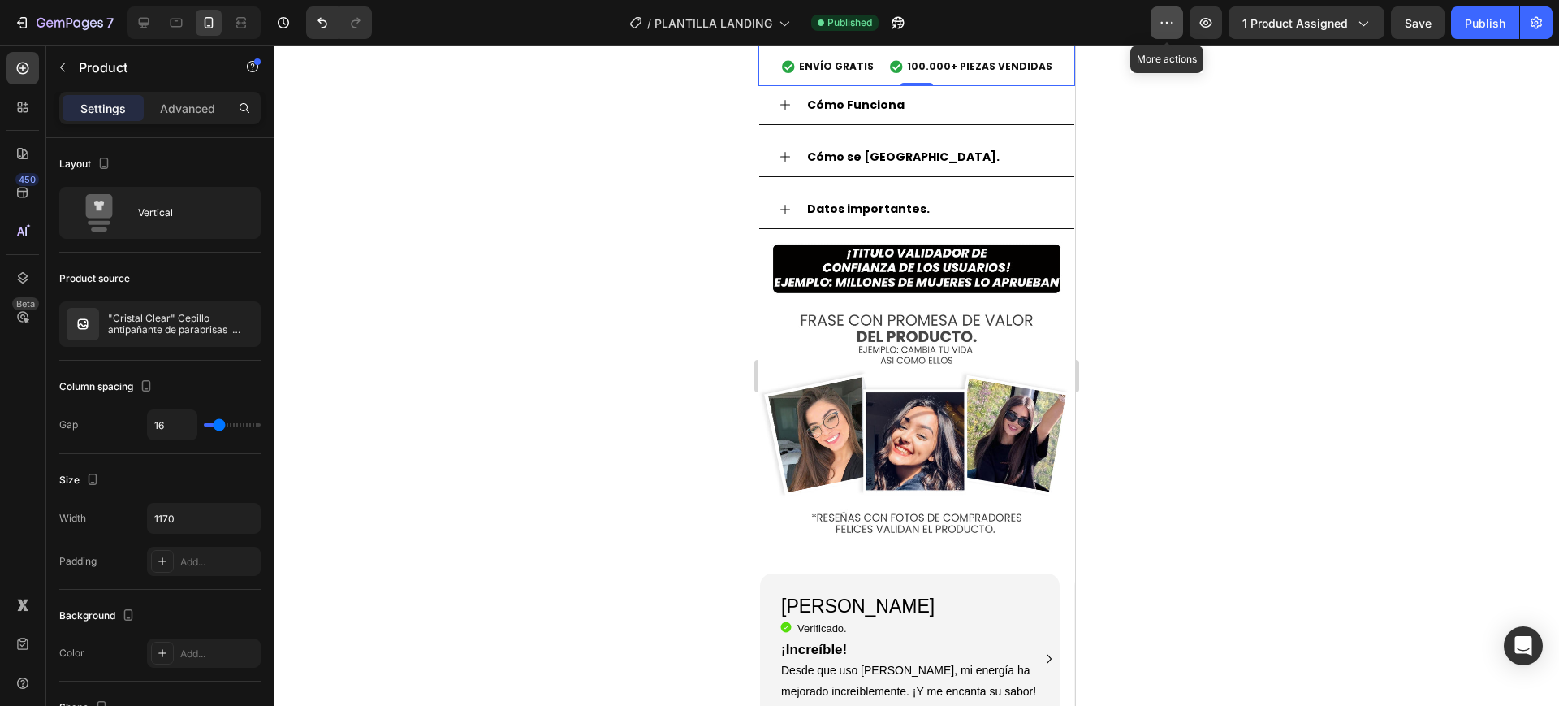
click at [1175, 31] on button "button" at bounding box center [1166, 22] width 32 height 32
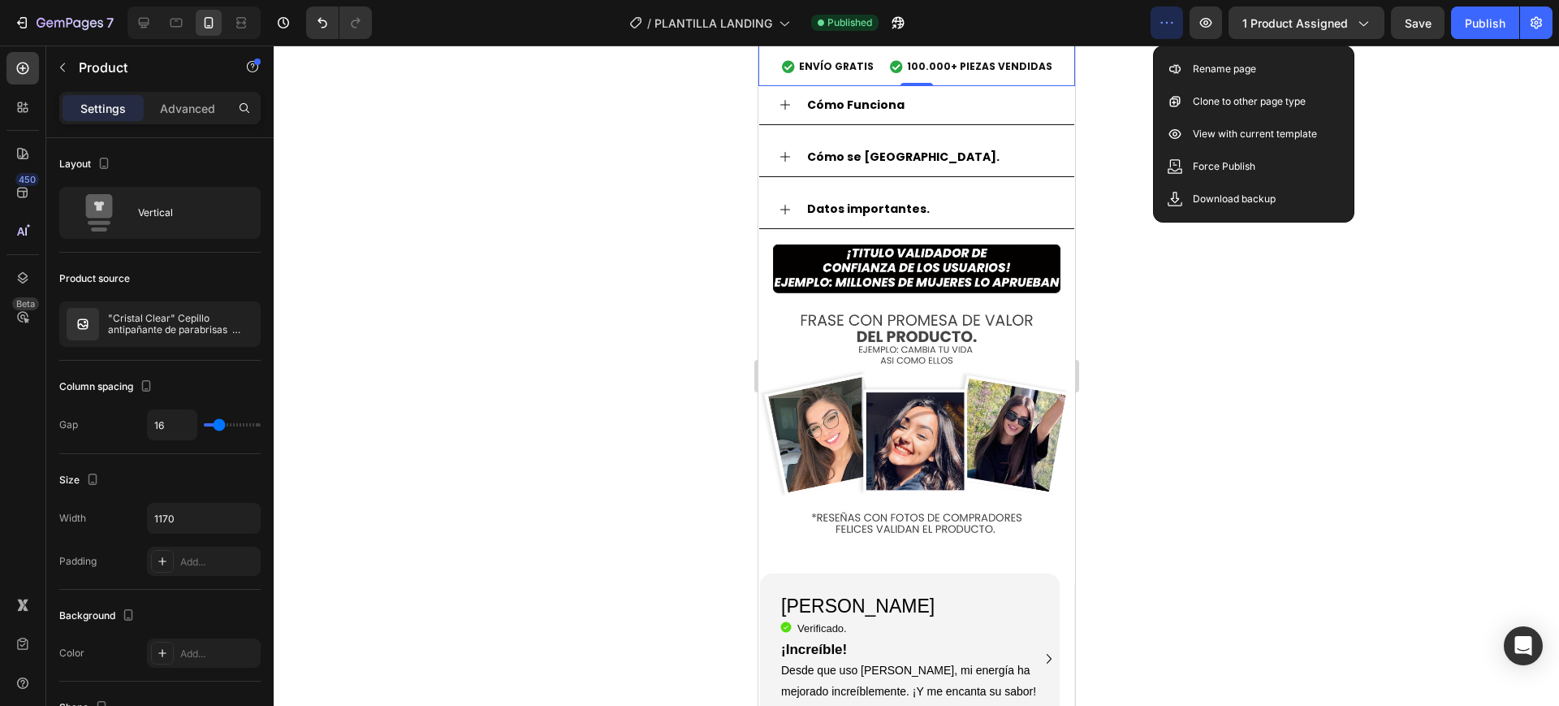
click at [1175, 31] on button "button" at bounding box center [1166, 22] width 32 height 32
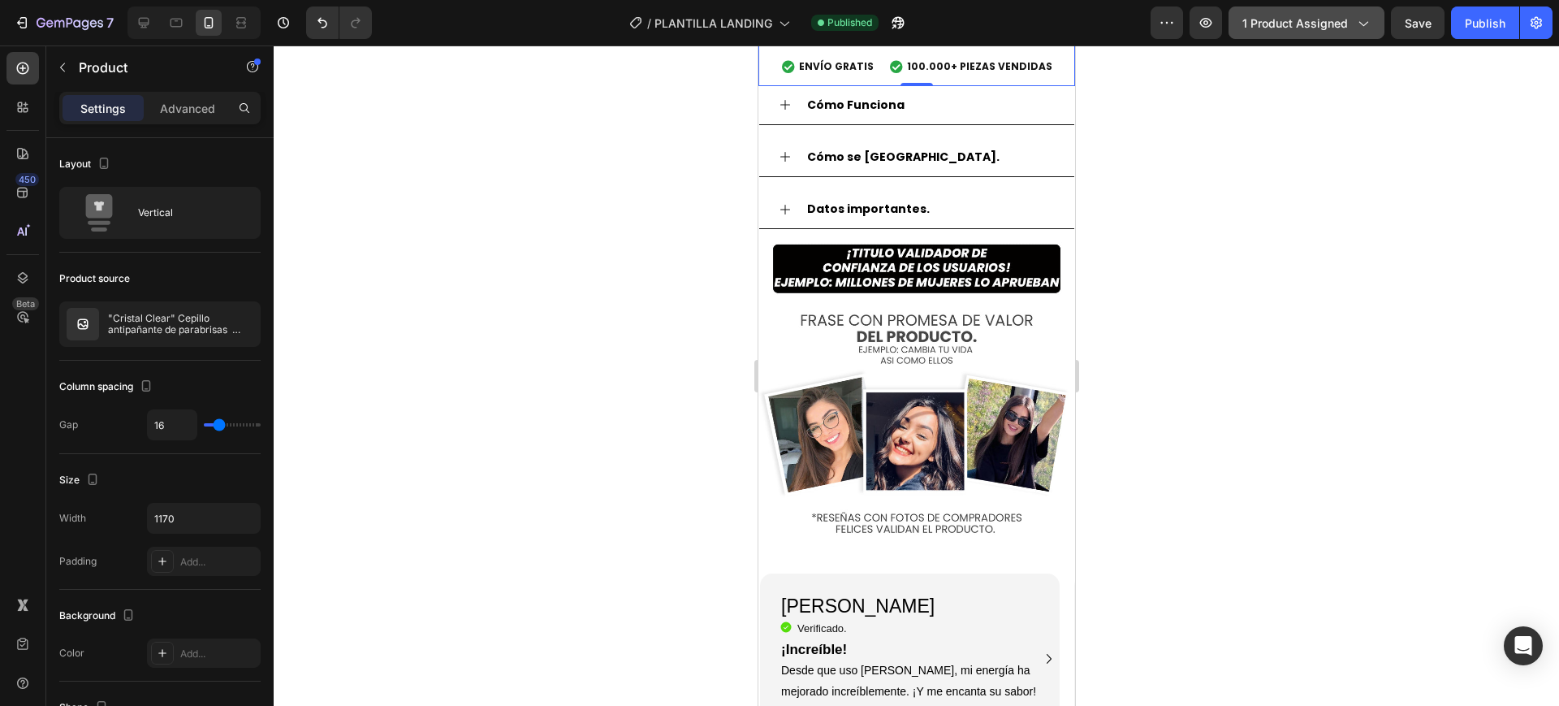
click at [1269, 28] on span "1 product assigned" at bounding box center [1295, 23] width 106 height 17
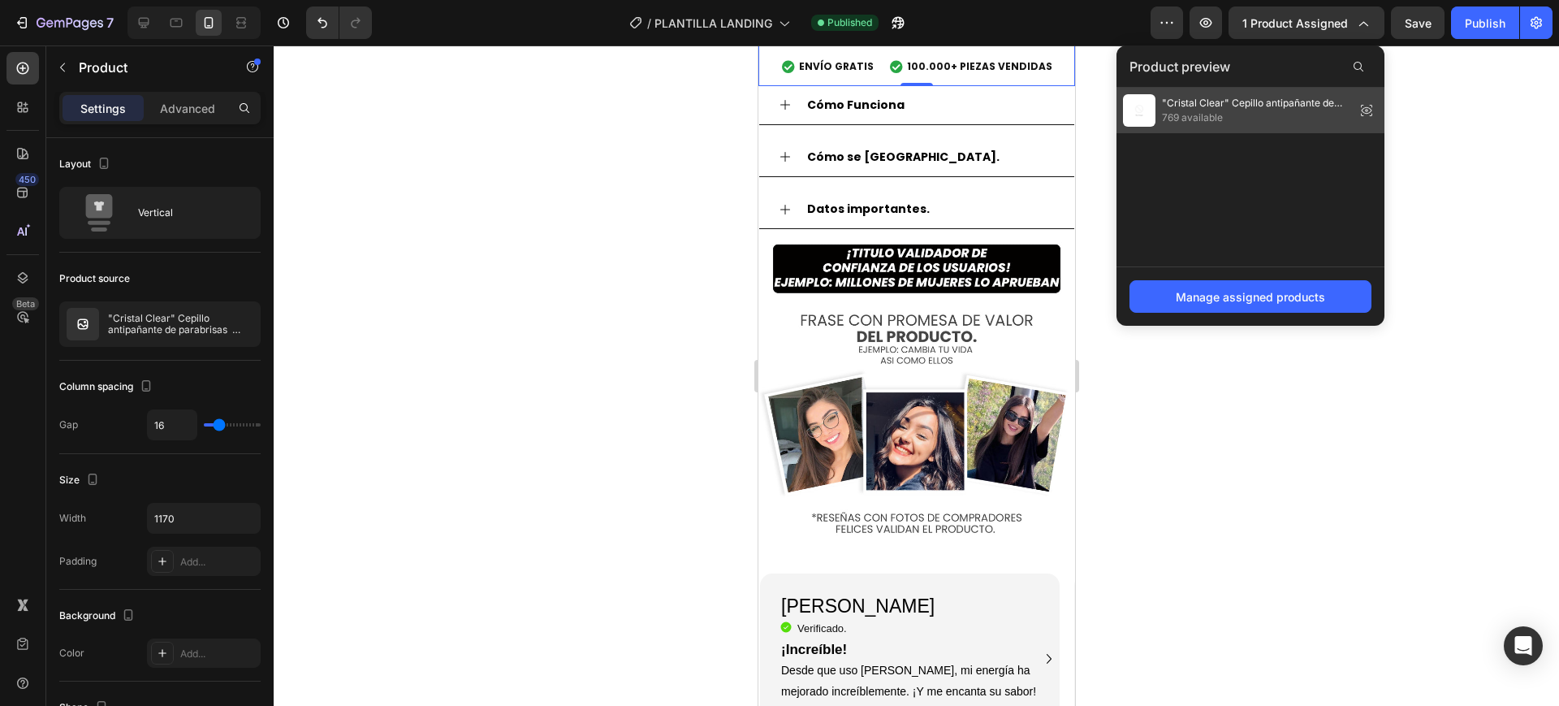
click at [1274, 106] on span ""Cristal Clear" Cepillo antipañante de parabrisas ¡Oferta imperdible solo por […" at bounding box center [1255, 103] width 187 height 15
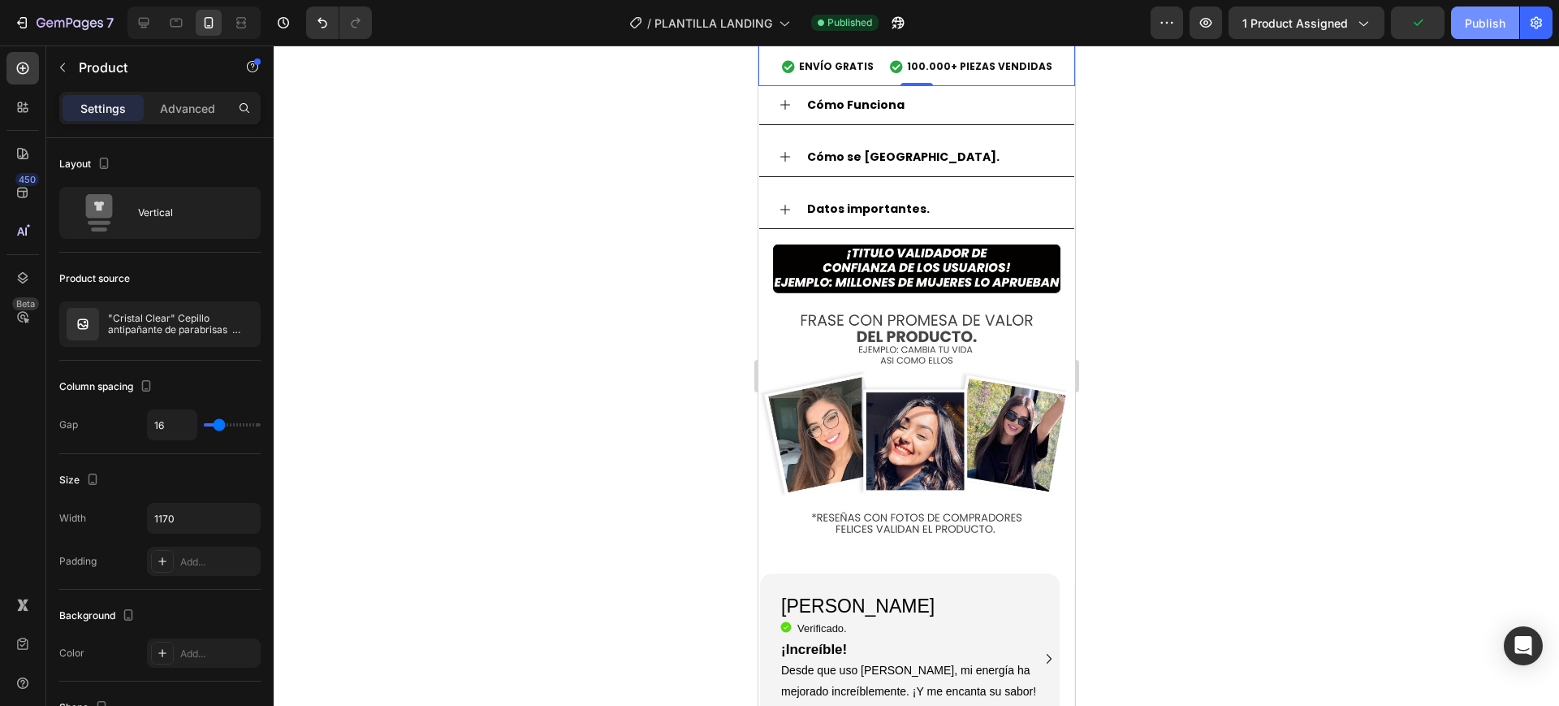
click at [1488, 19] on div "Publish" at bounding box center [1485, 23] width 41 height 17
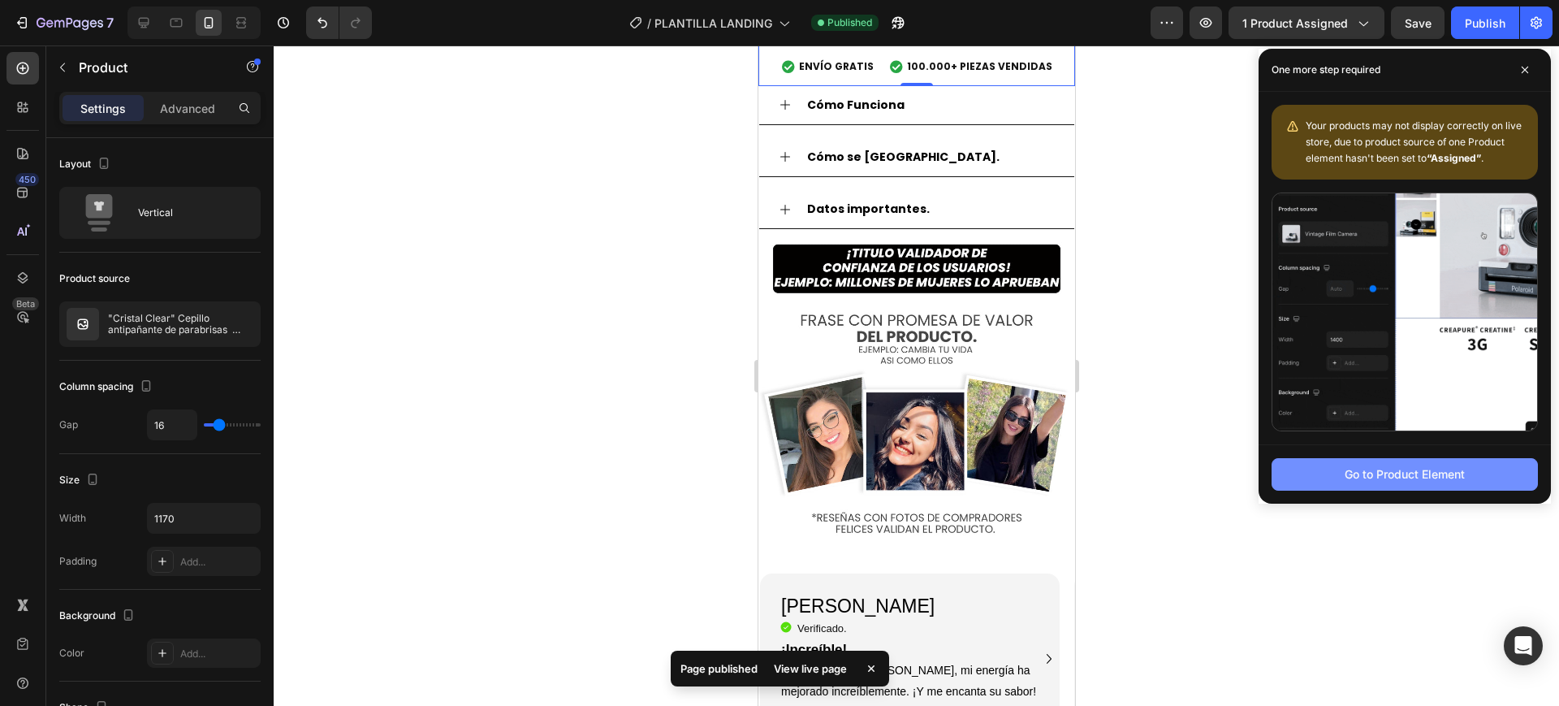
click at [1400, 467] on div "Go to Product Element" at bounding box center [1404, 473] width 120 height 17
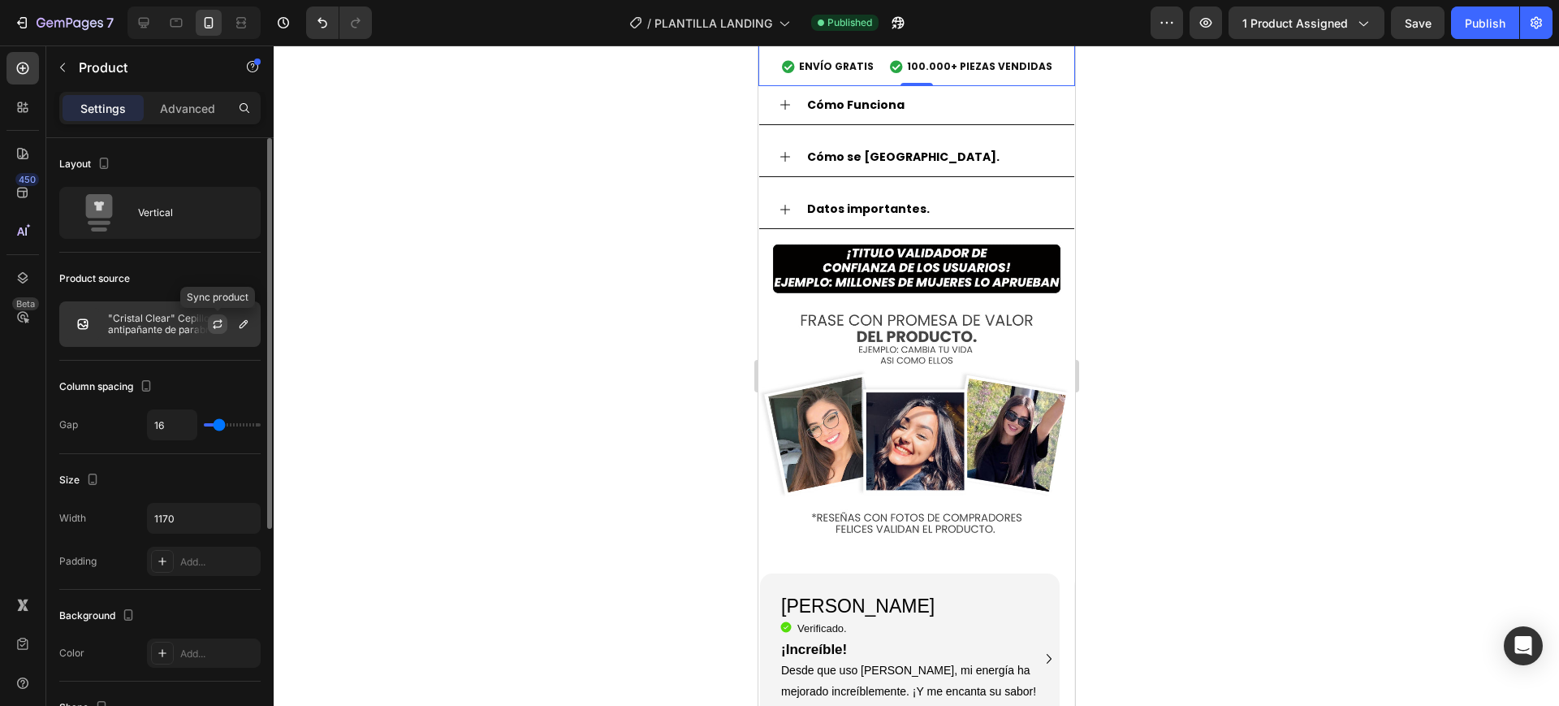
click at [216, 323] on icon "button" at bounding box center [217, 323] width 13 height 13
click at [1475, 28] on div "Publish" at bounding box center [1485, 23] width 41 height 17
click at [1205, 18] on icon "button" at bounding box center [1206, 23] width 16 height 16
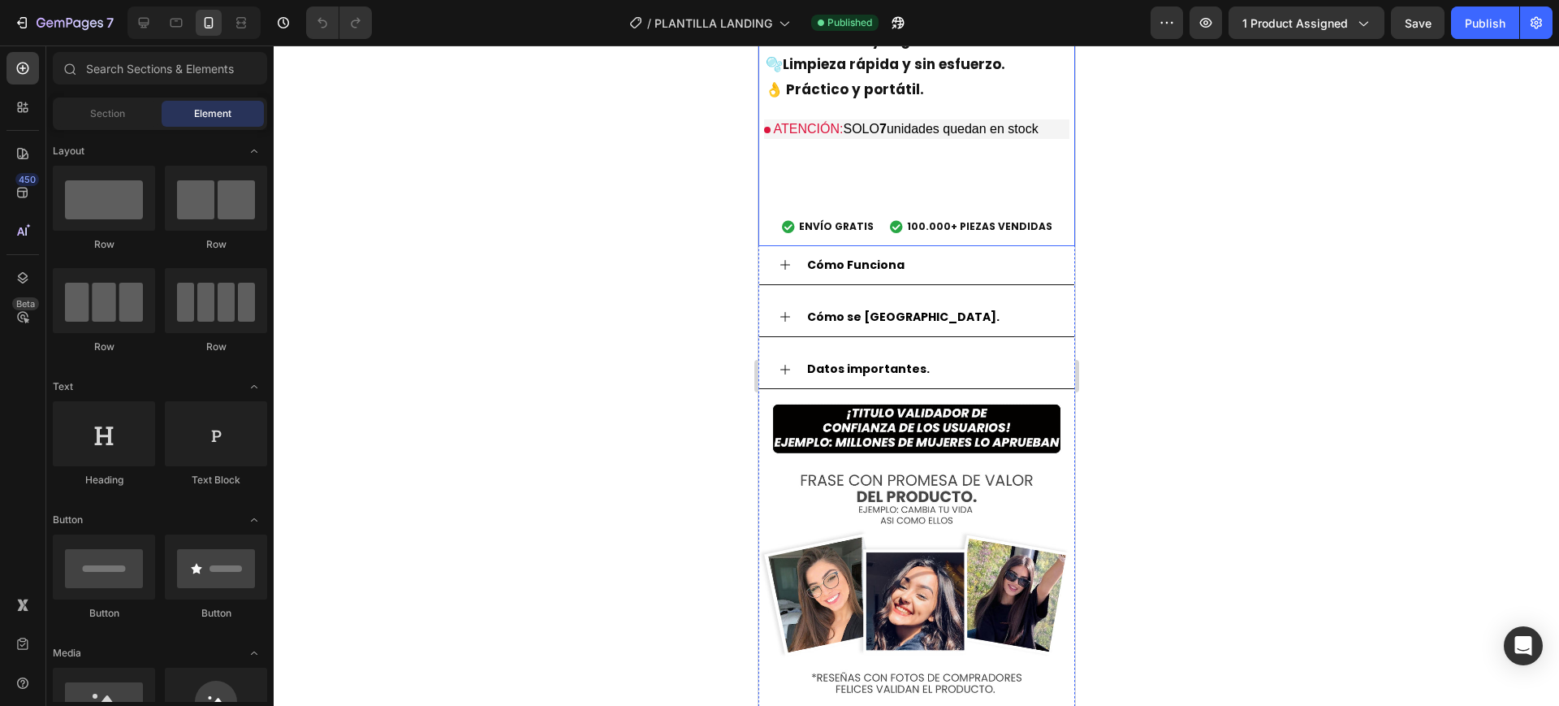
scroll to position [1522, 0]
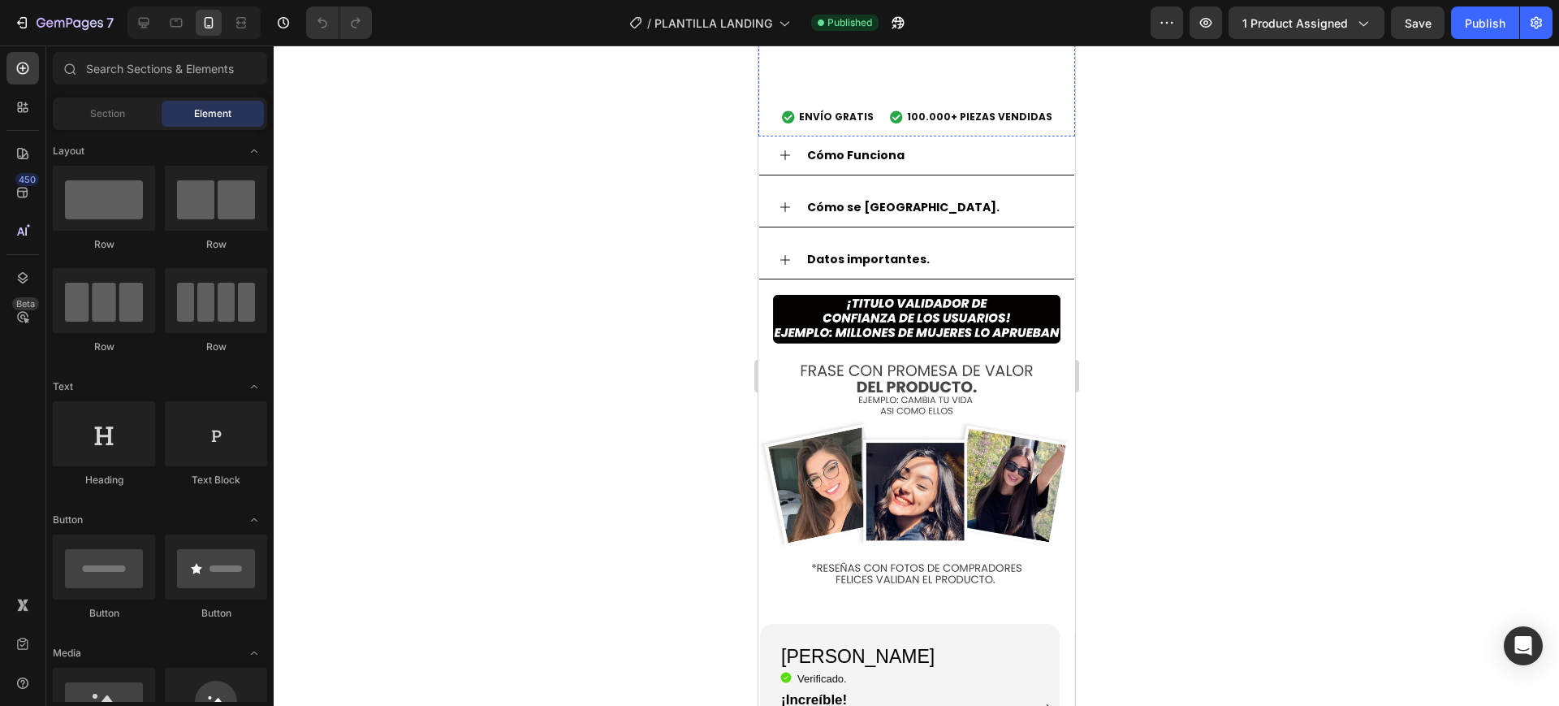
scroll to position [1624, 0]
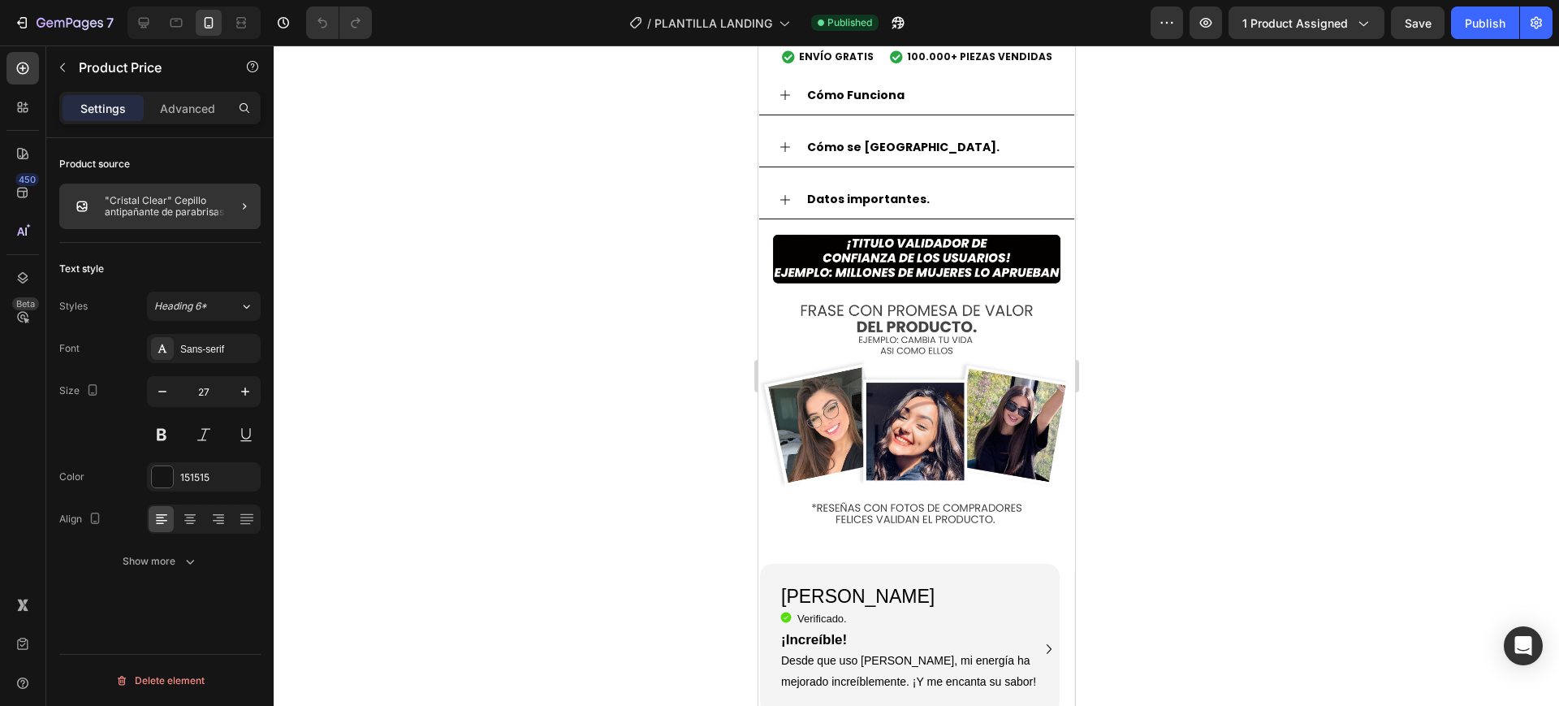
click at [224, 209] on div at bounding box center [237, 205] width 45 height 45
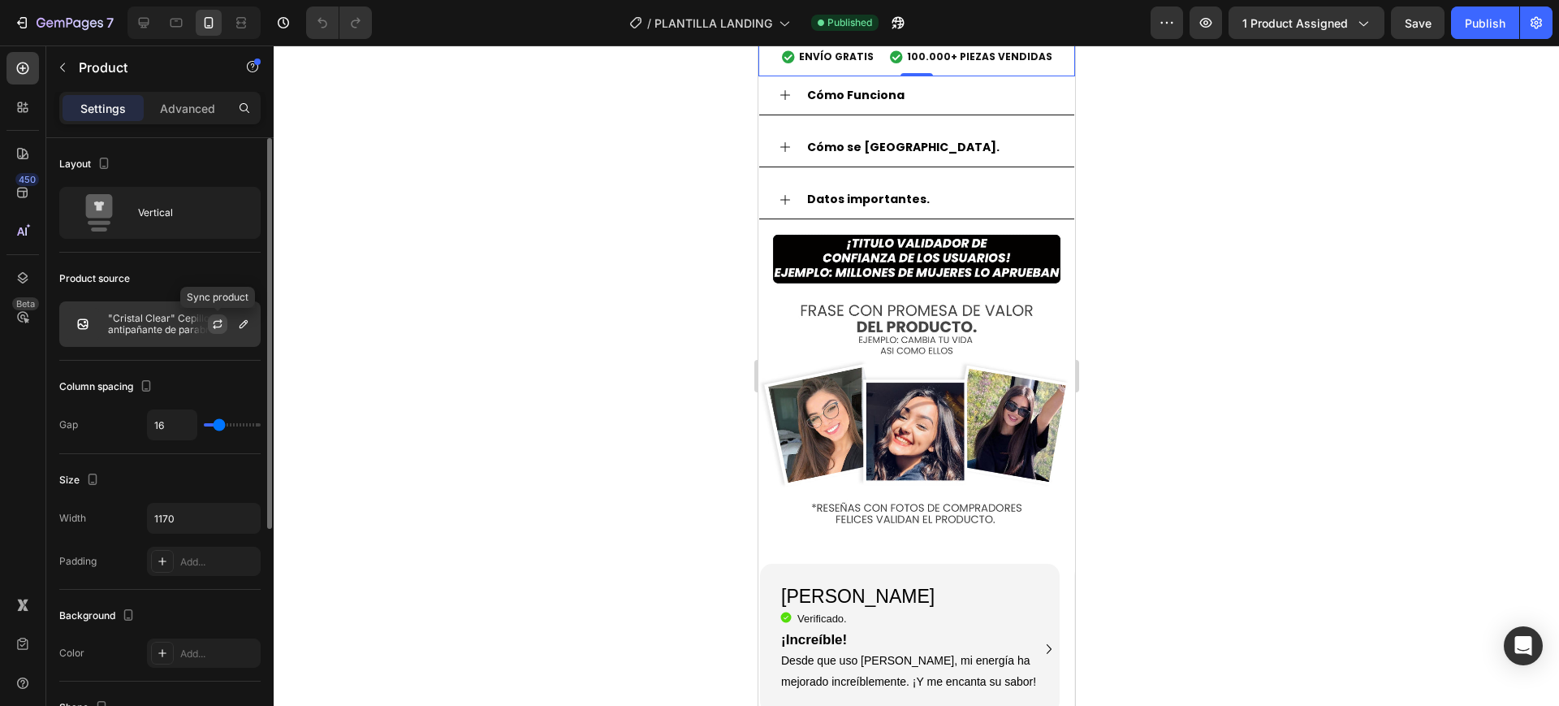
click at [221, 324] on icon "button" at bounding box center [217, 326] width 9 height 5
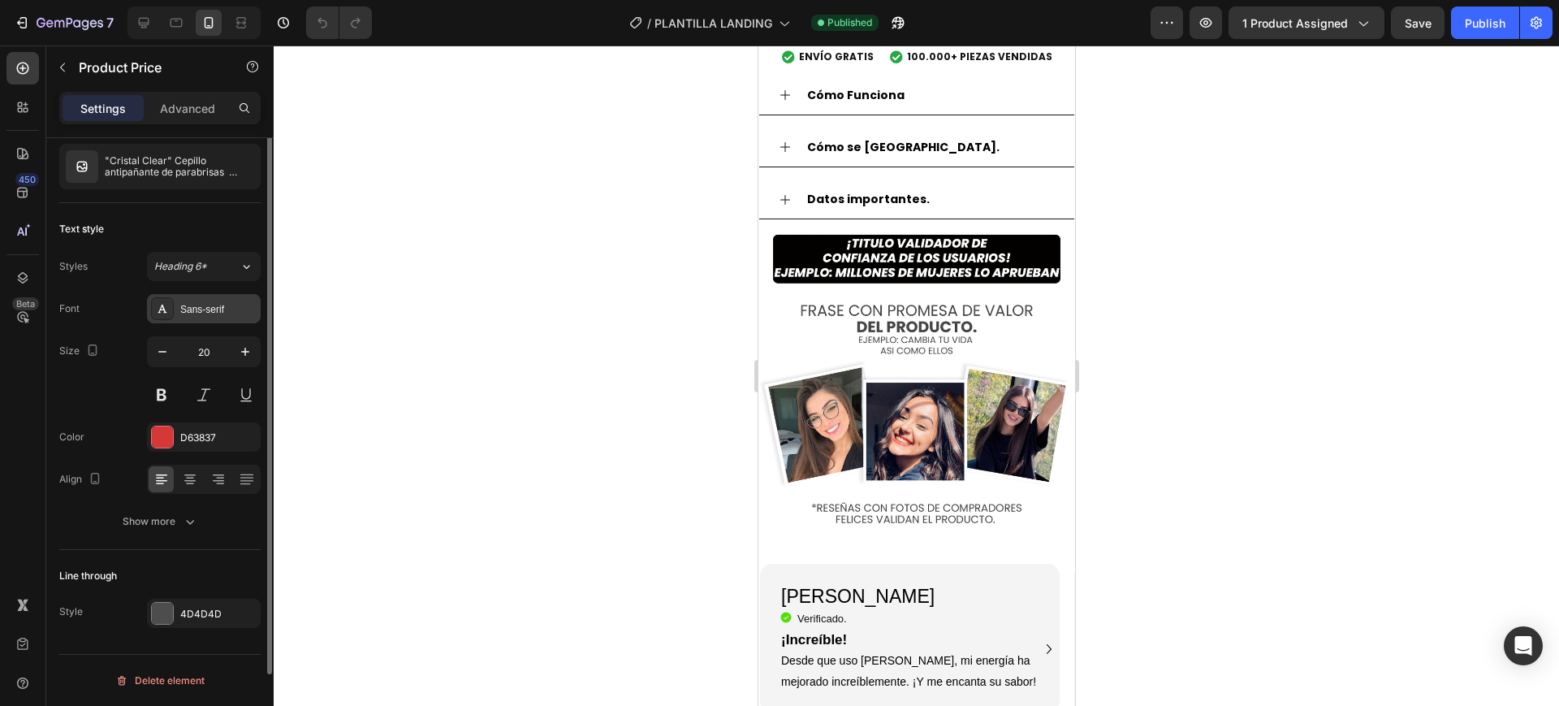
scroll to position [0, 0]
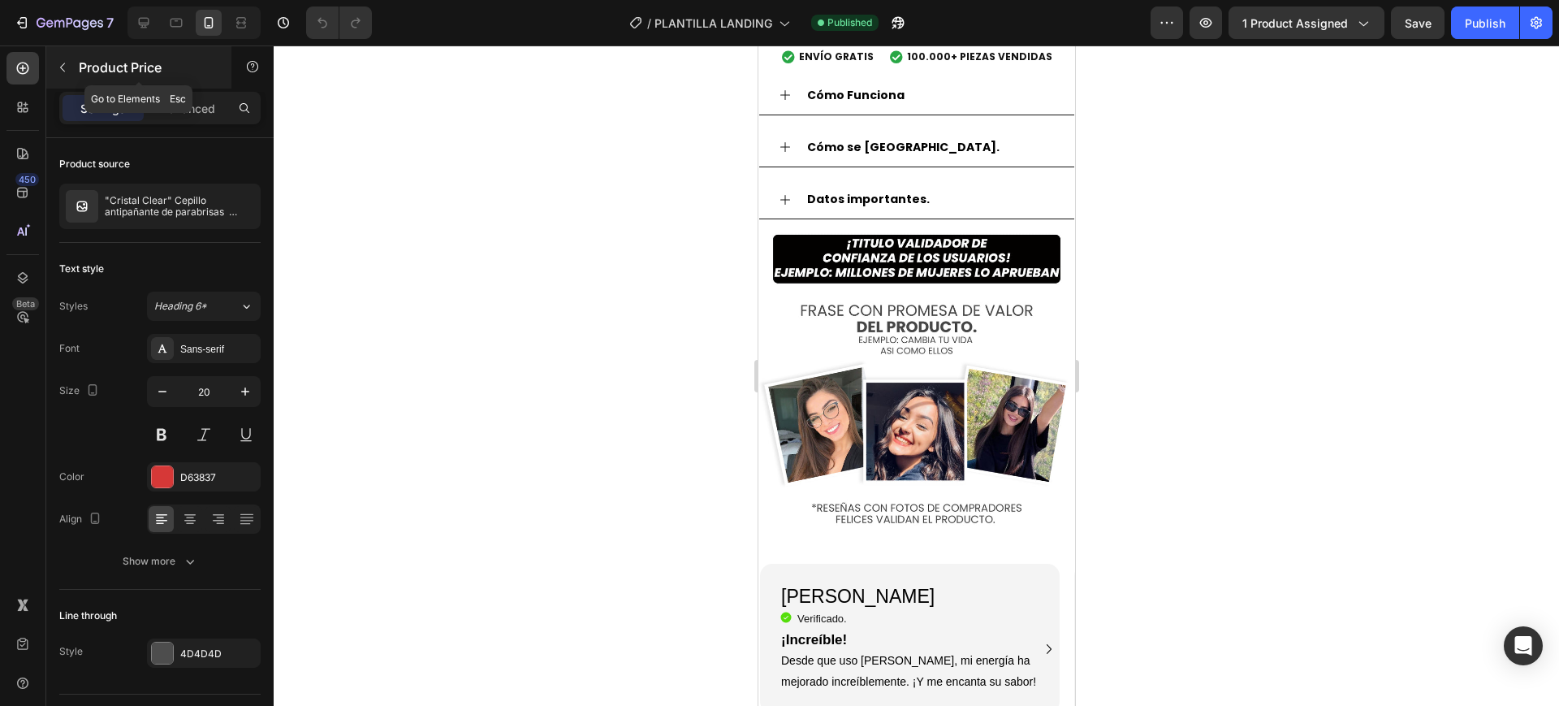
click at [65, 71] on icon "button" at bounding box center [62, 67] width 13 height 13
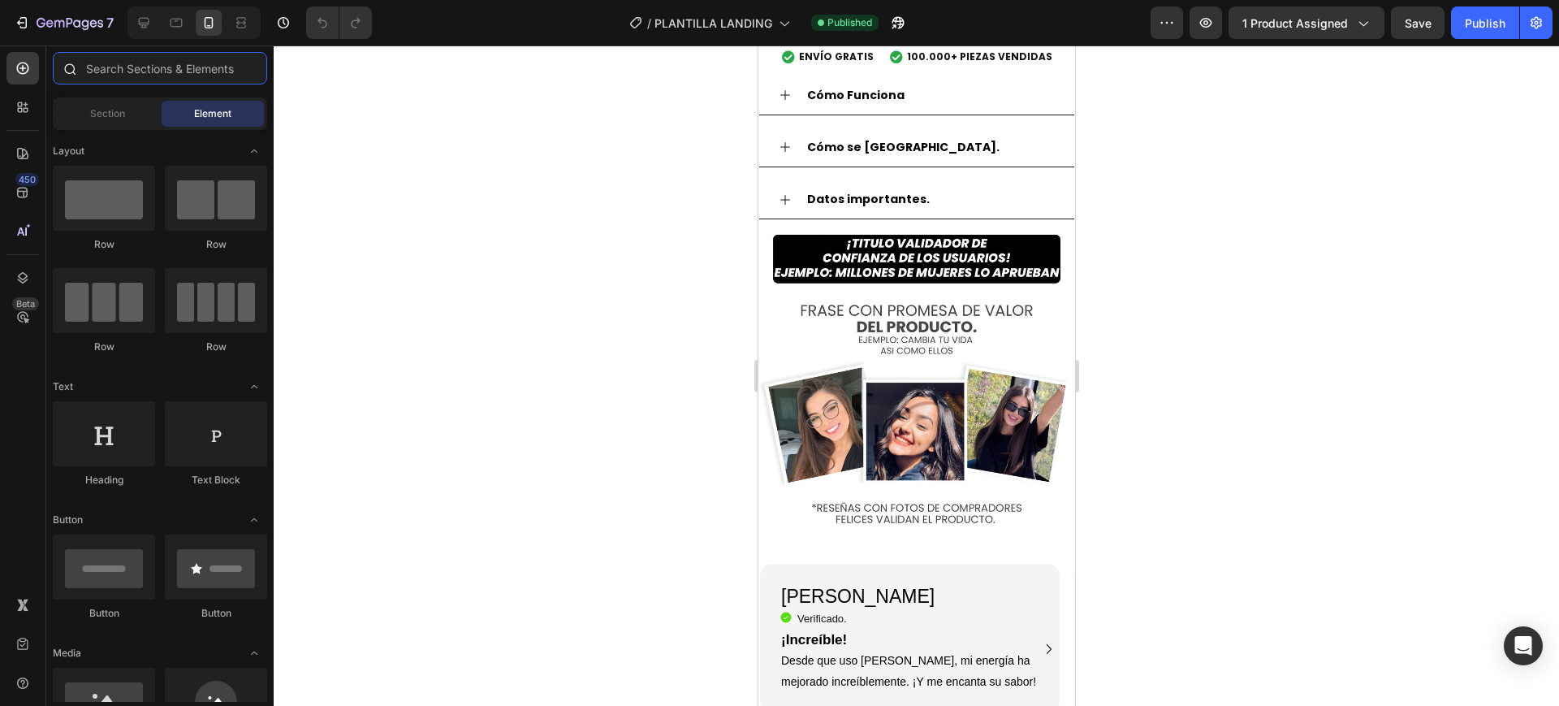
click at [110, 70] on input "text" at bounding box center [160, 68] width 214 height 32
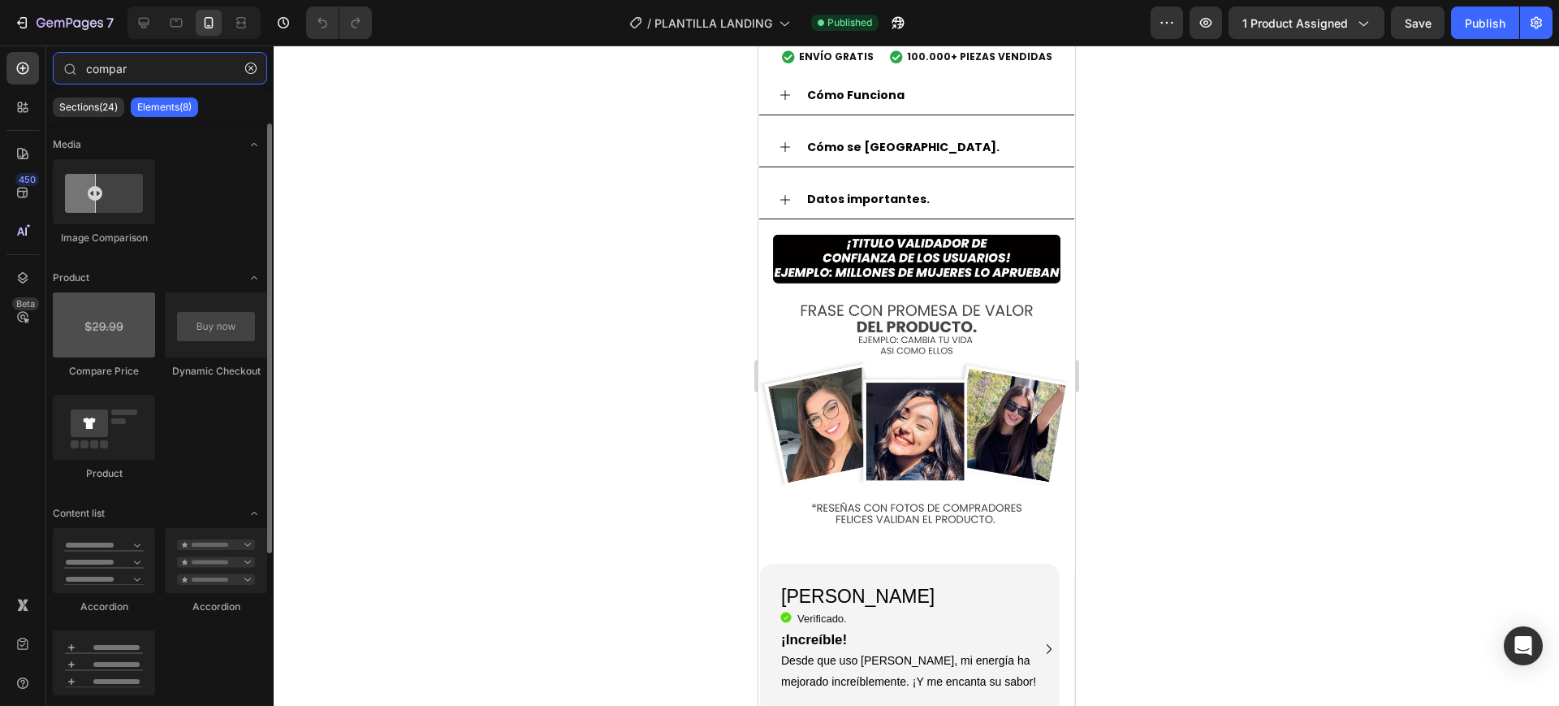
type input "compar"
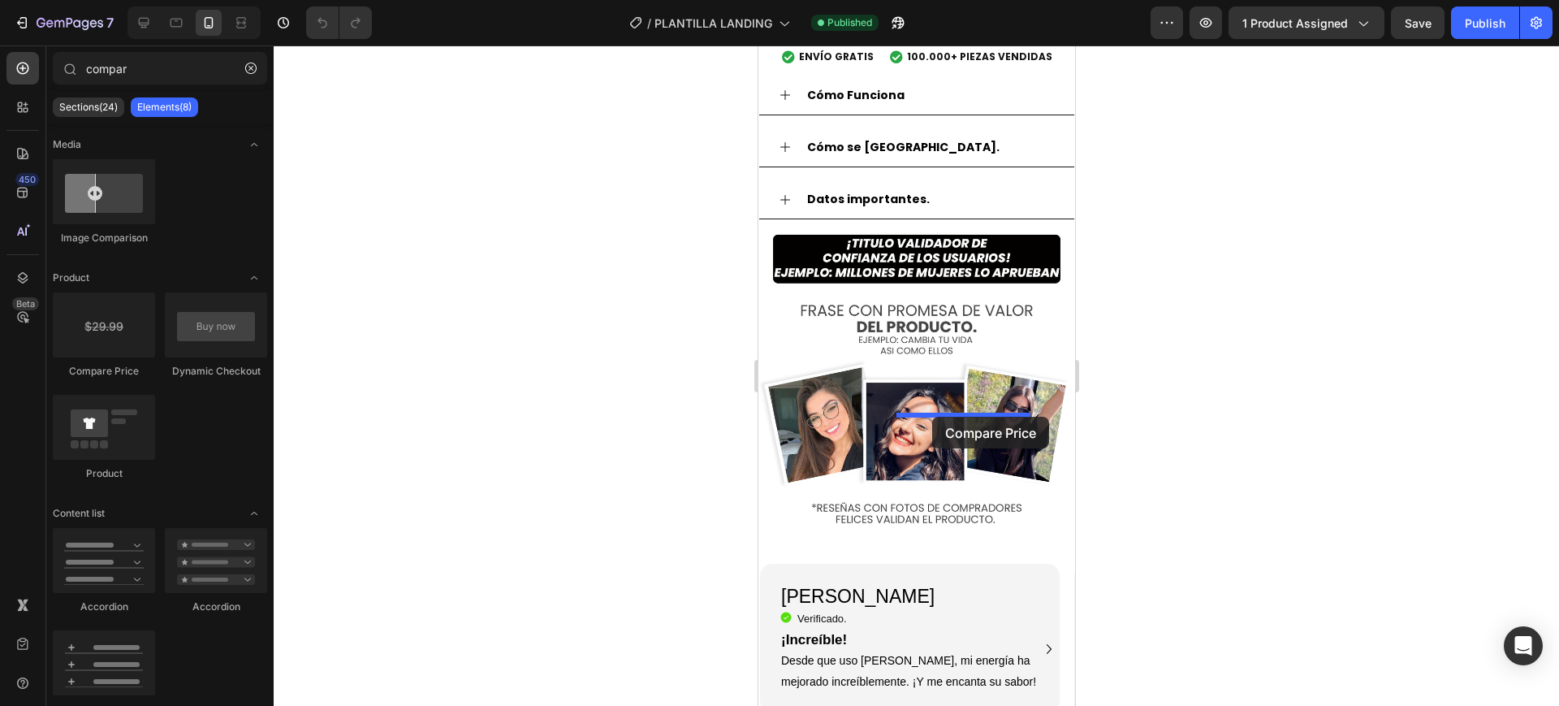
drag, startPoint x: 829, startPoint y: 360, endPoint x: 931, endPoint y: 416, distance: 117.0
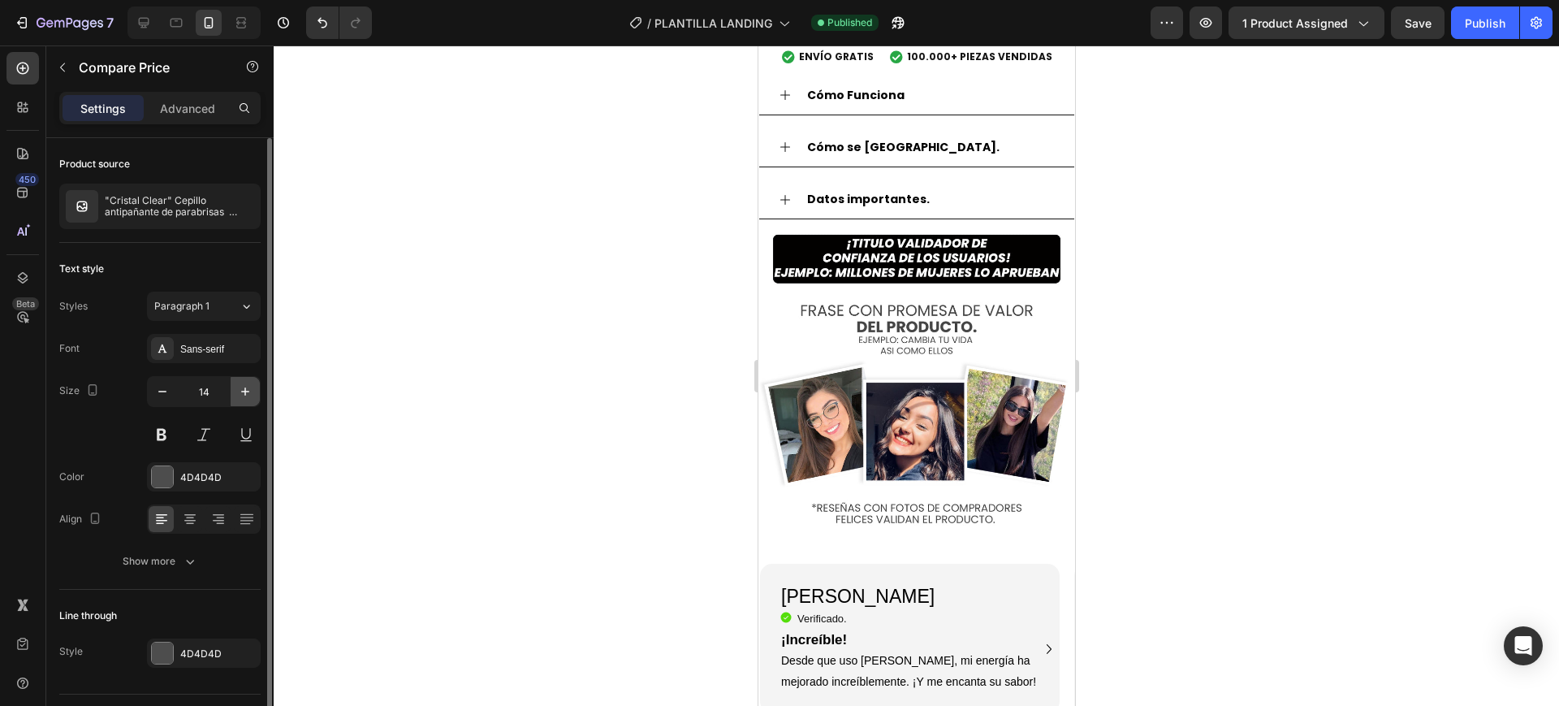
click at [252, 395] on icon "button" at bounding box center [245, 391] width 16 height 16
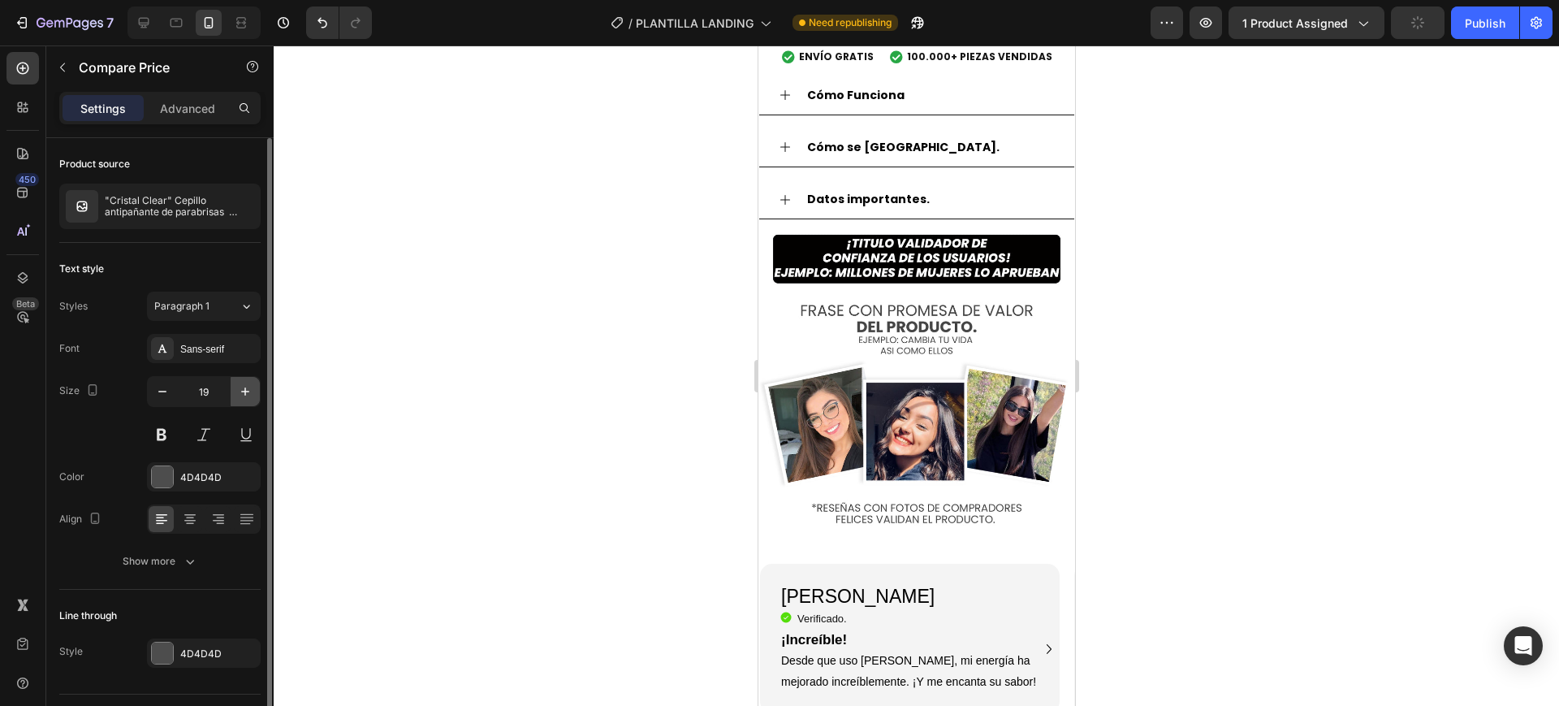
click at [252, 395] on icon "button" at bounding box center [245, 391] width 16 height 16
type input "20"
click at [163, 479] on div at bounding box center [162, 476] width 21 height 21
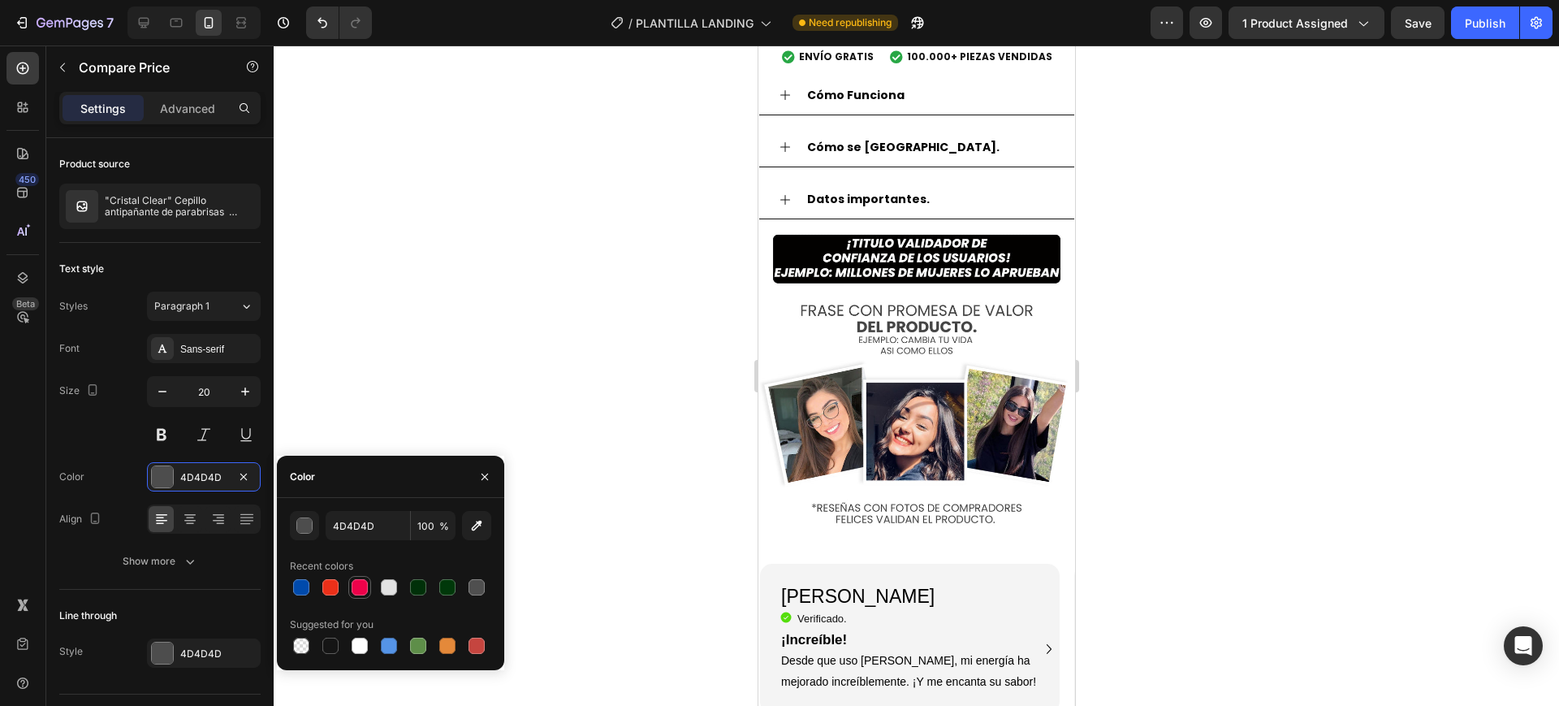
click at [353, 588] on div at bounding box center [360, 587] width 16 height 16
type input "ED024A"
click at [614, 437] on div at bounding box center [916, 375] width 1285 height 660
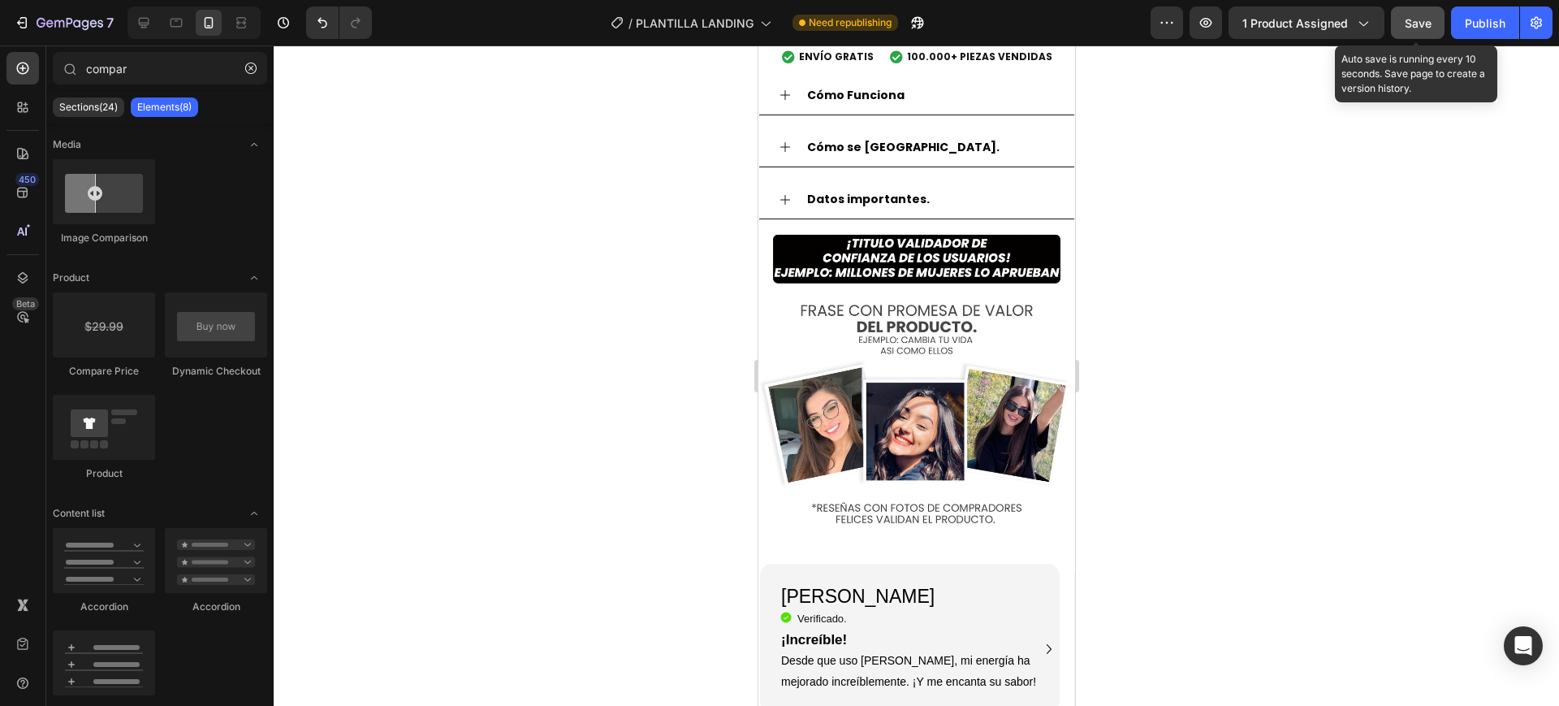
click at [1410, 17] on span "Save" at bounding box center [1418, 23] width 27 height 14
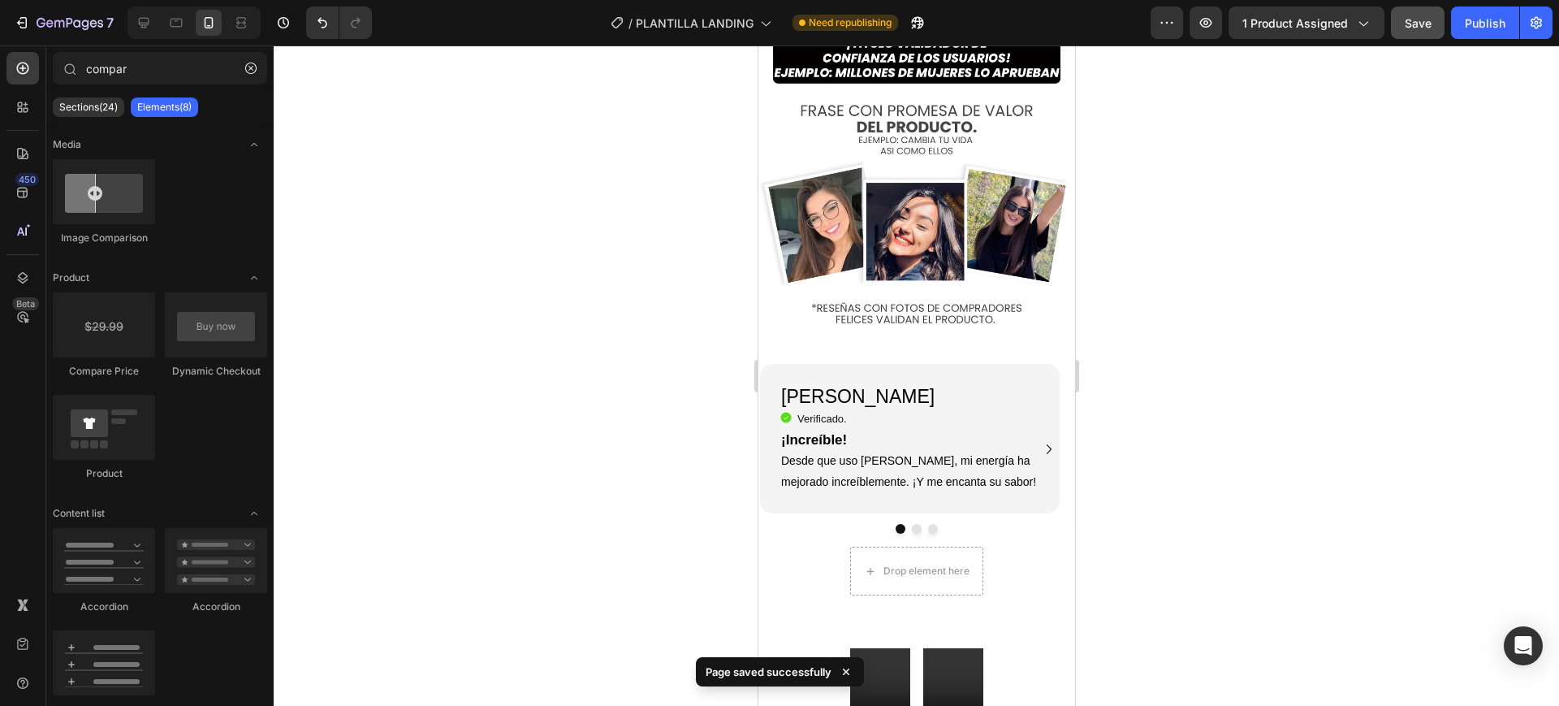
scroll to position [1827, 0]
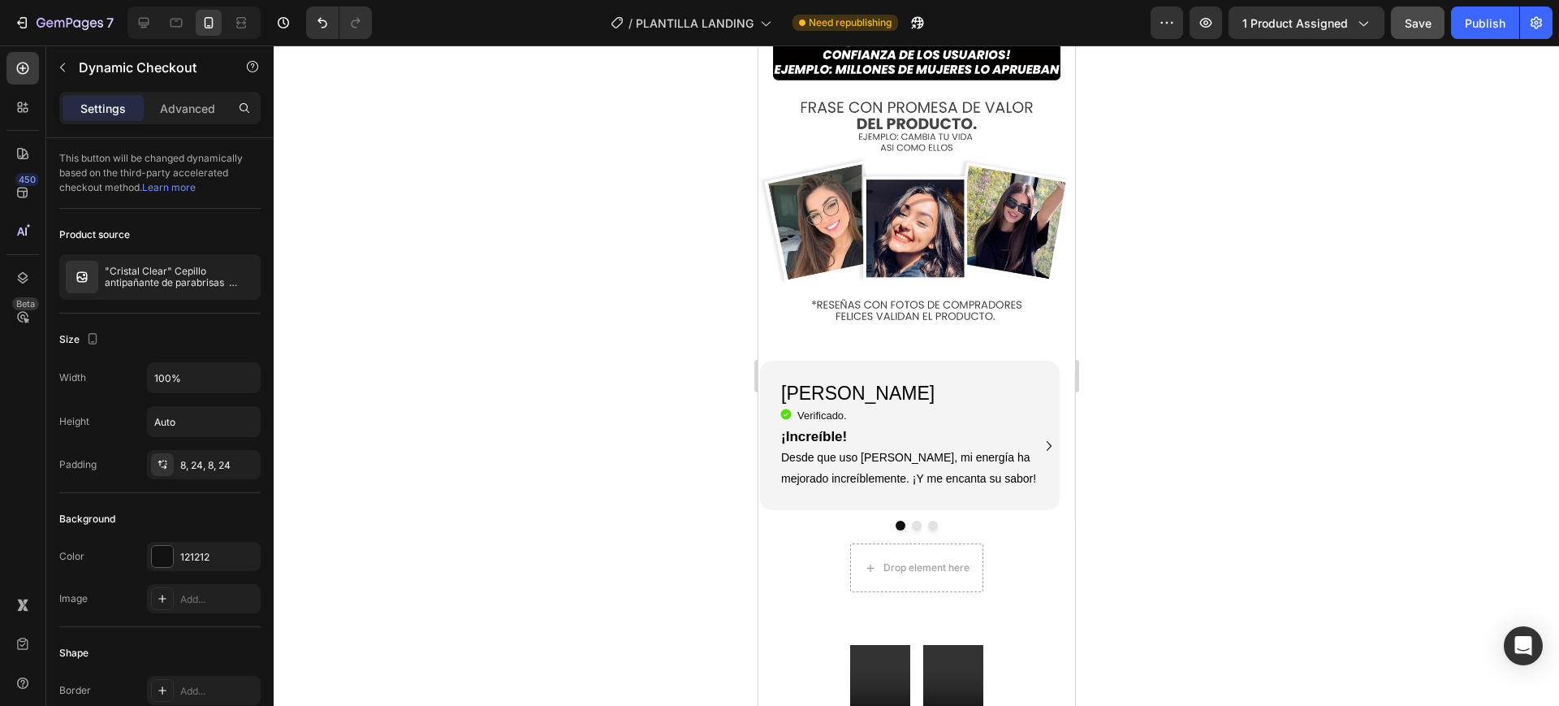
click at [162, 284] on p ""Cristal Clear" Cepillo antipañante de parabrisas ¡Oferta imperdible solo por […" at bounding box center [179, 276] width 149 height 23
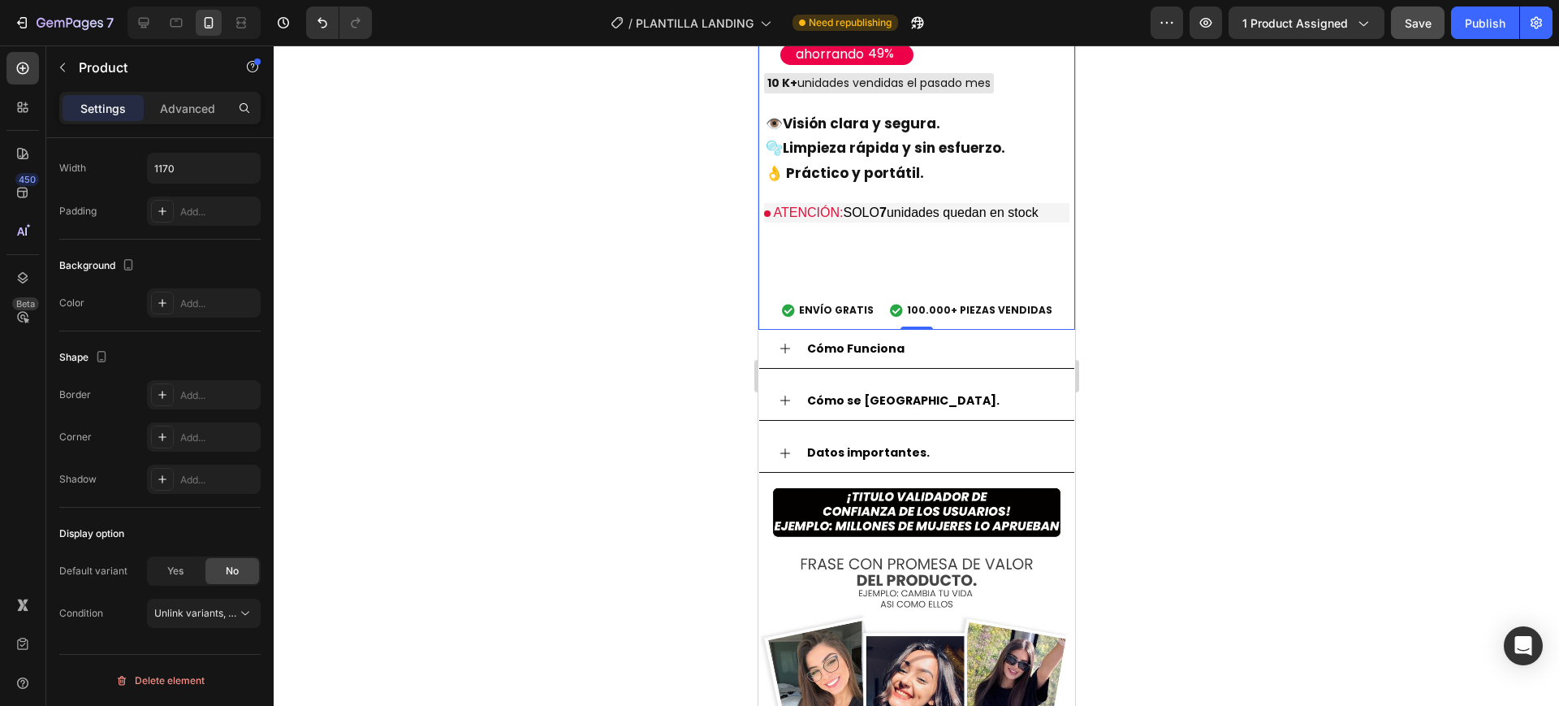
scroll to position [1319, 0]
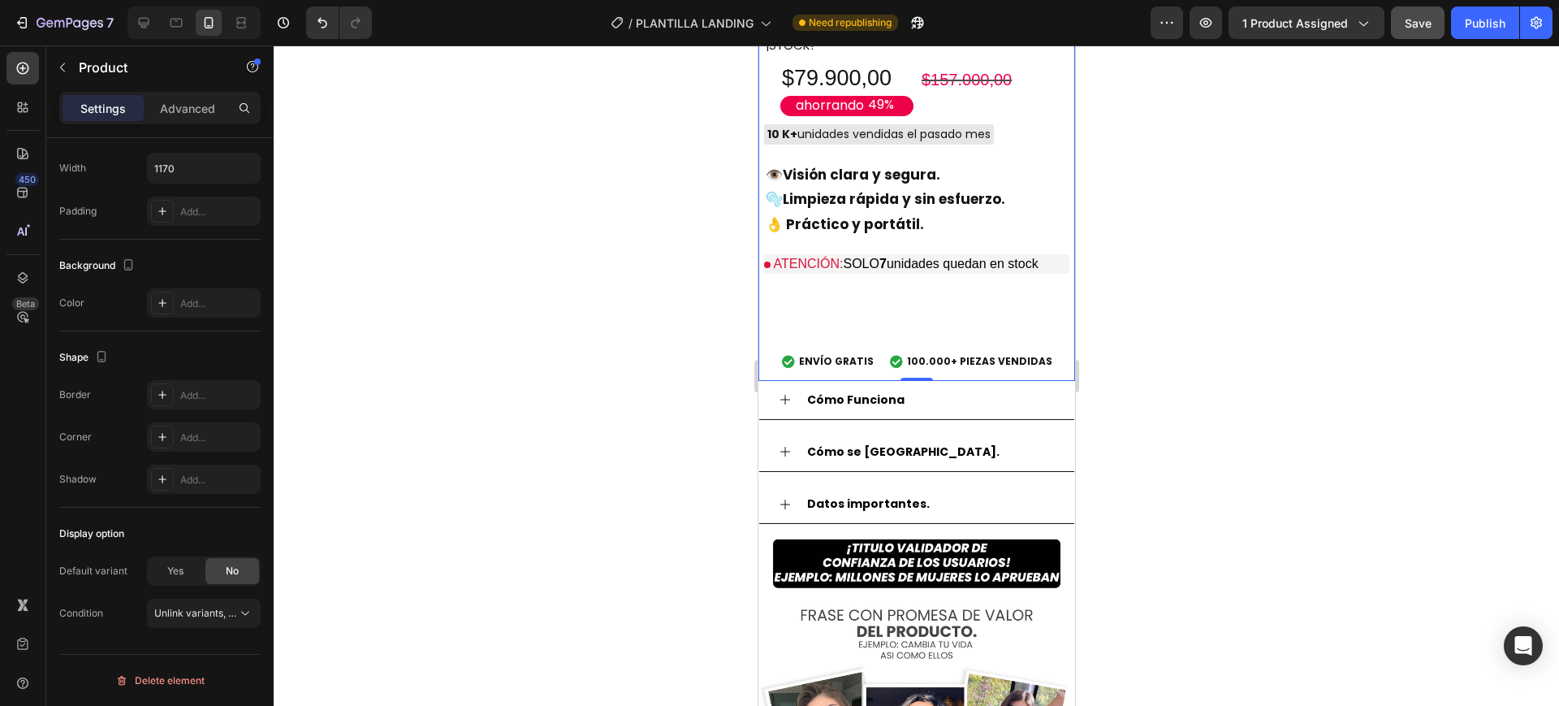
click at [170, 110] on p "Advanced" at bounding box center [187, 108] width 55 height 17
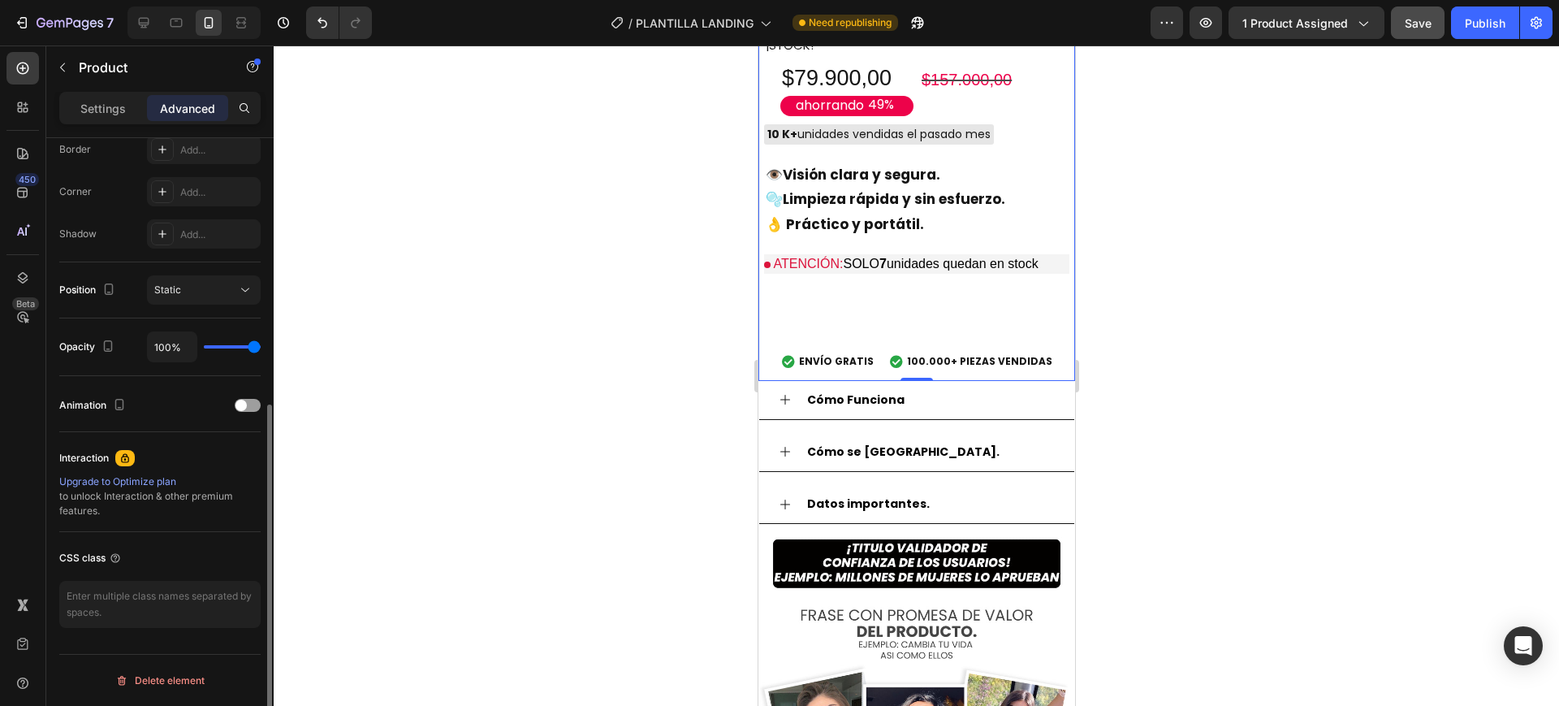
scroll to position [0, 0]
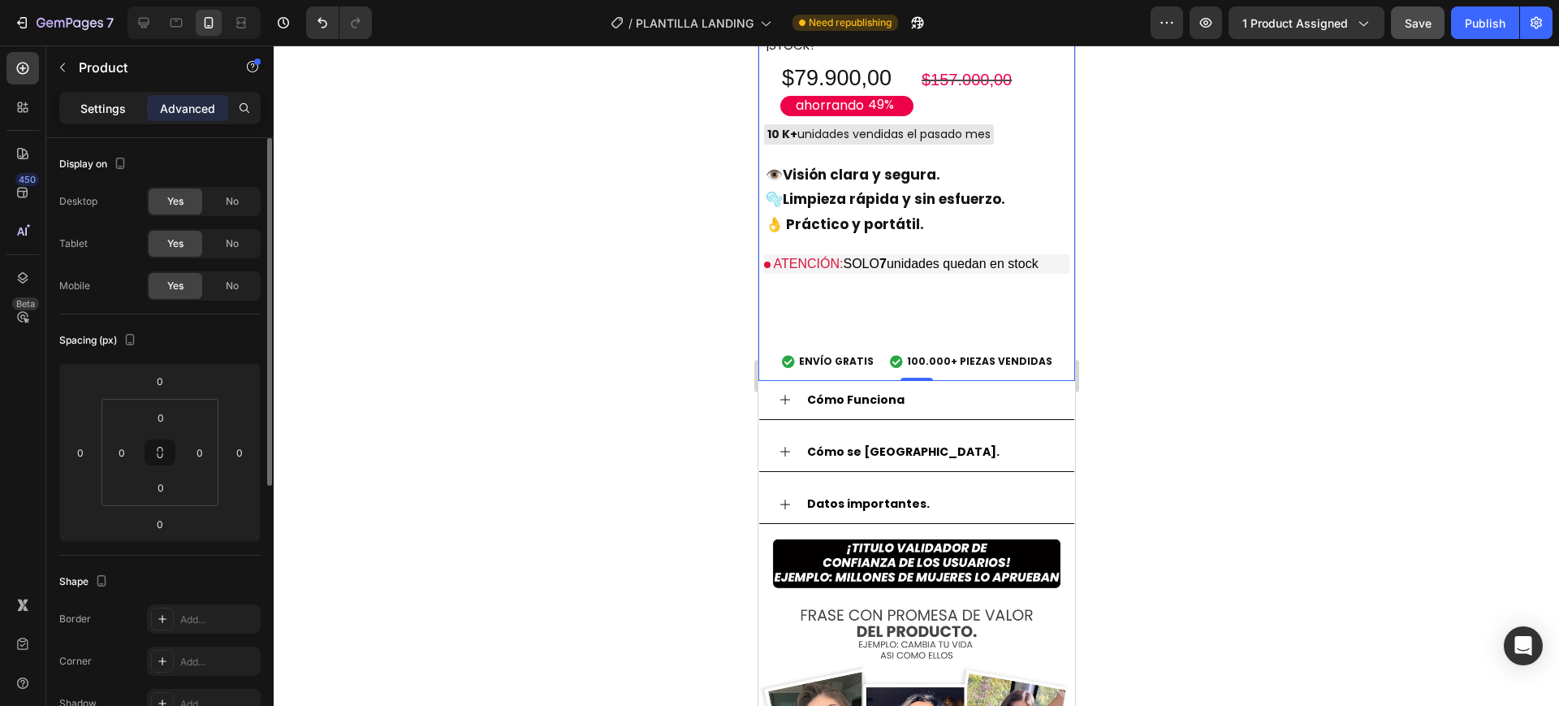
click at [109, 108] on p "Settings" at bounding box center [102, 108] width 45 height 17
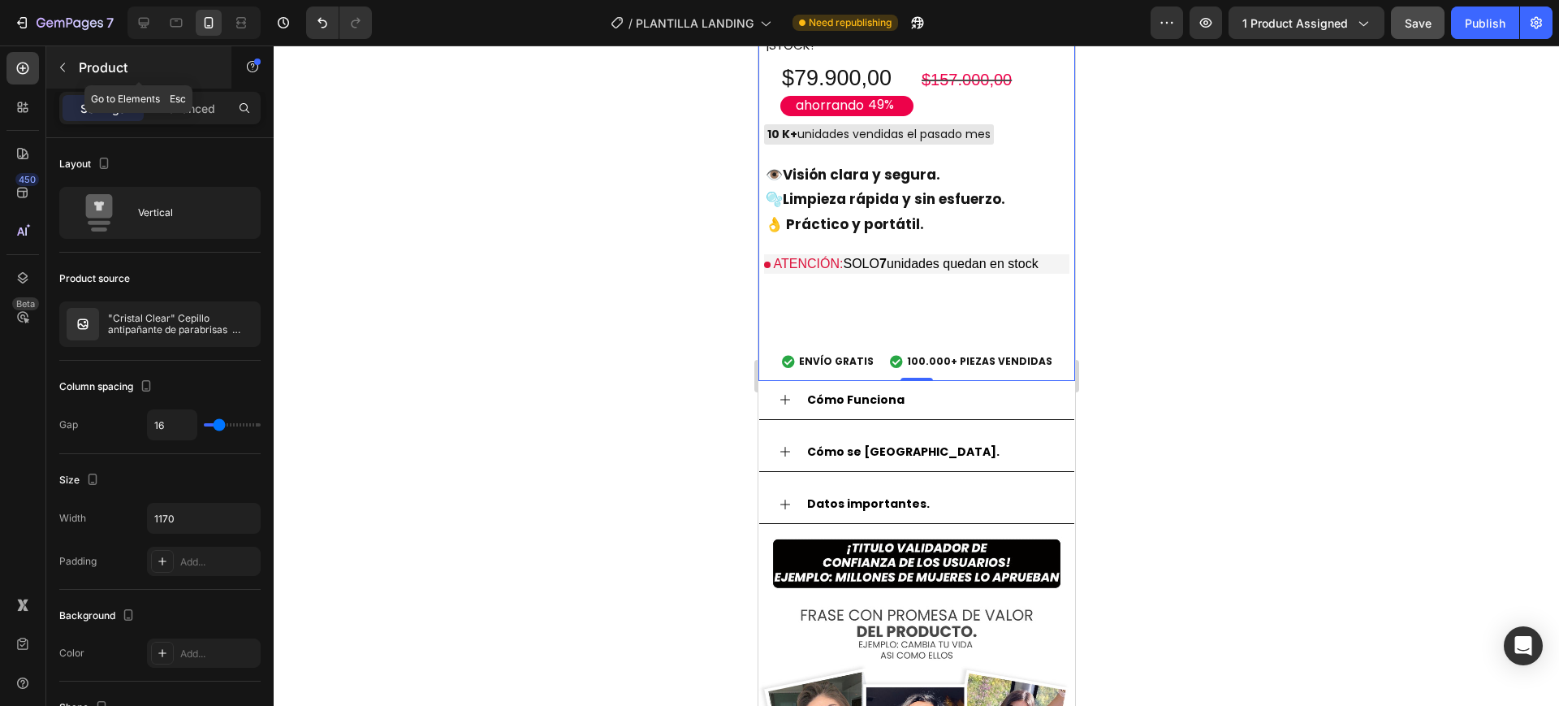
click at [67, 68] on icon "button" at bounding box center [62, 67] width 13 height 13
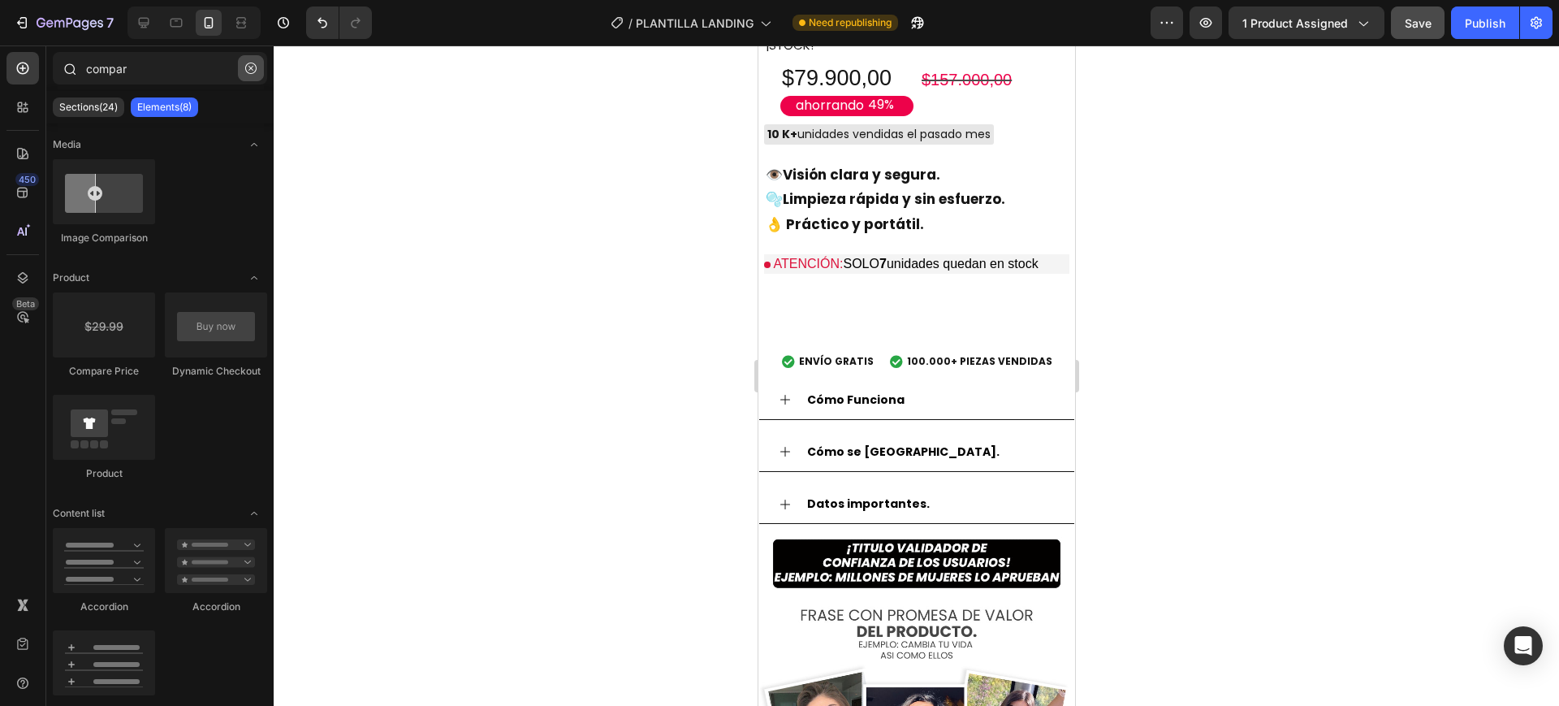
click at [245, 72] on icon "button" at bounding box center [250, 68] width 11 height 11
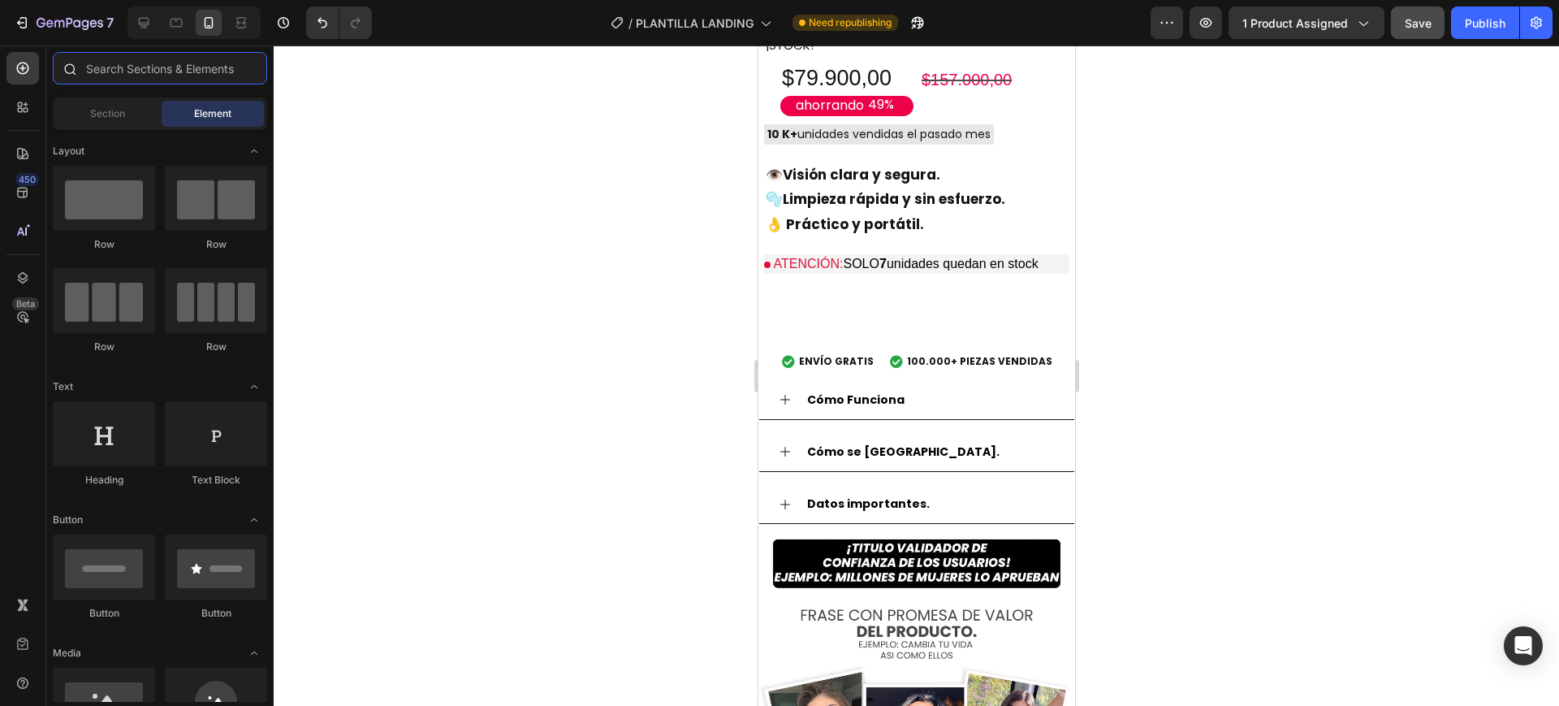
click at [205, 76] on input "text" at bounding box center [160, 68] width 214 height 32
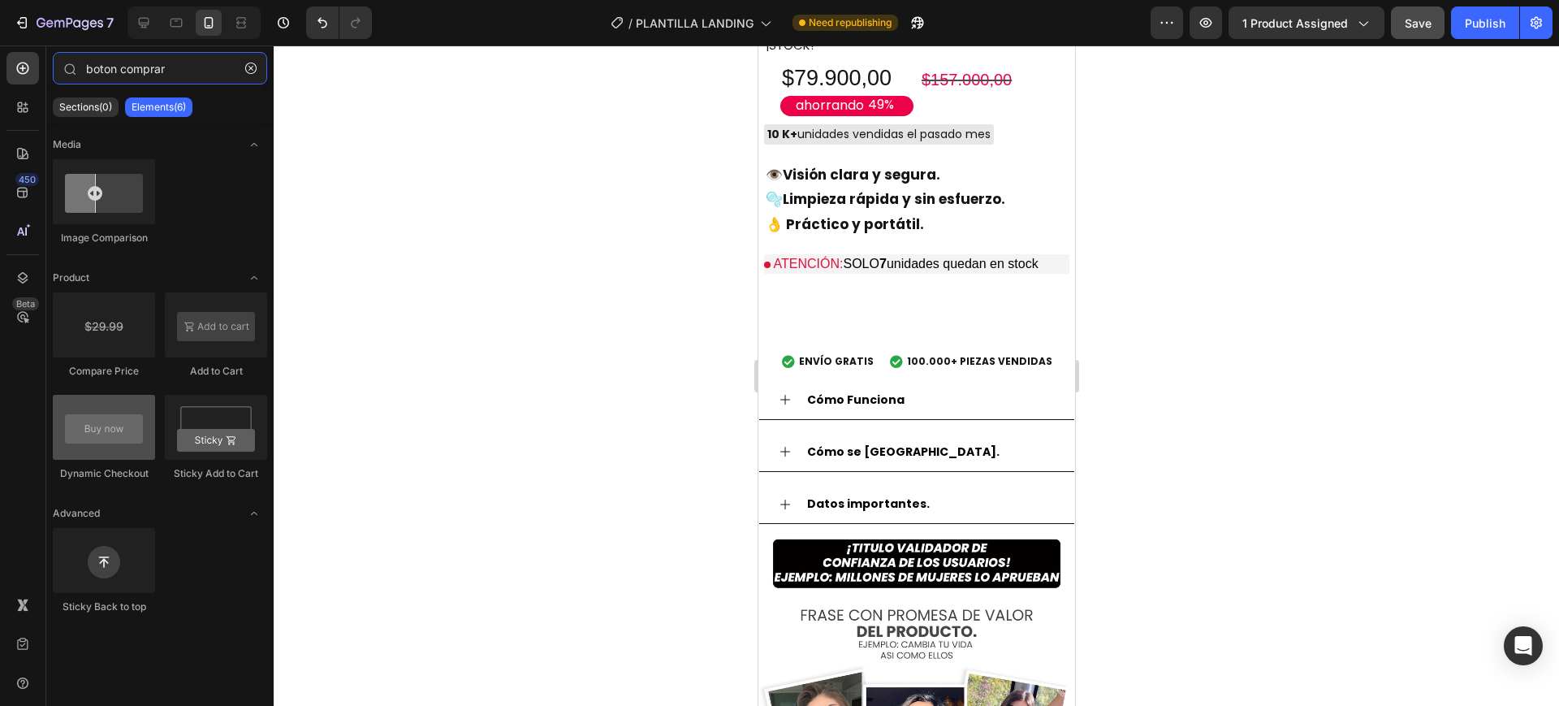
type input "boton comprar"
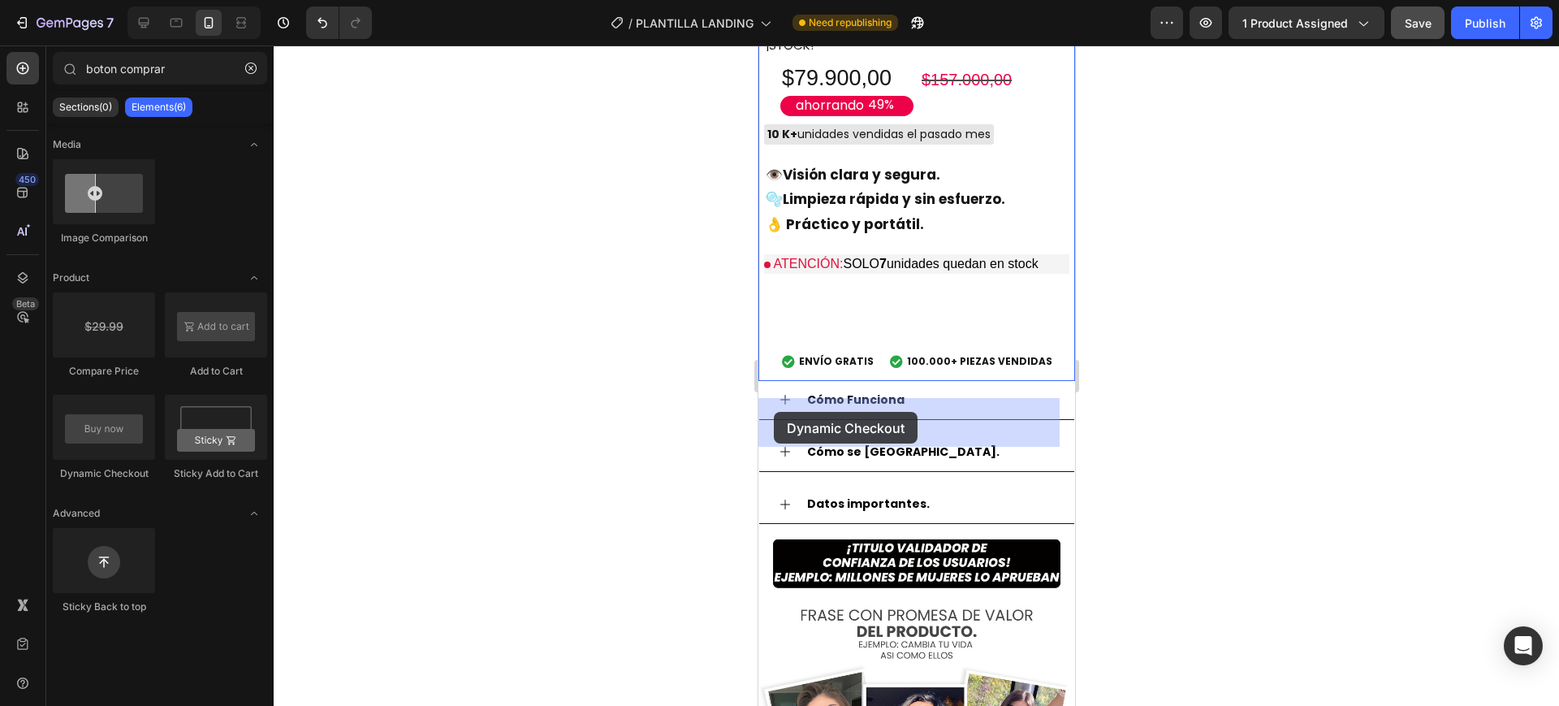
drag, startPoint x: 847, startPoint y: 472, endPoint x: 761, endPoint y: 415, distance: 103.1
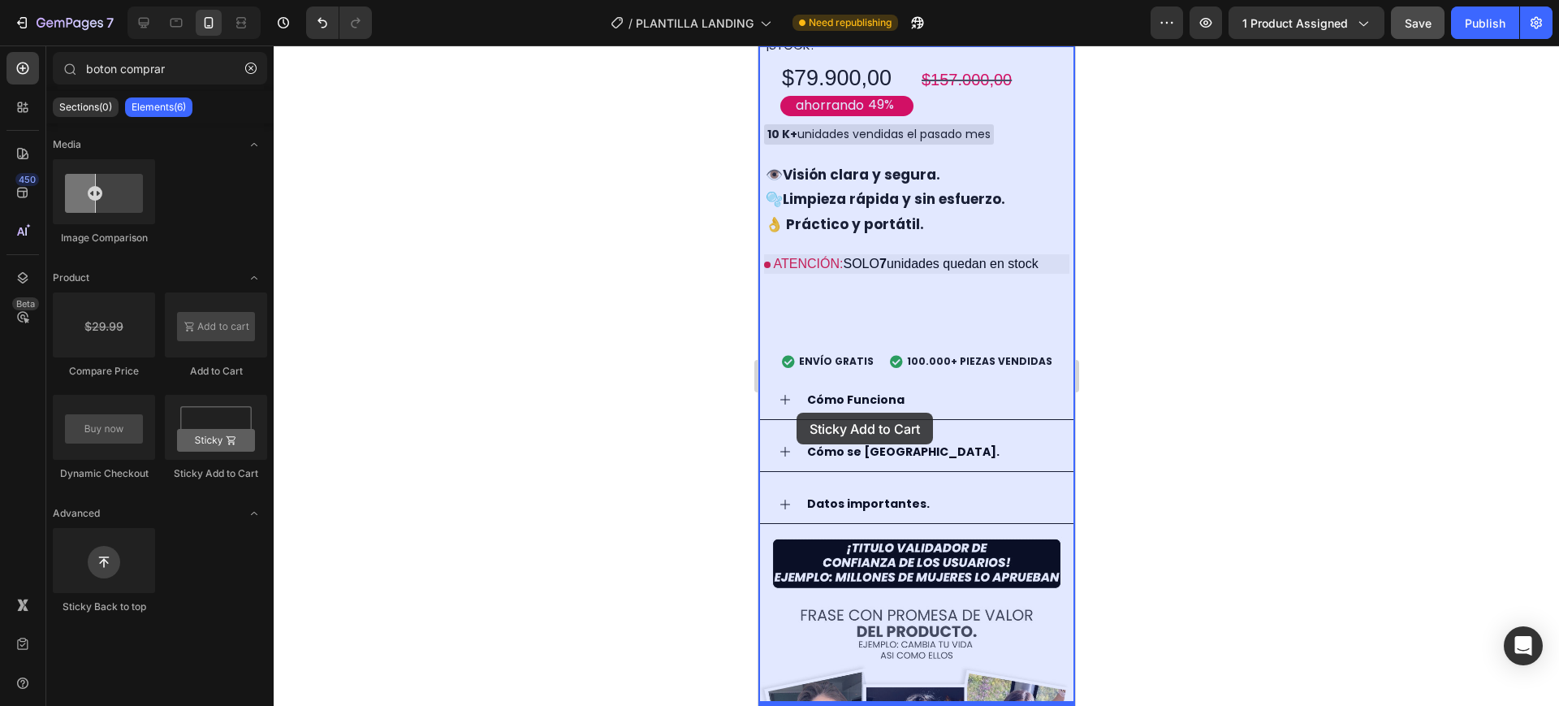
drag, startPoint x: 974, startPoint y: 477, endPoint x: 797, endPoint y: 412, distance: 188.3
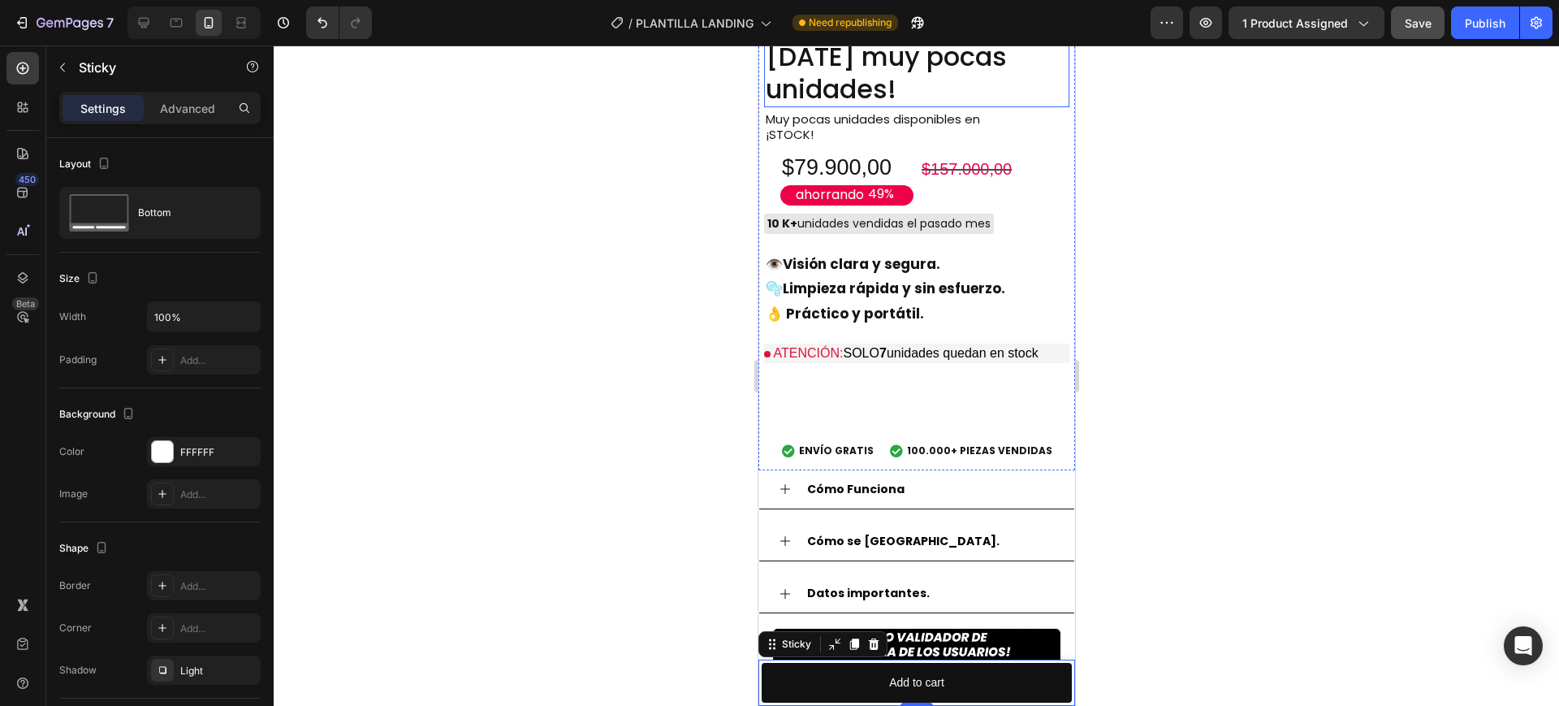
scroll to position [1116, 0]
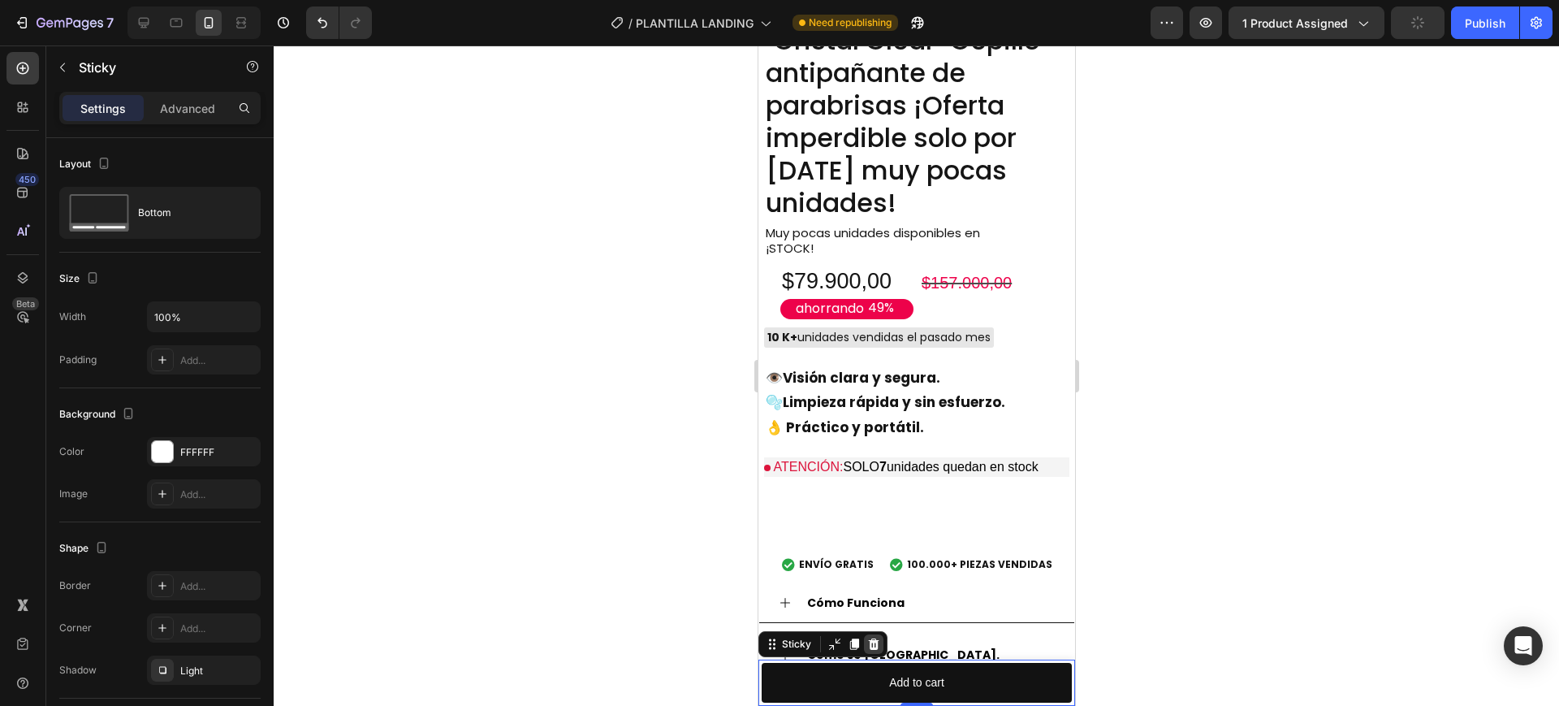
click at [872, 638] on icon at bounding box center [873, 643] width 11 height 11
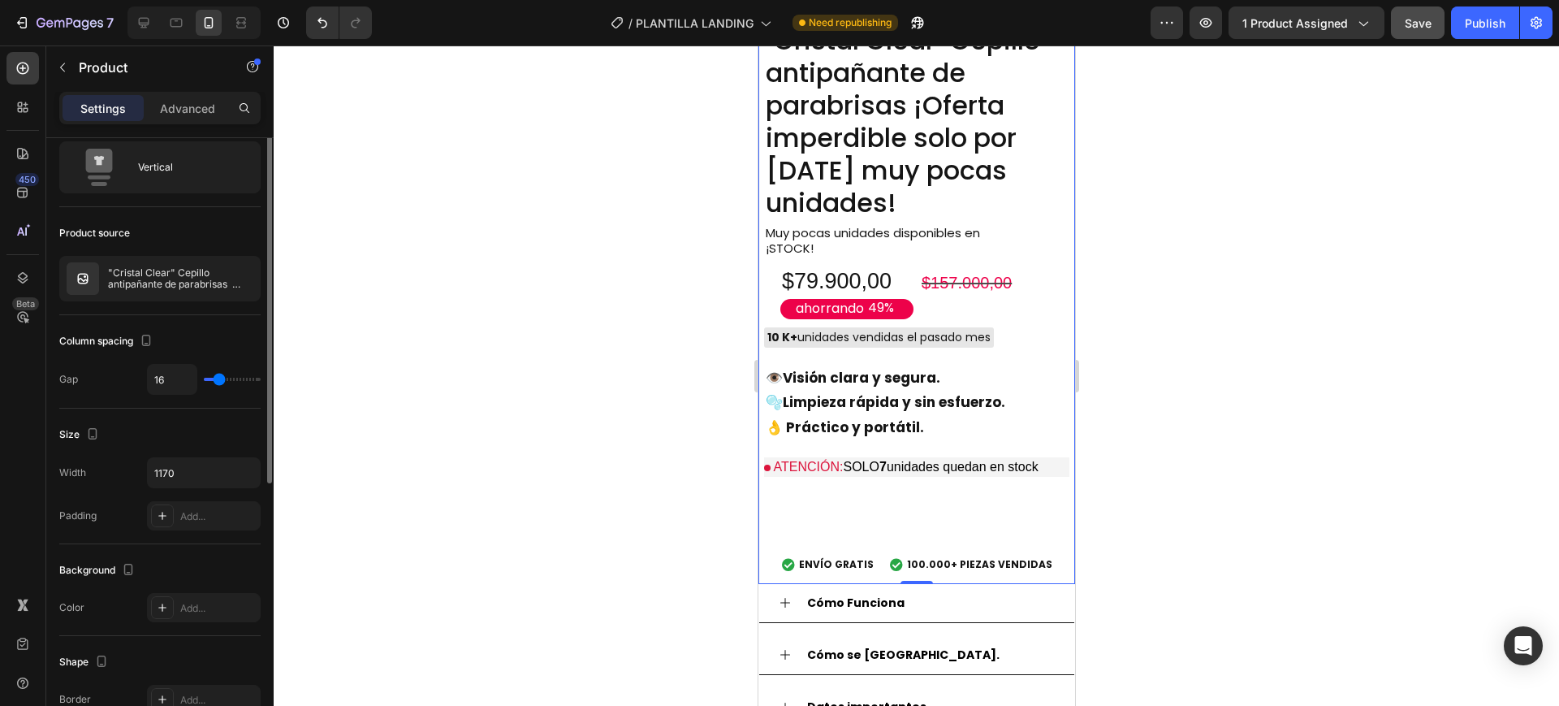
scroll to position [0, 0]
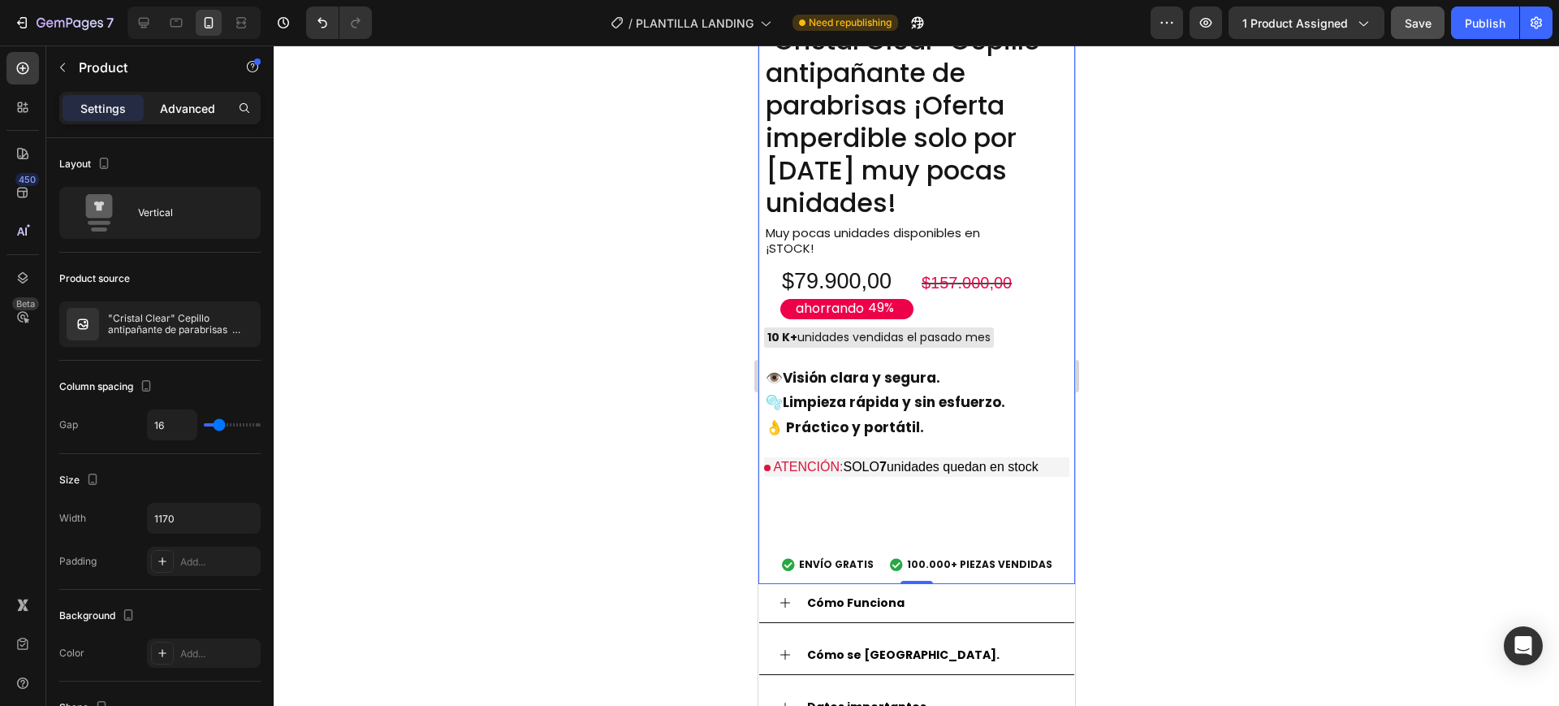
click at [196, 100] on p "Advanced" at bounding box center [187, 108] width 55 height 17
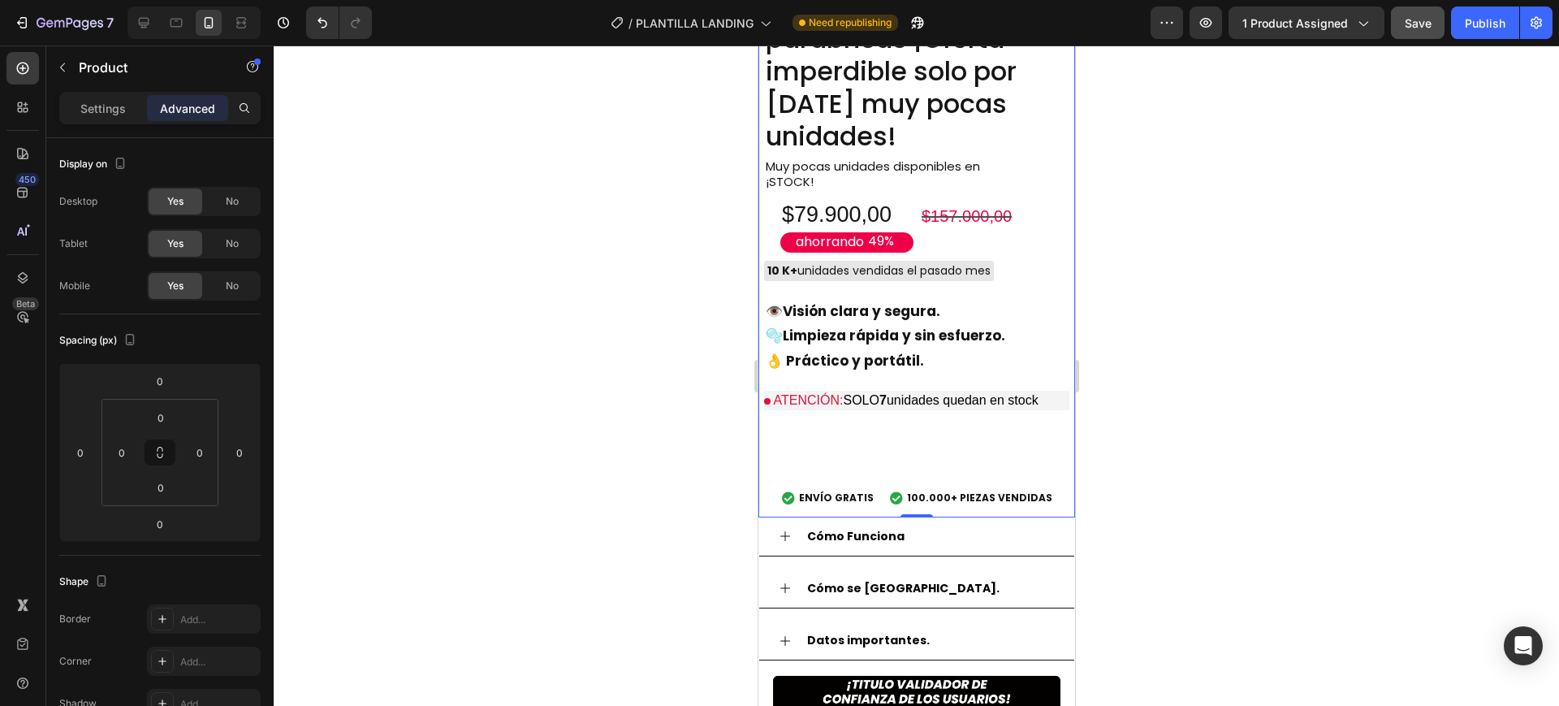
scroll to position [1218, 0]
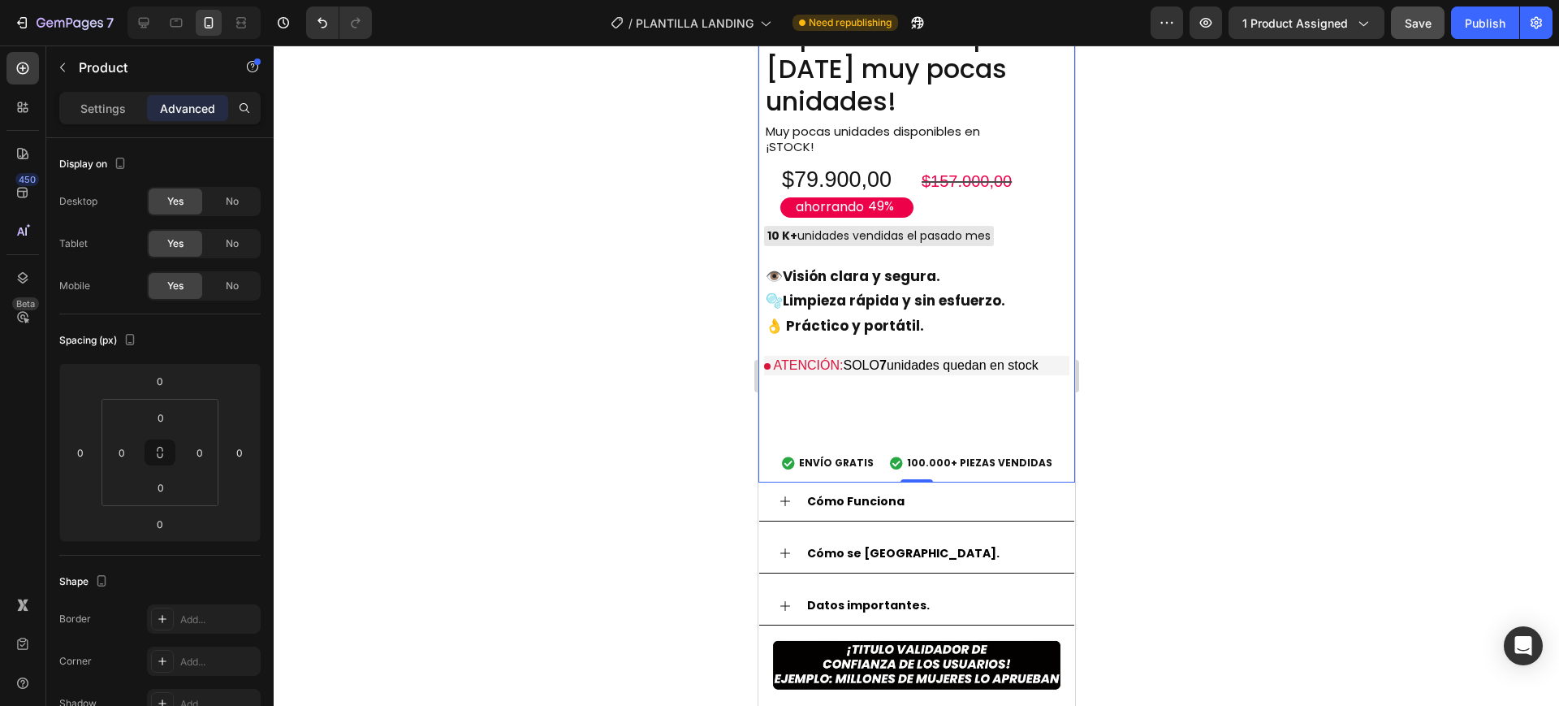
click at [1408, 27] on span "Save" at bounding box center [1418, 23] width 27 height 14
click at [1496, 28] on div "Publish" at bounding box center [1485, 23] width 41 height 17
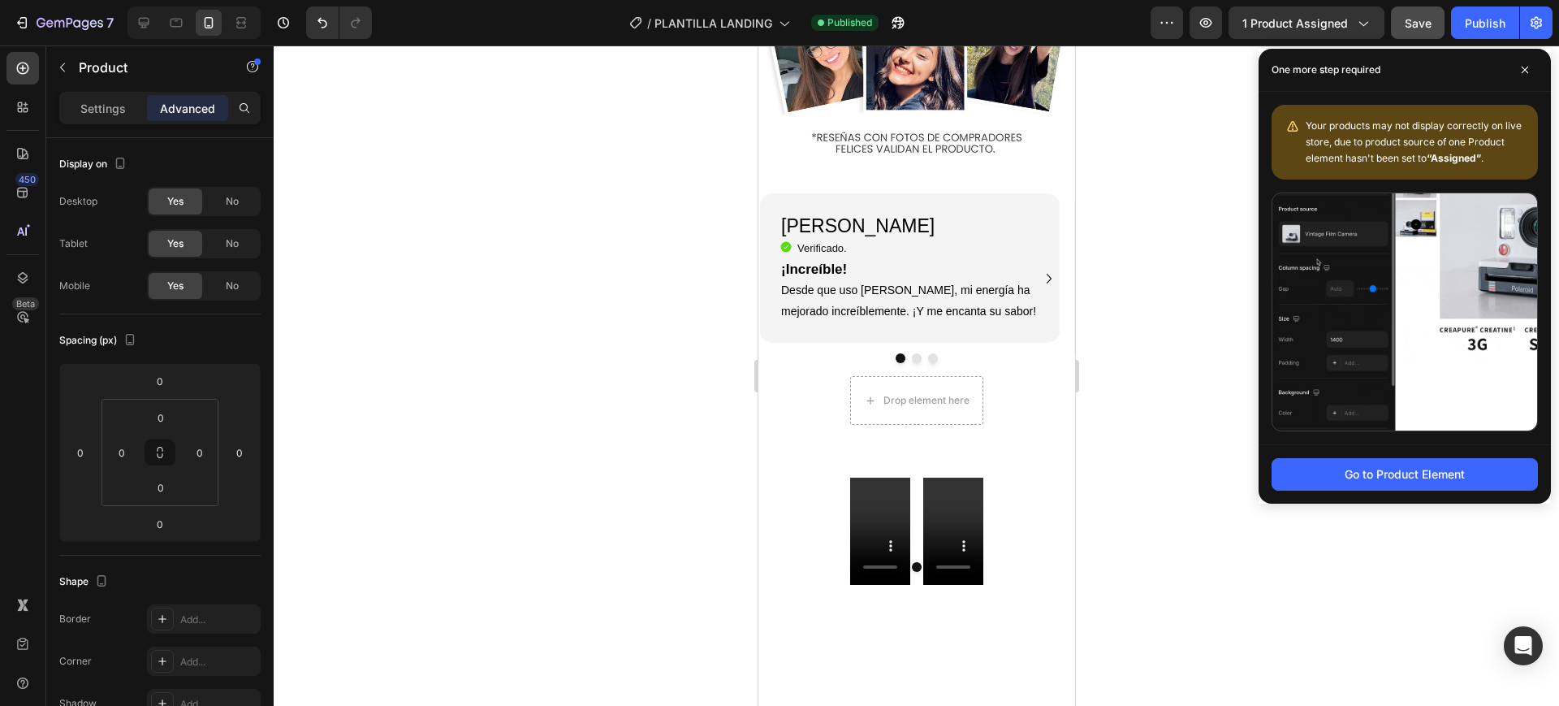
scroll to position [2030, 0]
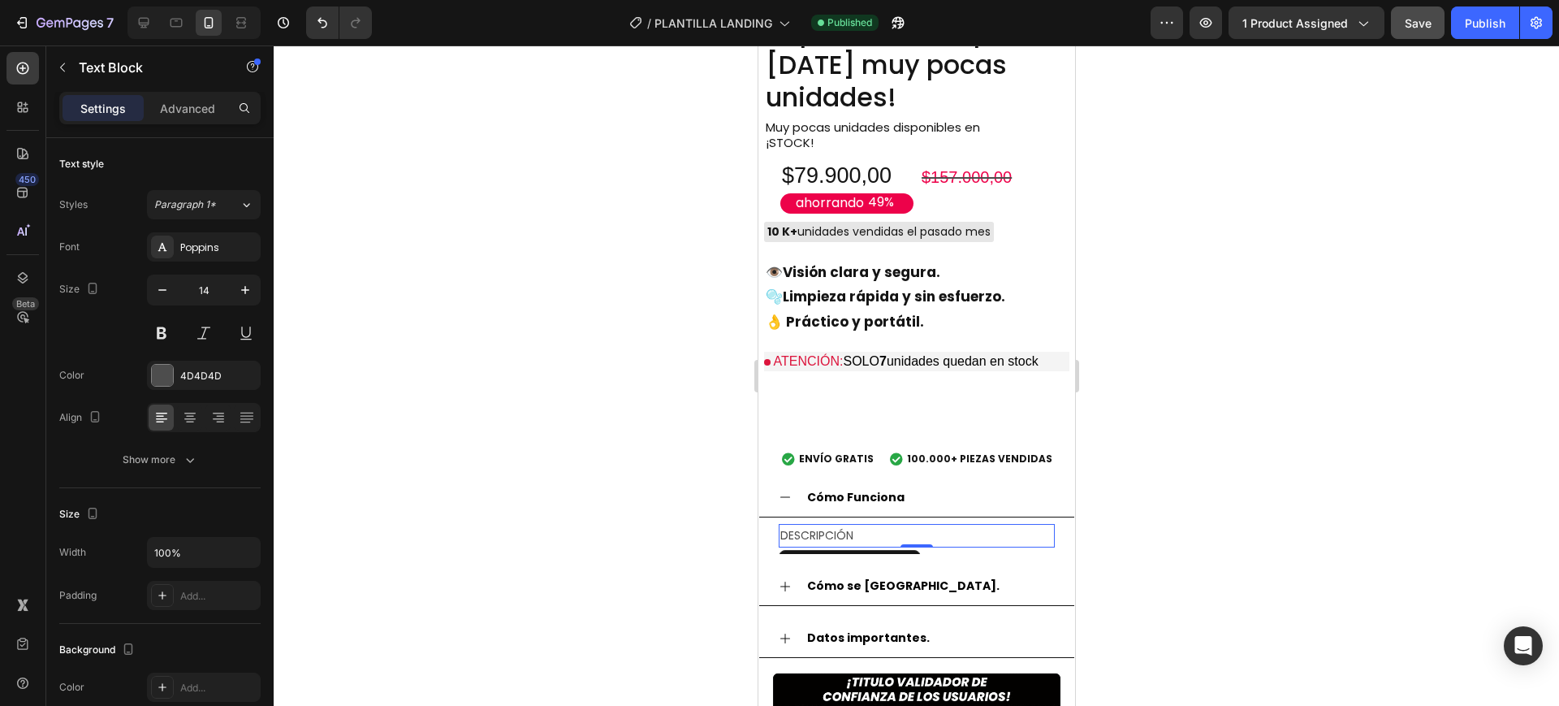
scroll to position [1319, 0]
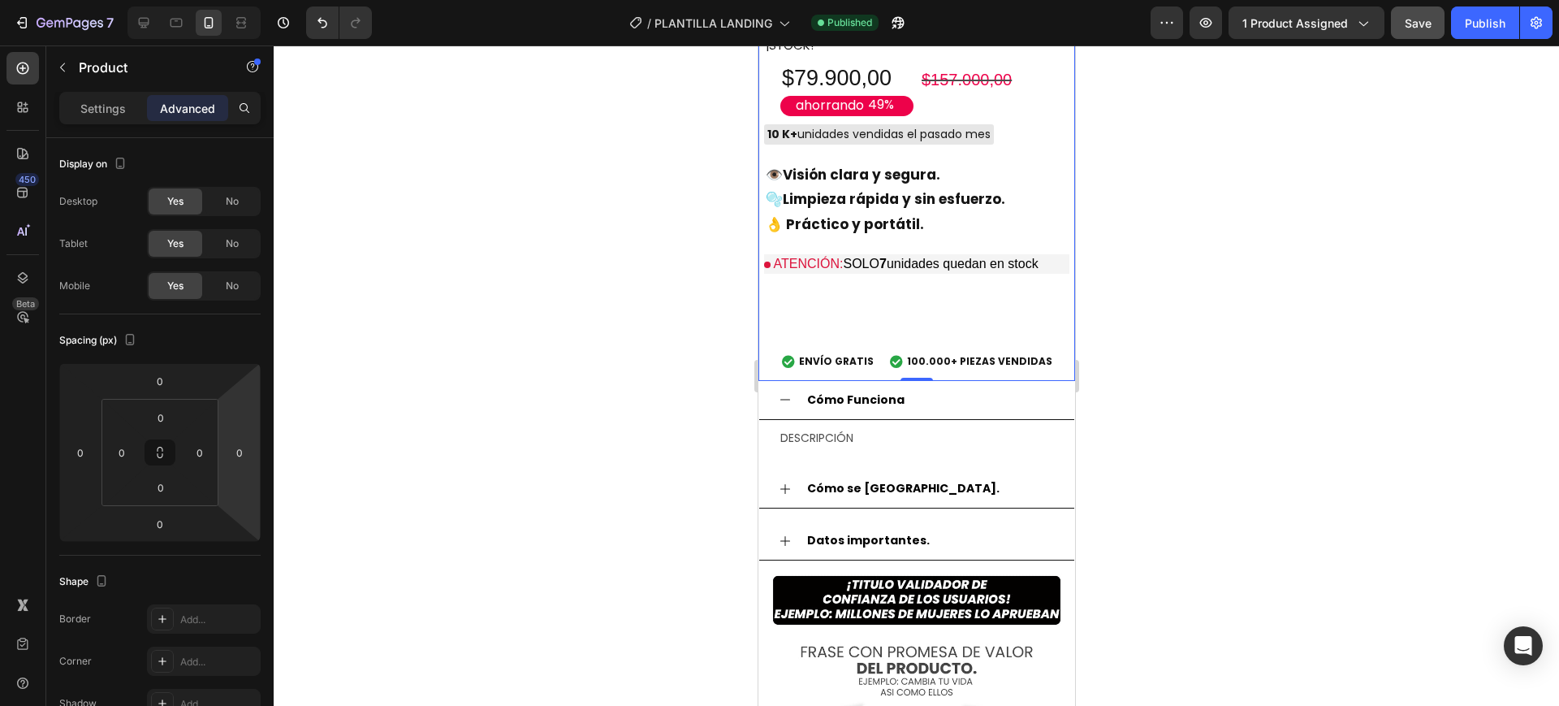
click at [23, 67] on icon at bounding box center [22, 68] width 6 height 6
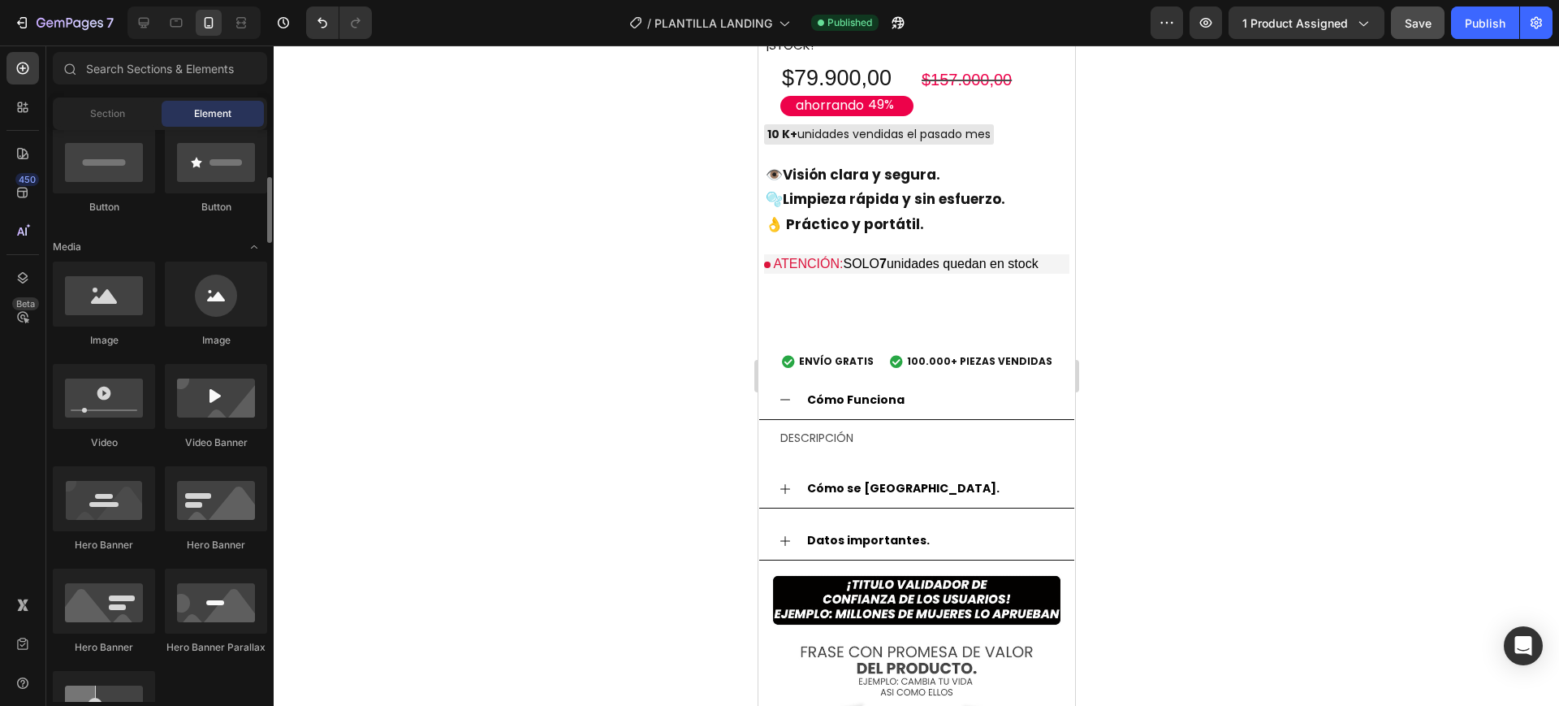
scroll to position [507, 0]
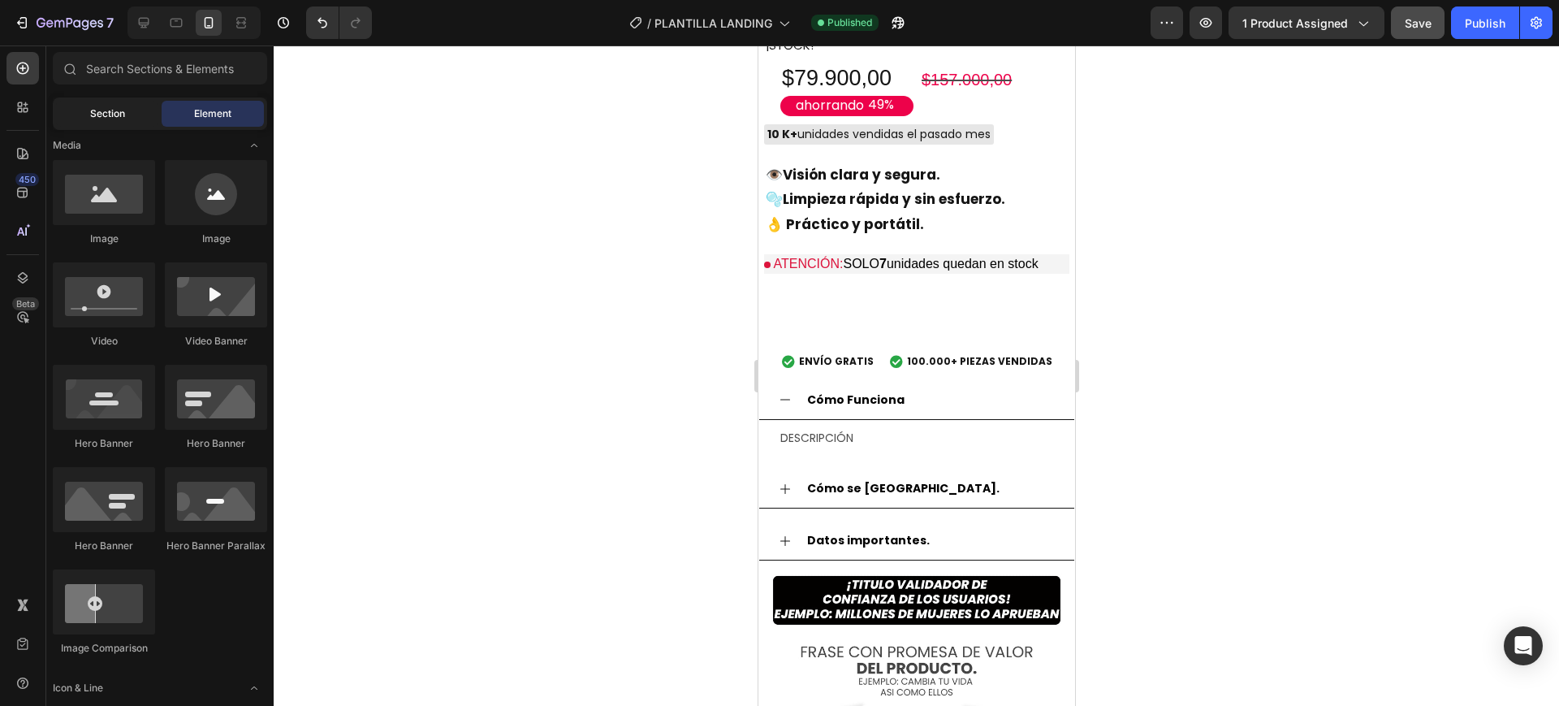
click at [115, 111] on span "Section" at bounding box center [107, 113] width 35 height 15
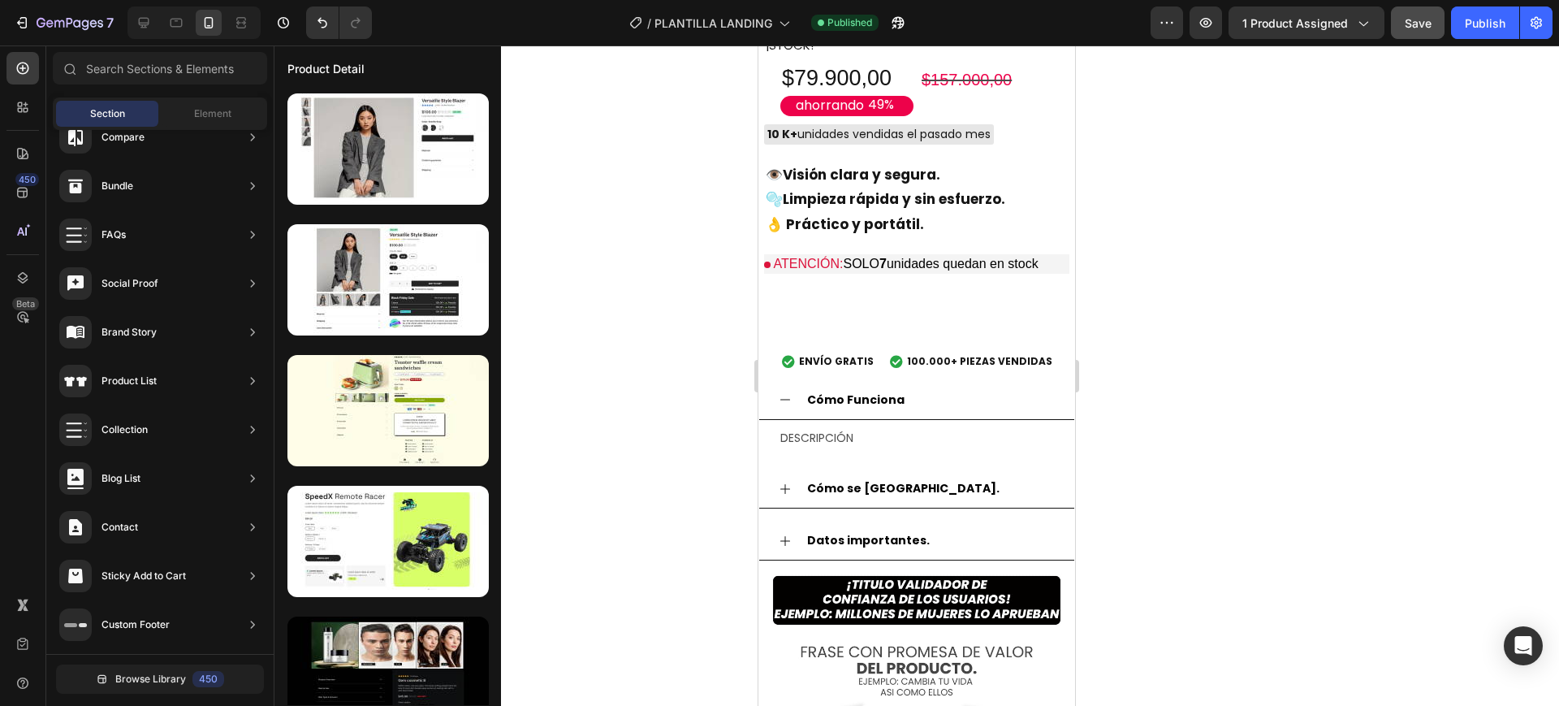
scroll to position [0, 0]
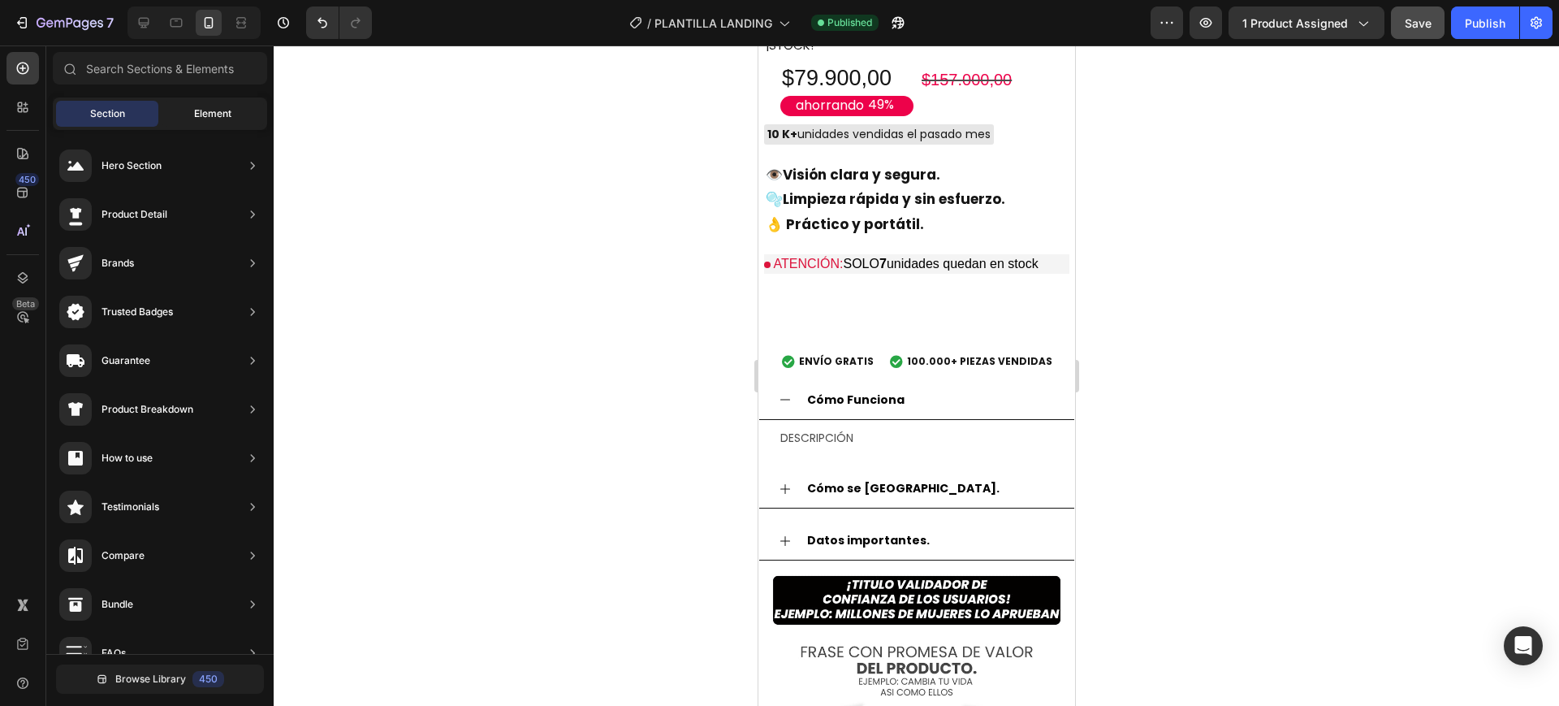
click at [192, 110] on div "Element" at bounding box center [213, 114] width 102 height 26
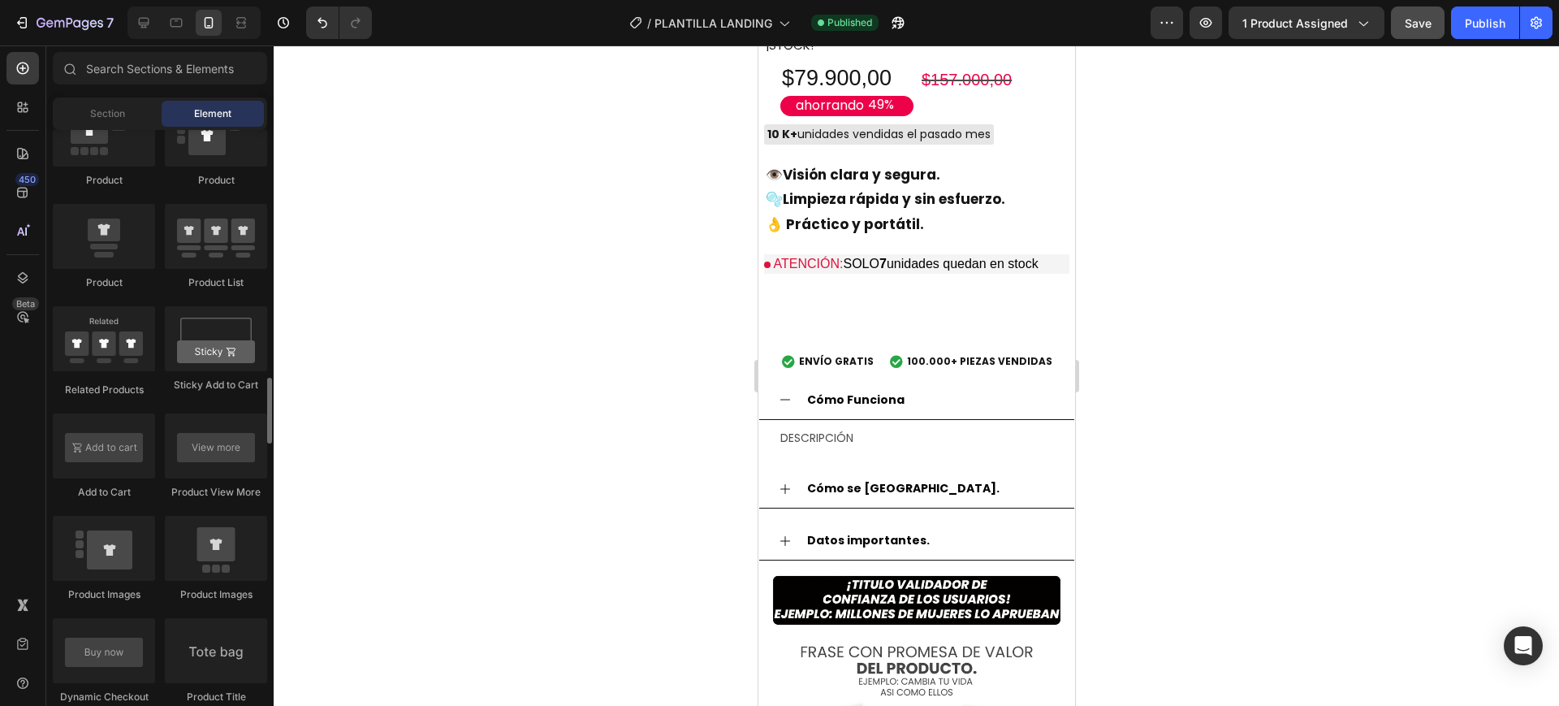
scroll to position [2233, 0]
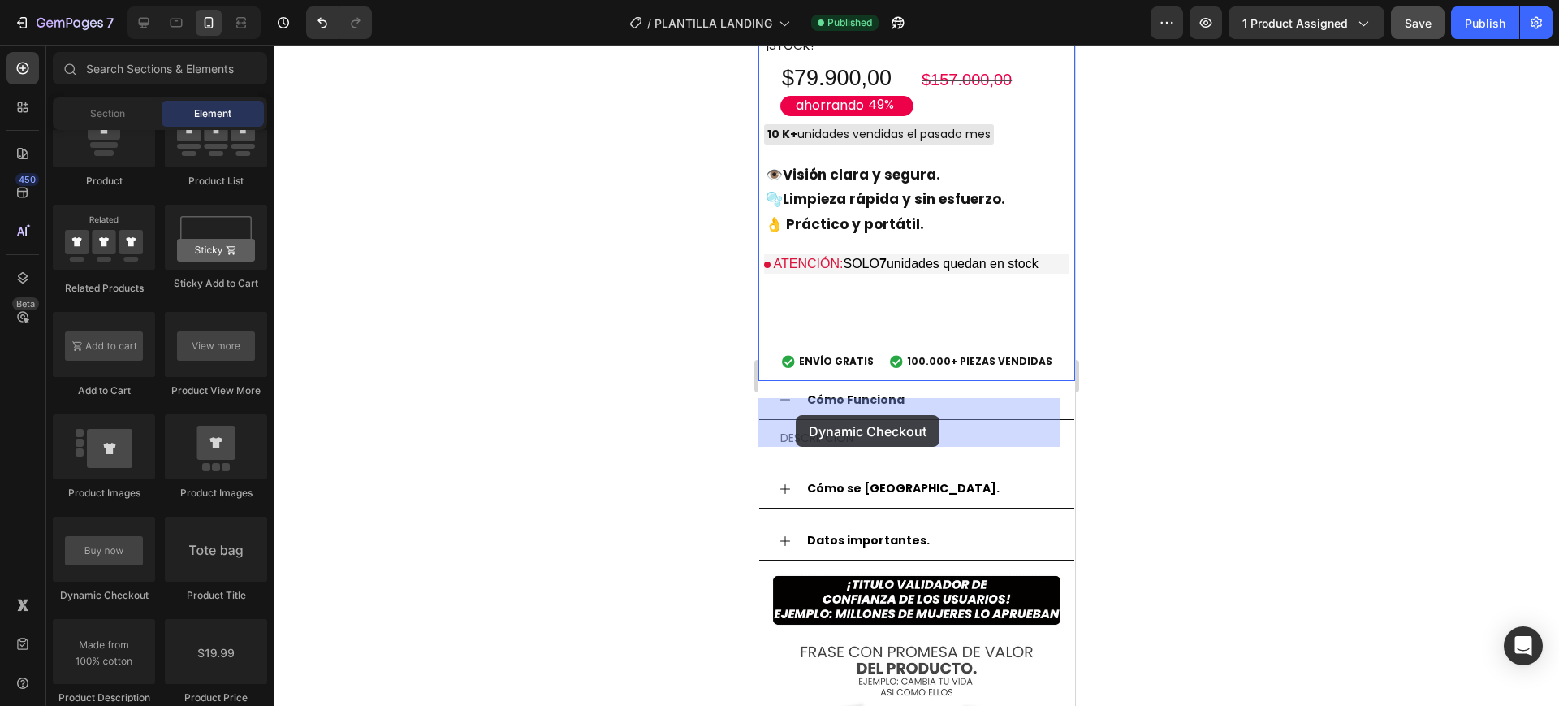
drag, startPoint x: 894, startPoint y: 580, endPoint x: 795, endPoint y: 415, distance: 192.3
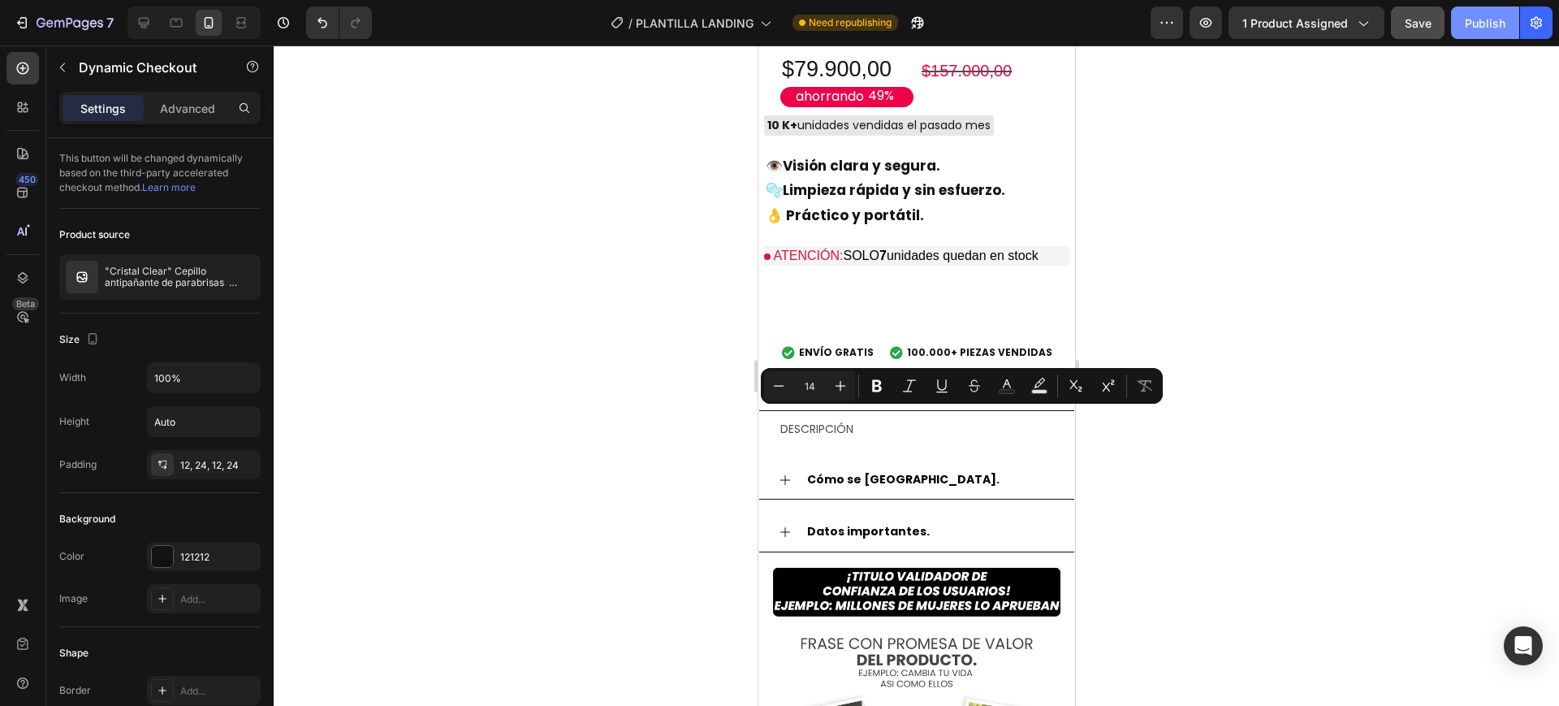
click at [1484, 19] on div "Publish" at bounding box center [1485, 23] width 41 height 17
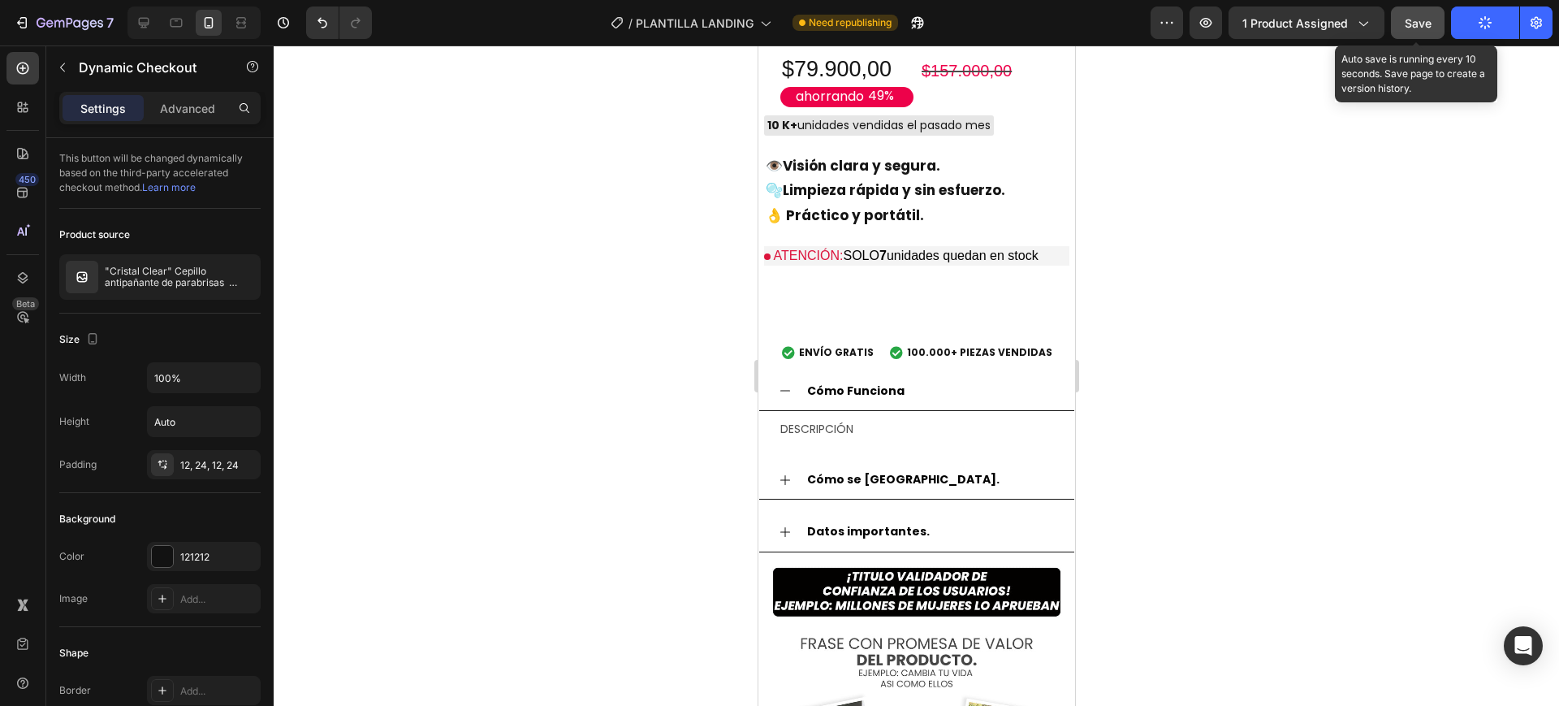
click at [1423, 19] on span "Save" at bounding box center [1418, 23] width 27 height 14
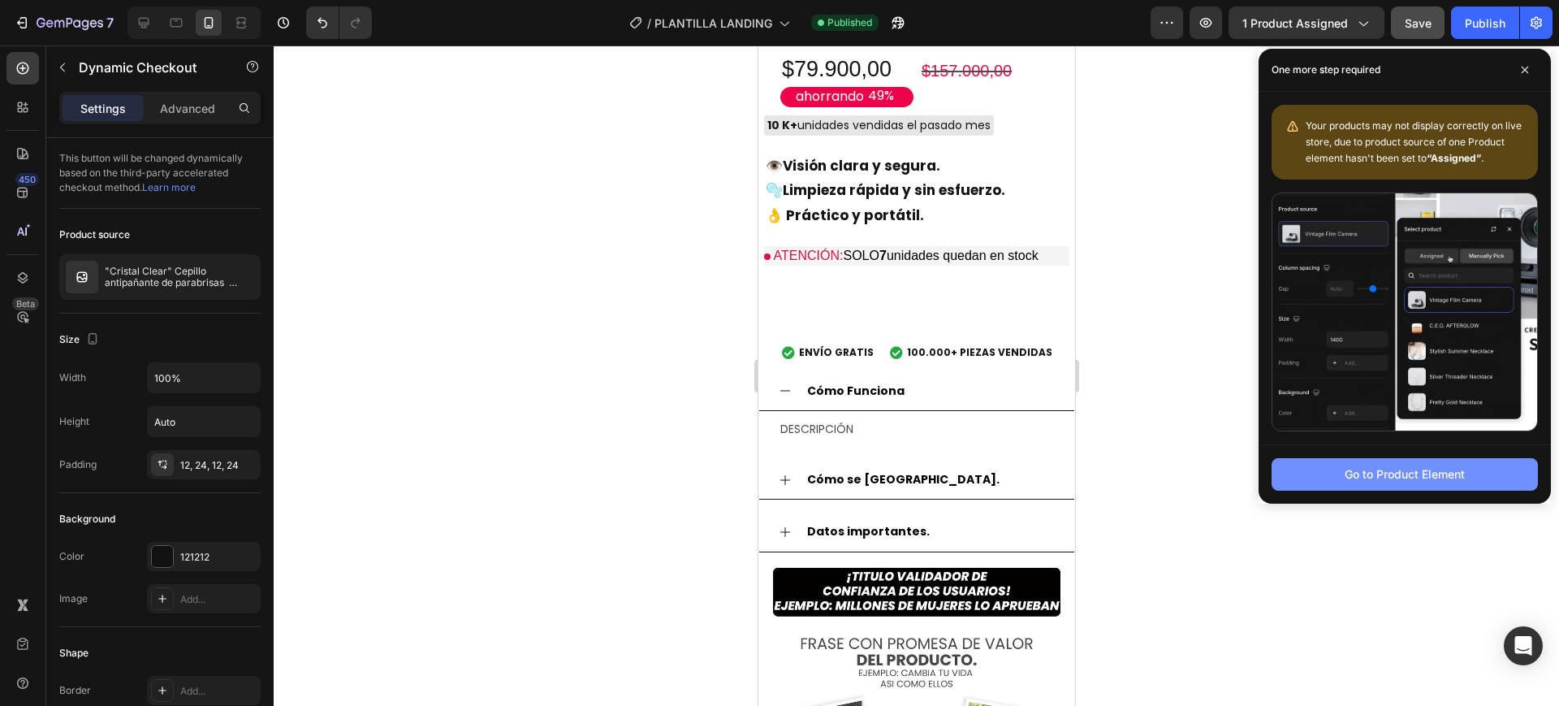
click at [1406, 466] on div "Go to Product Element" at bounding box center [1404, 473] width 120 height 17
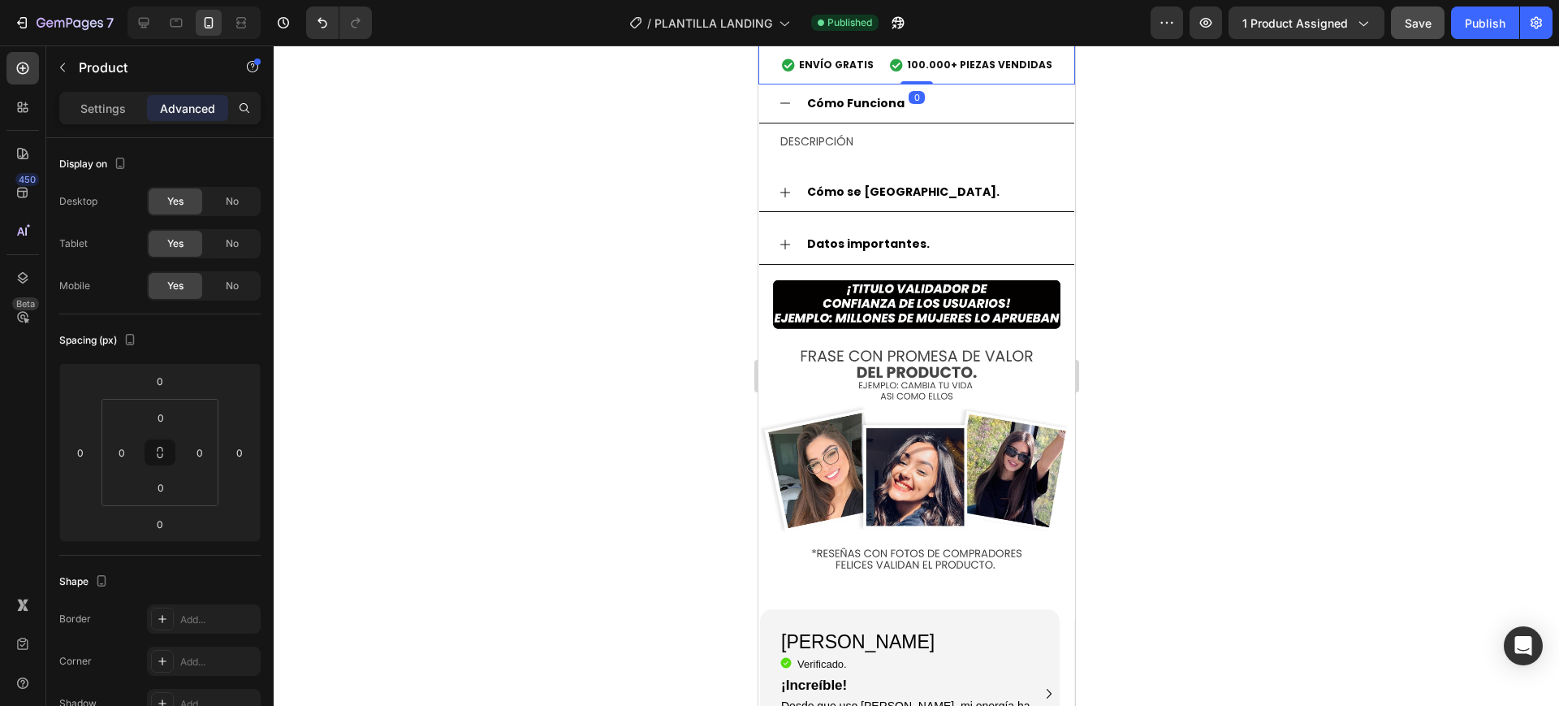
scroll to position [1614, 0]
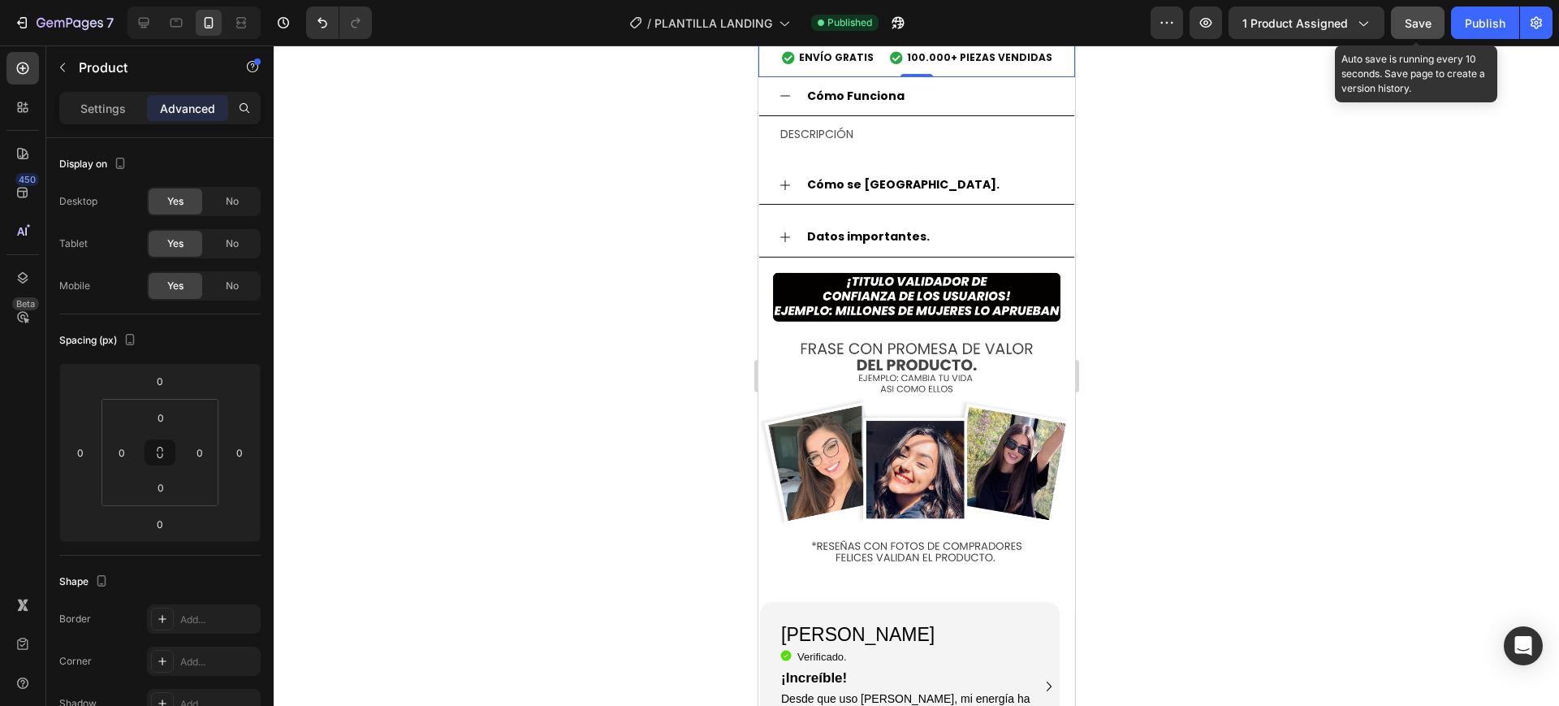
click at [1409, 16] on span "Save" at bounding box center [1418, 23] width 27 height 14
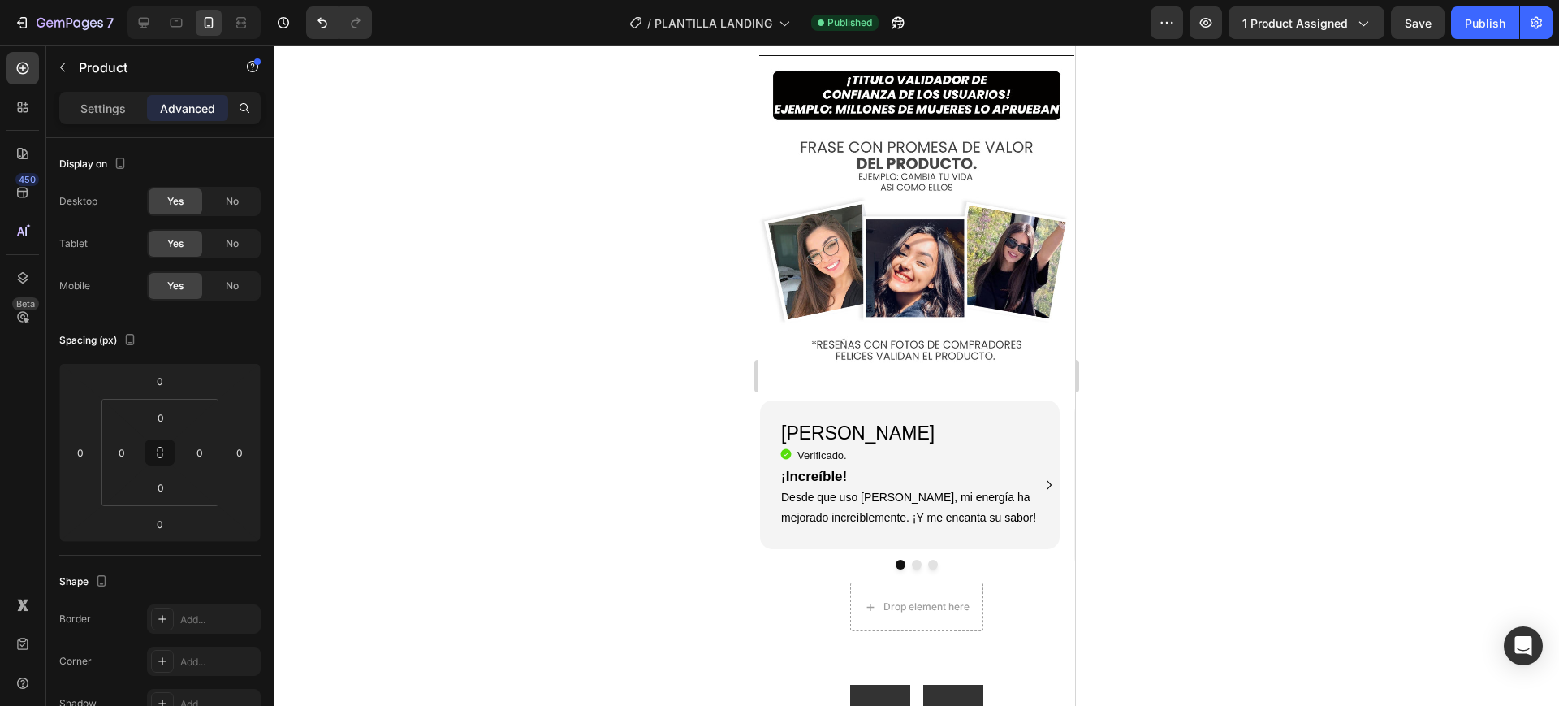
scroll to position [1817, 0]
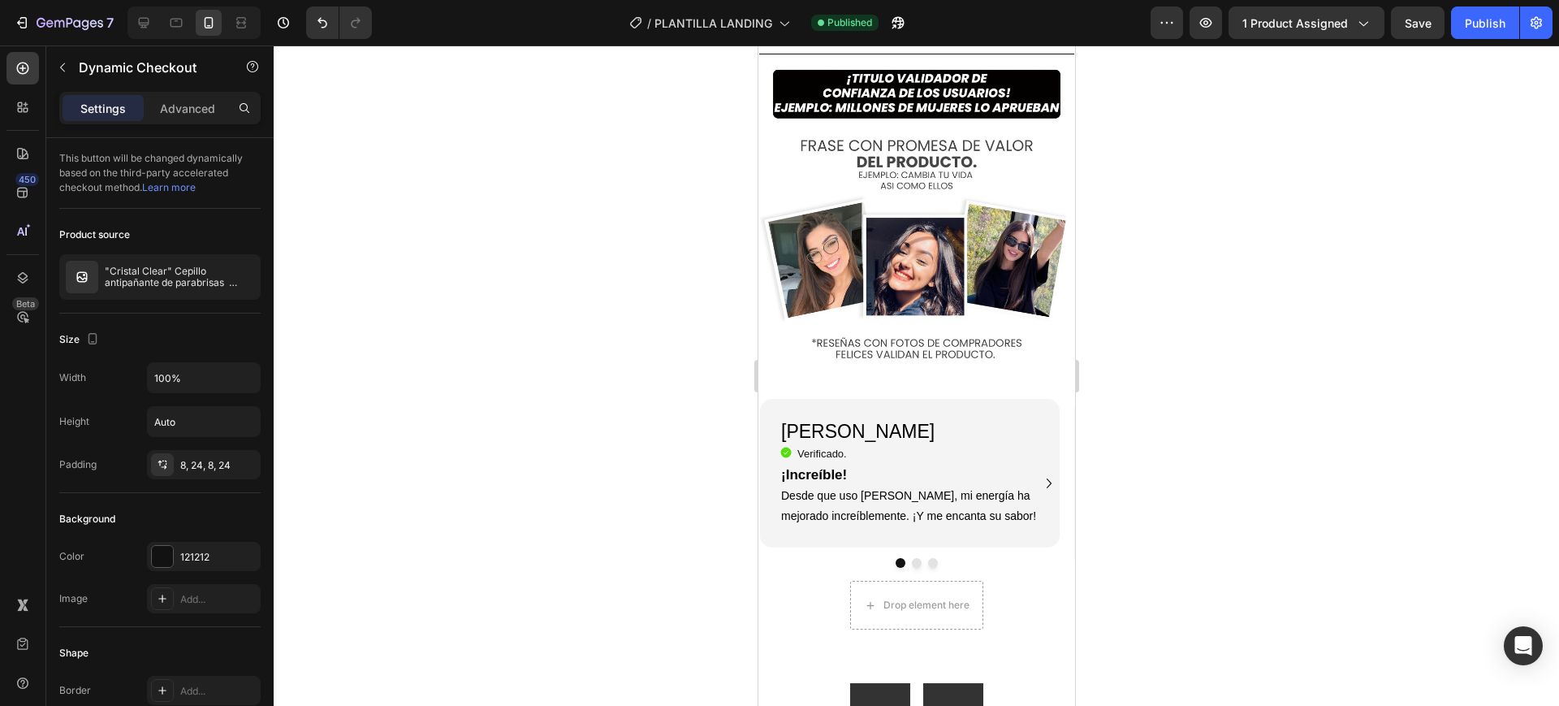
click at [167, 109] on p "Advanced" at bounding box center [187, 108] width 55 height 17
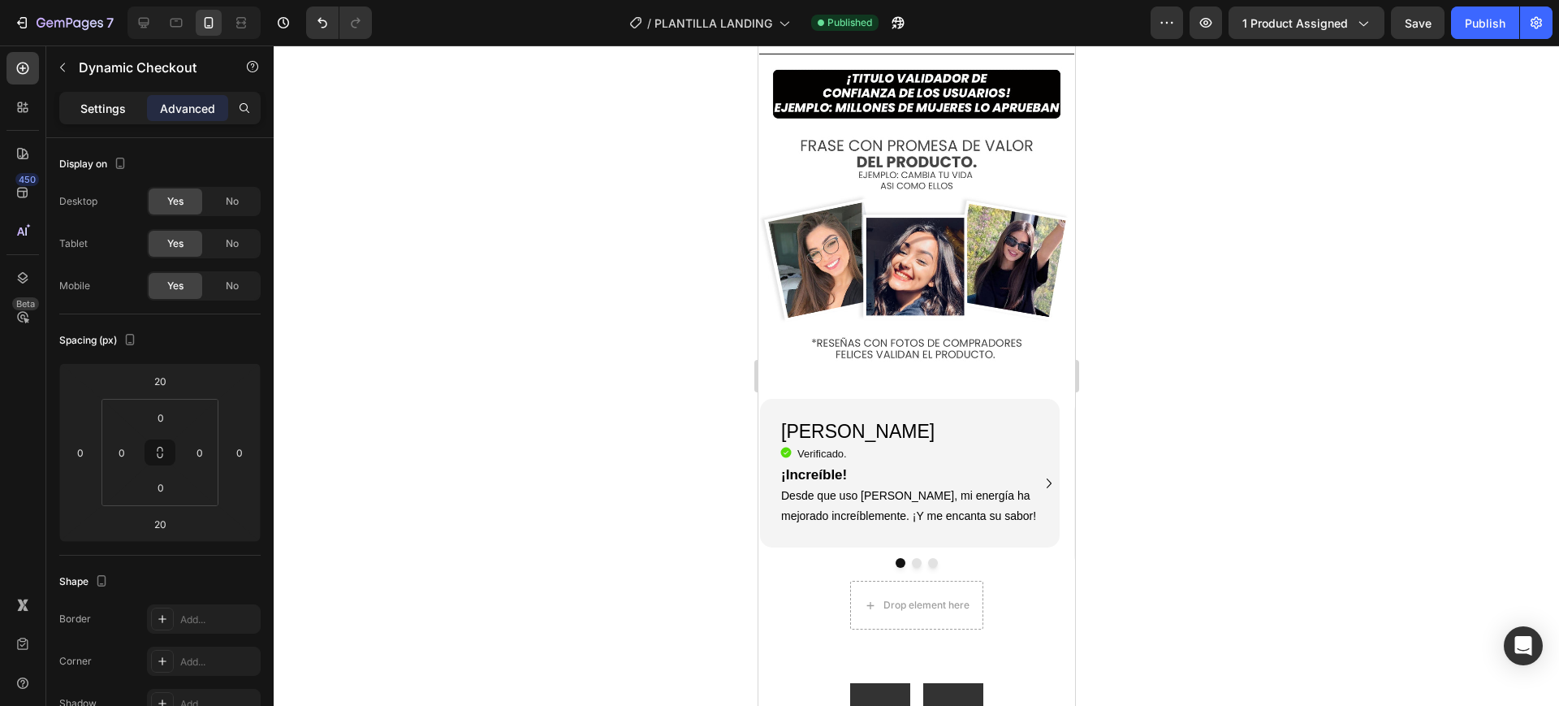
click at [115, 106] on p "Settings" at bounding box center [102, 108] width 45 height 17
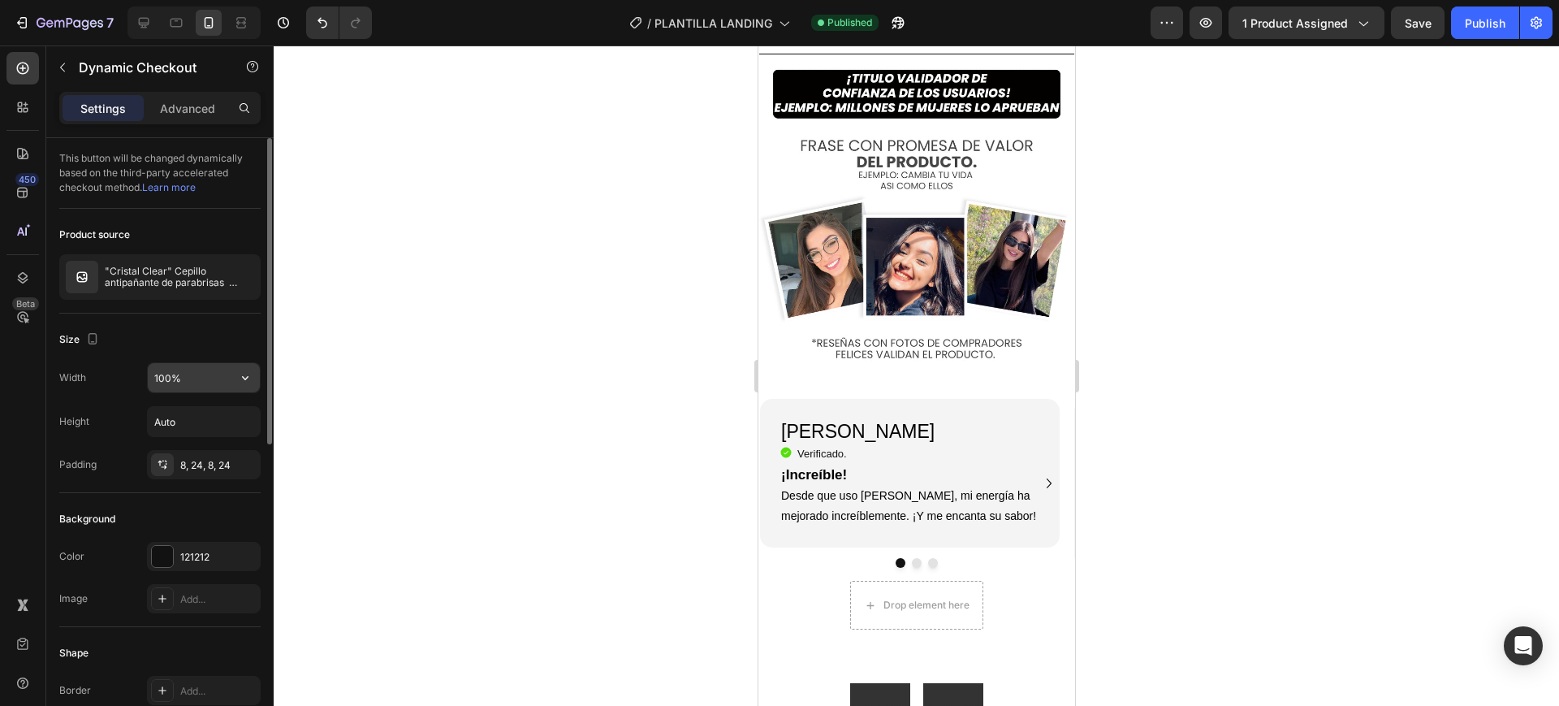
scroll to position [101, 0]
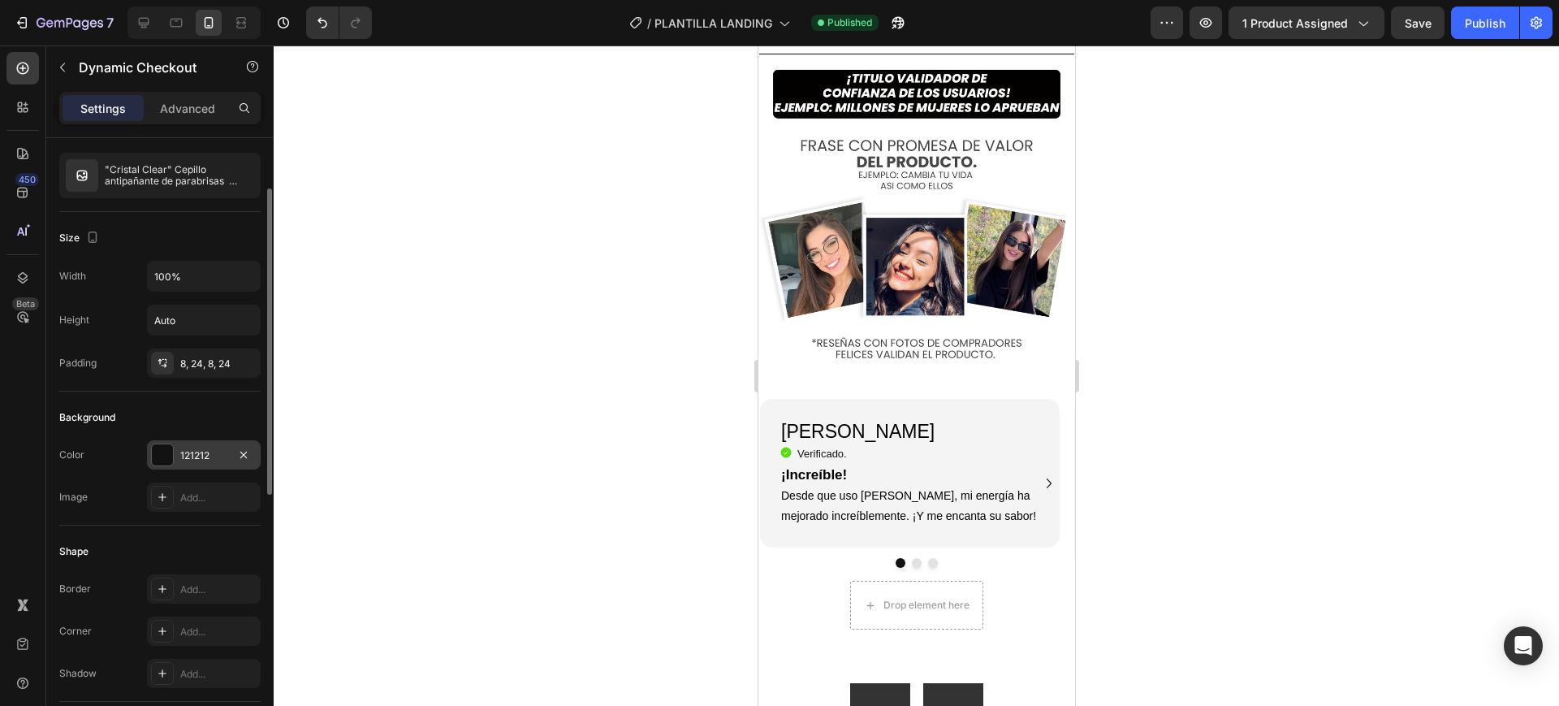
click at [165, 453] on div at bounding box center [162, 454] width 21 height 21
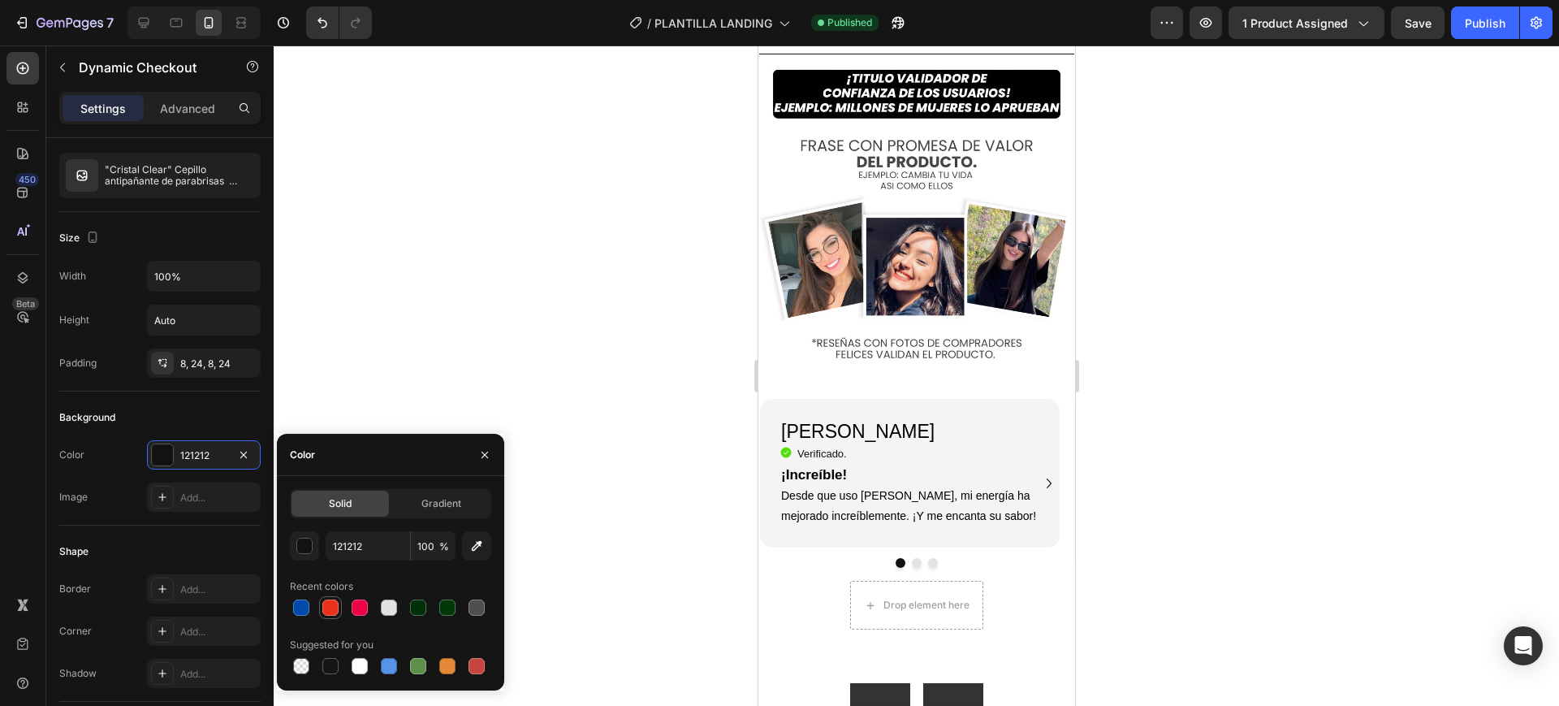
click at [331, 611] on div at bounding box center [330, 607] width 16 height 16
type input "EB3019"
click at [561, 500] on div at bounding box center [916, 375] width 1285 height 660
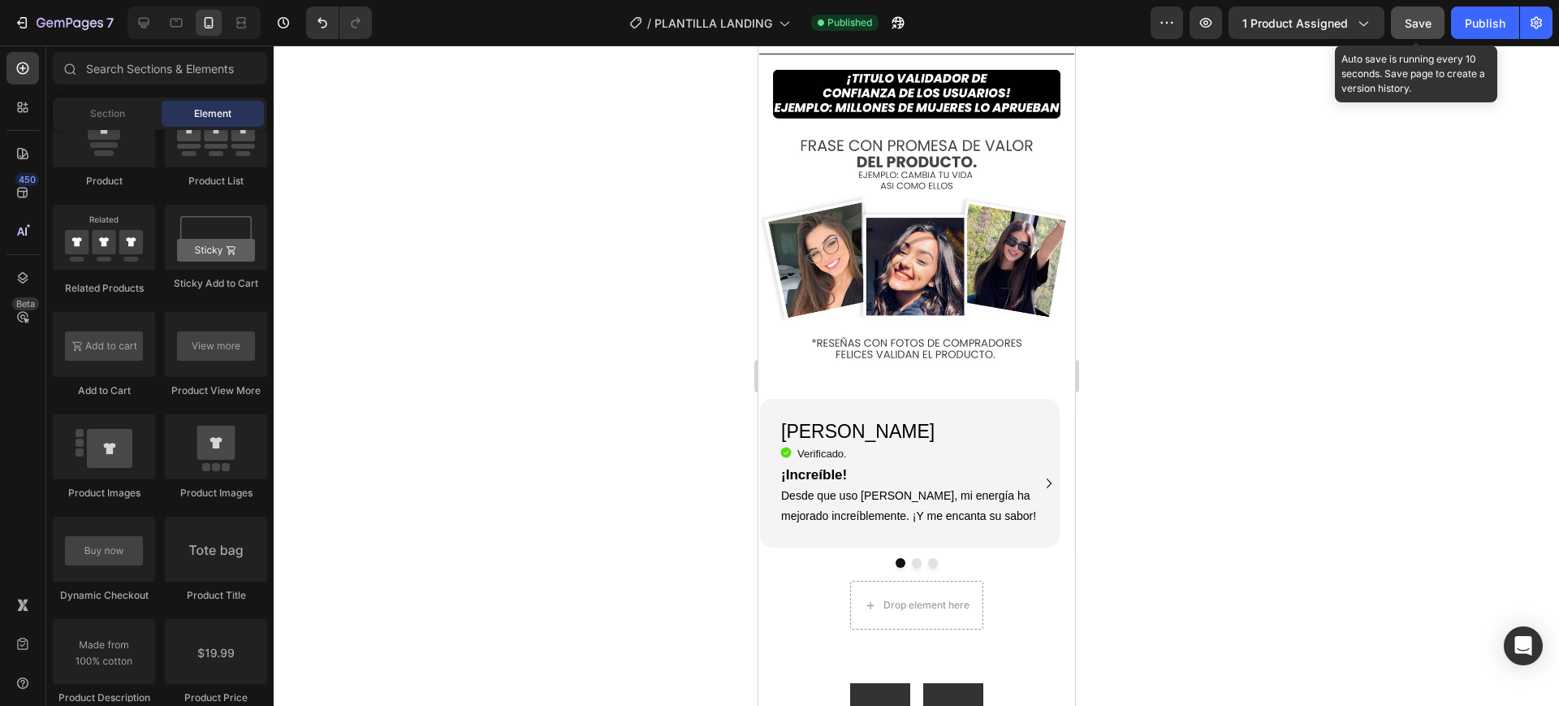
click at [1421, 18] on span "Save" at bounding box center [1418, 23] width 27 height 14
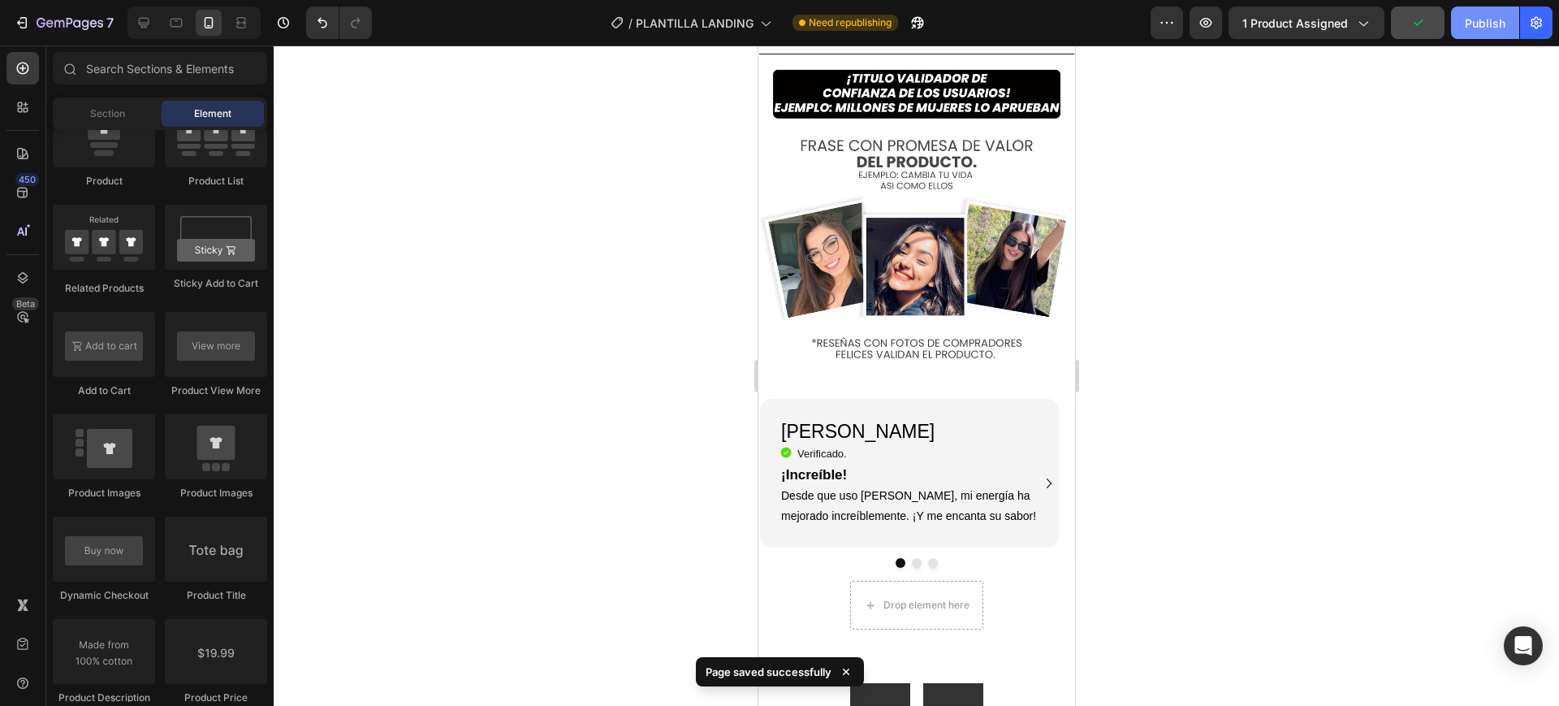
click at [1488, 19] on div "Publish" at bounding box center [1485, 23] width 41 height 17
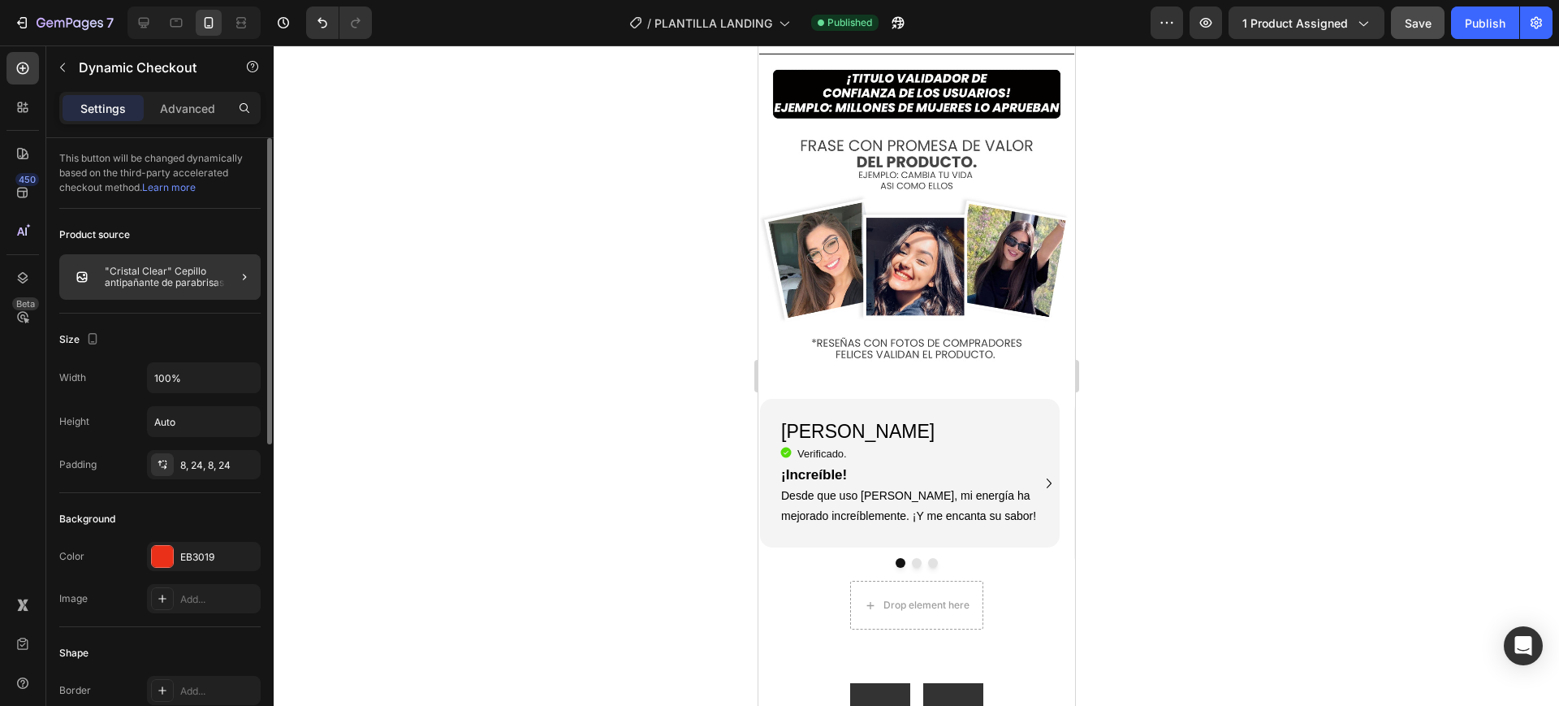
click at [218, 272] on div at bounding box center [237, 276] width 45 height 45
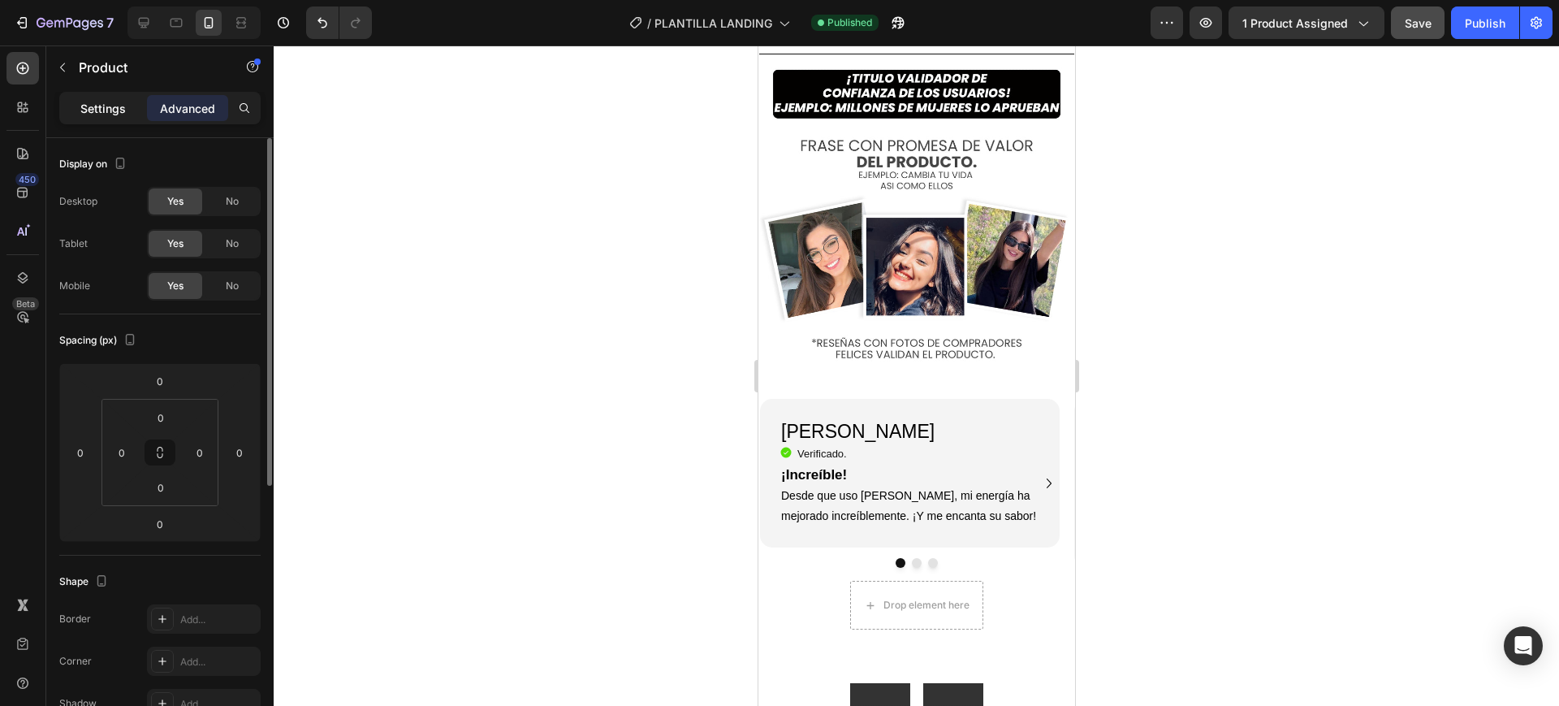
click at [110, 104] on p "Settings" at bounding box center [102, 108] width 45 height 17
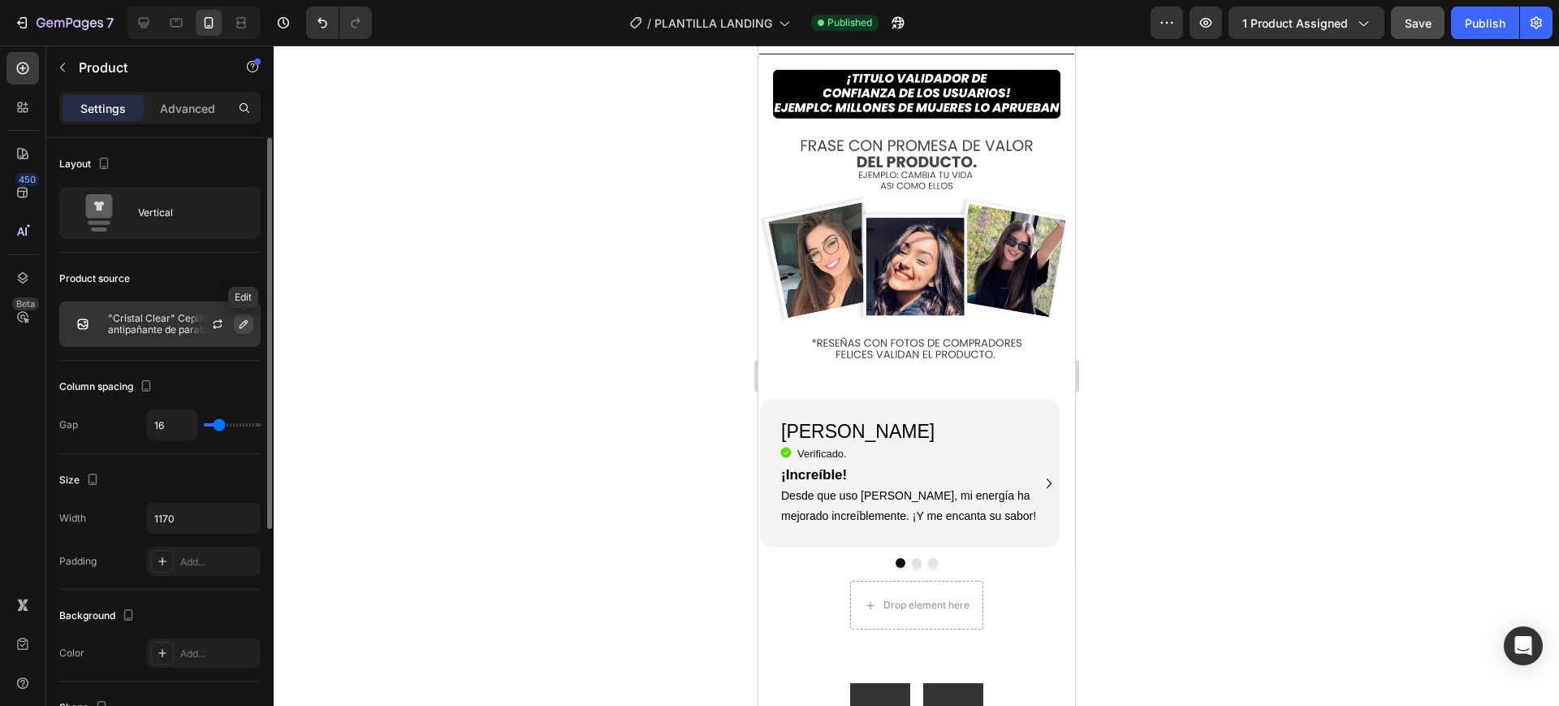
click at [245, 322] on icon "button" at bounding box center [243, 323] width 13 height 13
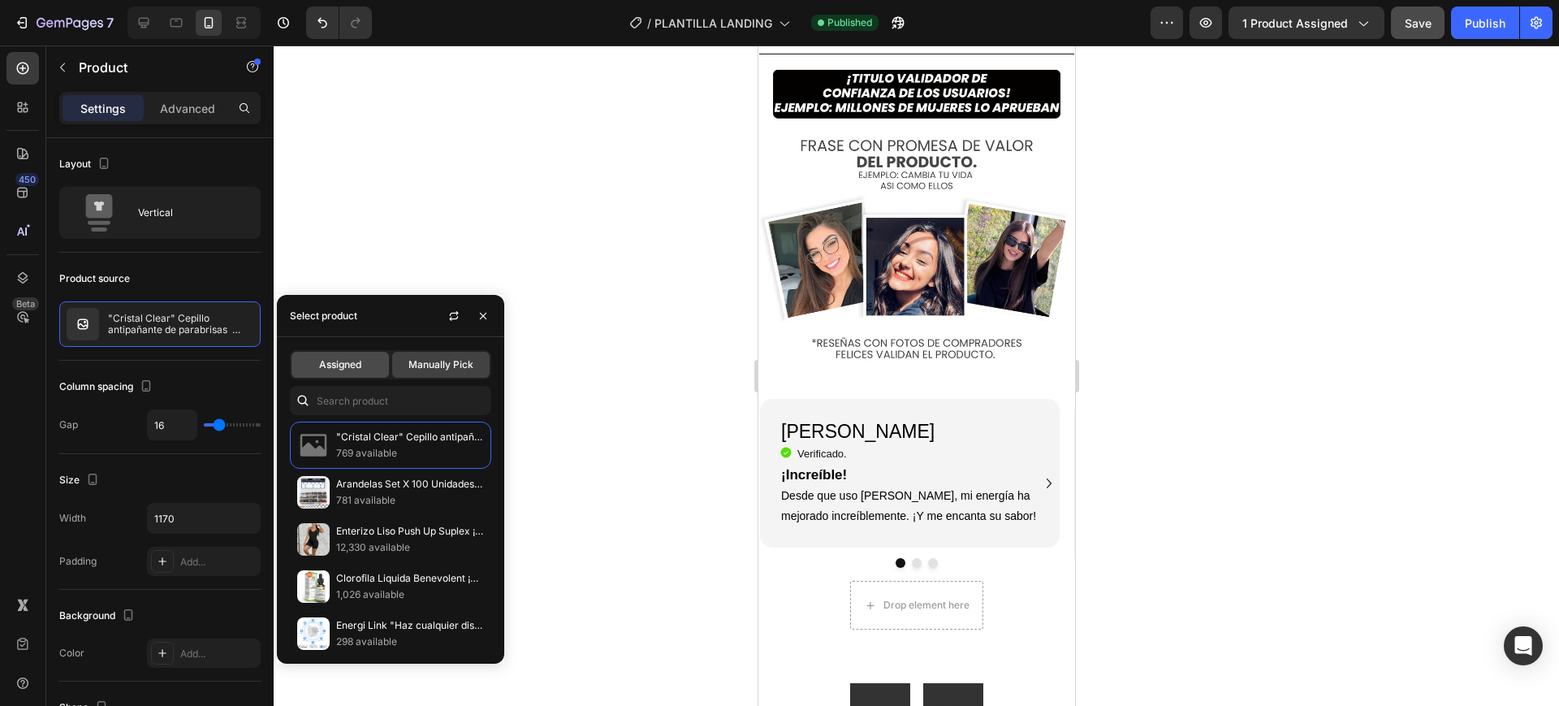
click at [338, 358] on span "Assigned" at bounding box center [340, 364] width 42 height 15
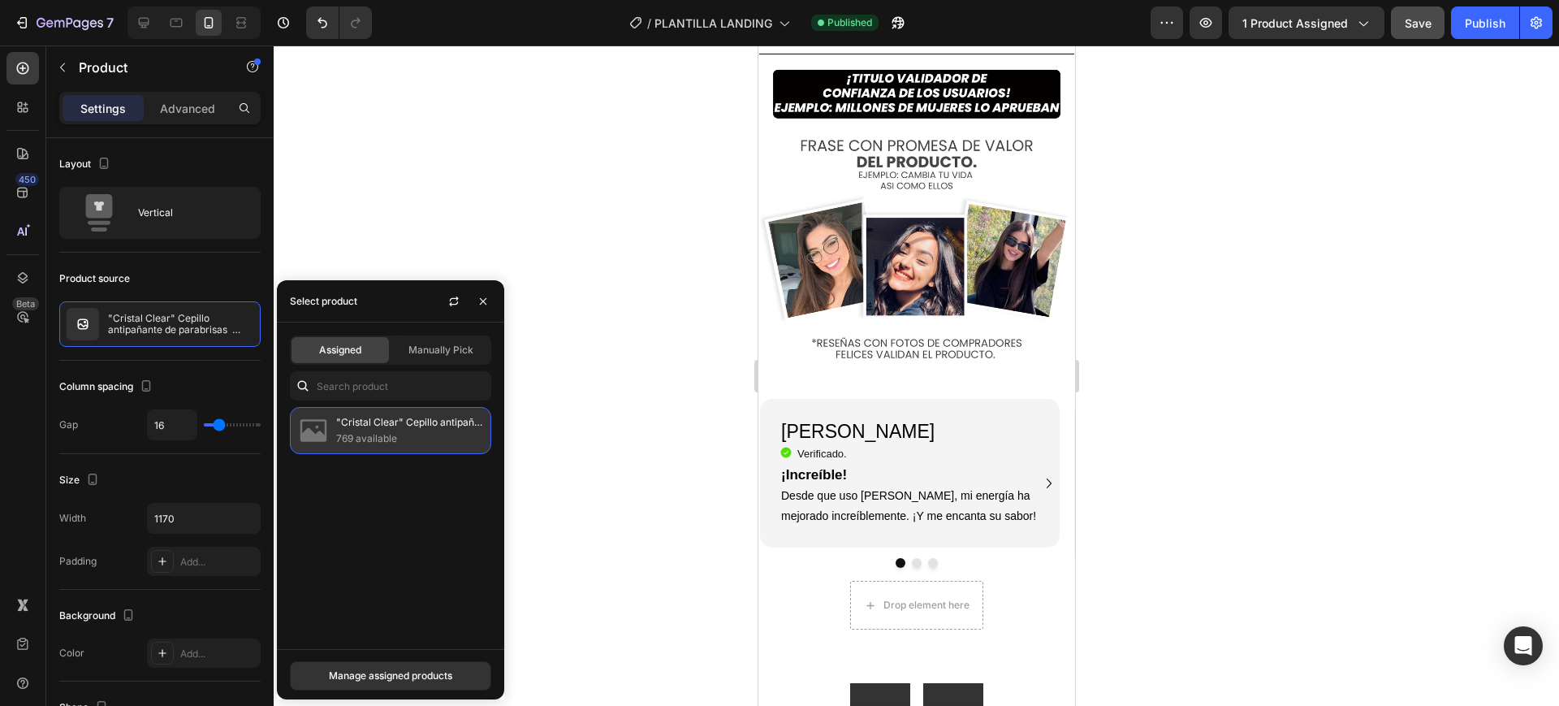
click at [364, 433] on p "769 available" at bounding box center [410, 438] width 148 height 16
click at [382, 675] on div "Manage assigned products" at bounding box center [390, 675] width 123 height 15
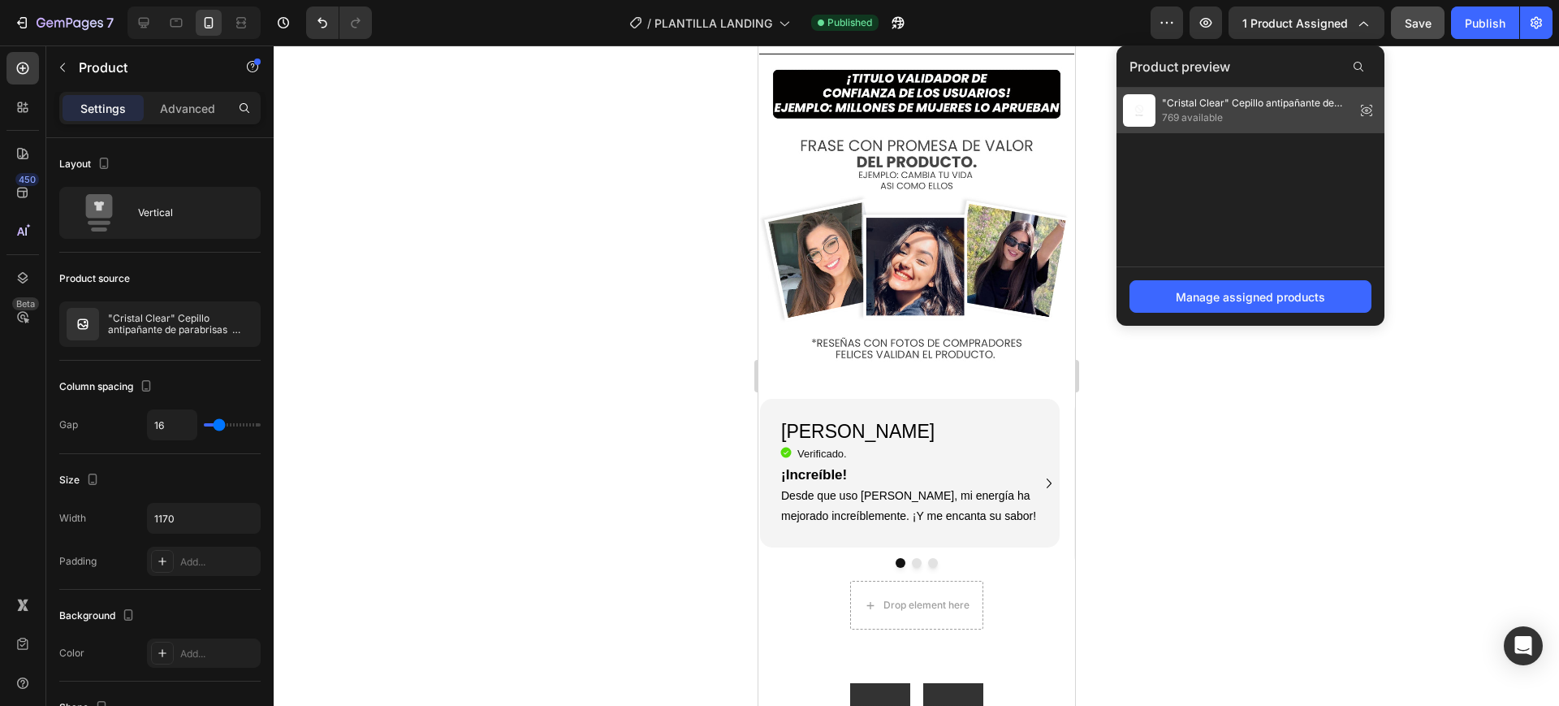
click at [1212, 103] on span ""Cristal Clear" Cepillo antipañante de parabrisas ¡Oferta imperdible solo por […" at bounding box center [1255, 103] width 187 height 15
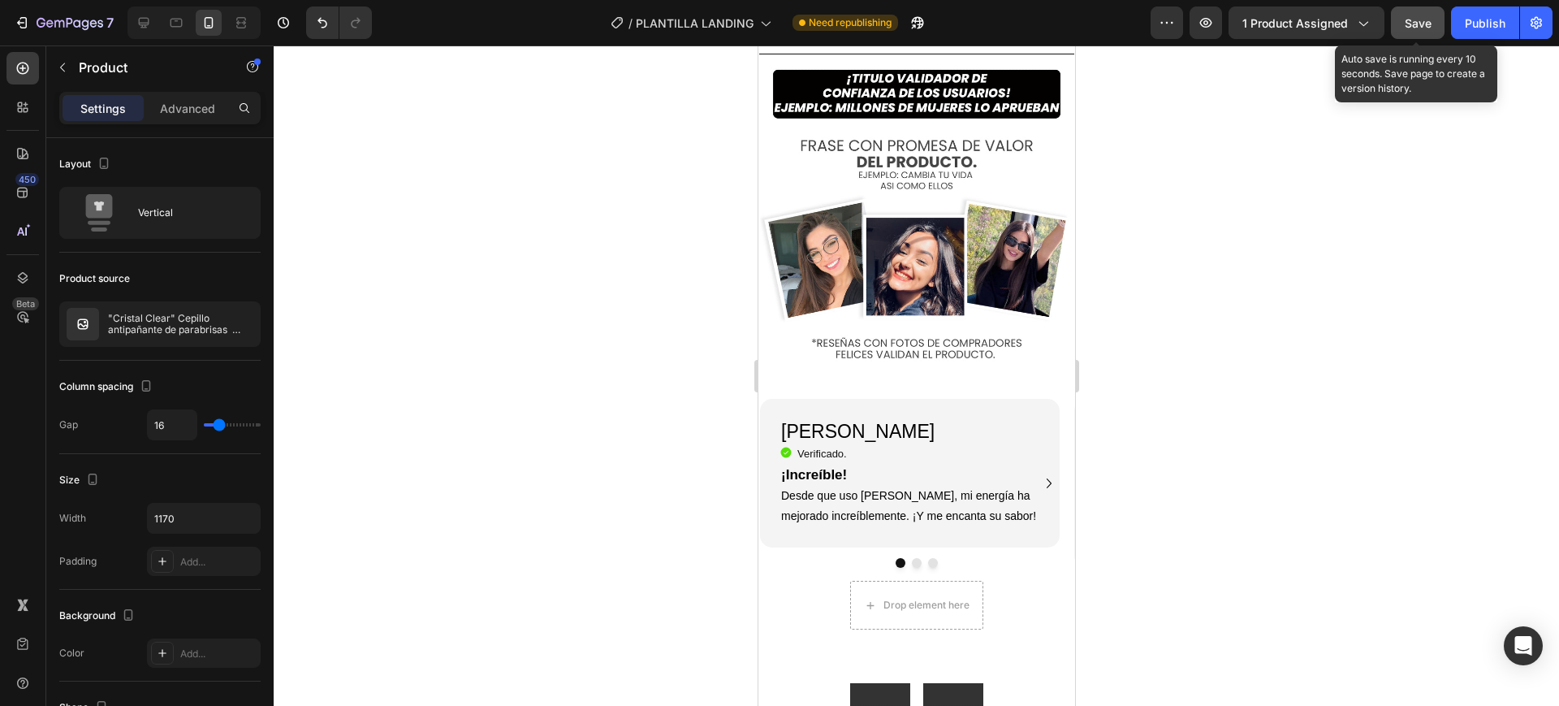
click at [1419, 31] on button "Save" at bounding box center [1418, 22] width 54 height 32
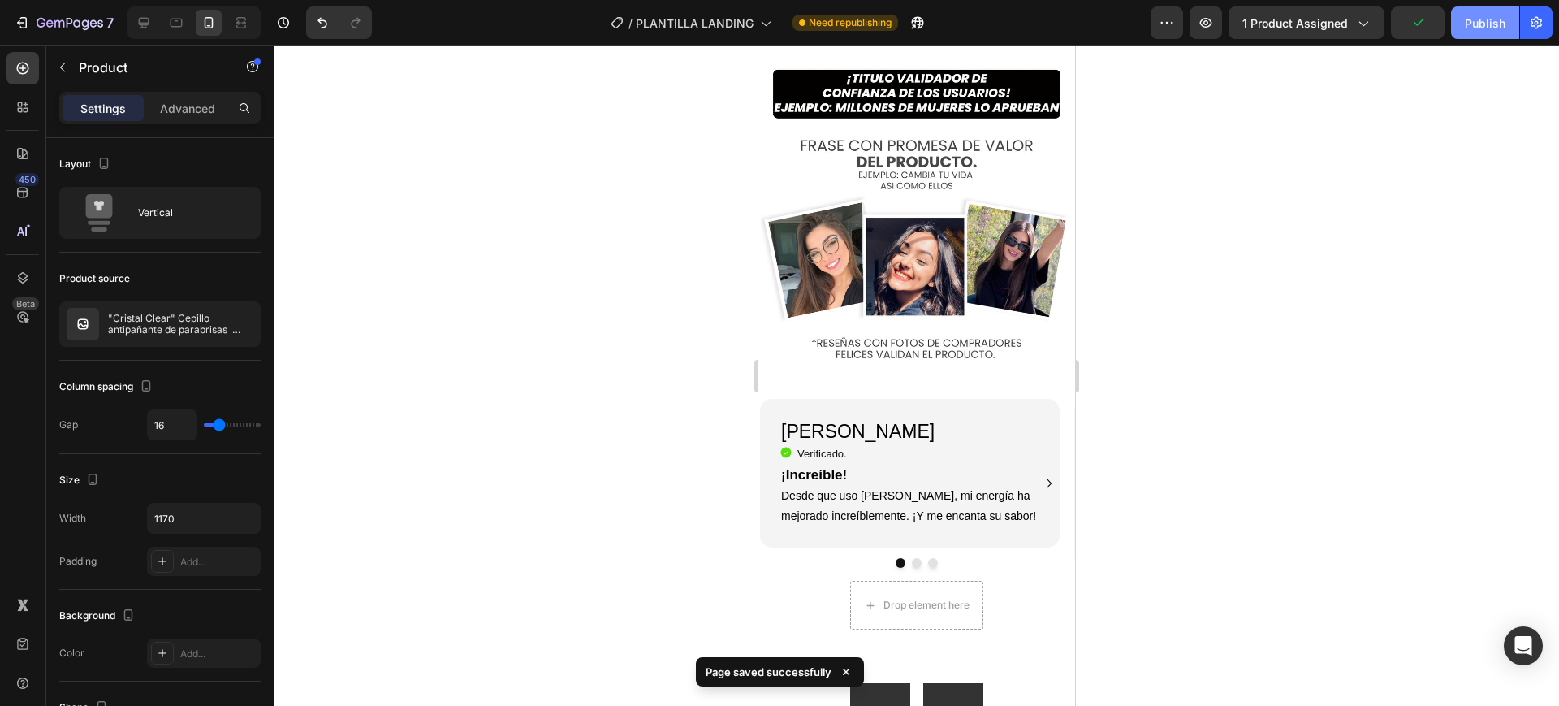
click at [1476, 19] on div "Publish" at bounding box center [1485, 23] width 41 height 17
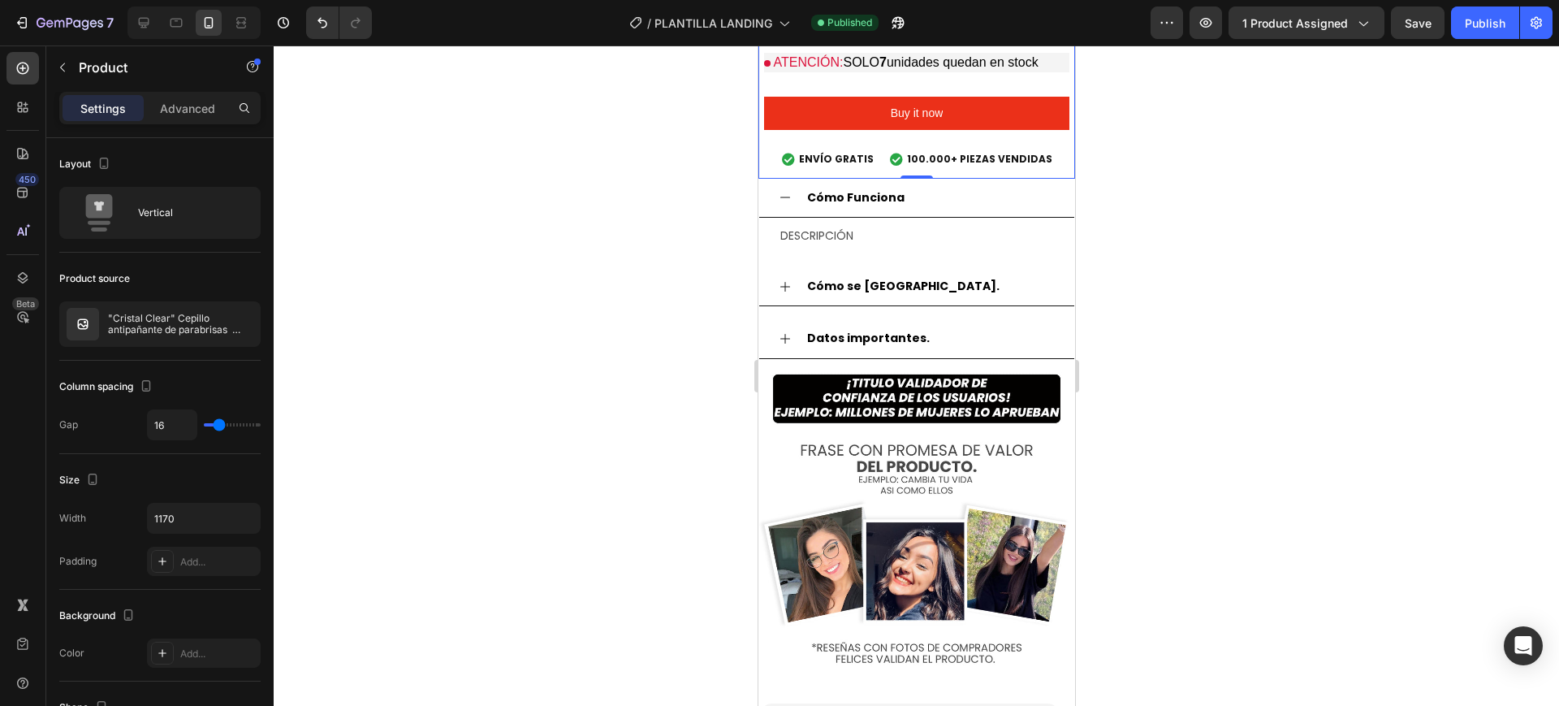
scroll to position [1310, 0]
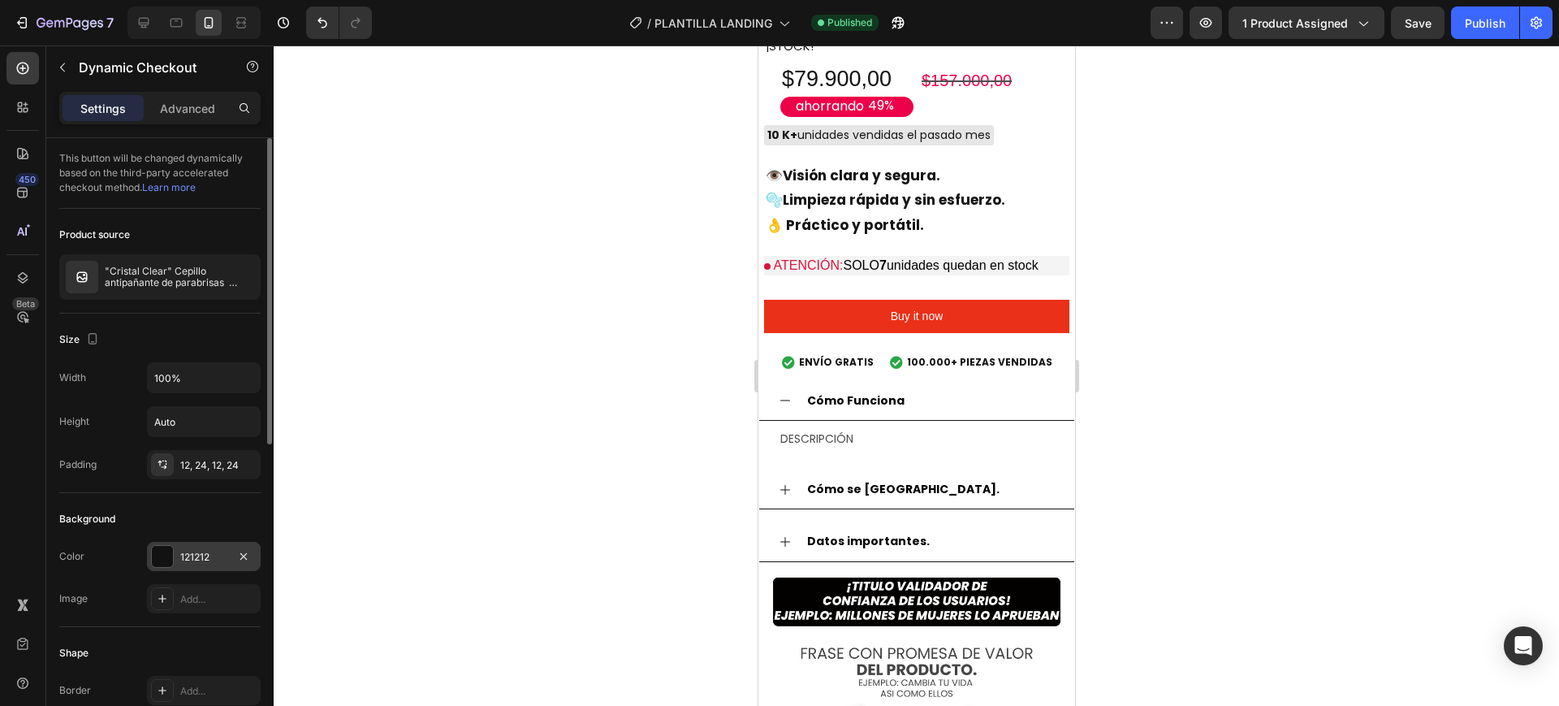
click at [189, 550] on div "121212" at bounding box center [203, 557] width 47 height 15
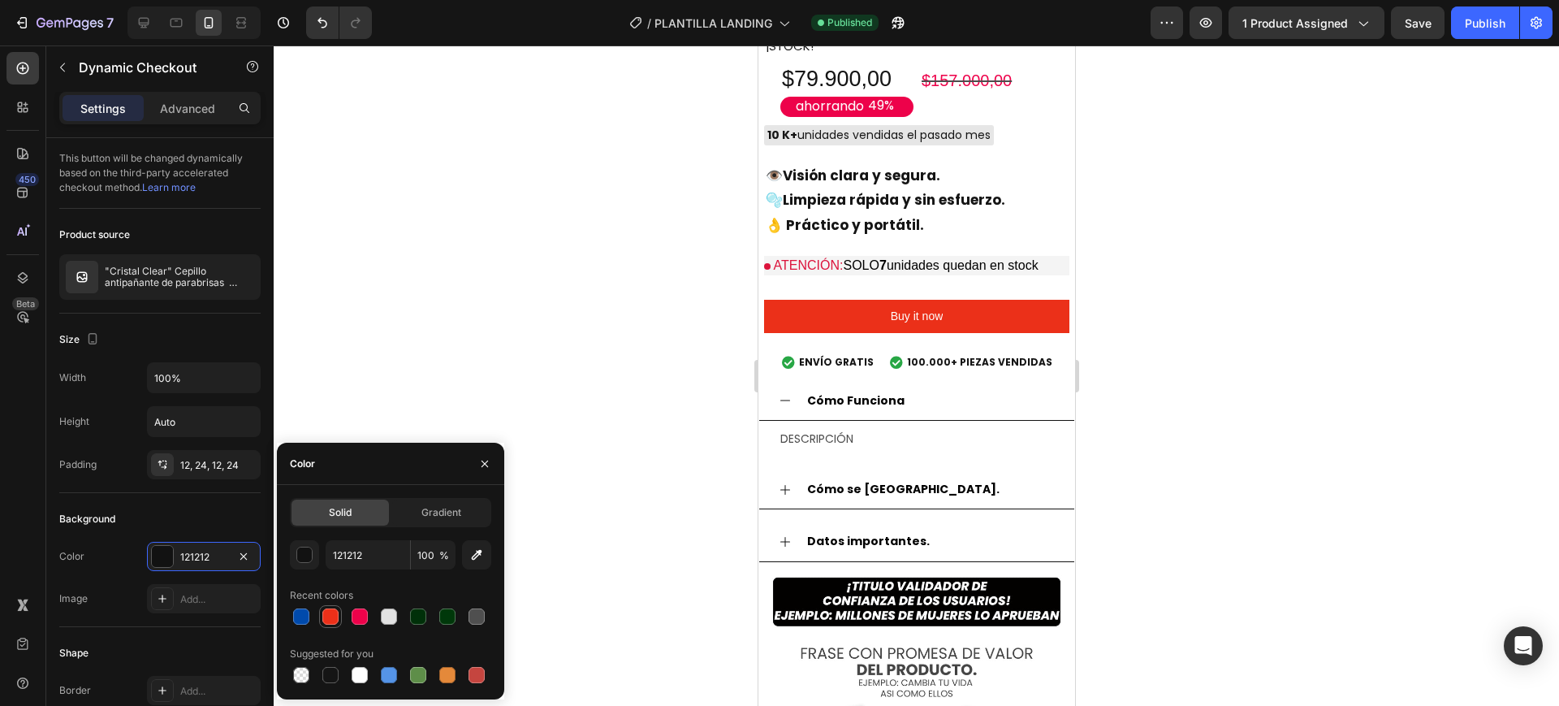
click at [330, 616] on div at bounding box center [330, 616] width 16 height 16
type input "EB3019"
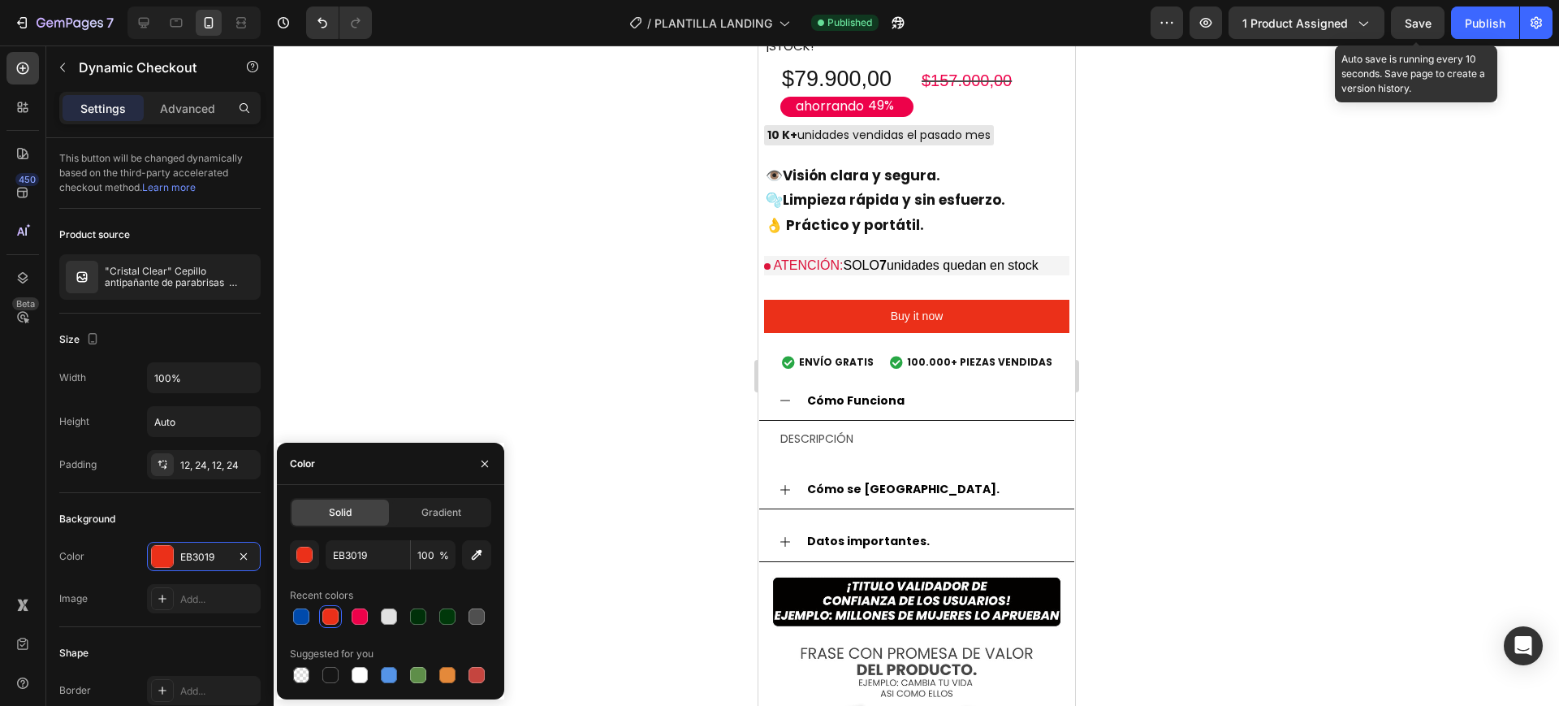
click at [1405, 24] on span "Save" at bounding box center [1418, 23] width 27 height 14
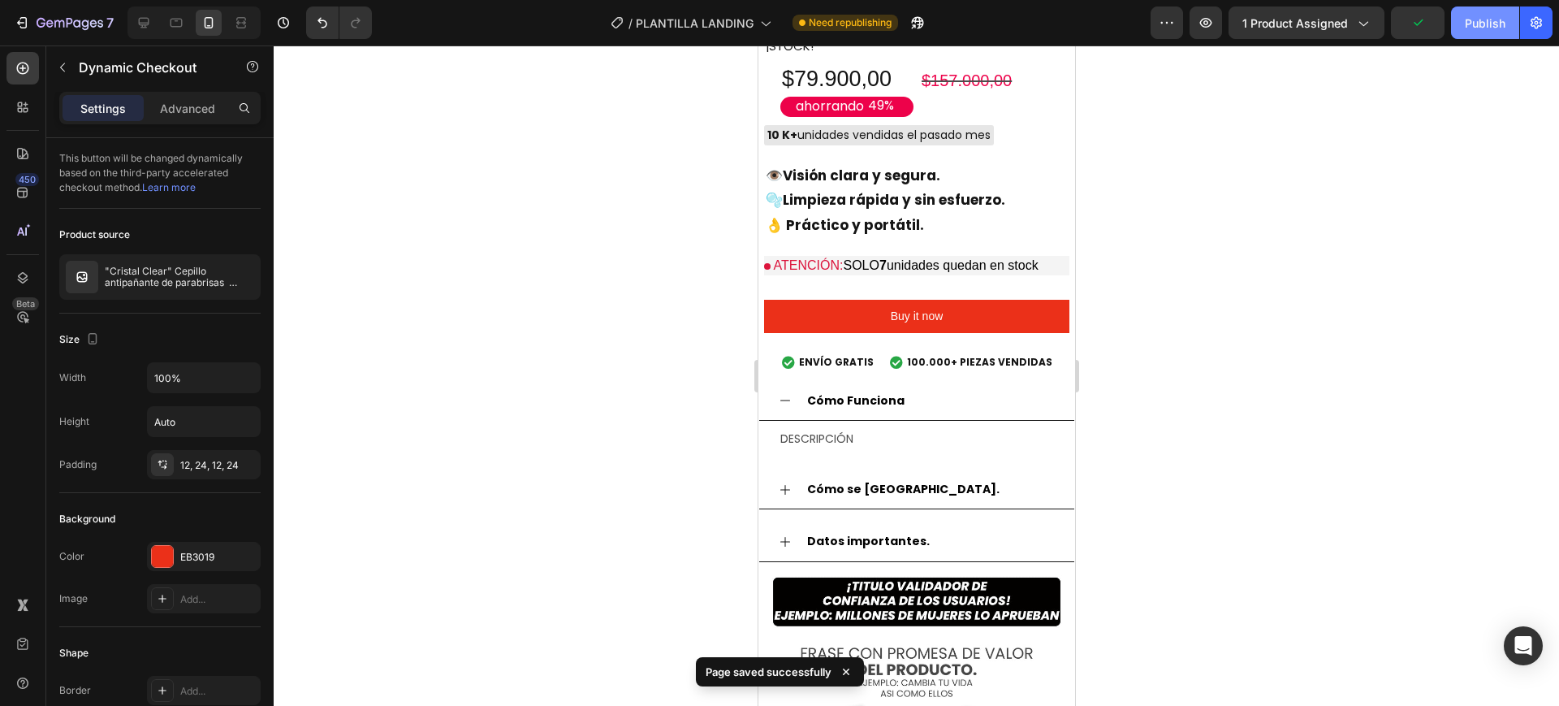
click at [1469, 28] on div "Publish" at bounding box center [1485, 23] width 41 height 17
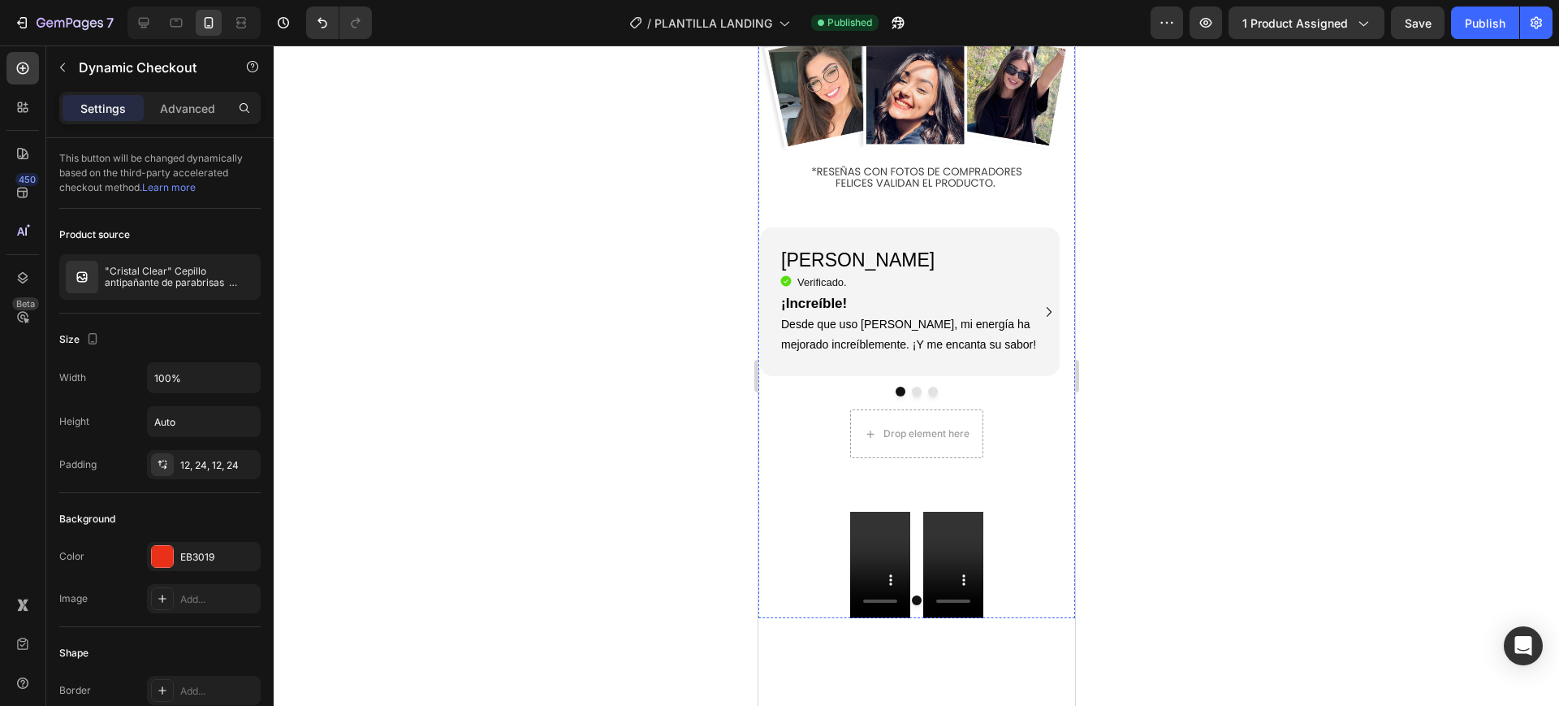
scroll to position [2020, 0]
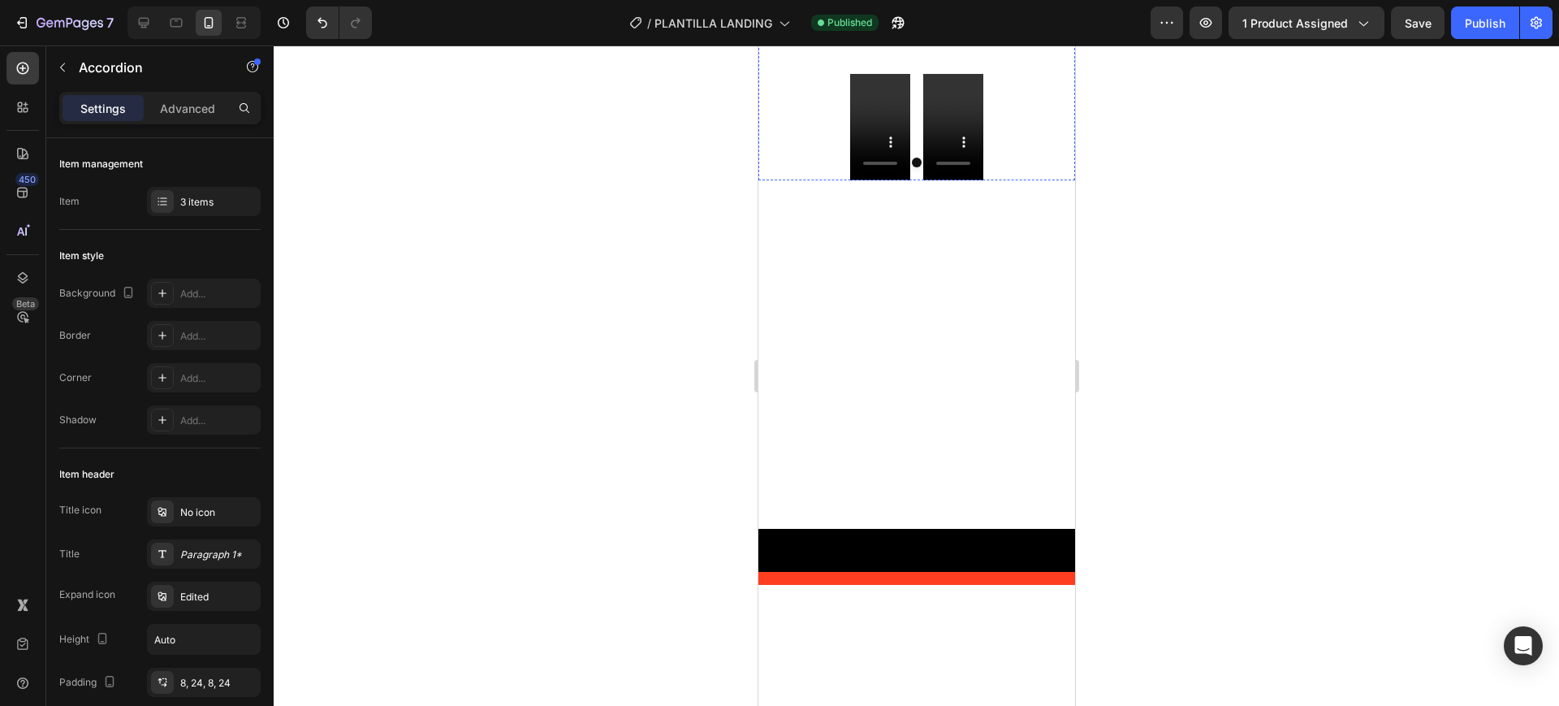
scroll to position [2527, 0]
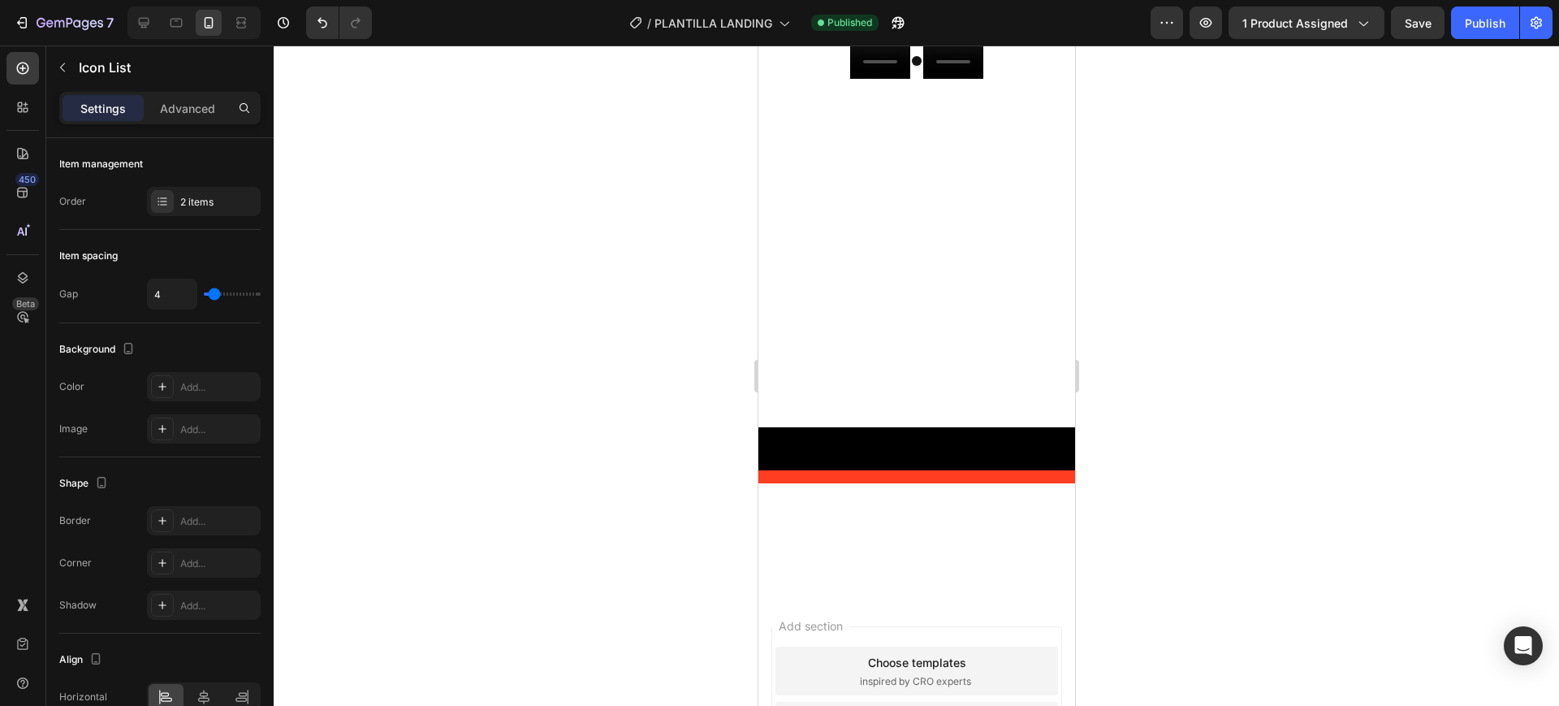
click at [694, 417] on div at bounding box center [916, 375] width 1285 height 660
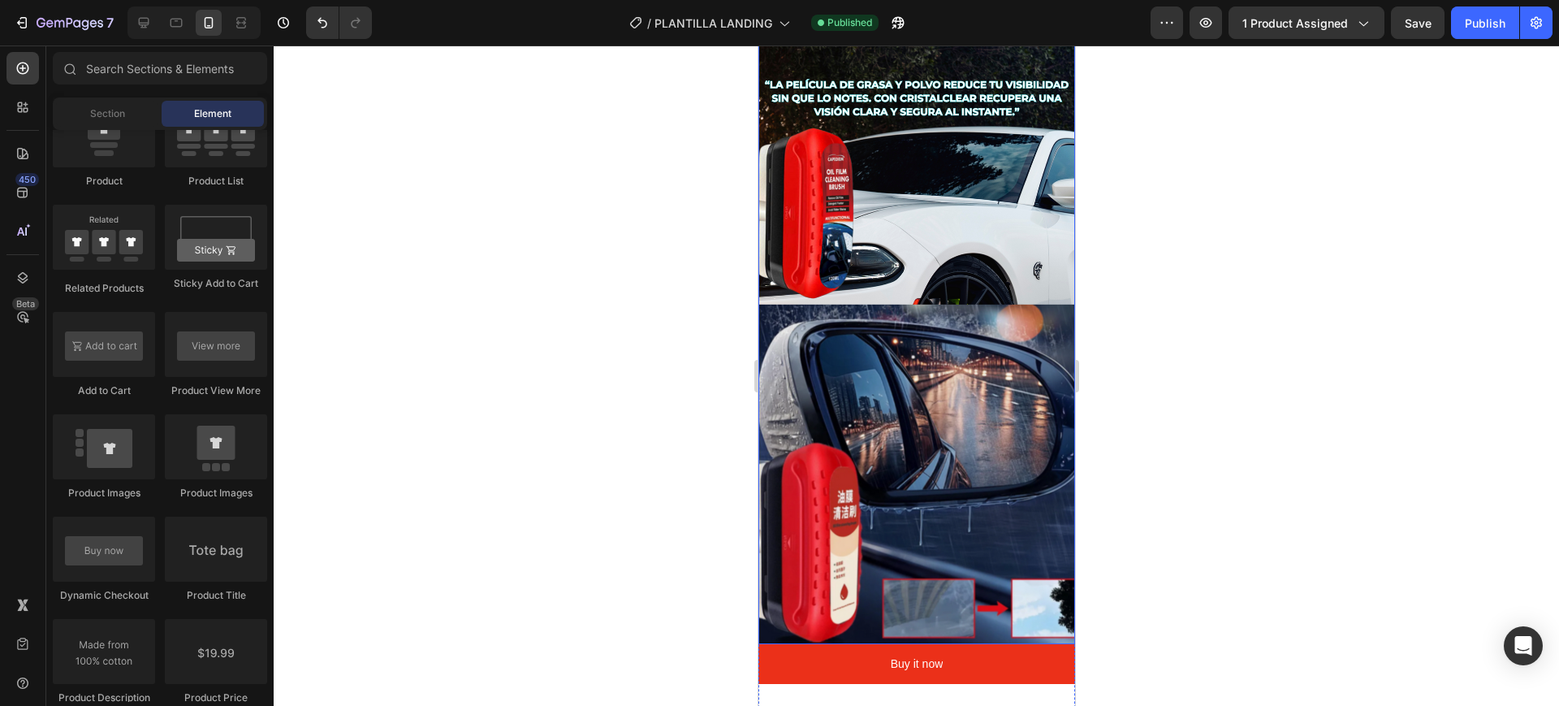
scroll to position [1208, 0]
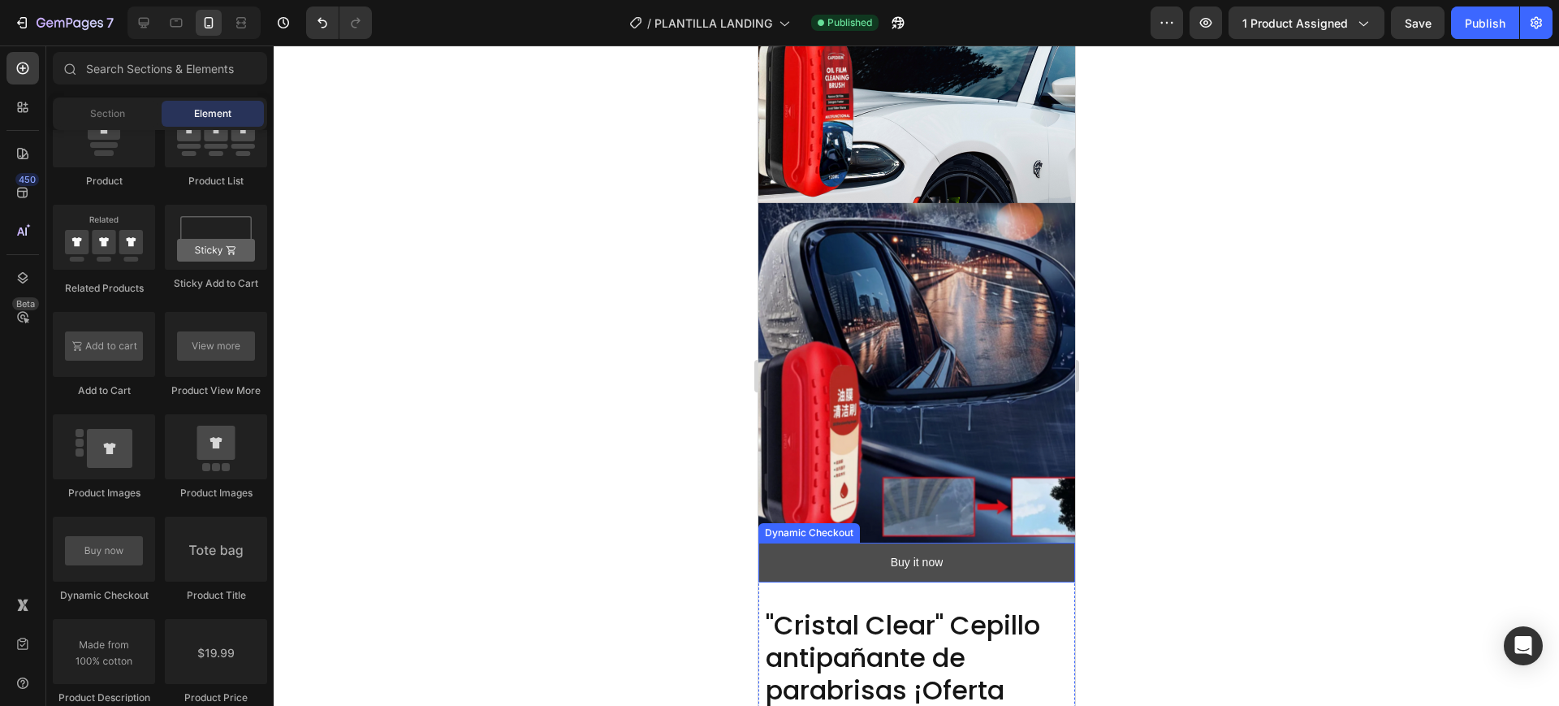
click at [847, 542] on button "Buy it now" at bounding box center [915, 562] width 317 height 40
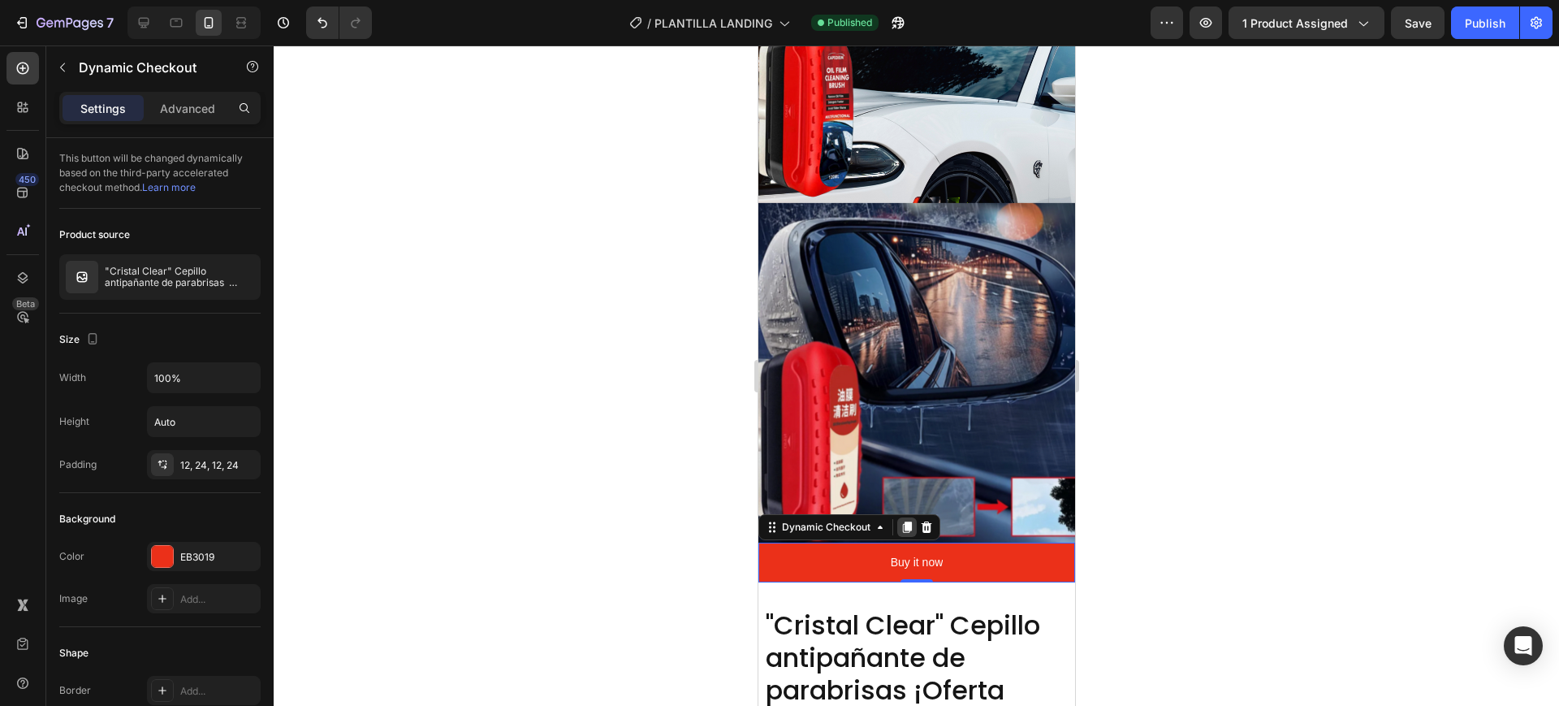
click at [910, 520] on icon at bounding box center [906, 526] width 13 height 13
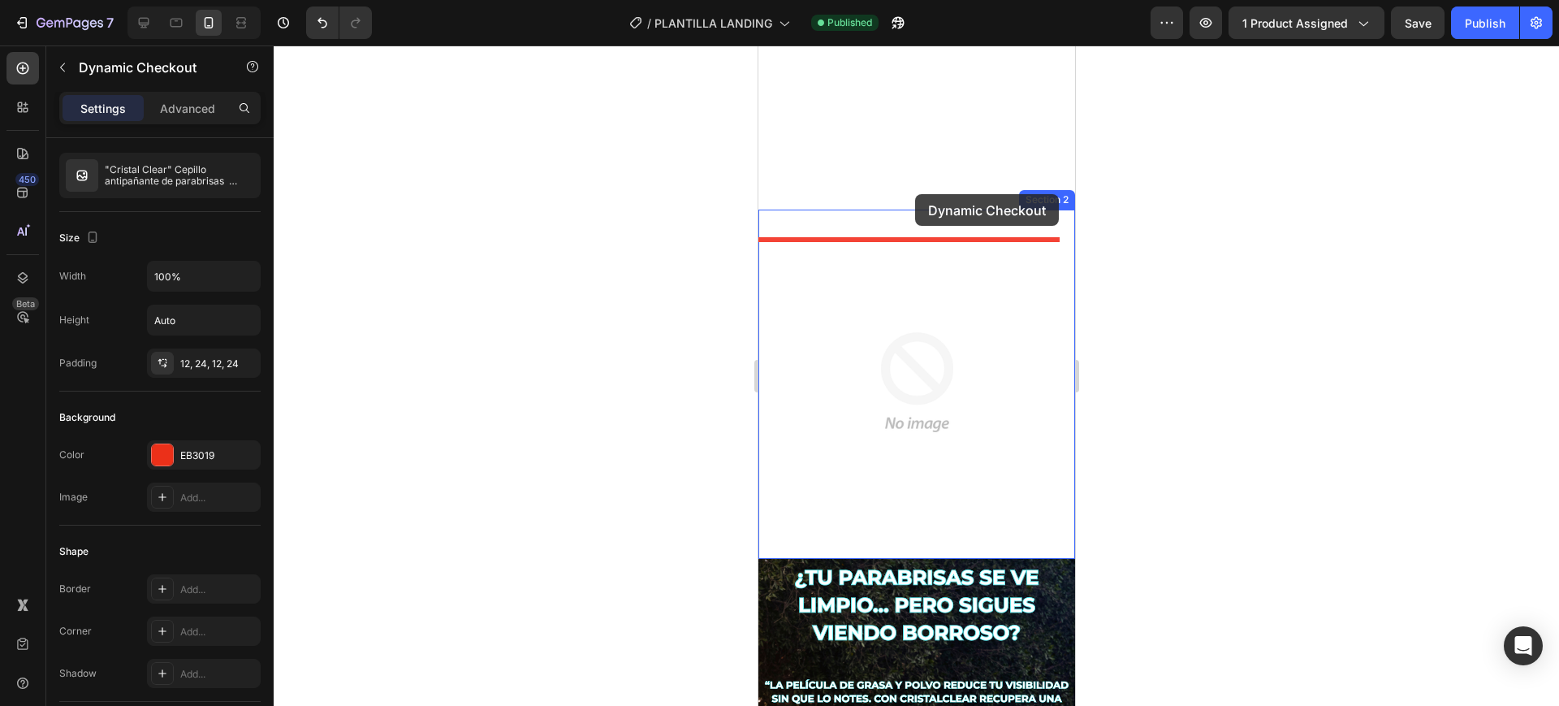
scroll to position [498, 0]
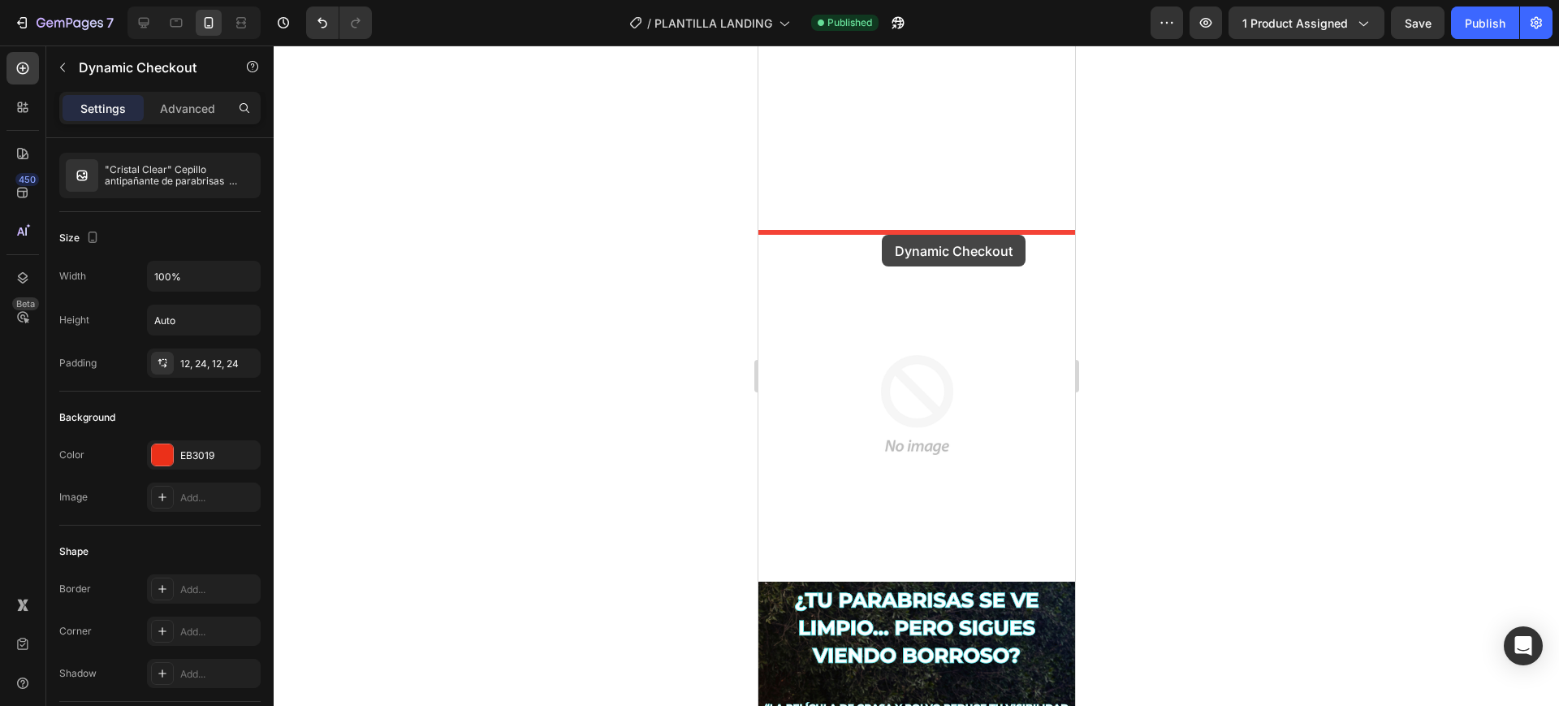
drag, startPoint x: 965, startPoint y: 563, endPoint x: 881, endPoint y: 235, distance: 339.5
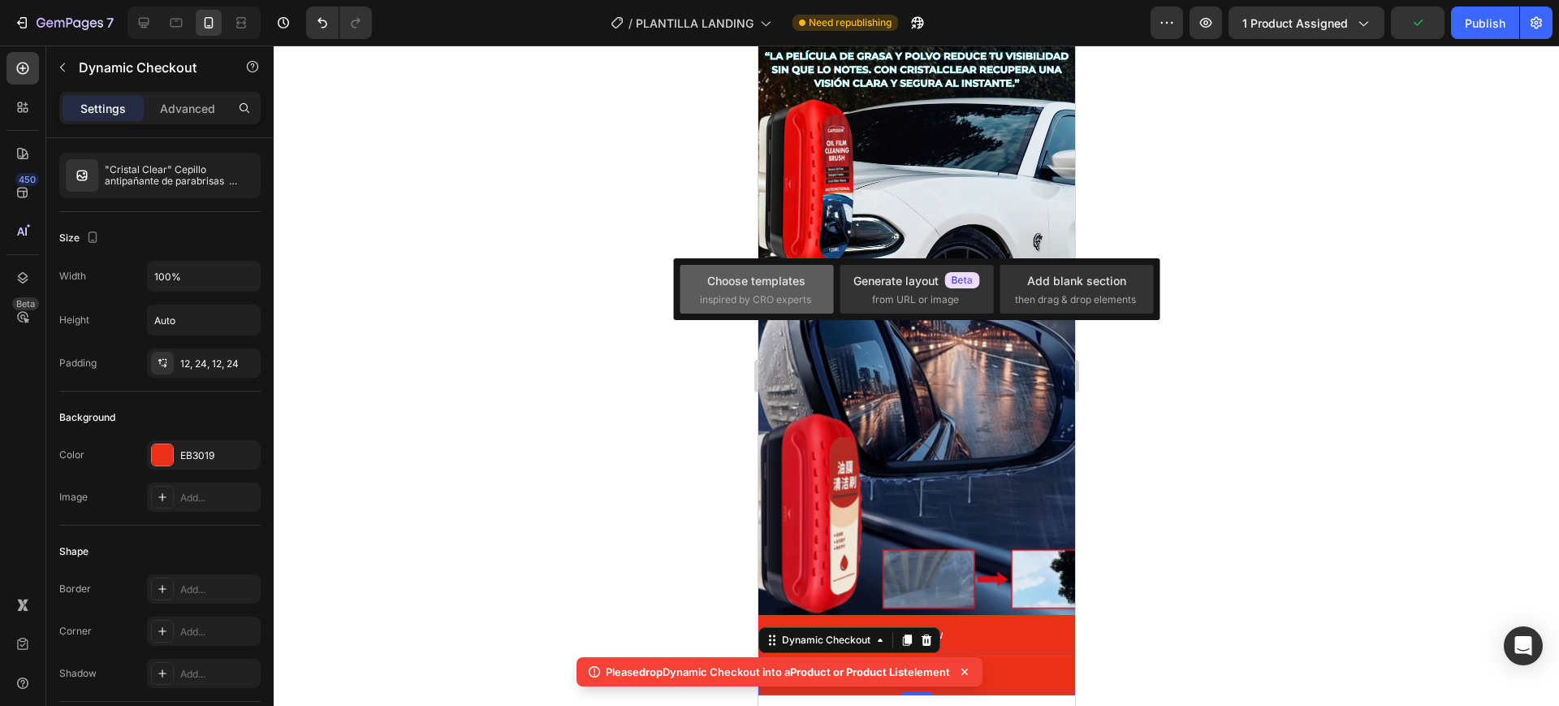
click at [772, 296] on span "inspired by CRO experts" at bounding box center [755, 299] width 111 height 15
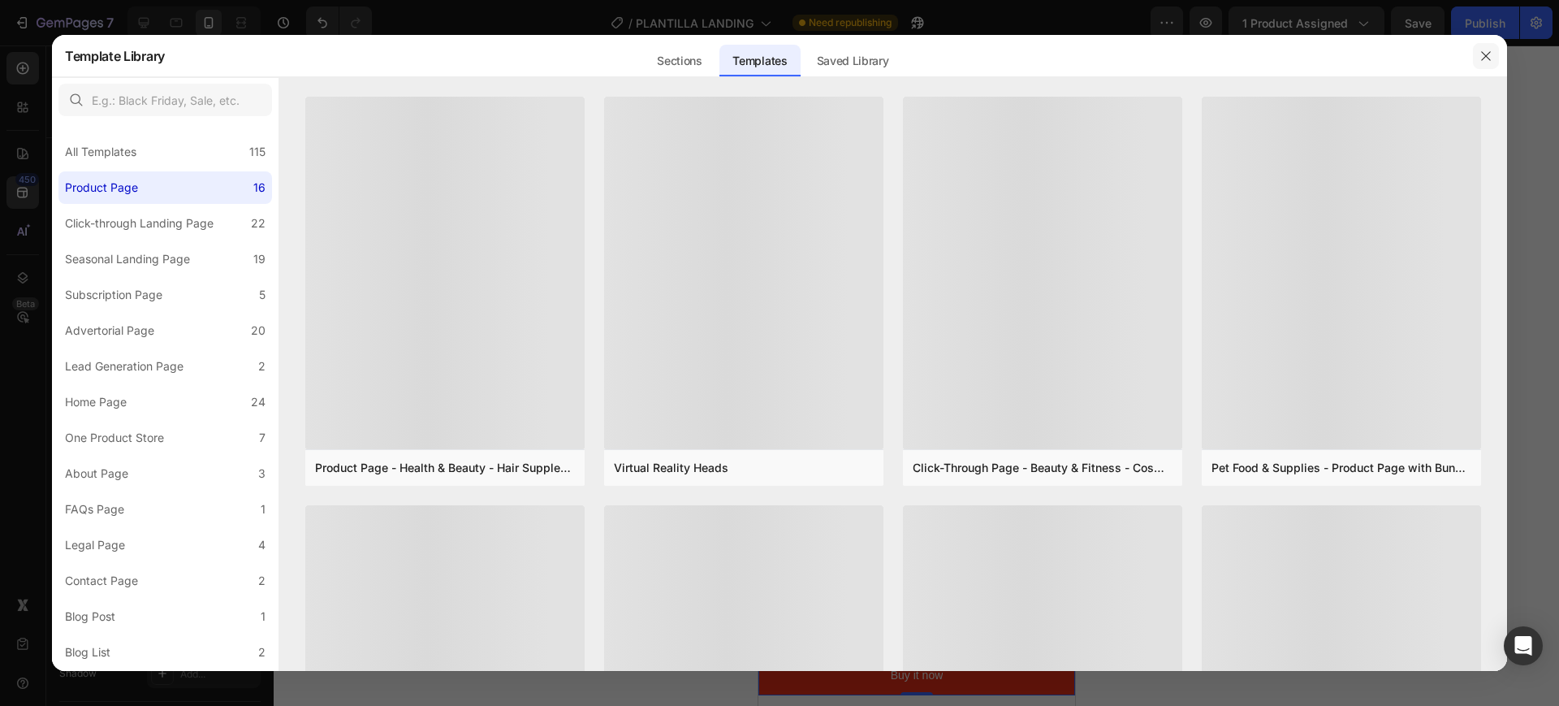
click at [1493, 56] on button "button" at bounding box center [1486, 56] width 26 height 26
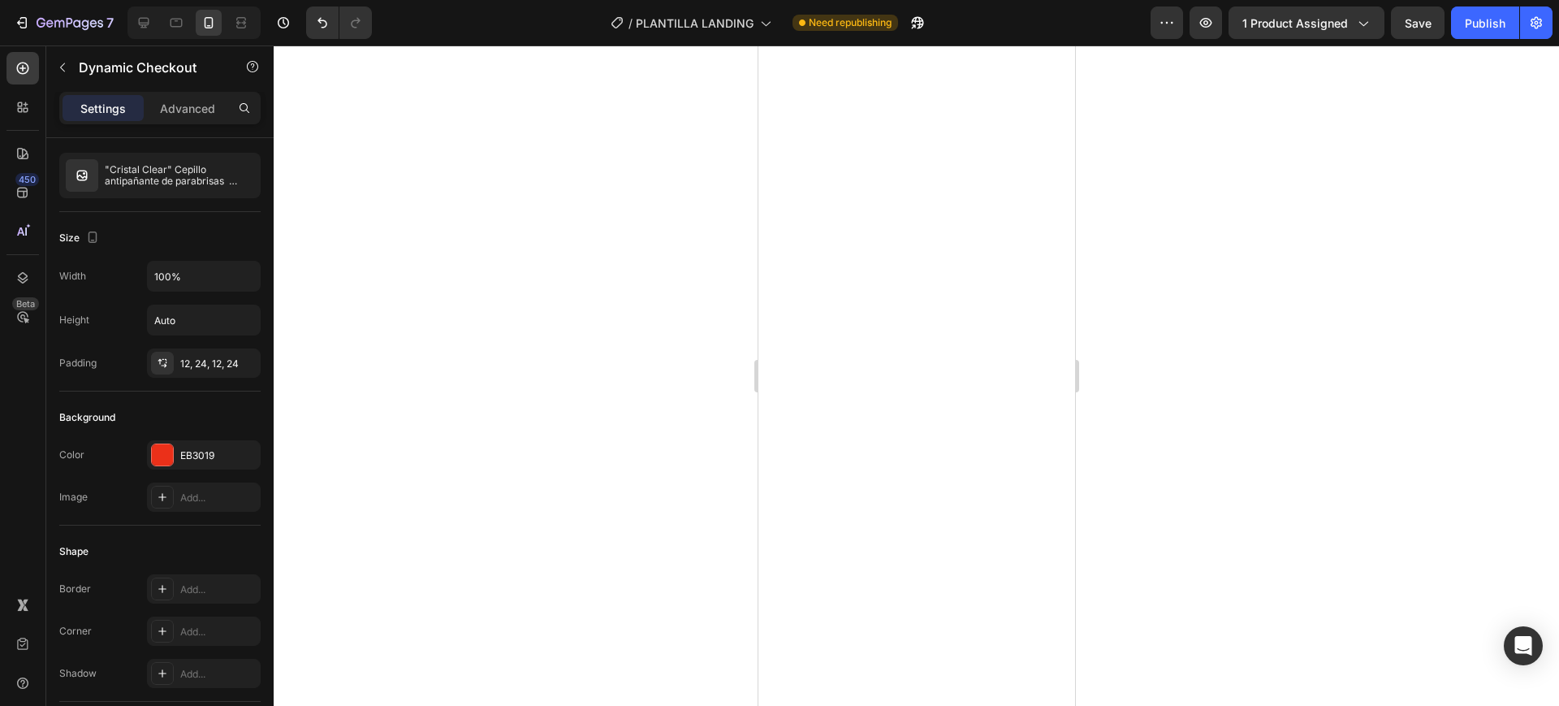
scroll to position [304, 0]
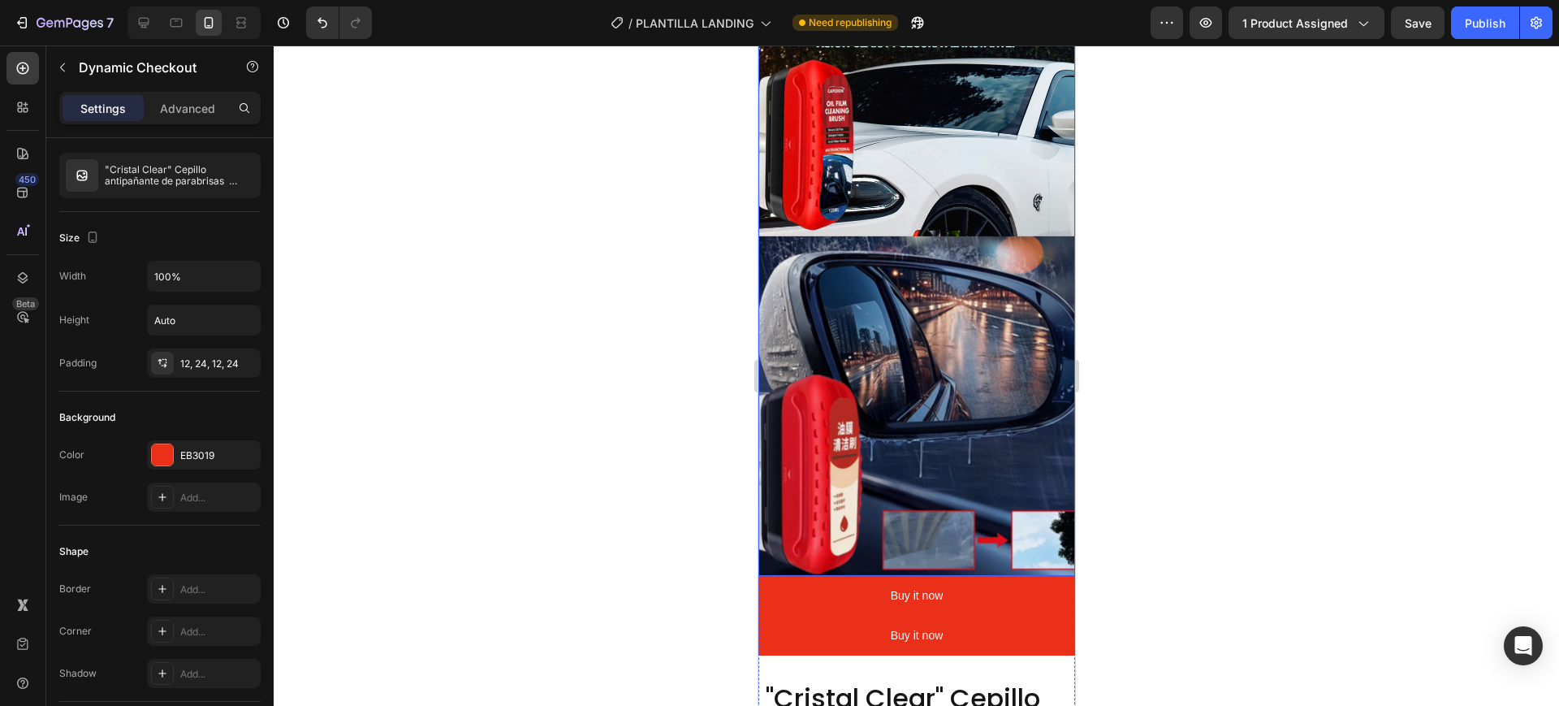
scroll to position [1218, 0]
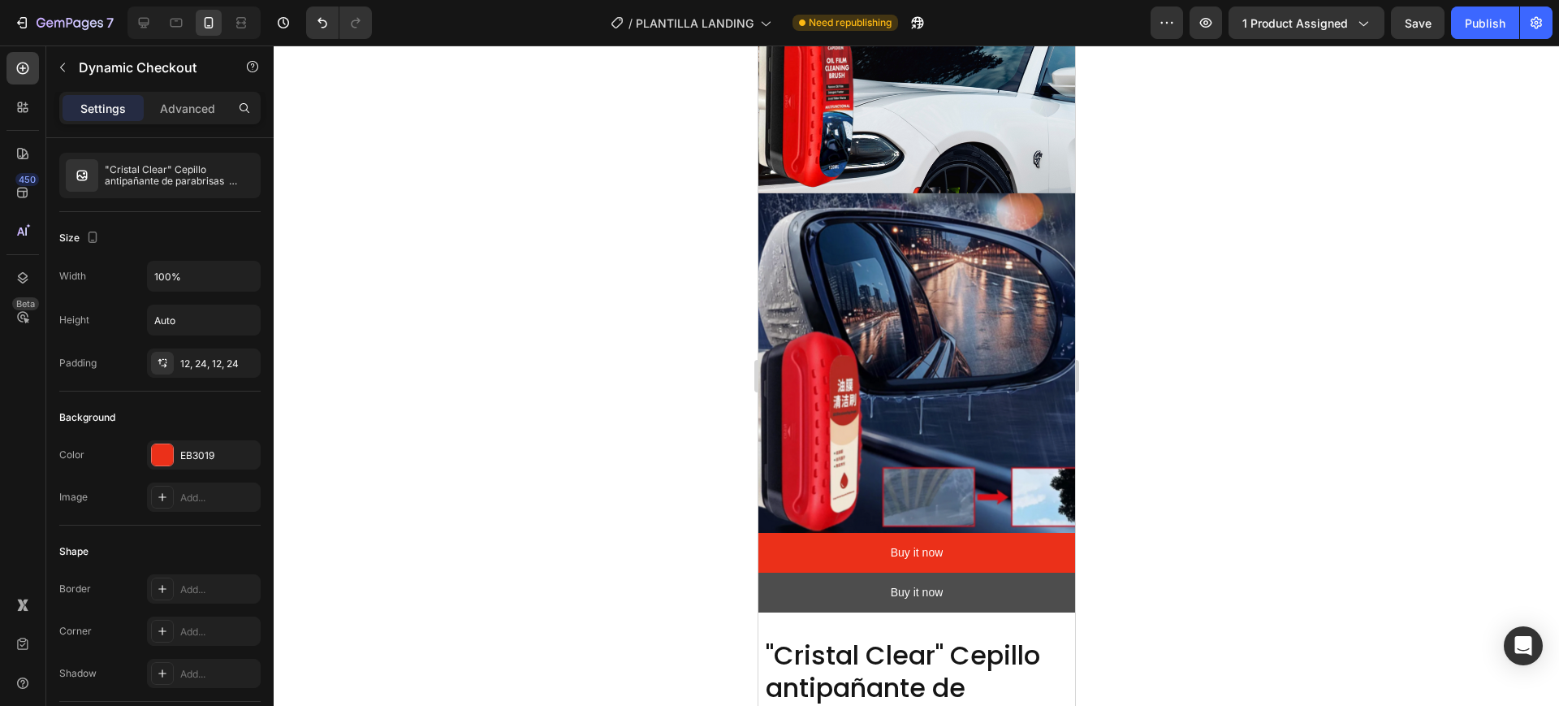
click at [812, 572] on button "Buy it now" at bounding box center [915, 592] width 317 height 40
click at [798, 572] on button "Buy it now" at bounding box center [915, 592] width 317 height 40
click at [781, 572] on button "Buy it now" at bounding box center [915, 592] width 317 height 40
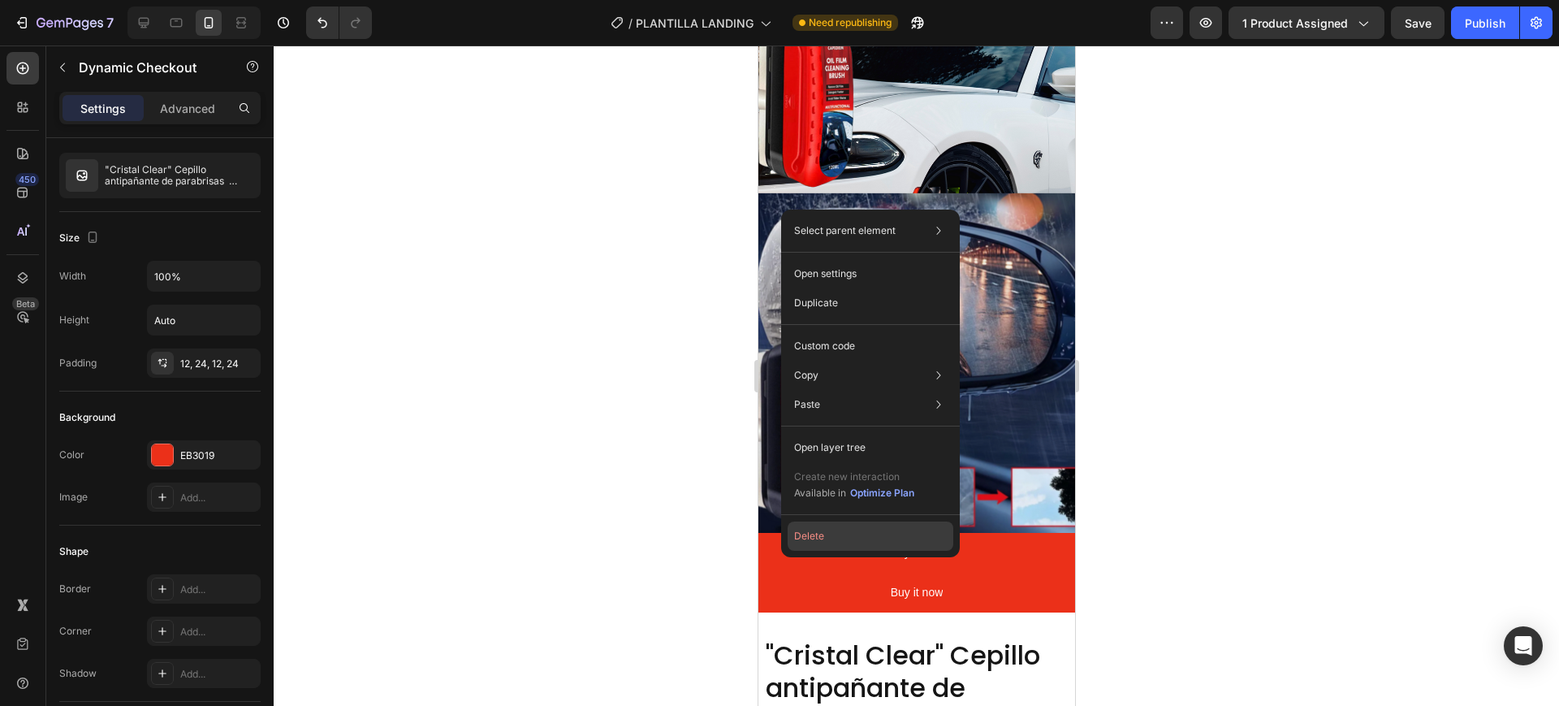
click at [801, 539] on button "Delete" at bounding box center [871, 535] width 166 height 29
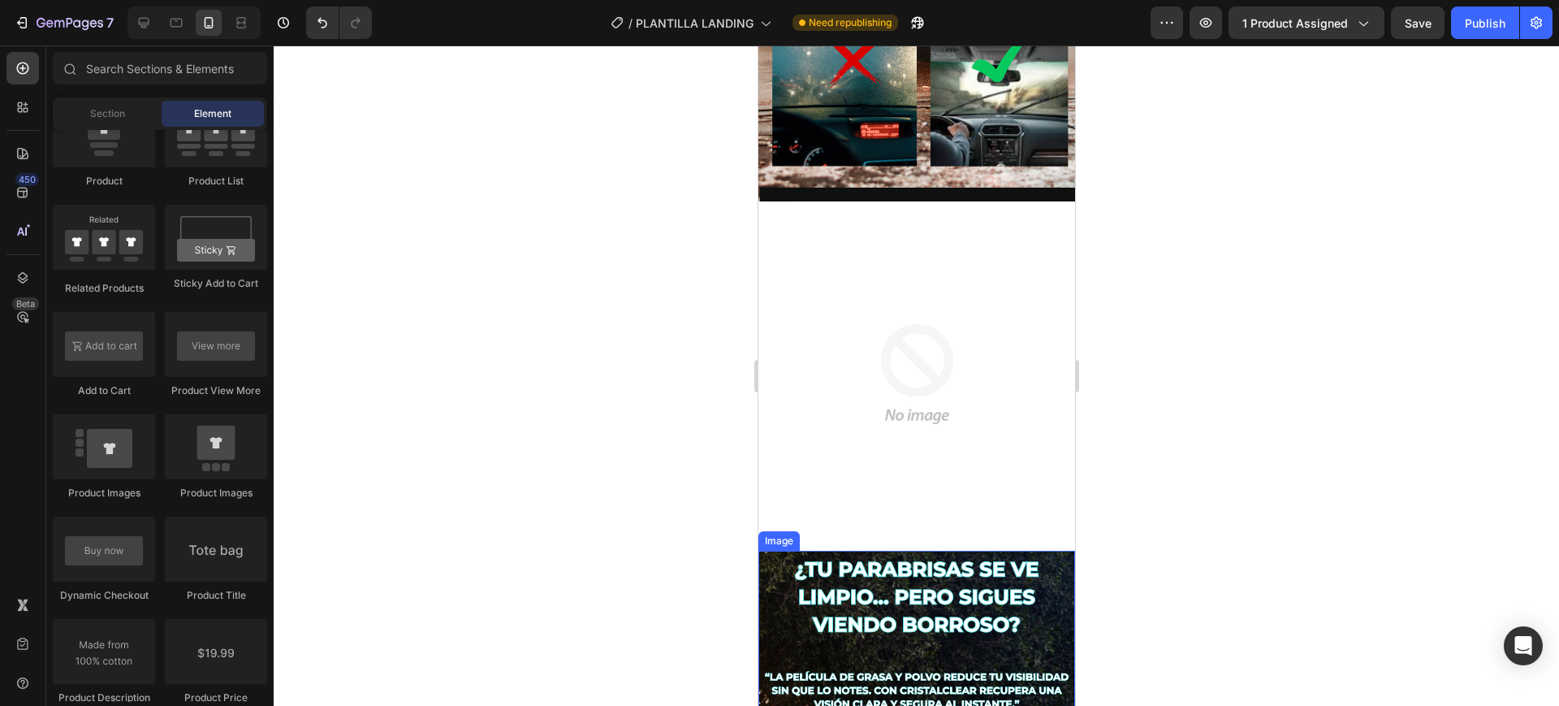
scroll to position [507, 0]
